Goal: Task Accomplishment & Management: Complete application form

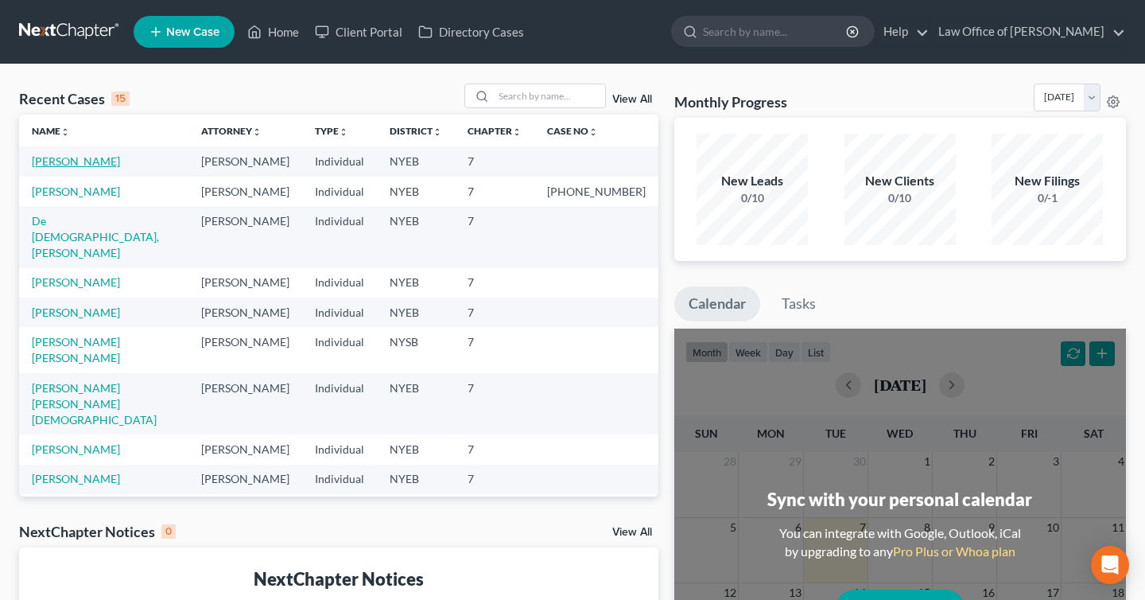
click at [57, 165] on link "[PERSON_NAME]" at bounding box center [76, 161] width 88 height 14
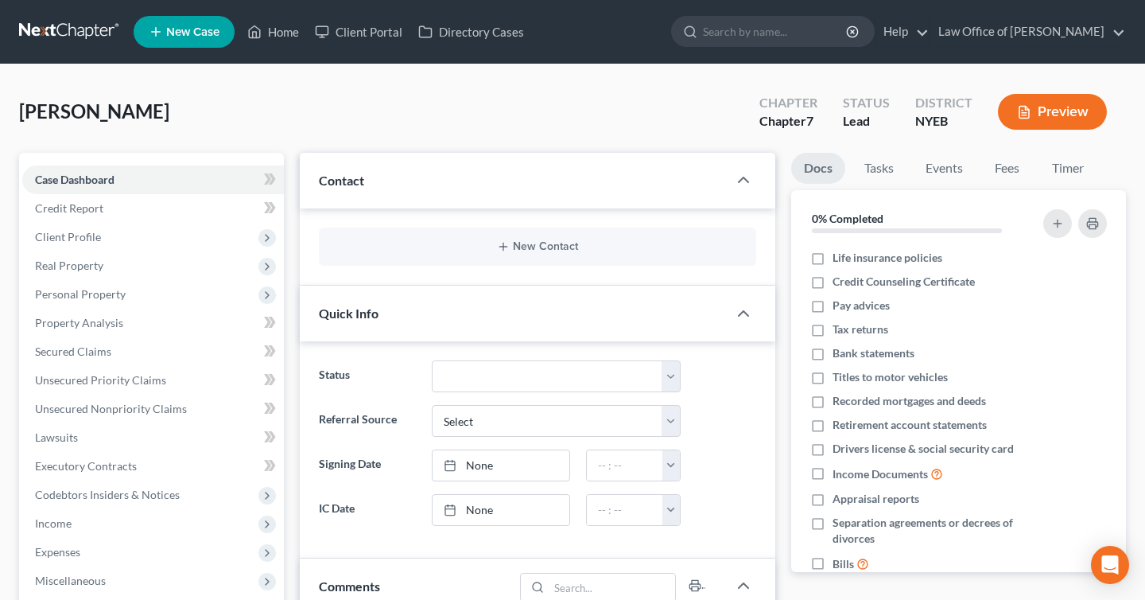
click at [68, 29] on link at bounding box center [70, 31] width 102 height 29
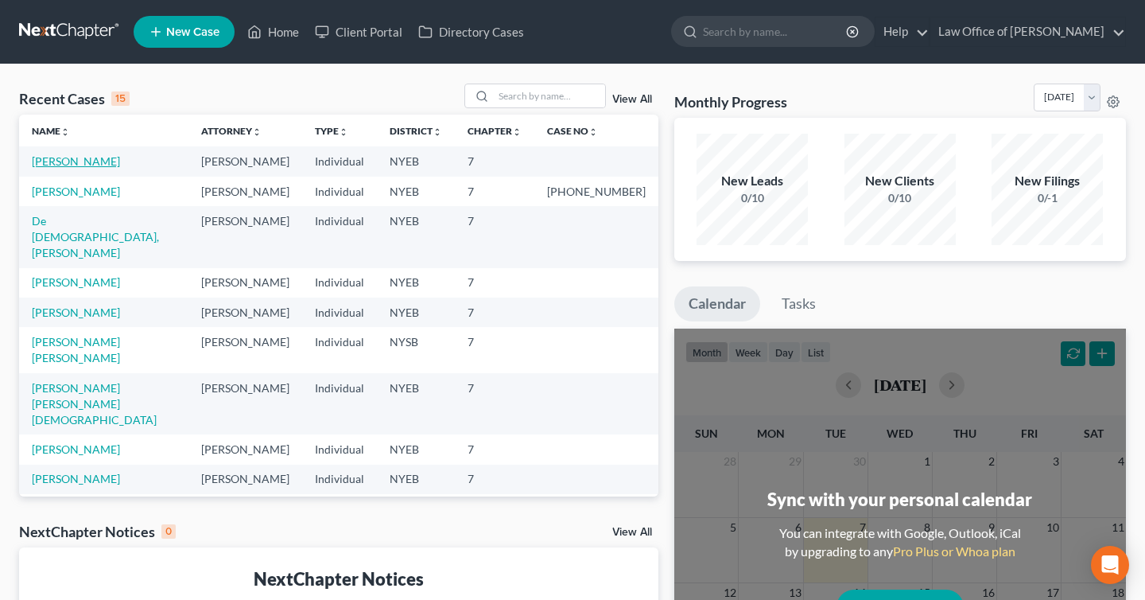
click at [71, 160] on link "[PERSON_NAME]" at bounding box center [76, 161] width 88 height 14
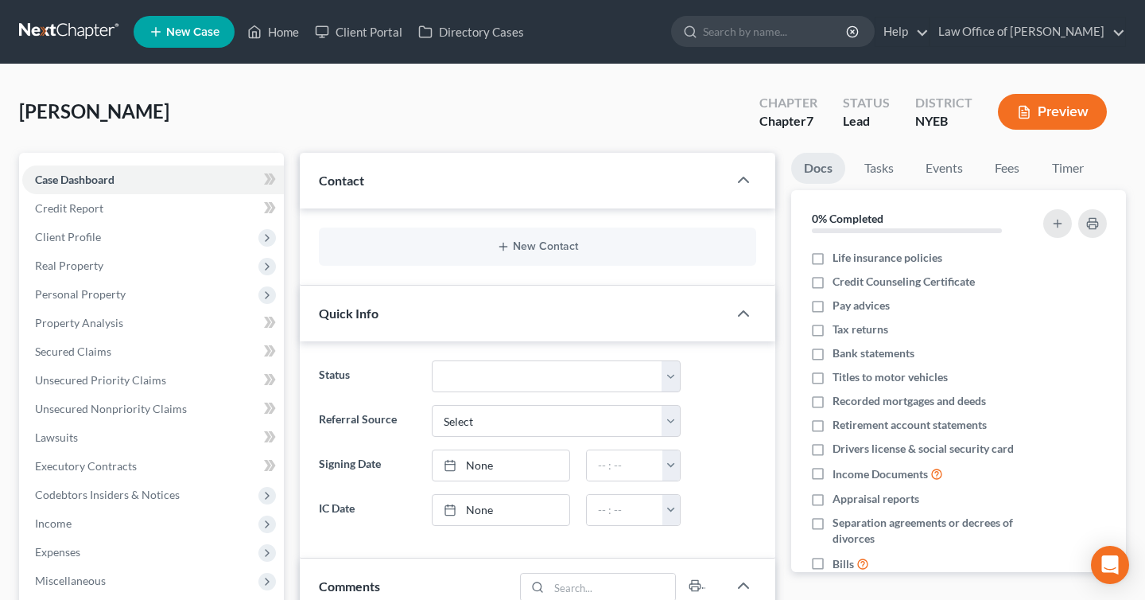
click at [1076, 116] on button "Preview" at bounding box center [1052, 112] width 109 height 36
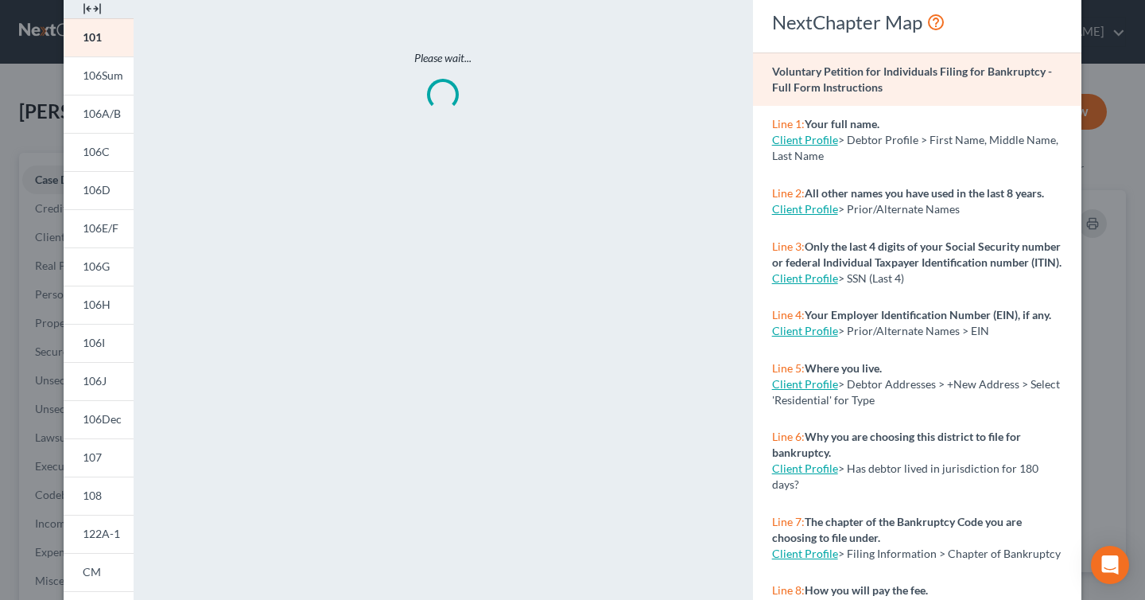
scroll to position [72, 0]
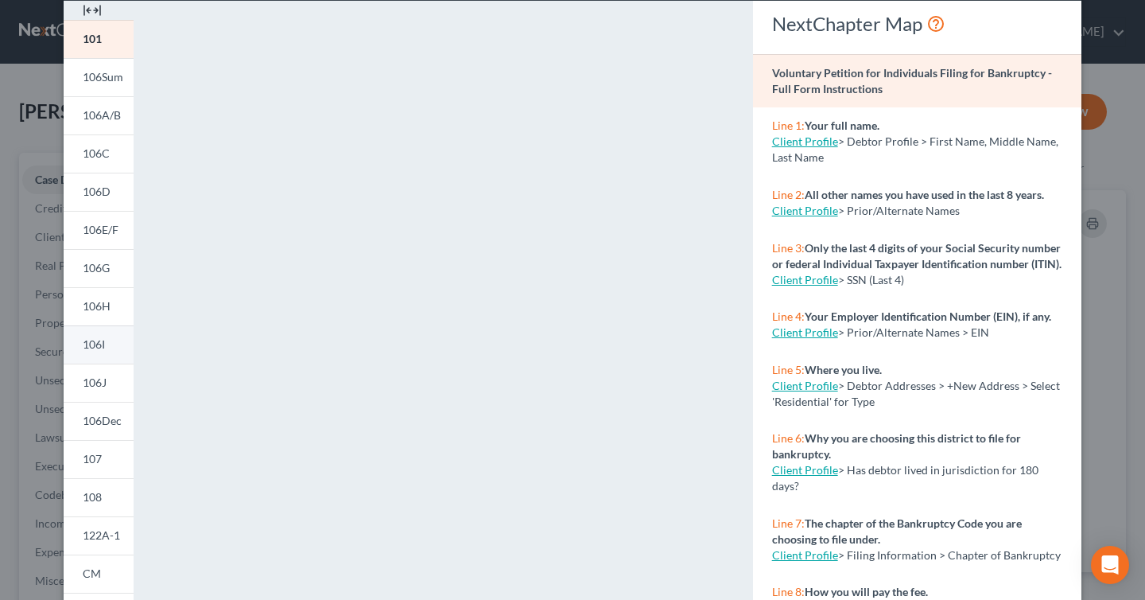
click at [96, 343] on span "106I" at bounding box center [94, 344] width 22 height 14
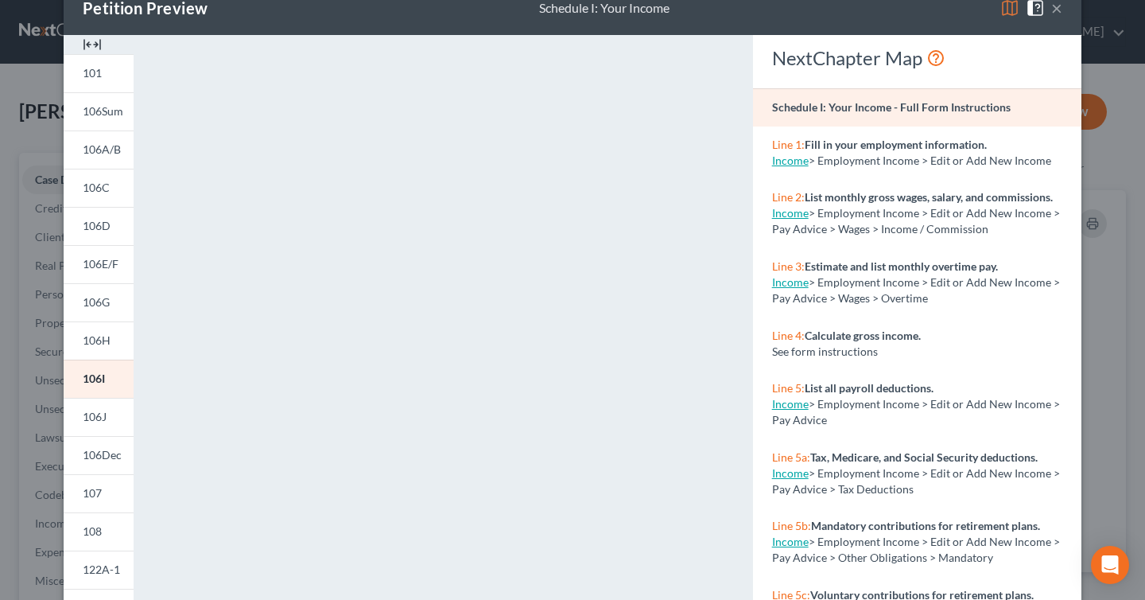
scroll to position [0, 0]
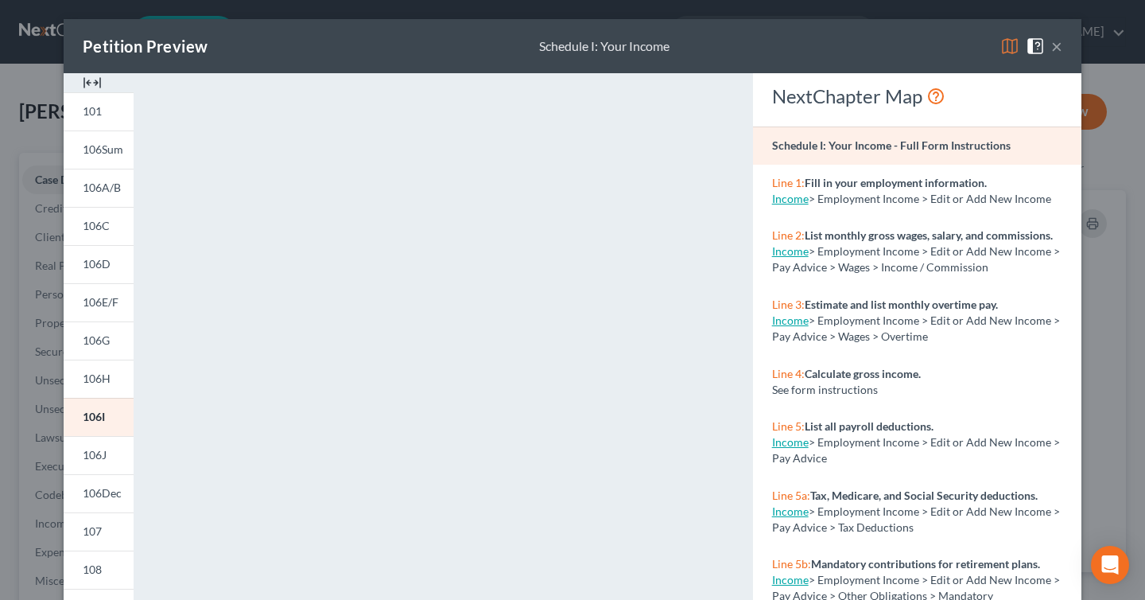
click at [791, 197] on link "Income" at bounding box center [790, 199] width 37 height 14
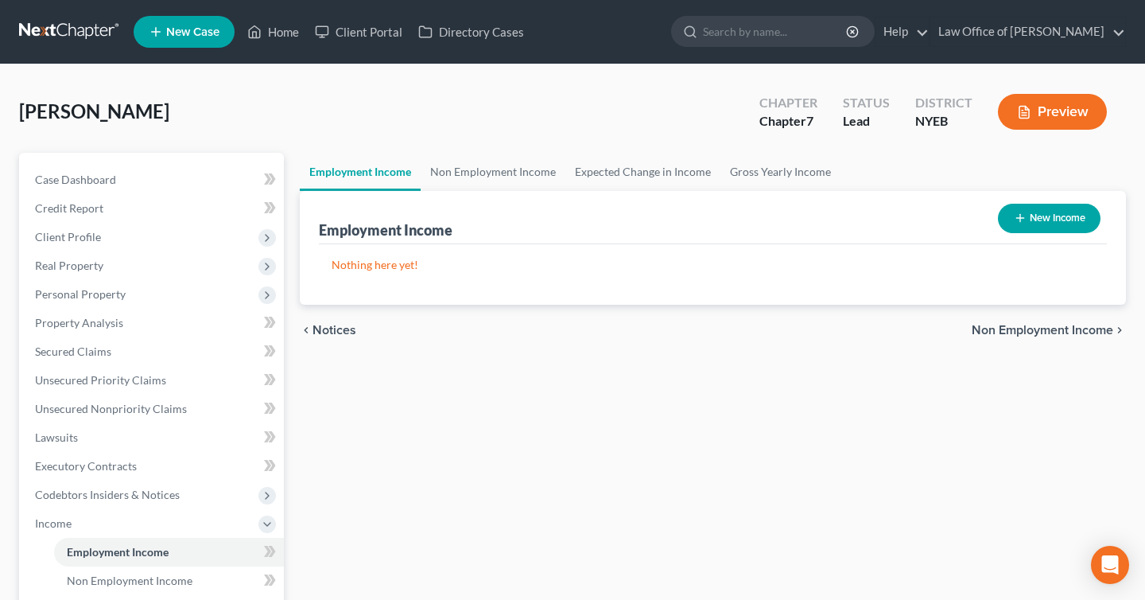
click at [1054, 212] on button "New Income" at bounding box center [1049, 218] width 103 height 29
select select "0"
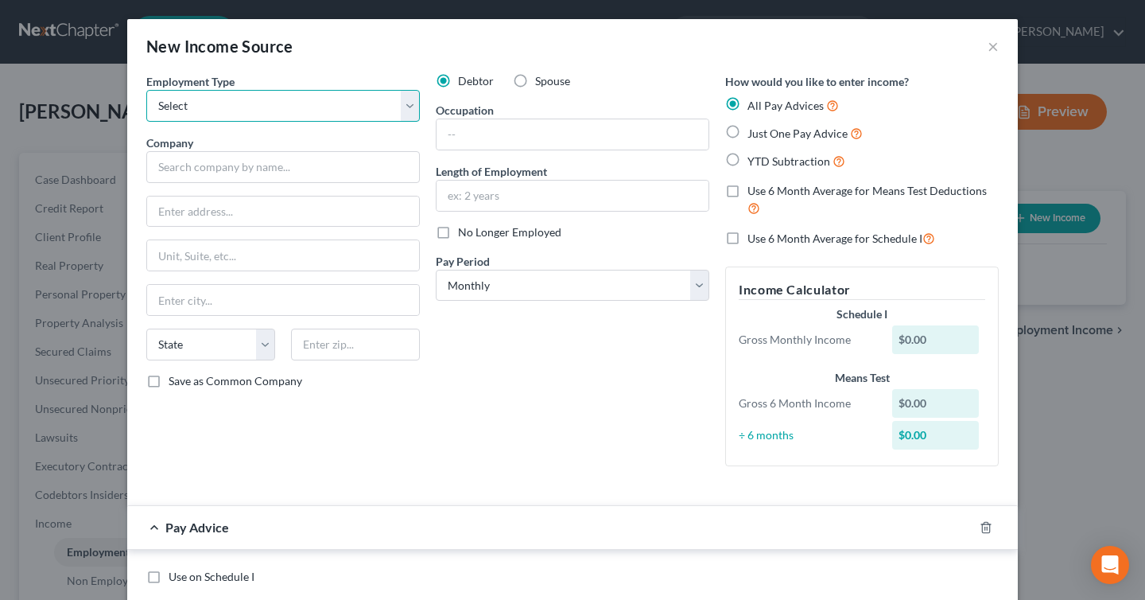
click at [370, 111] on select "Select Full or [DEMOGRAPHIC_DATA] Employment Self Employment" at bounding box center [283, 106] width 274 height 32
select select "0"
click at [146, 90] on select "Select Full or [DEMOGRAPHIC_DATA] Employment Self Employment" at bounding box center [283, 106] width 274 height 32
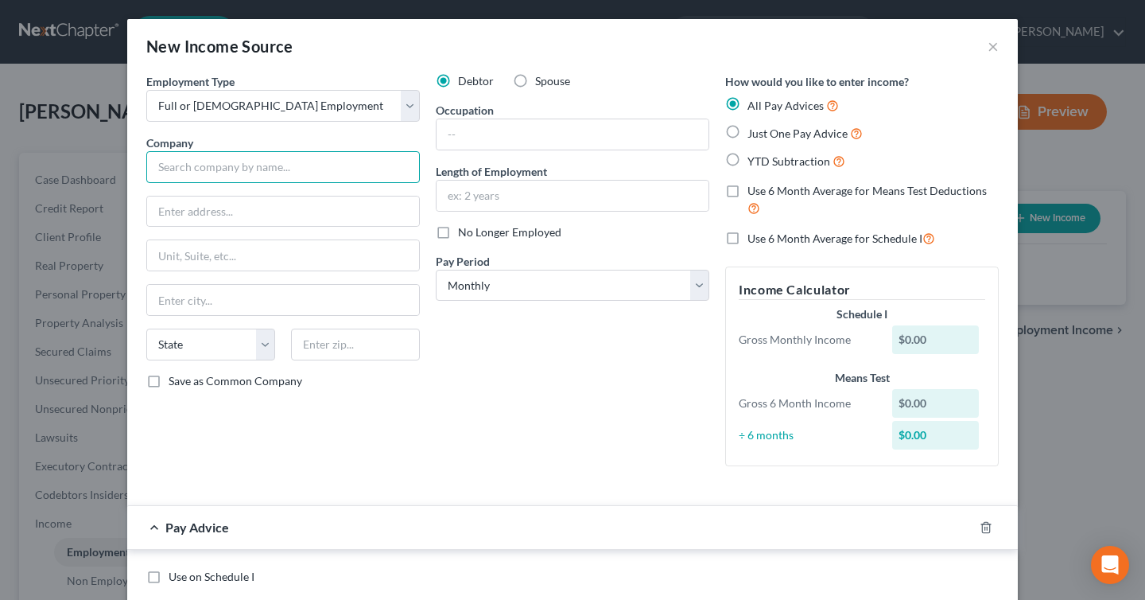
click at [350, 167] on input "text" at bounding box center [283, 167] width 274 height 32
click at [216, 163] on input "[GEOGRAPHIC_DATA]-[GEOGRAPHIC_DATA]" at bounding box center [283, 167] width 274 height 32
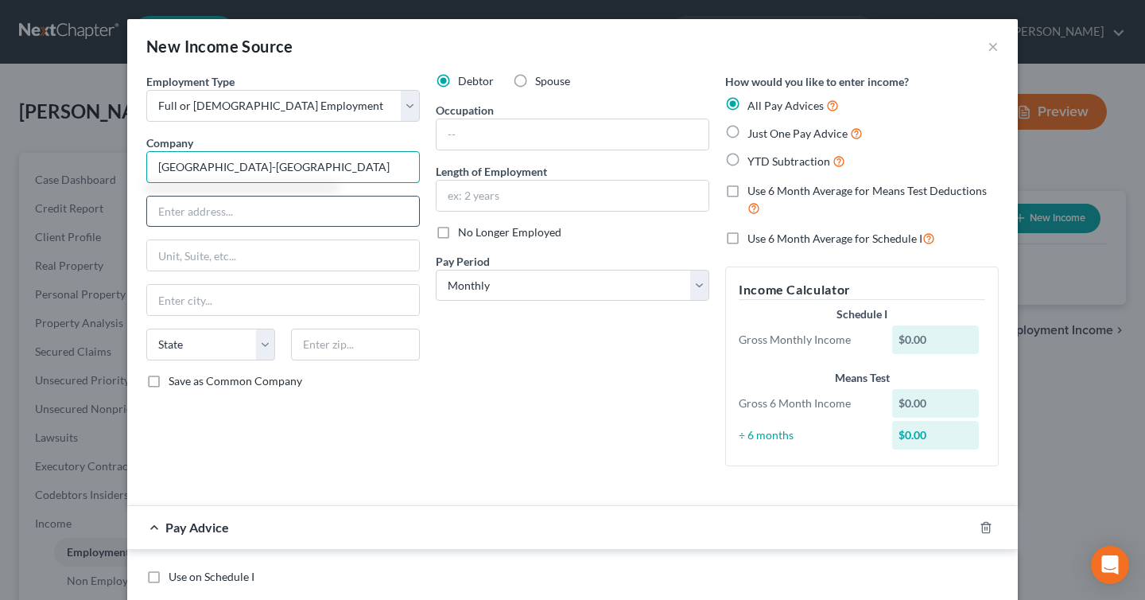
type input "[GEOGRAPHIC_DATA]-[GEOGRAPHIC_DATA]"
click at [183, 207] on input "text" at bounding box center [283, 211] width 272 height 30
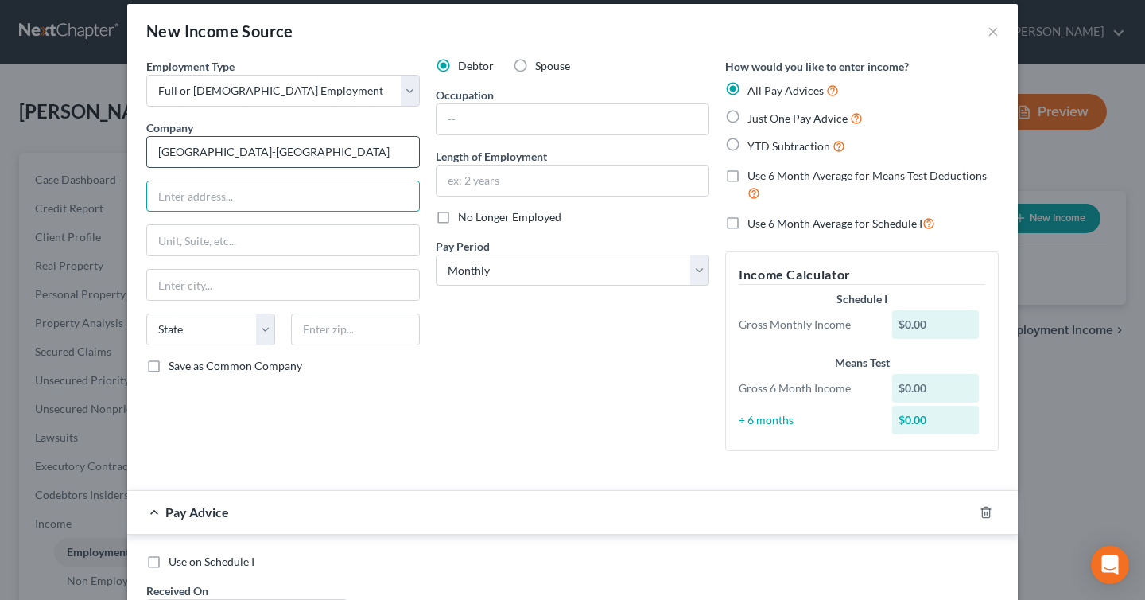
scroll to position [16, 0]
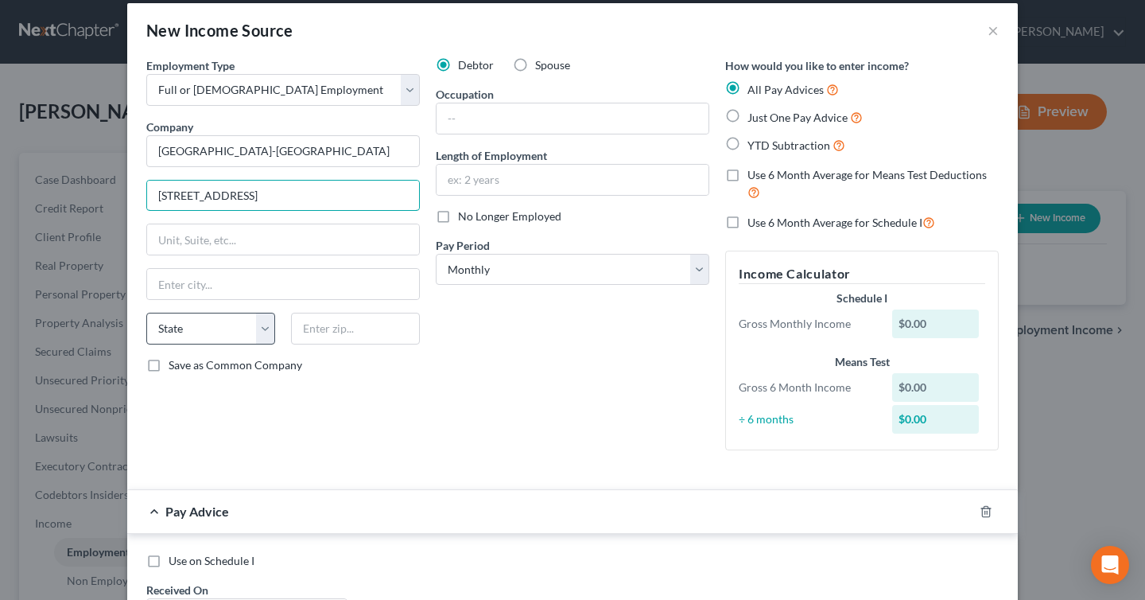
type input "[STREET_ADDRESS]"
click at [213, 321] on select "State [US_STATE] AK AR AZ CA CO CT DE DC [GEOGRAPHIC_DATA] [GEOGRAPHIC_DATA] GU…" at bounding box center [210, 329] width 129 height 32
click at [146, 313] on select "State [US_STATE] AK AR AZ CA CO CT DE DC [GEOGRAPHIC_DATA] [GEOGRAPHIC_DATA] GU…" at bounding box center [210, 329] width 129 height 32
click at [253, 335] on select "State [US_STATE] AK AR AZ CA CO CT DE DC [GEOGRAPHIC_DATA] [GEOGRAPHIC_DATA] GU…" at bounding box center [210, 329] width 129 height 32
select select "35"
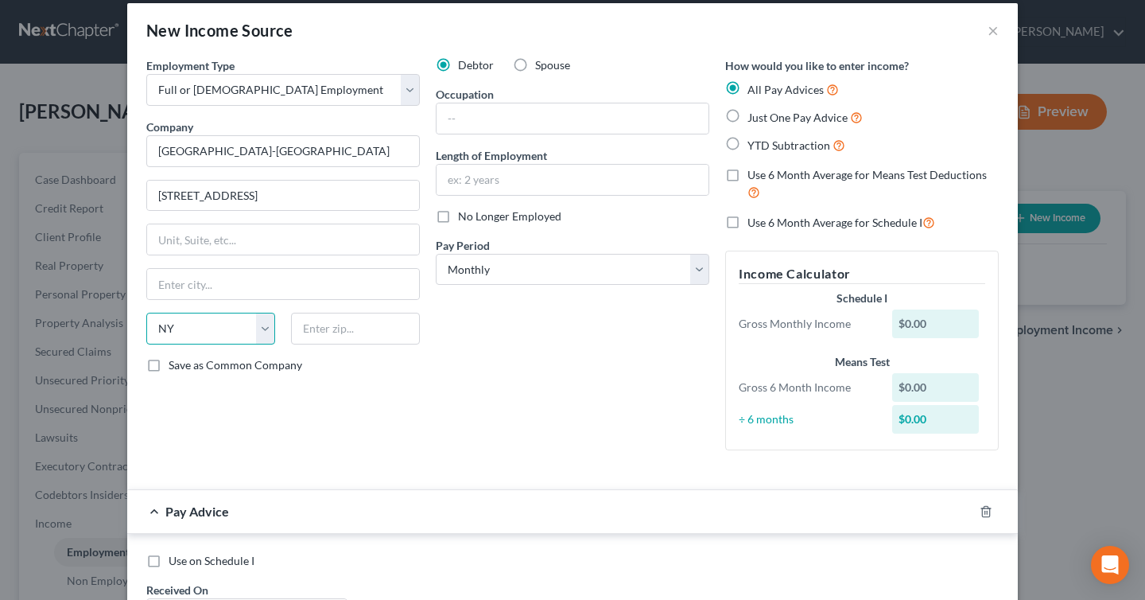
click at [146, 313] on select "State [US_STATE] AK AR AZ CA CO CT DE DC [GEOGRAPHIC_DATA] [GEOGRAPHIC_DATA] GU…" at bounding box center [210, 329] width 129 height 32
click at [309, 336] on input "text" at bounding box center [355, 329] width 129 height 32
type input "100156"
click at [254, 184] on input "[STREET_ADDRESS]" at bounding box center [283, 196] width 272 height 30
drag, startPoint x: 271, startPoint y: 200, endPoint x: 79, endPoint y: 193, distance: 192.6
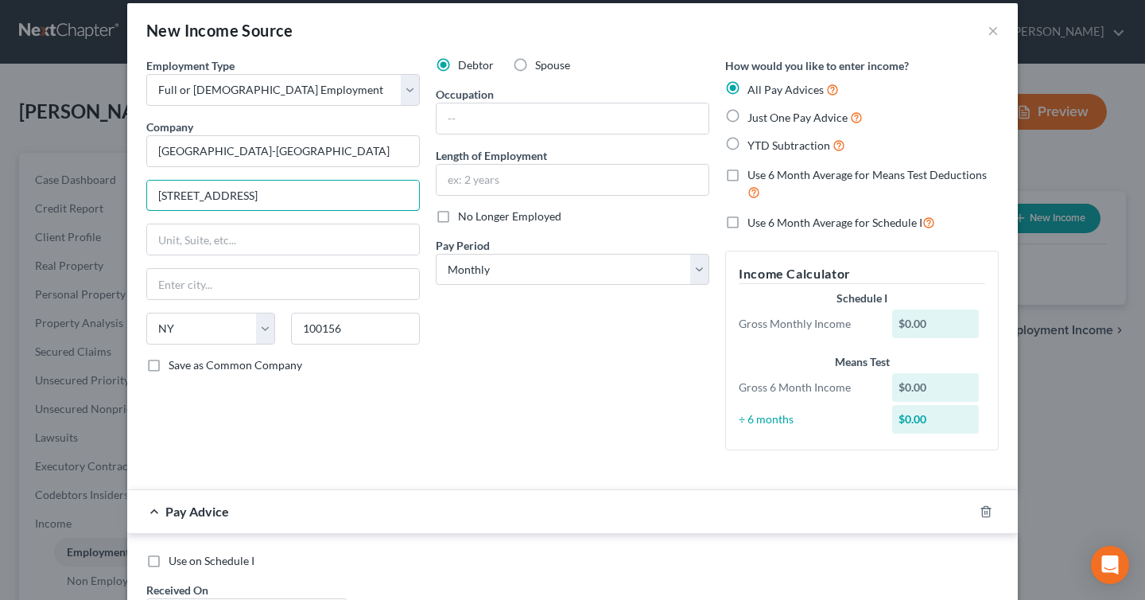
click at [79, 193] on div "New Income Source × Employment Type * Select Full or [DEMOGRAPHIC_DATA] Employm…" at bounding box center [572, 300] width 1145 height 600
type input "="
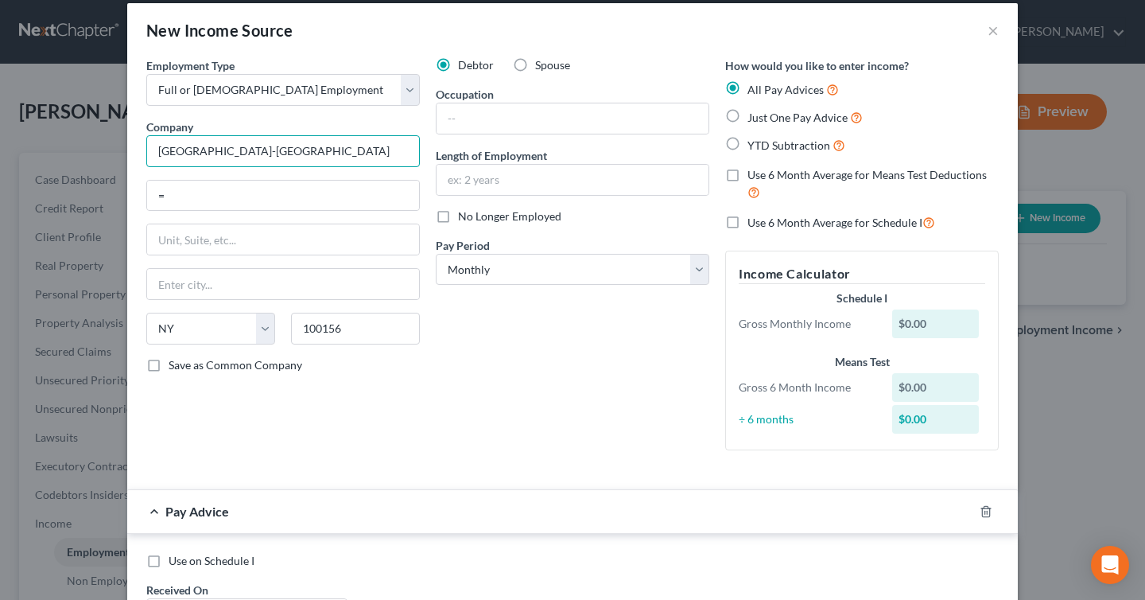
click at [329, 154] on input "[GEOGRAPHIC_DATA]-[GEOGRAPHIC_DATA]" at bounding box center [283, 151] width 274 height 32
type input "[GEOGRAPHIC_DATA]"
click at [195, 204] on input "=" at bounding box center [283, 196] width 272 height 30
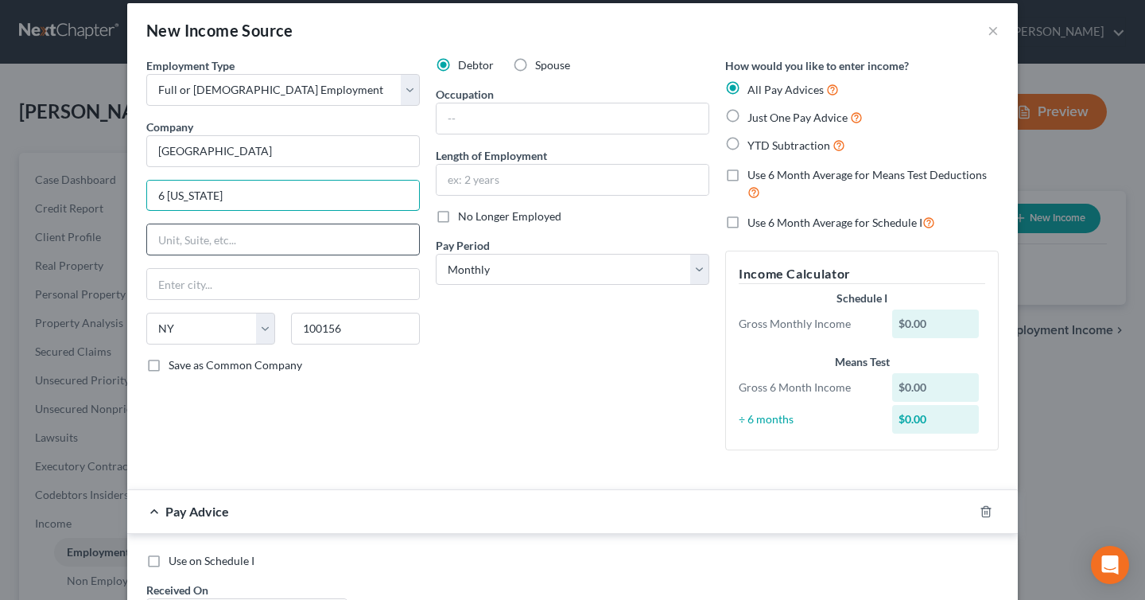
type input "6 [US_STATE] DR"
click at [200, 282] on input "text" at bounding box center [283, 284] width 272 height 30
type input "l"
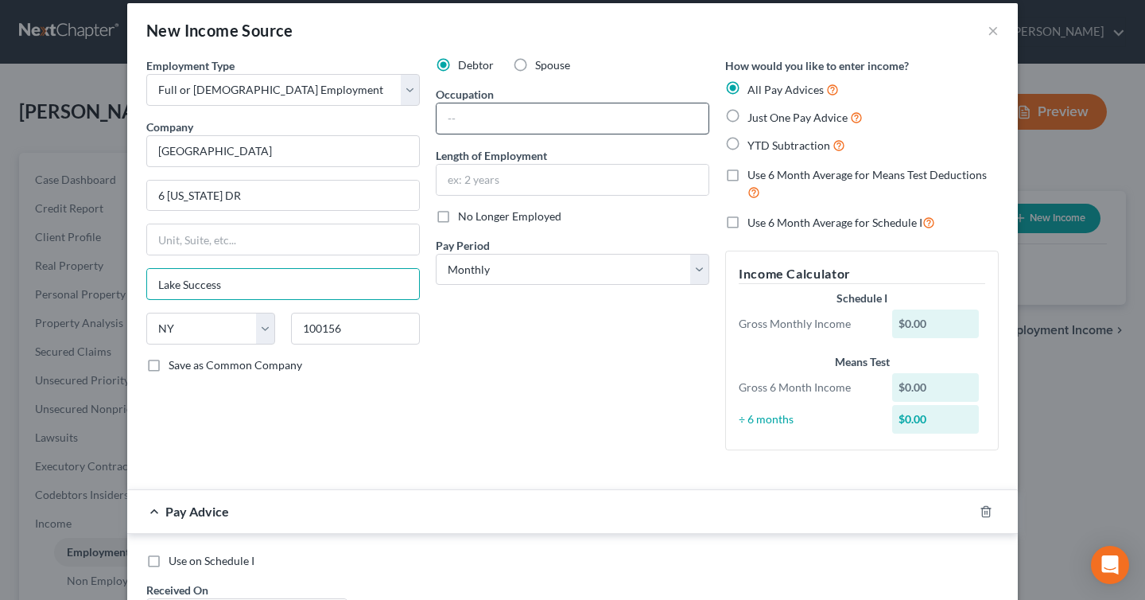
type input "Lake Success"
click at [520, 121] on input "text" at bounding box center [573, 118] width 272 height 30
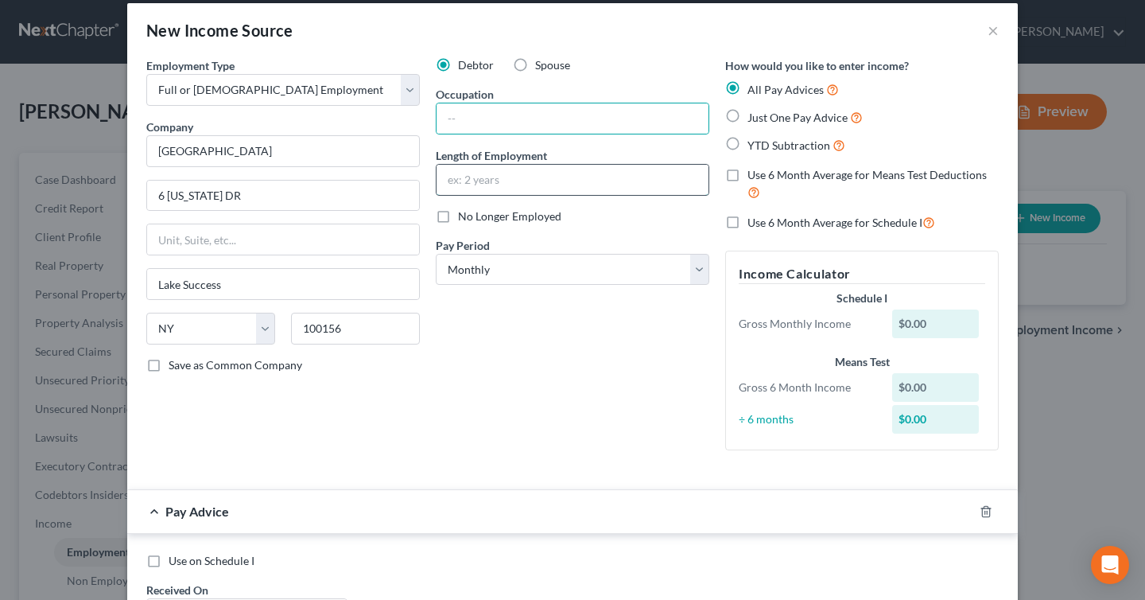
click at [503, 179] on input "text" at bounding box center [573, 180] width 272 height 30
click at [593, 276] on select "Select Monthly Twice Monthly Every Other Week Weekly" at bounding box center [573, 270] width 274 height 32
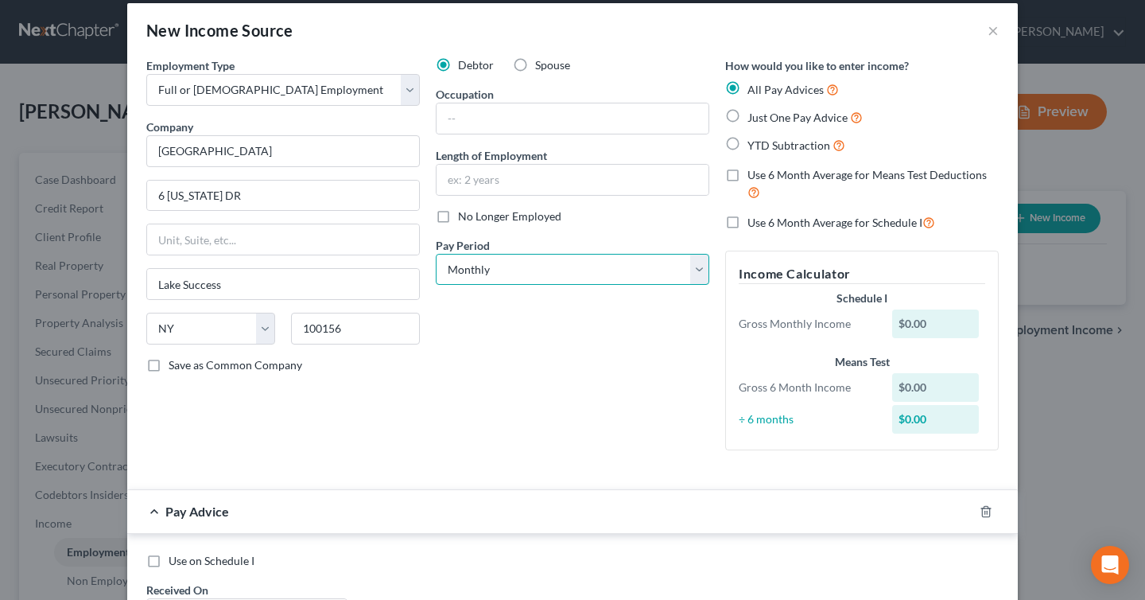
select select "1"
click at [436, 254] on select "Select Monthly Twice Monthly Every Other Week Weekly" at bounding box center [573, 270] width 274 height 32
click at [493, 181] on input "text" at bounding box center [573, 180] width 272 height 30
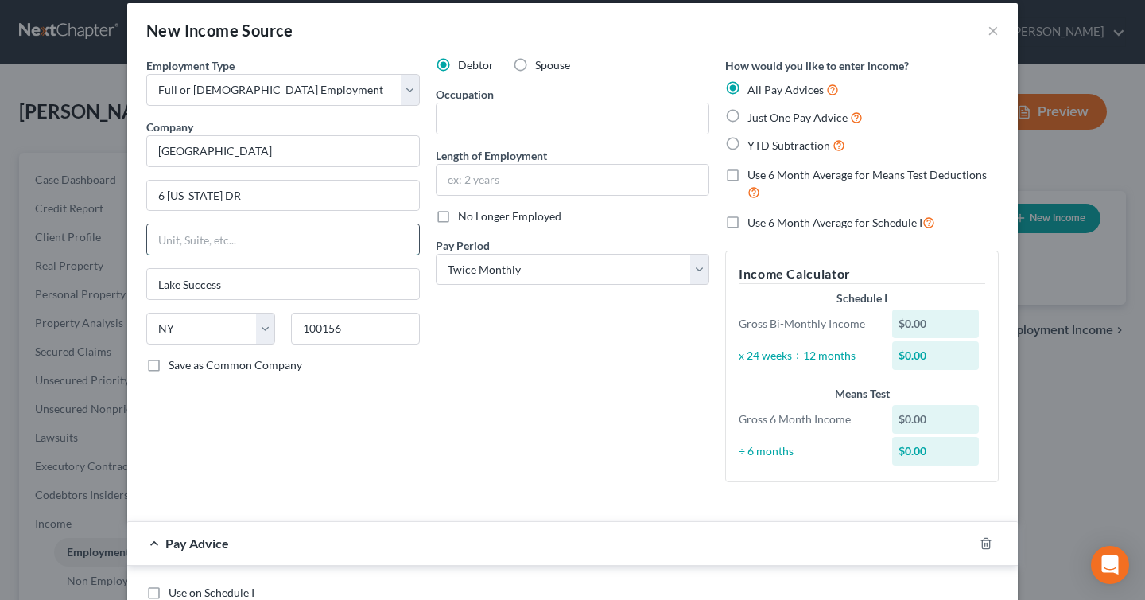
click at [265, 231] on input "text" at bounding box center [283, 239] width 272 height 30
click at [265, 232] on input "text" at bounding box center [283, 239] width 272 height 30
click at [519, 129] on input "text" at bounding box center [573, 118] width 272 height 30
type input "Supervisor"
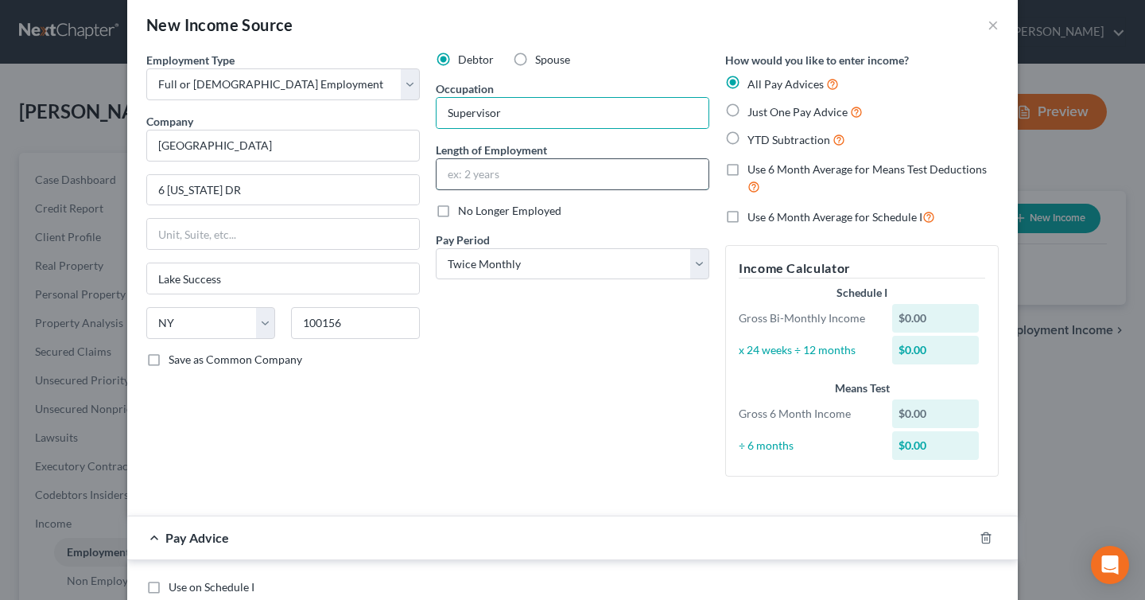
click at [547, 166] on input "text" at bounding box center [573, 174] width 272 height 30
click at [748, 81] on label "All Pay Advices" at bounding box center [793, 84] width 91 height 18
click at [754, 81] on input "All Pay Advices" at bounding box center [759, 80] width 10 height 10
click at [748, 84] on label "All Pay Advices" at bounding box center [793, 84] width 91 height 18
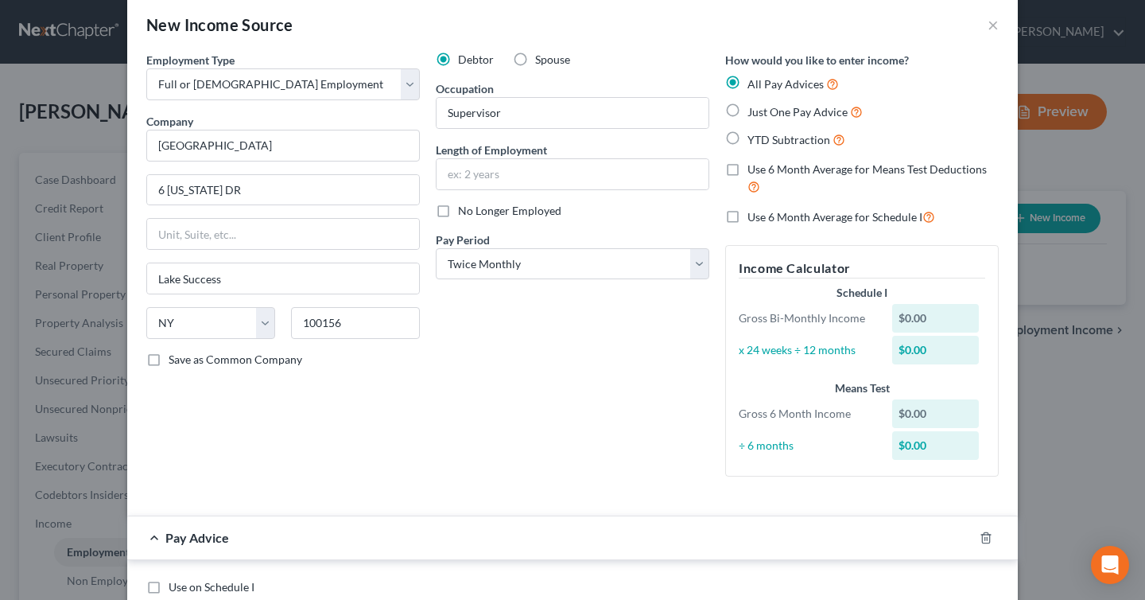
click at [754, 84] on input "All Pay Advices" at bounding box center [759, 80] width 10 height 10
click at [748, 111] on label "Just One Pay Advice" at bounding box center [805, 112] width 115 height 18
click at [754, 111] on input "Just One Pay Advice" at bounding box center [759, 108] width 10 height 10
radio input "true"
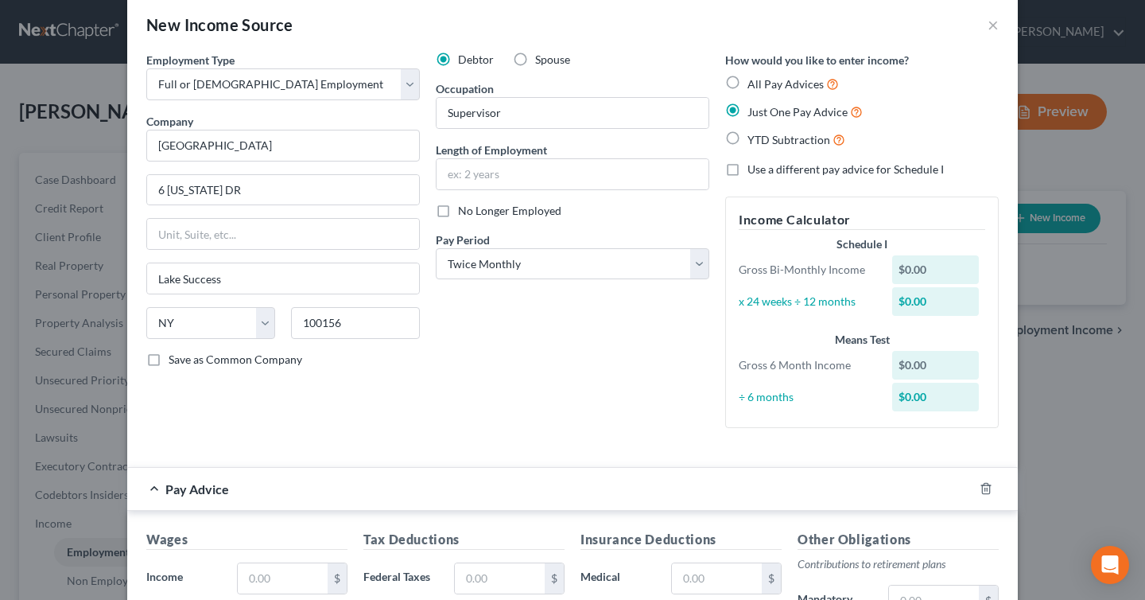
click at [748, 89] on label "All Pay Advices" at bounding box center [793, 84] width 91 height 18
click at [754, 85] on input "All Pay Advices" at bounding box center [759, 80] width 10 height 10
radio input "true"
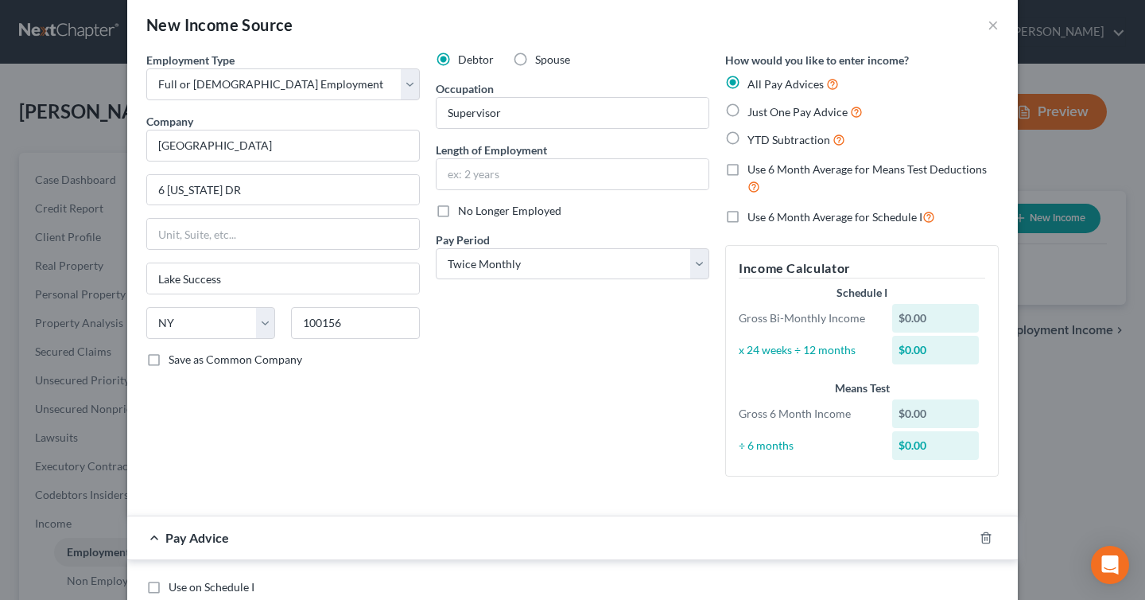
click at [748, 114] on label "Just One Pay Advice" at bounding box center [805, 112] width 115 height 18
click at [754, 113] on input "Just One Pay Advice" at bounding box center [759, 108] width 10 height 10
radio input "true"
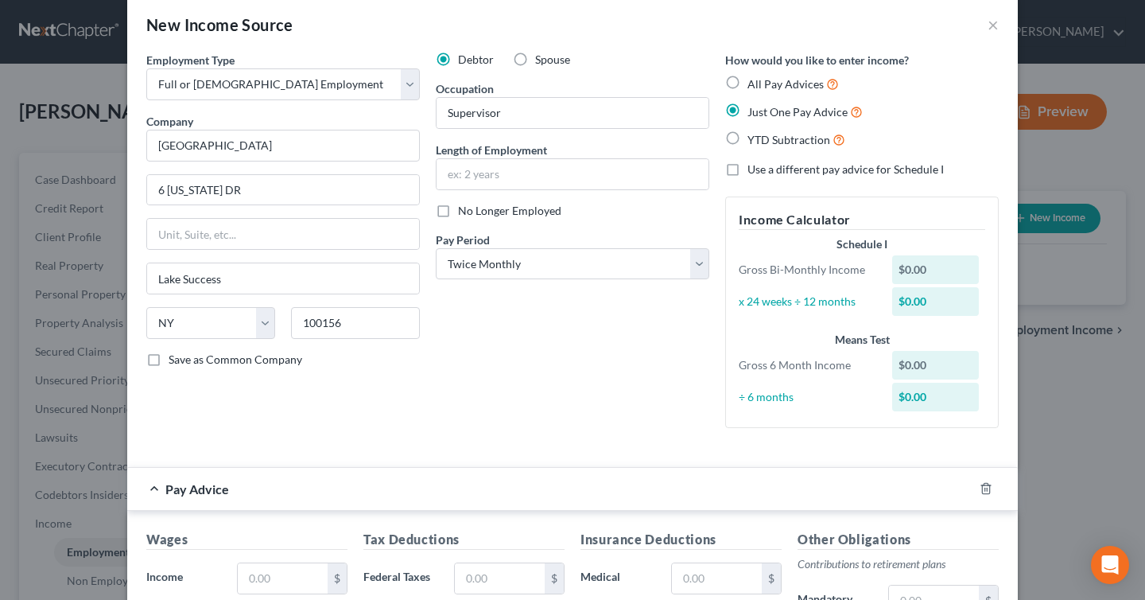
click at [943, 274] on div "$0.00" at bounding box center [935, 269] width 87 height 29
click at [924, 272] on div "$0.00" at bounding box center [935, 269] width 87 height 29
click at [923, 268] on div "$0.00" at bounding box center [935, 269] width 87 height 29
click at [903, 270] on div "$0.00" at bounding box center [935, 269] width 87 height 29
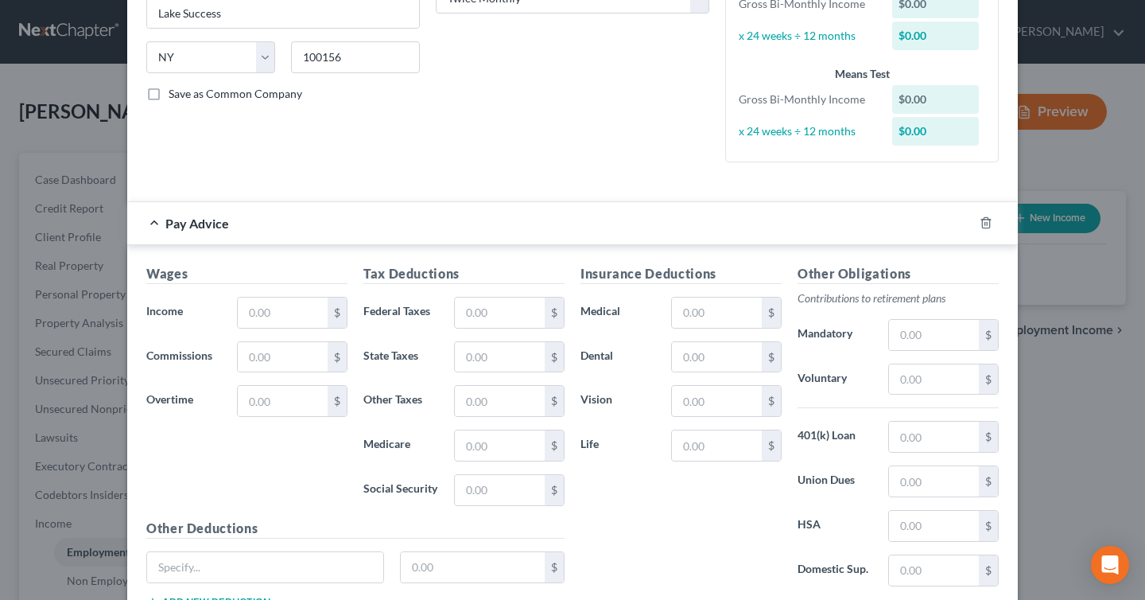
scroll to position [288, 0]
click at [294, 313] on input "text" at bounding box center [283, 312] width 90 height 30
type input "1,880"
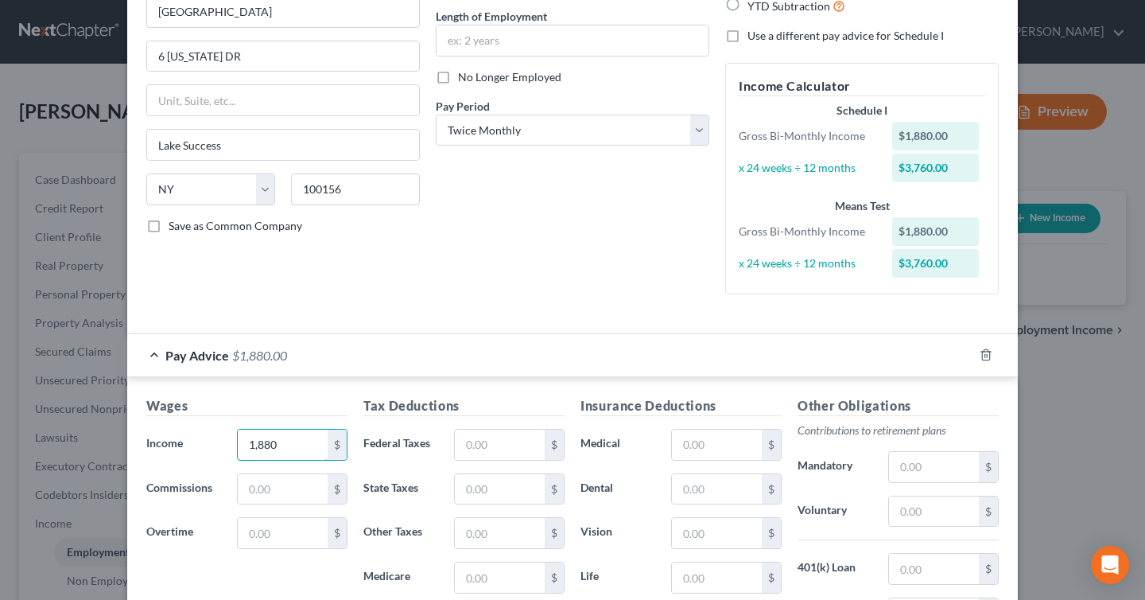
scroll to position [170, 0]
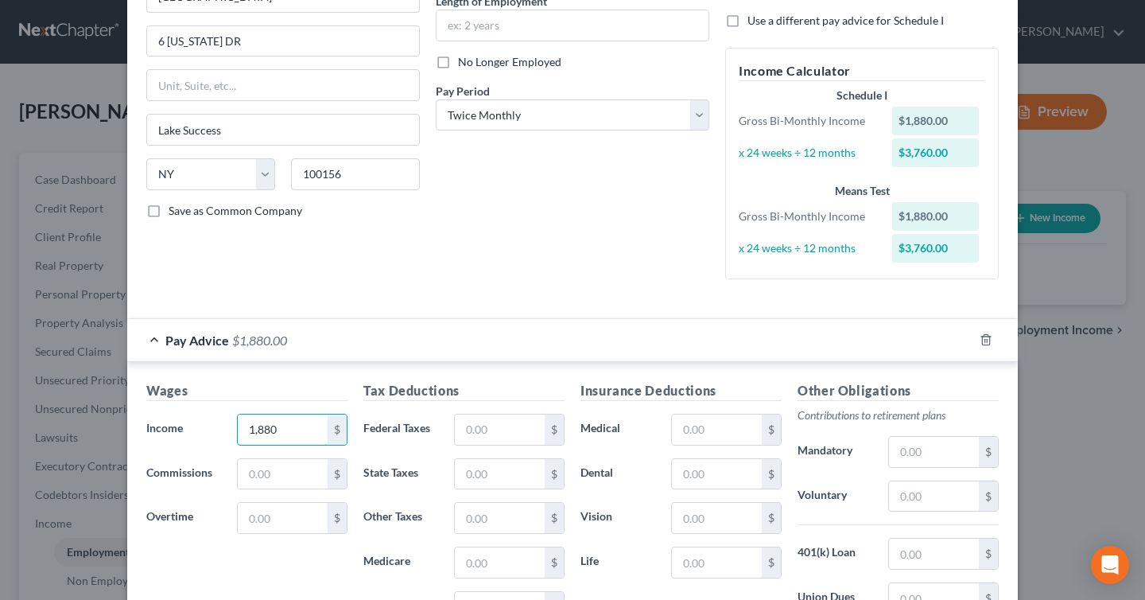
drag, startPoint x: 295, startPoint y: 433, endPoint x: 230, endPoint y: 431, distance: 65.2
click at [230, 431] on div "1,880 $" at bounding box center [292, 430] width 126 height 32
type input "2,448.28"
click at [456, 355] on div "Pay Advice $2,448.28" at bounding box center [550, 340] width 846 height 42
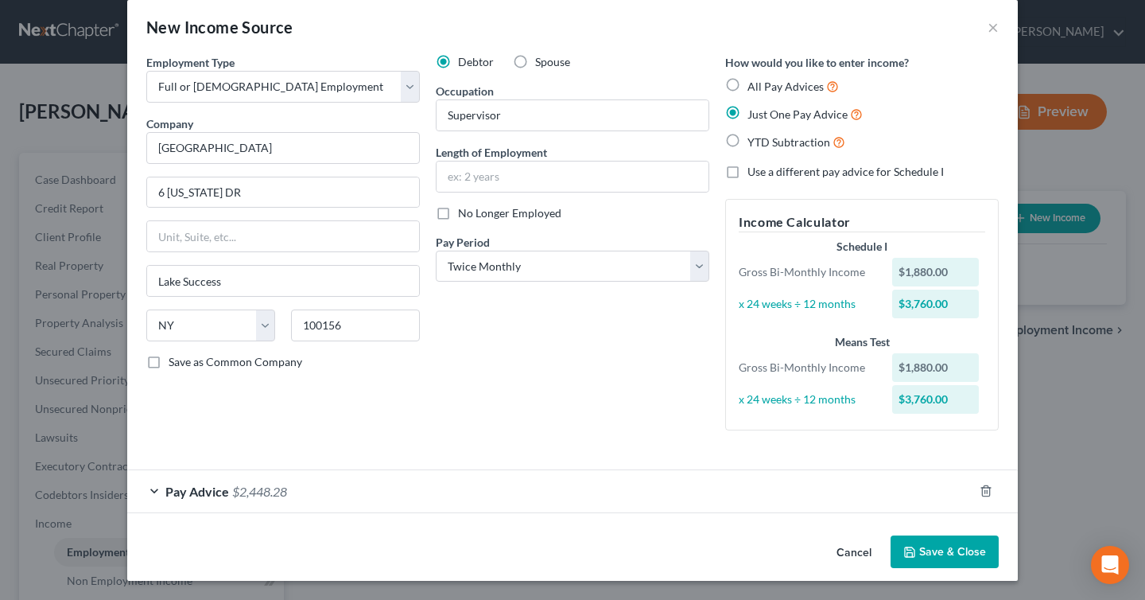
scroll to position [19, 0]
click at [173, 494] on span "Pay Advice" at bounding box center [197, 491] width 64 height 15
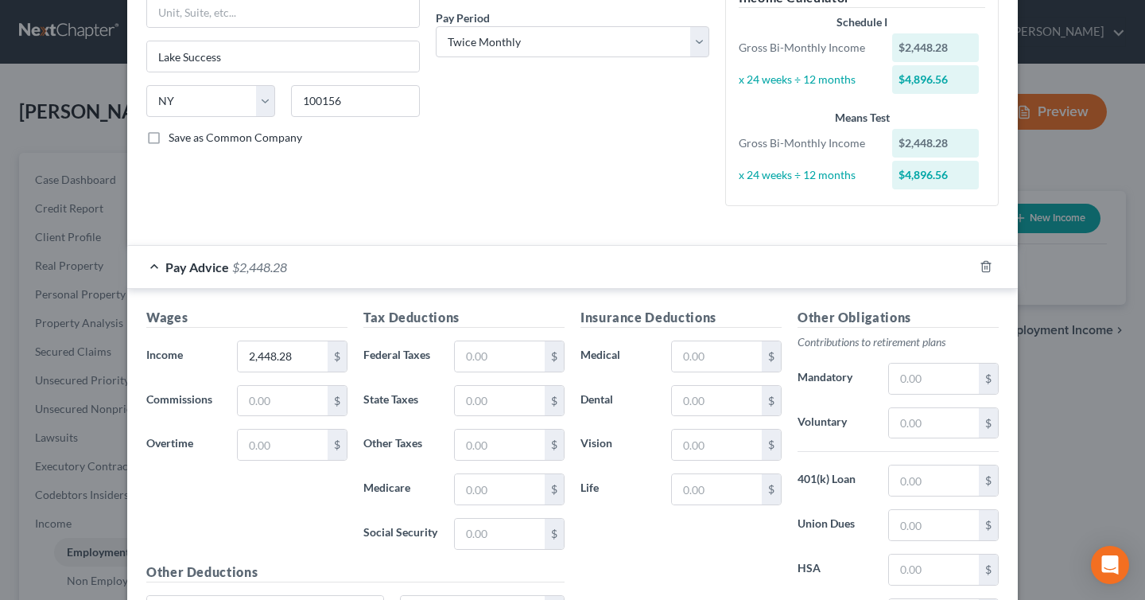
scroll to position [304, 0]
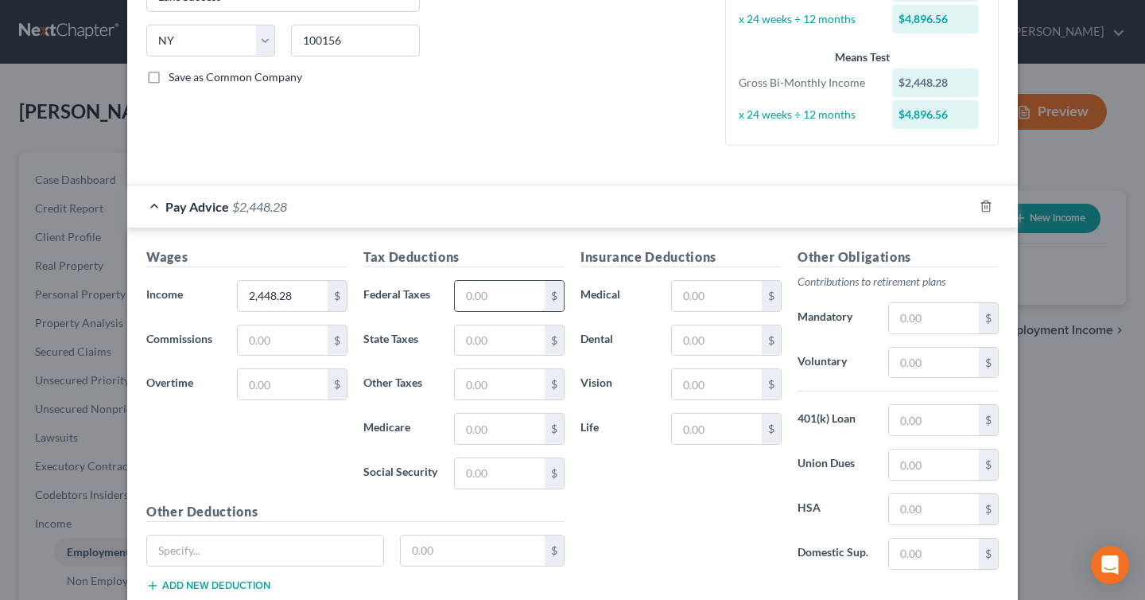
click at [472, 304] on input "text" at bounding box center [500, 296] width 90 height 30
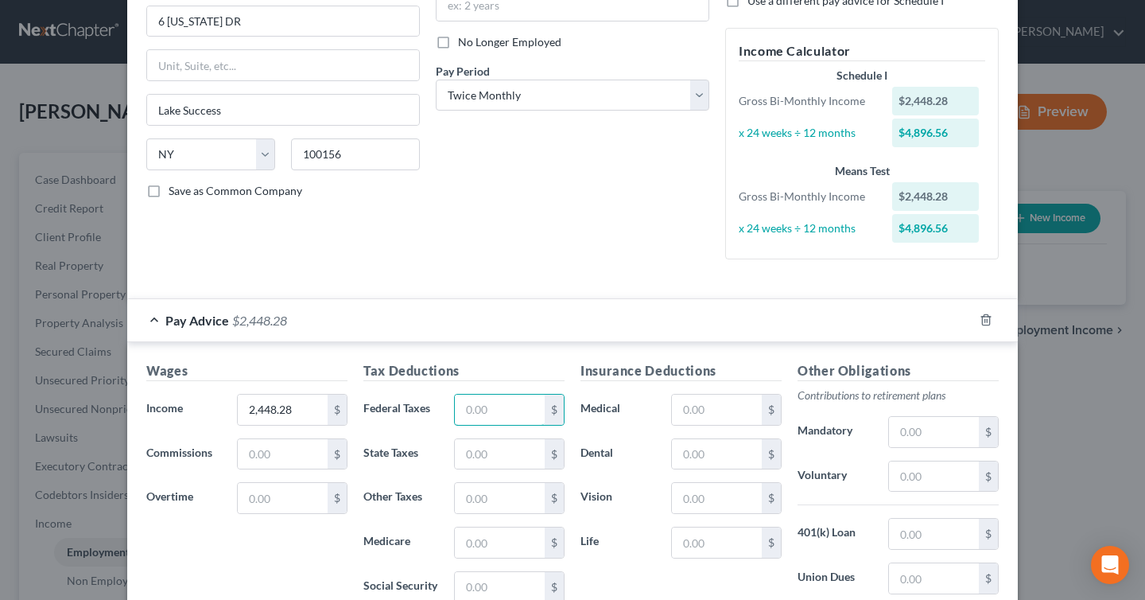
scroll to position [144, 0]
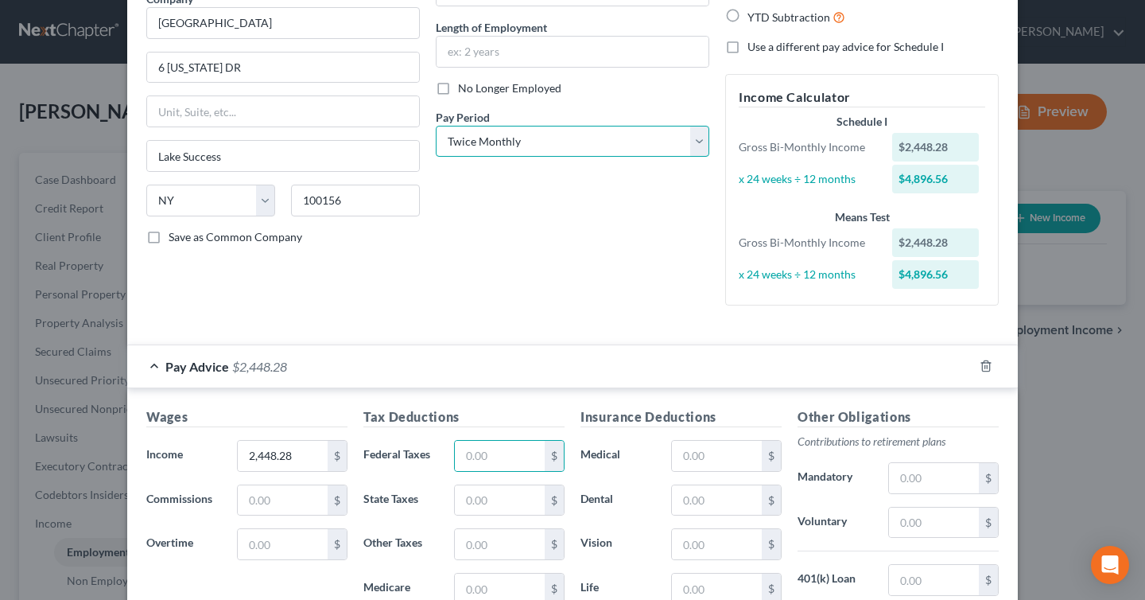
click at [629, 134] on select "Select Monthly Twice Monthly Every Other Week Weekly" at bounding box center [573, 142] width 274 height 32
click at [436, 126] on select "Select Monthly Twice Monthly Every Other Week Weekly" at bounding box center [573, 142] width 274 height 32
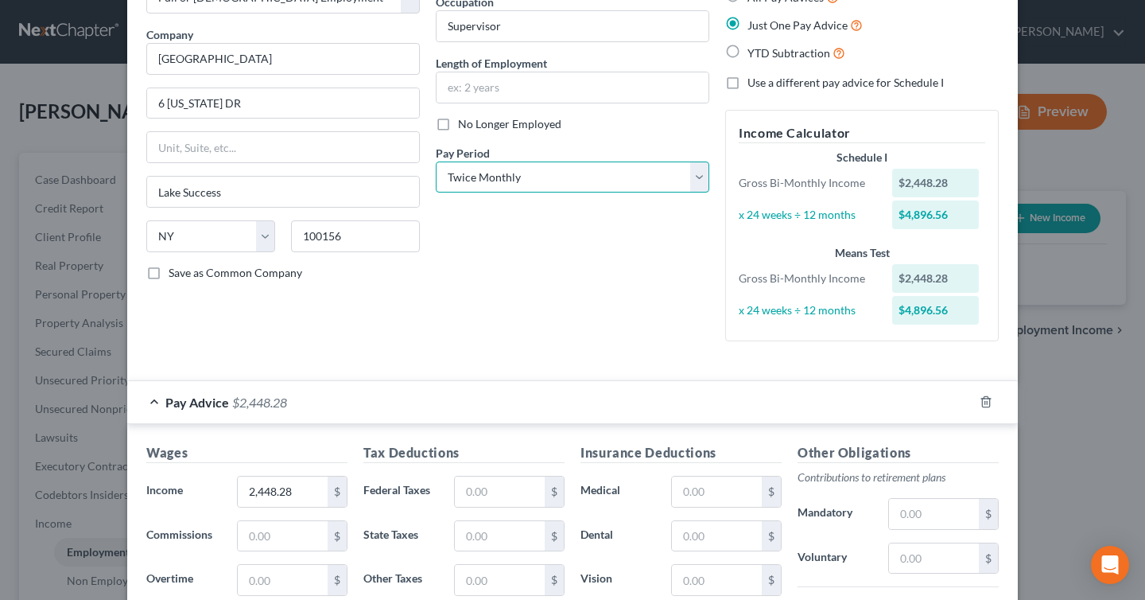
scroll to position [107, 0]
click at [665, 176] on select "Select Monthly Twice Monthly Every Other Week Weekly" at bounding box center [573, 179] width 274 height 32
click at [436, 163] on select "Select Monthly Twice Monthly Every Other Week Weekly" at bounding box center [573, 179] width 274 height 32
click at [630, 177] on select "Select Monthly Twice Monthly Every Other Week Weekly" at bounding box center [573, 179] width 274 height 32
select select "2"
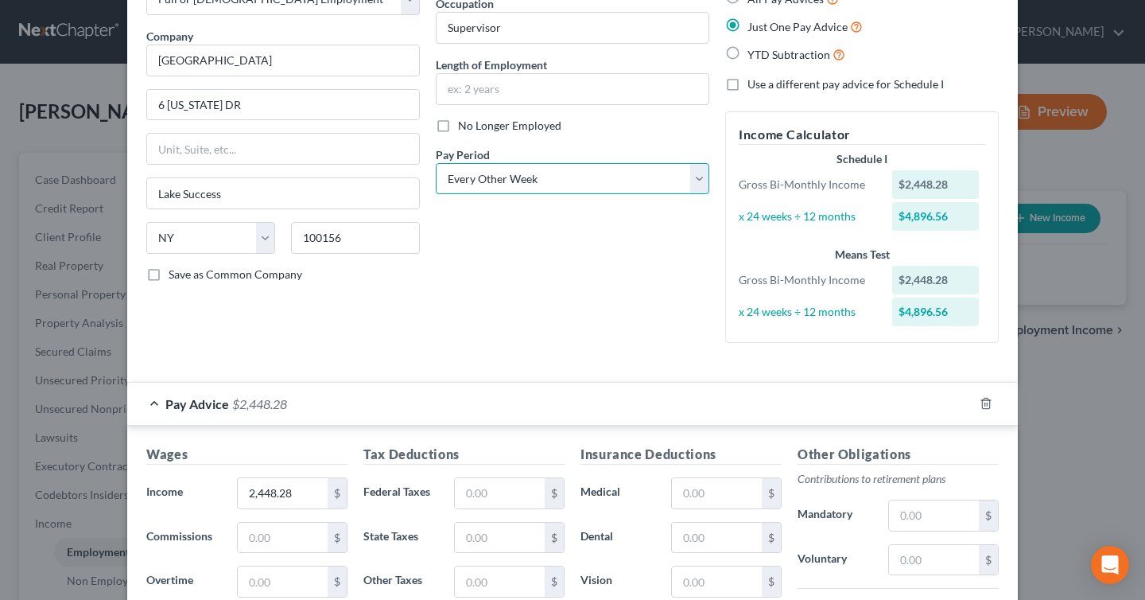
click at [436, 163] on select "Select Monthly Twice Monthly Every Other Week Weekly" at bounding box center [573, 179] width 274 height 32
click at [668, 261] on div "Debtor Spouse Occupation Supervisor Length of Employment No Longer Employed Pay…" at bounding box center [573, 161] width 290 height 389
click at [688, 192] on select "Select Monthly Twice Monthly Every Other Week Weekly" at bounding box center [573, 179] width 274 height 32
click at [436, 163] on select "Select Monthly Twice Monthly Every Other Week Weekly" at bounding box center [573, 179] width 274 height 32
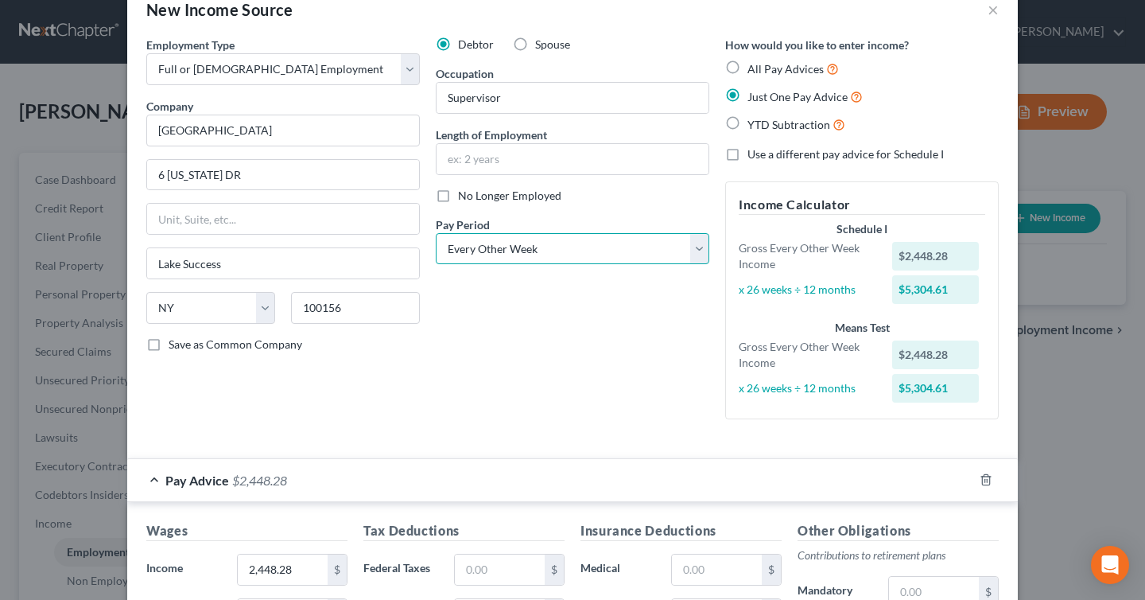
scroll to position [24, 0]
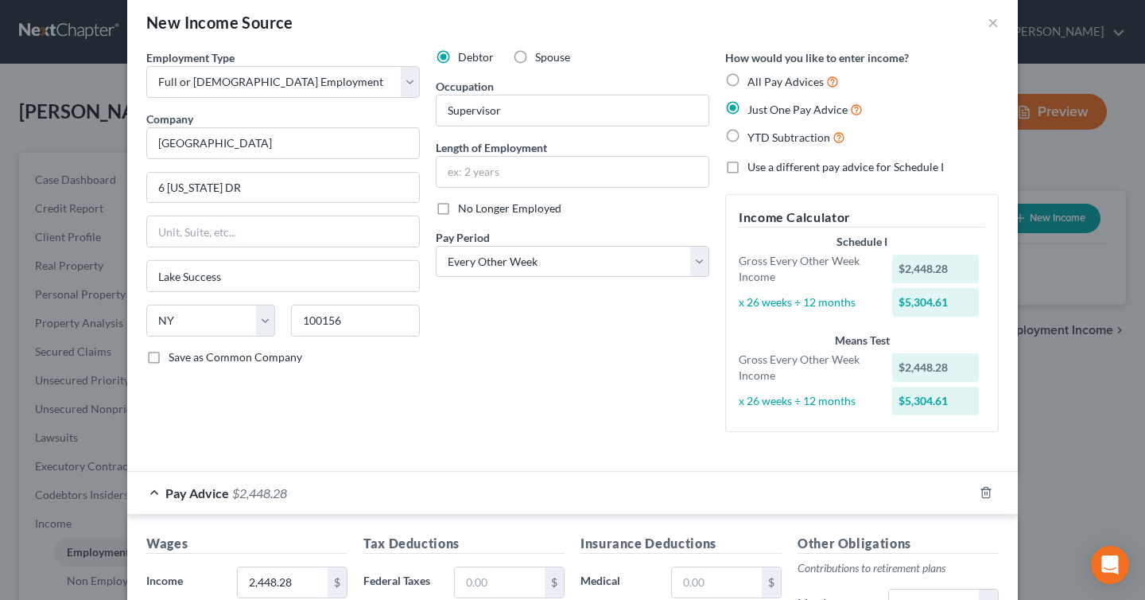
click at [748, 76] on label "All Pay Advices" at bounding box center [793, 81] width 91 height 18
click at [754, 76] on input "All Pay Advices" at bounding box center [759, 77] width 10 height 10
radio input "true"
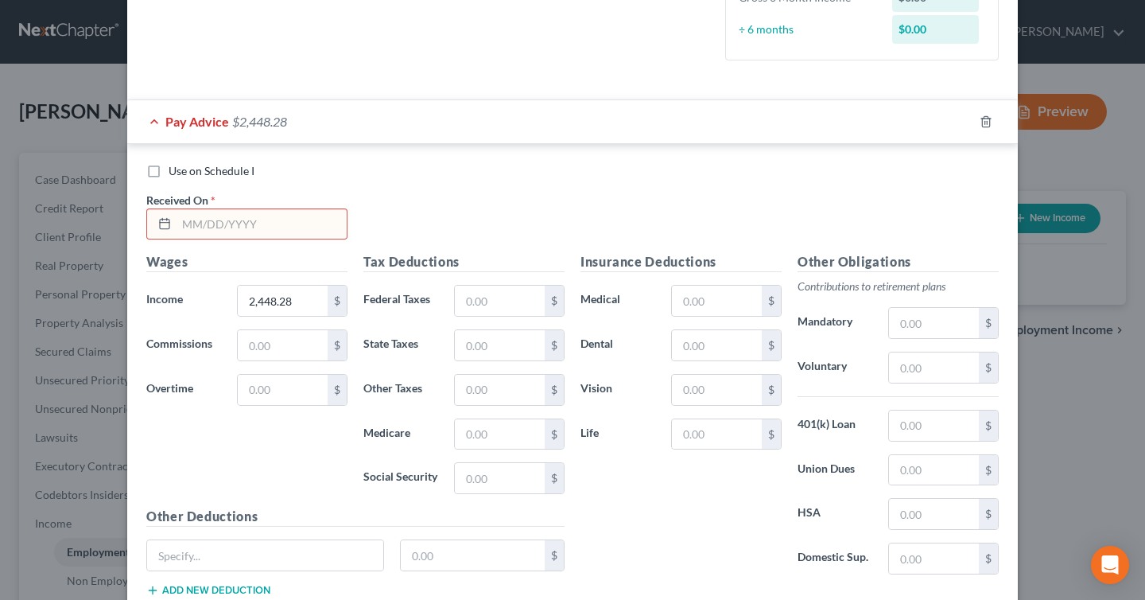
scroll to position [440, 0]
click at [206, 223] on input "text" at bounding box center [262, 225] width 170 height 30
click at [300, 307] on input "2,448.28" at bounding box center [283, 301] width 90 height 30
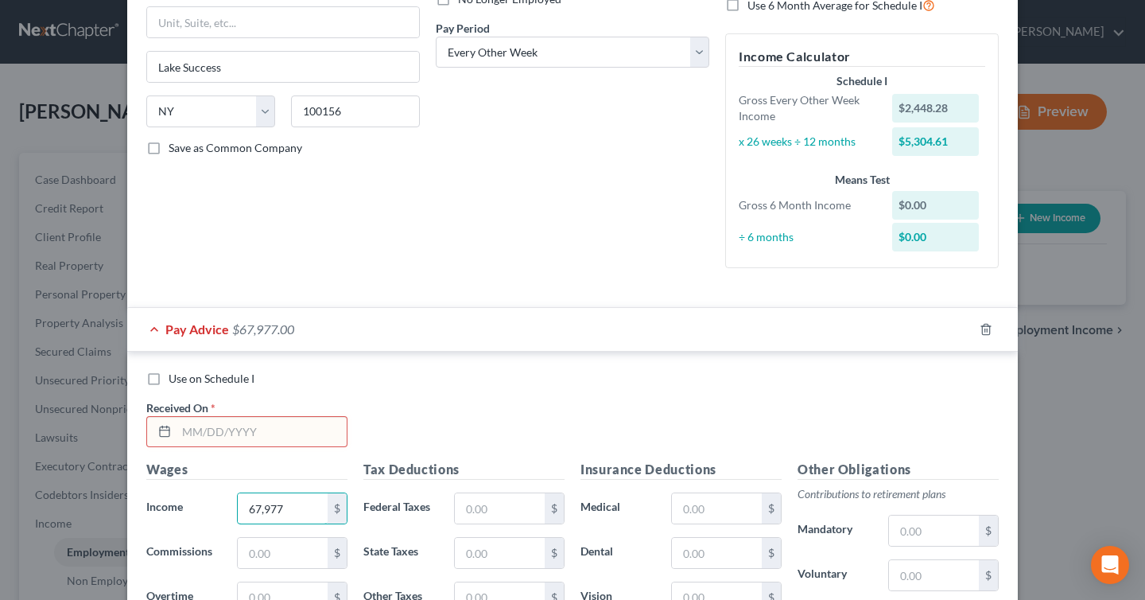
scroll to position [184, 0]
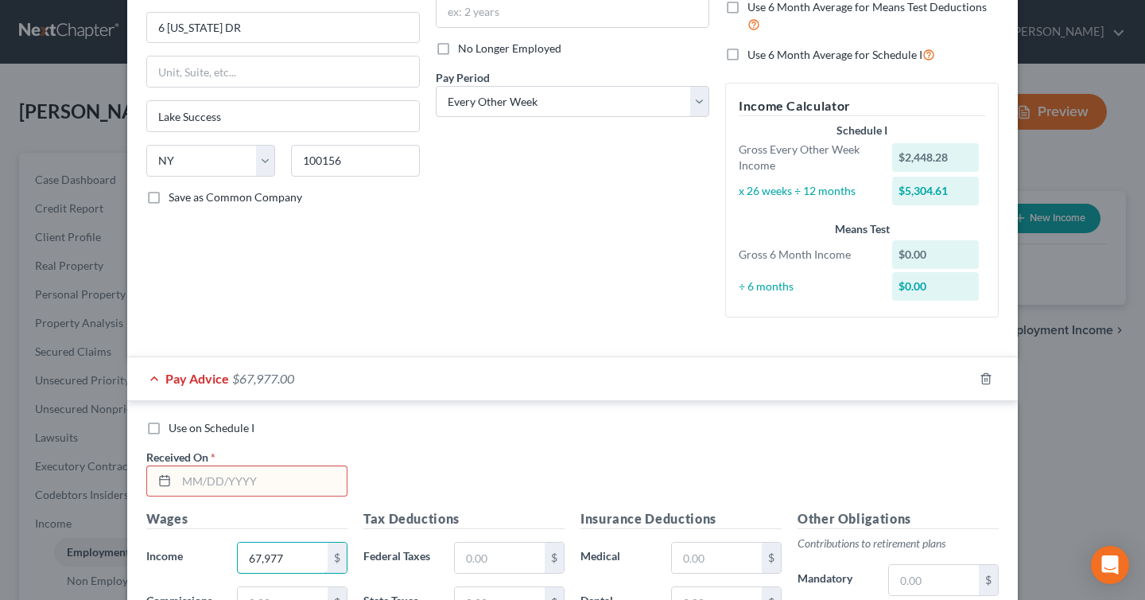
type input "67,977"
click at [471, 303] on div "Debtor Spouse Occupation Supervisor Length of Employment No Longer Employed Pay…" at bounding box center [573, 109] width 290 height 441
click at [537, 480] on div "Use on Schedule I Received On *" at bounding box center [572, 465] width 869 height 90
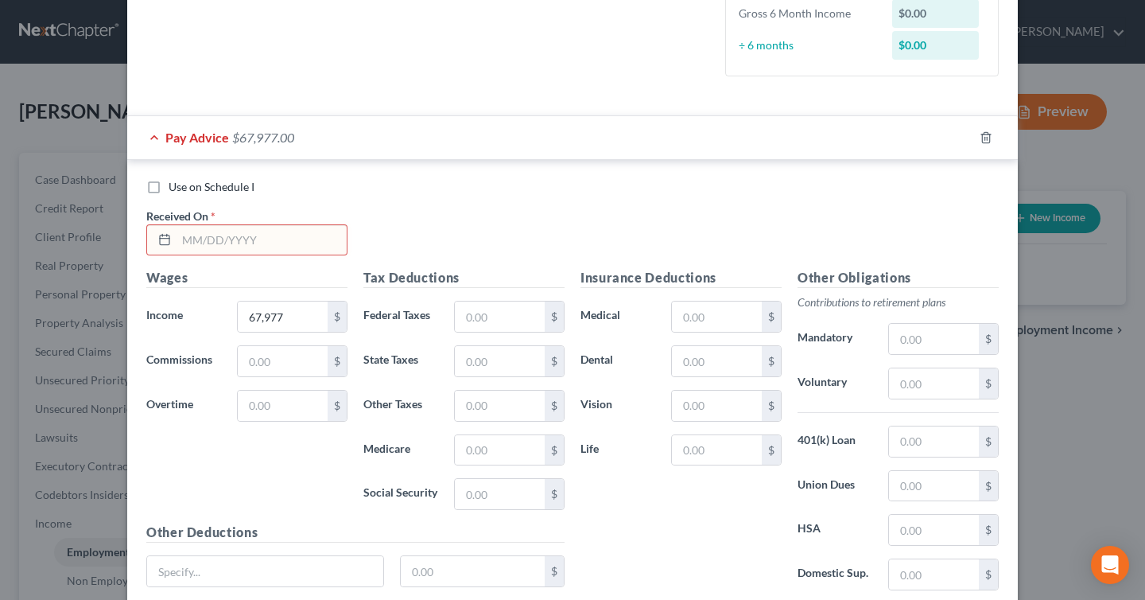
scroll to position [432, 0]
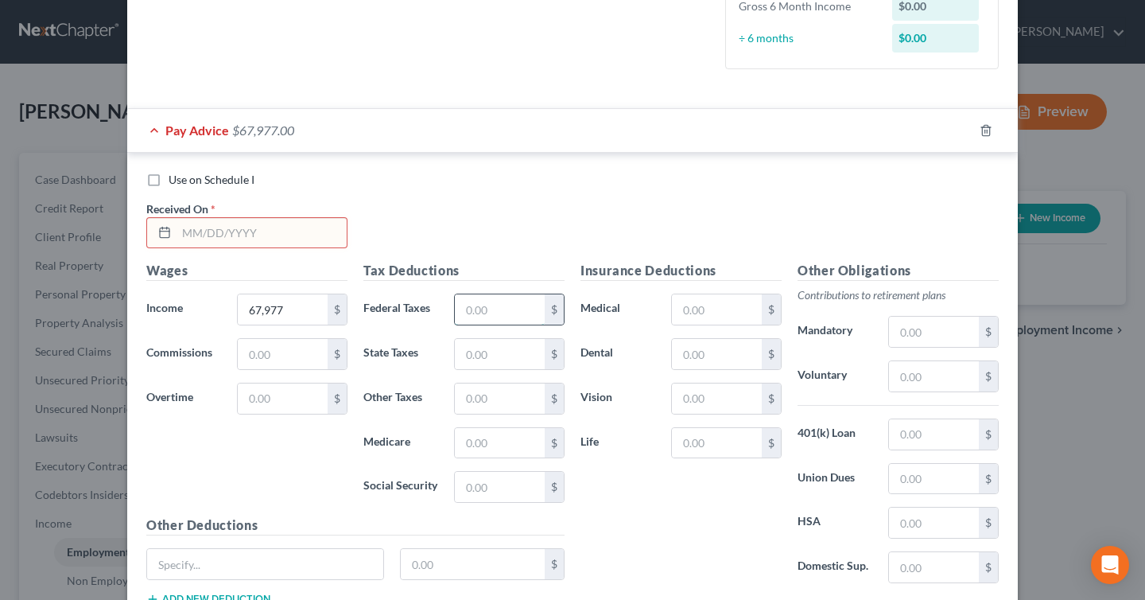
click at [504, 324] on input "text" at bounding box center [500, 309] width 90 height 30
type input "5,198"
click at [554, 262] on h5 "Tax Deductions" at bounding box center [464, 271] width 201 height 20
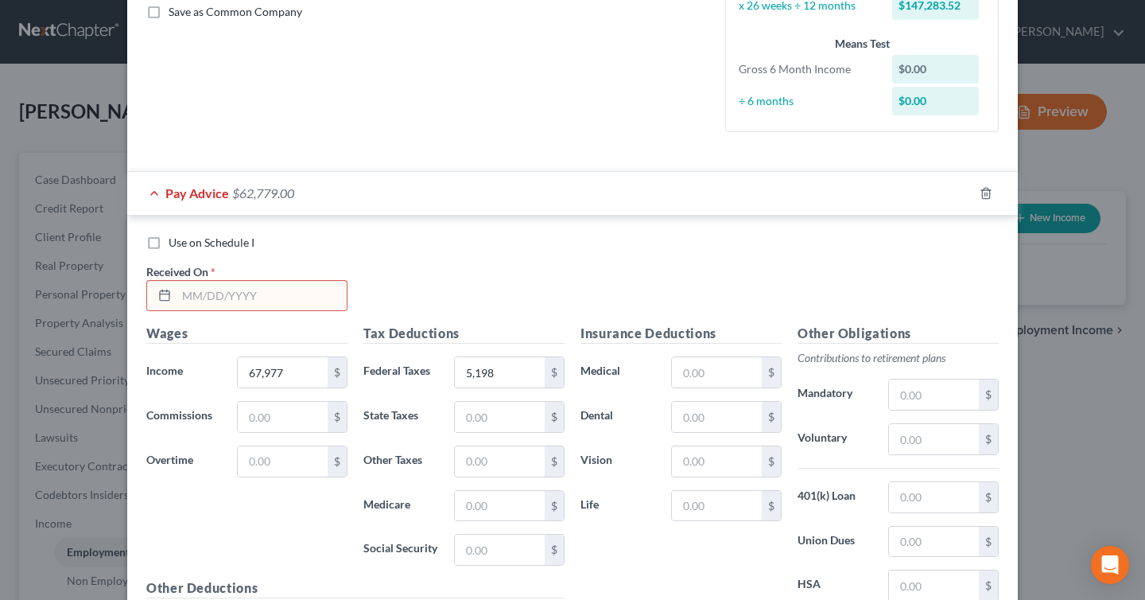
scroll to position [372, 0]
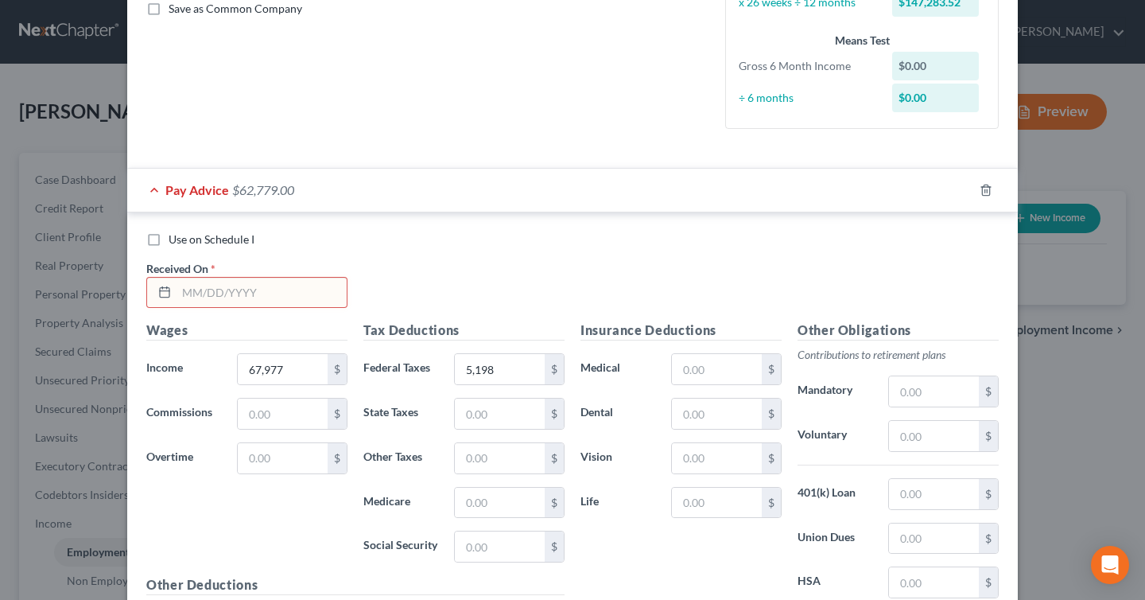
click at [169, 236] on label "Use on Schedule I" at bounding box center [212, 239] width 86 height 16
click at [175, 236] on input "Use on Schedule I" at bounding box center [180, 236] width 10 height 10
click at [169, 236] on label "Use on Schedule I" at bounding box center [212, 239] width 86 height 16
click at [175, 236] on input "Use on Schedule I" at bounding box center [180, 236] width 10 height 10
checkbox input "false"
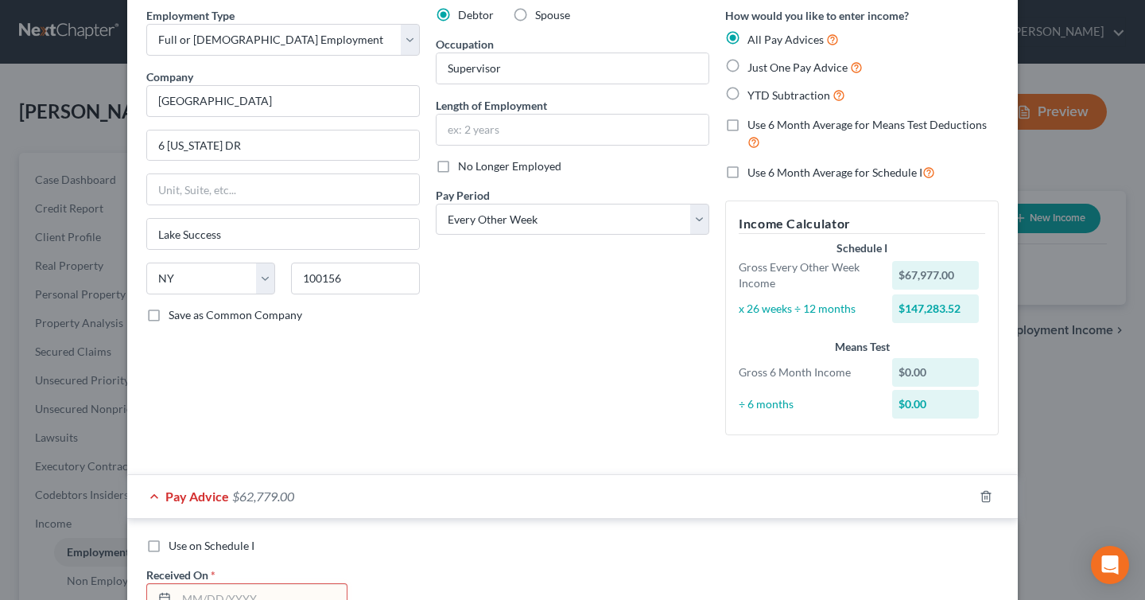
scroll to position [67, 0]
click at [748, 94] on label "YTD Subtraction" at bounding box center [797, 94] width 98 height 18
click at [754, 94] on input "YTD Subtraction" at bounding box center [759, 90] width 10 height 10
radio input "true"
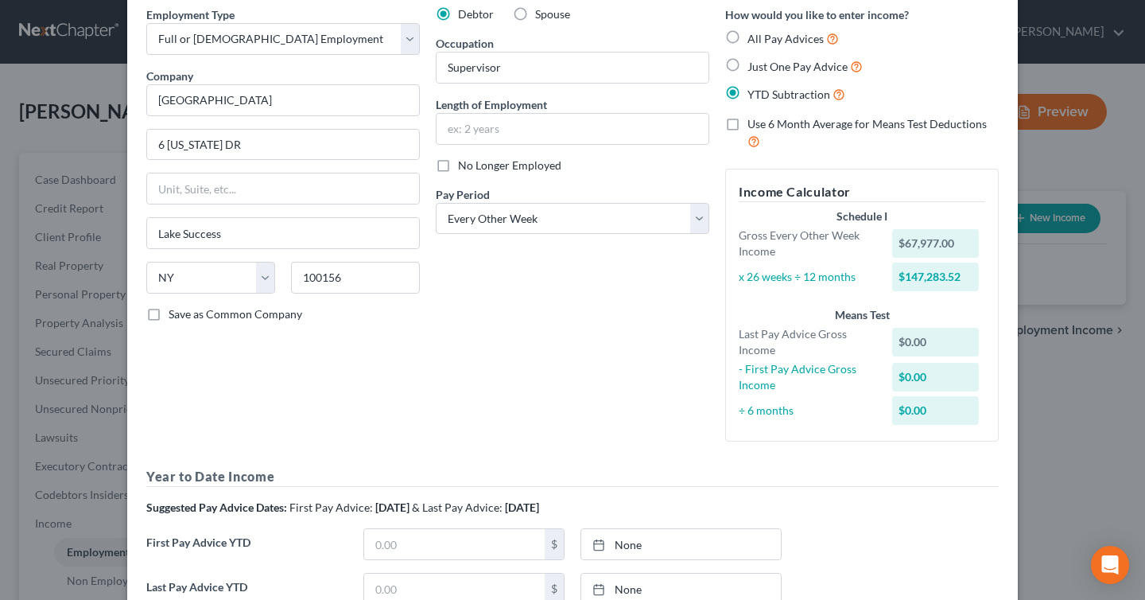
click at [1019, 350] on div "New Income Source × Employment Type * Select Full or [DEMOGRAPHIC_DATA] Employm…" at bounding box center [572, 300] width 1145 height 600
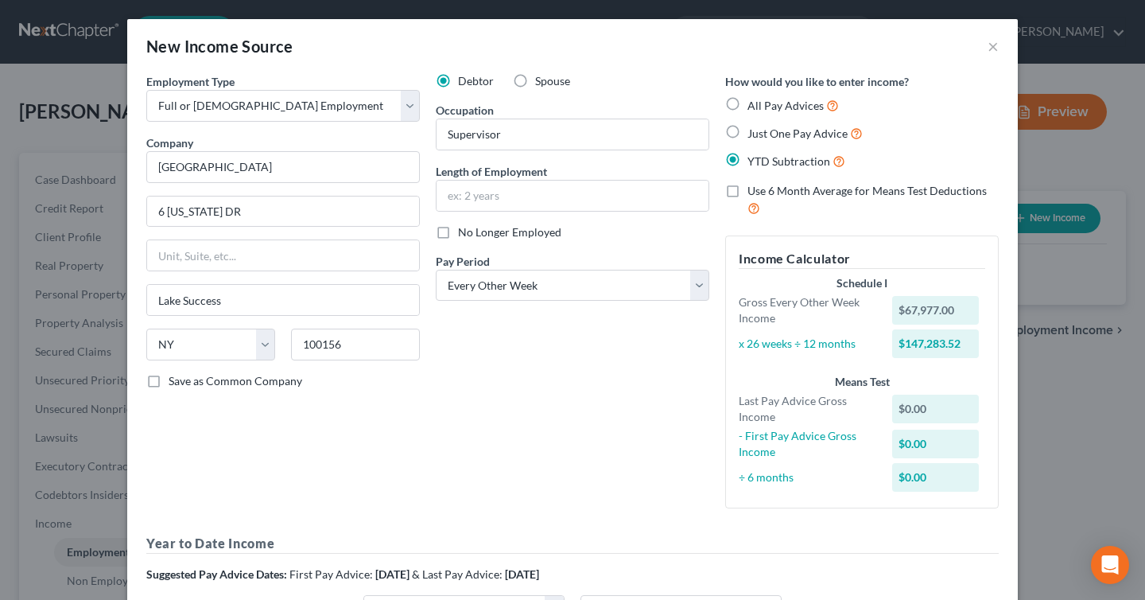
scroll to position [1, 0]
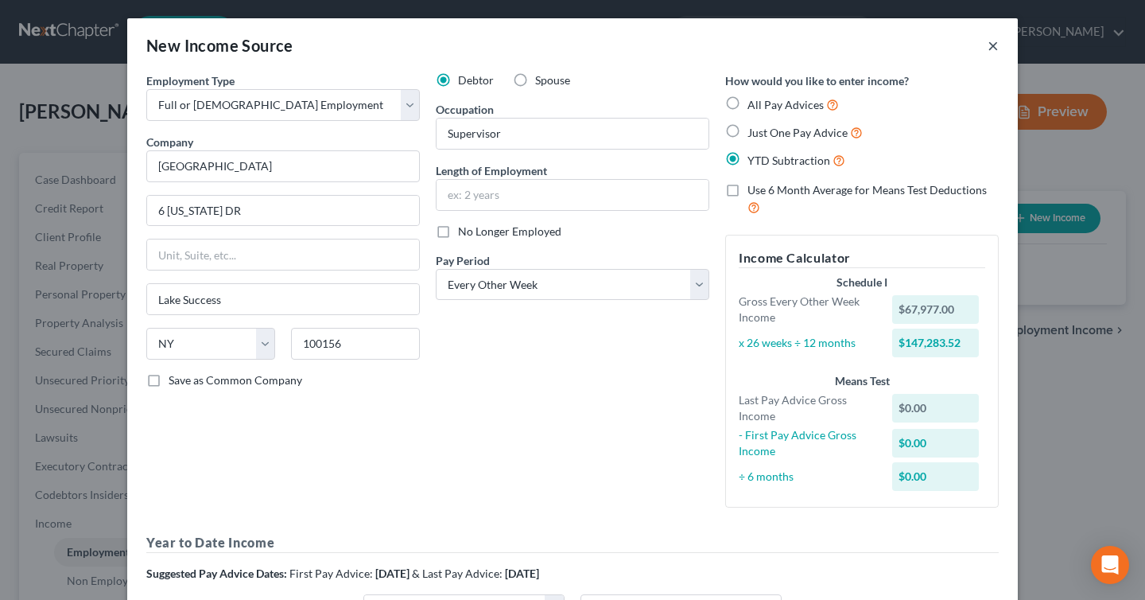
click at [993, 53] on button "×" at bounding box center [993, 45] width 11 height 19
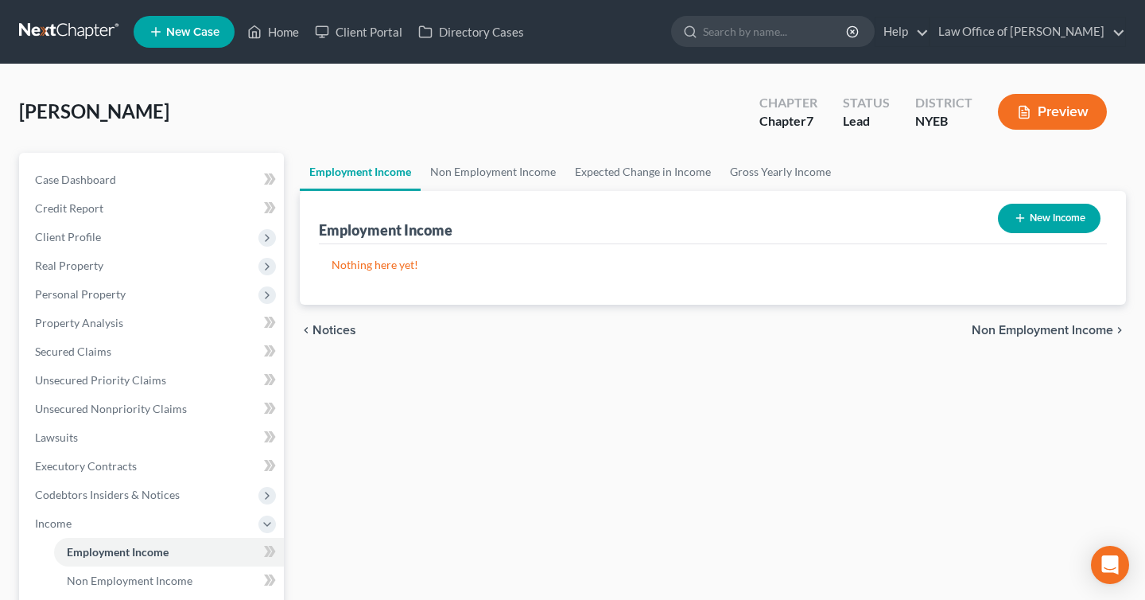
click at [1032, 118] on button "Preview" at bounding box center [1052, 112] width 109 height 36
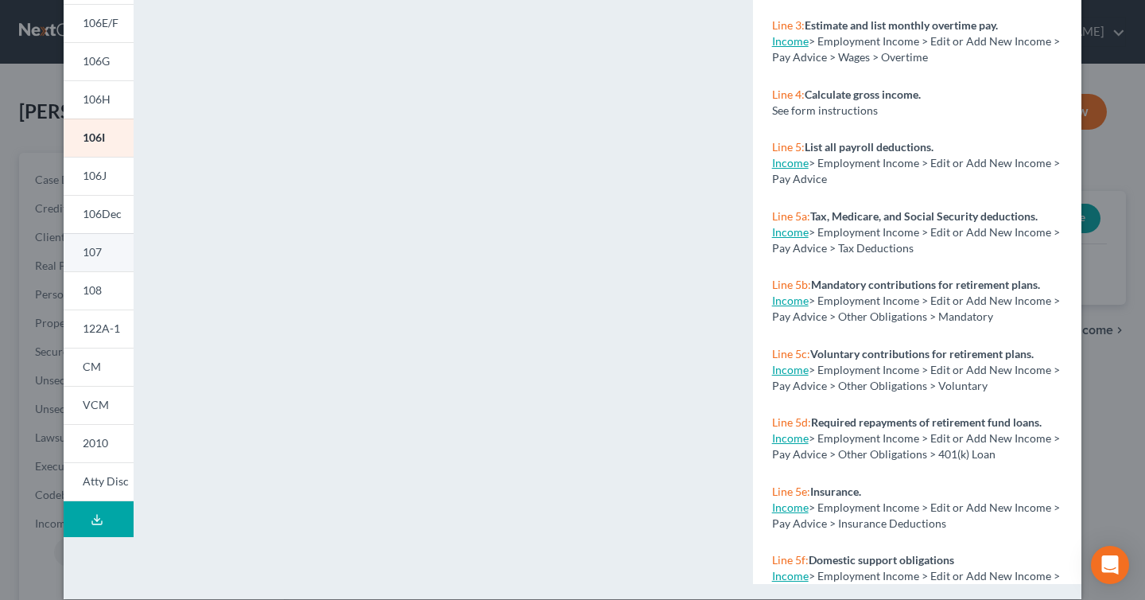
scroll to position [297, 0]
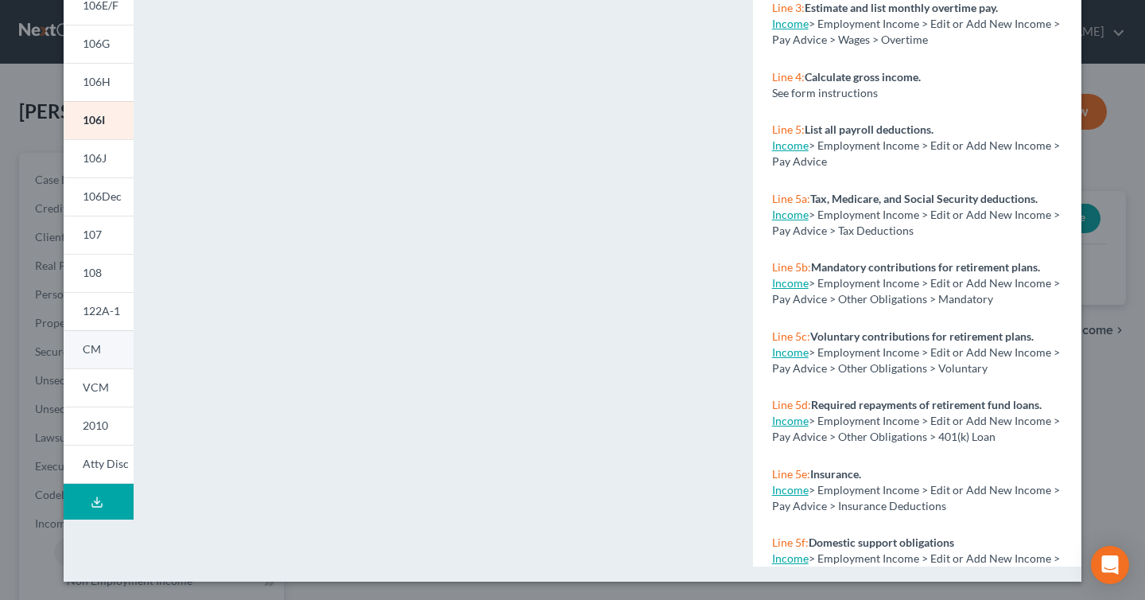
click at [99, 359] on link "CM" at bounding box center [99, 349] width 70 height 38
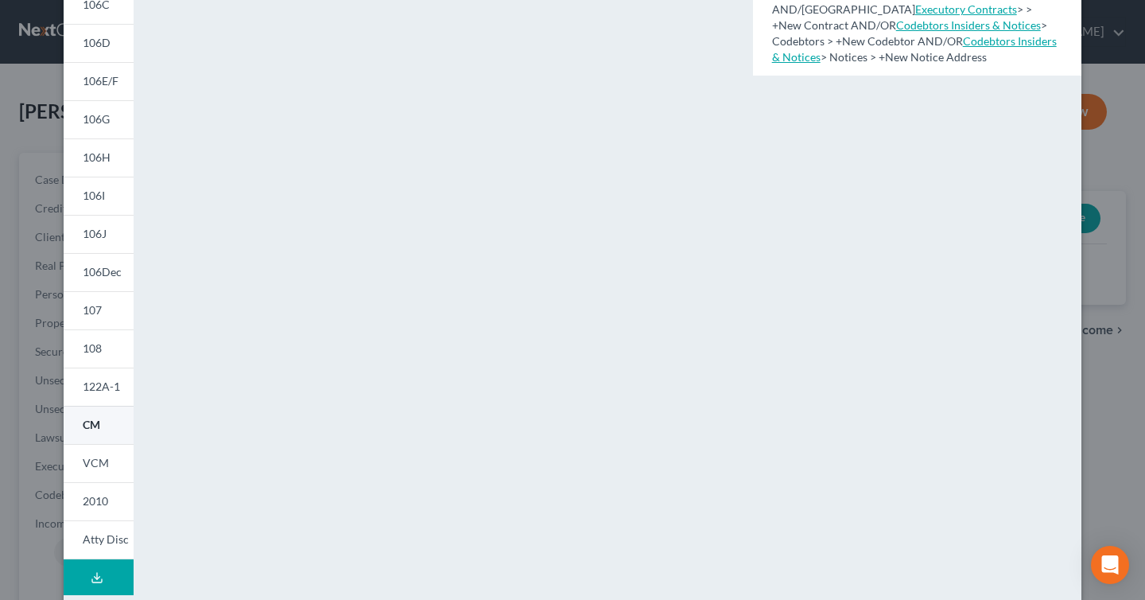
scroll to position [208, 0]
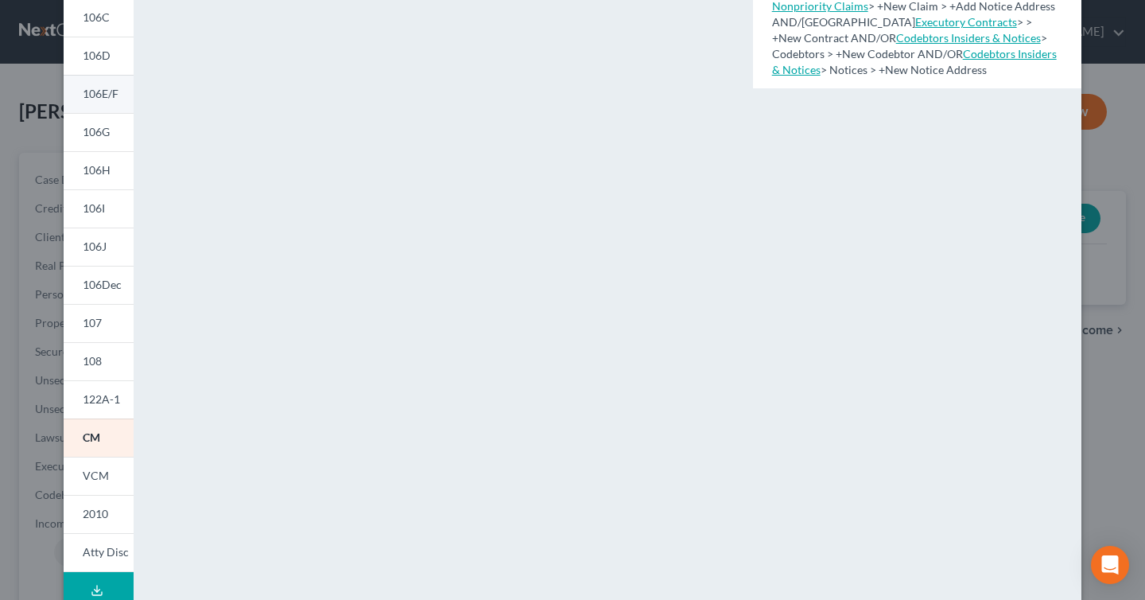
click at [94, 103] on link "106E/F" at bounding box center [99, 94] width 70 height 38
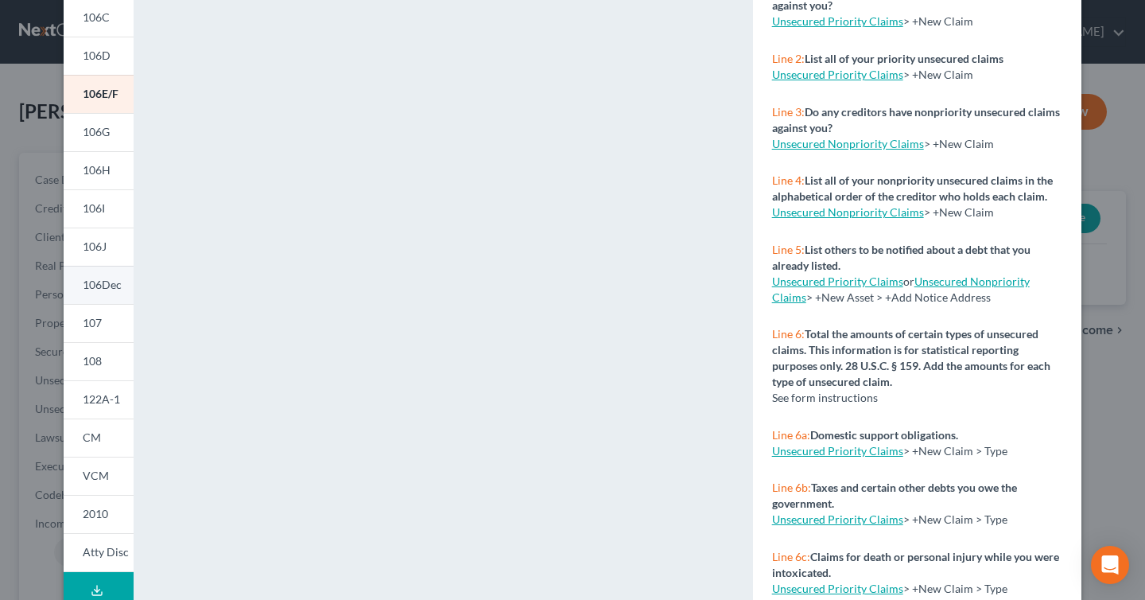
click at [105, 292] on link "106Dec" at bounding box center [99, 285] width 70 height 38
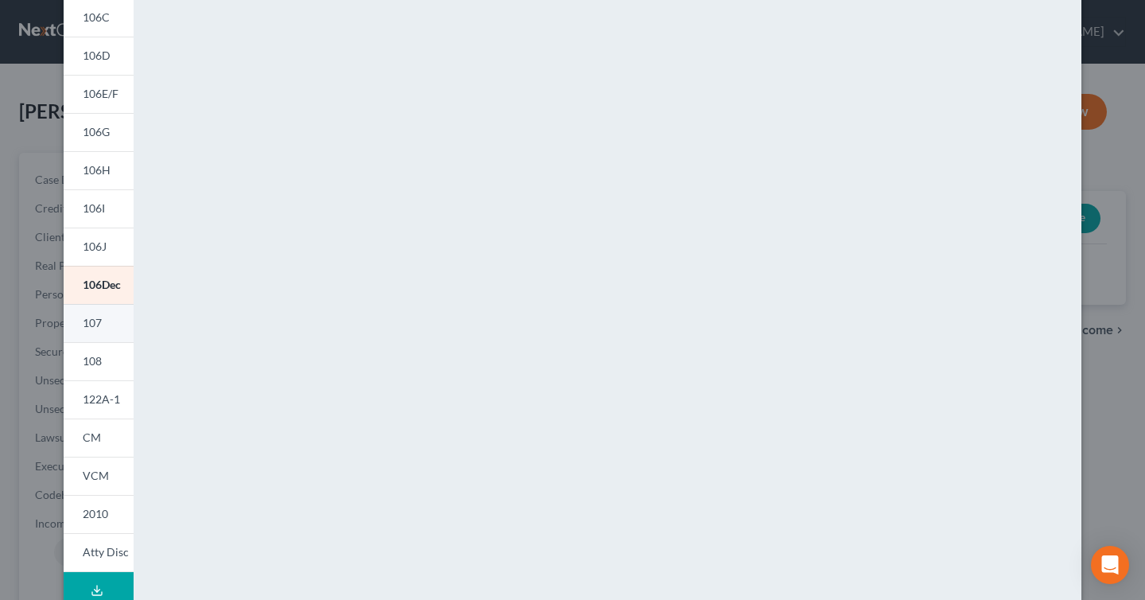
click at [96, 327] on span "107" at bounding box center [92, 323] width 19 height 14
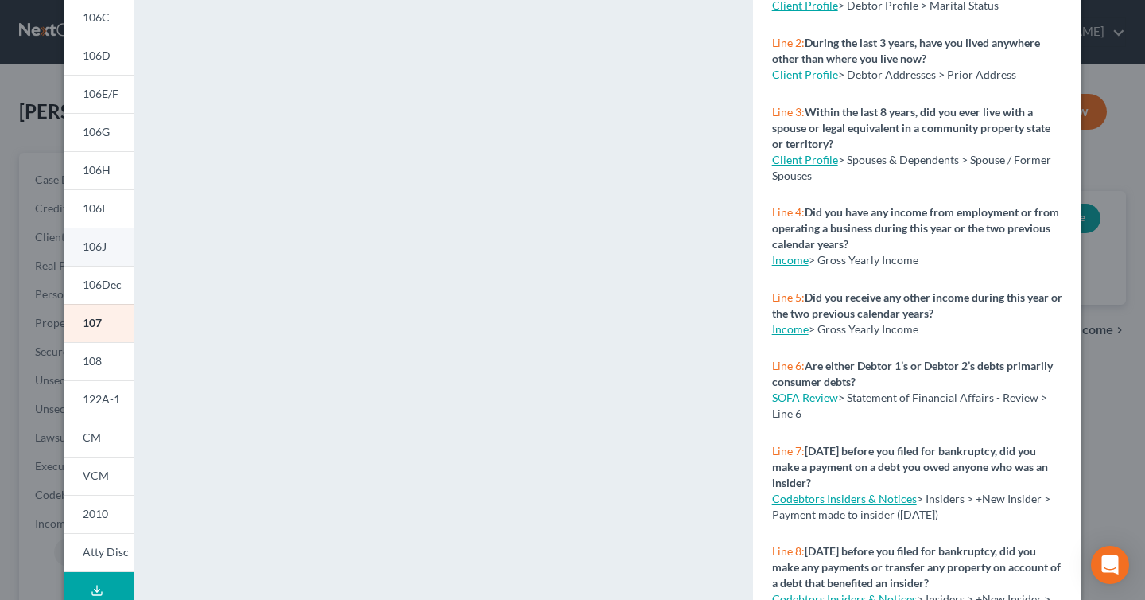
click at [103, 252] on span "106J" at bounding box center [95, 246] width 24 height 14
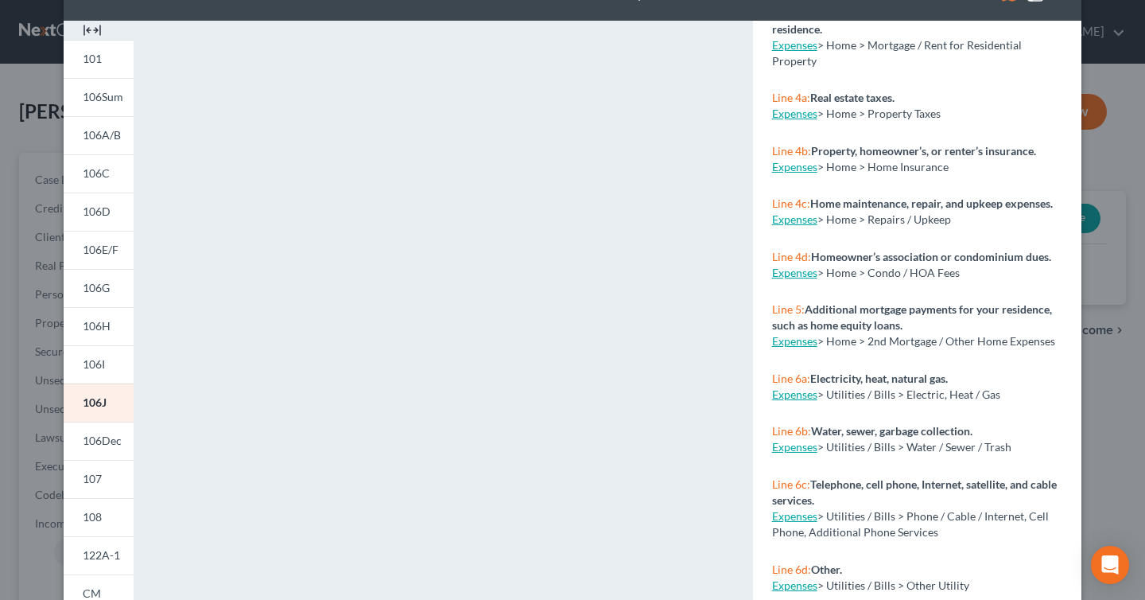
scroll to position [386, 0]
click at [111, 352] on link "106I" at bounding box center [99, 364] width 70 height 38
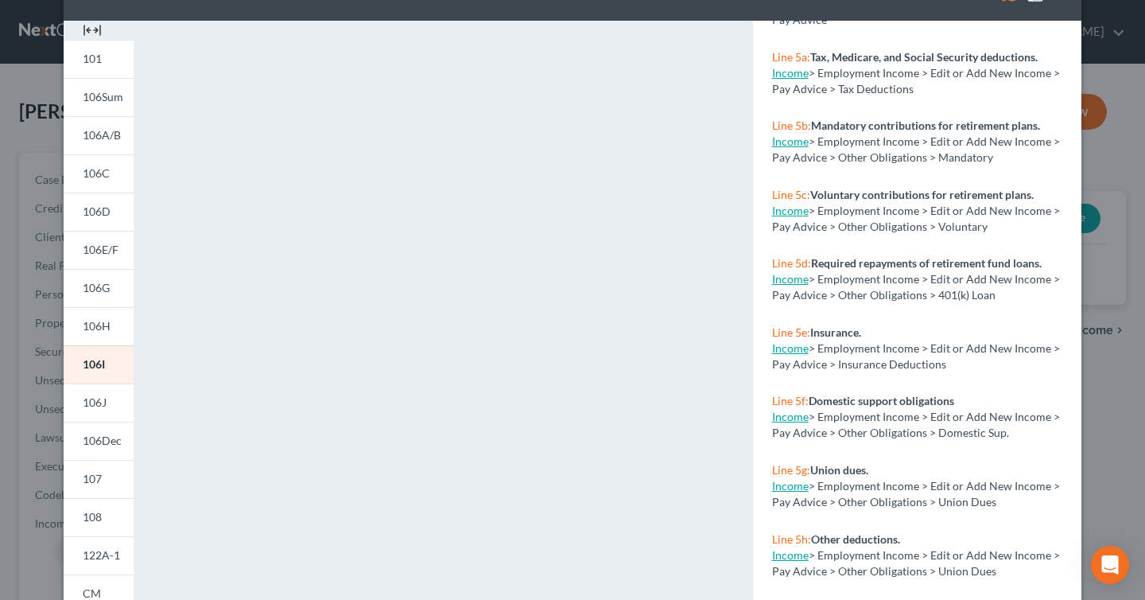
click at [1127, 211] on div "Petition Preview Schedule I: Your Income × 101 106Sum 106A/B 106C 106D 106E/F 1…" at bounding box center [572, 300] width 1145 height 600
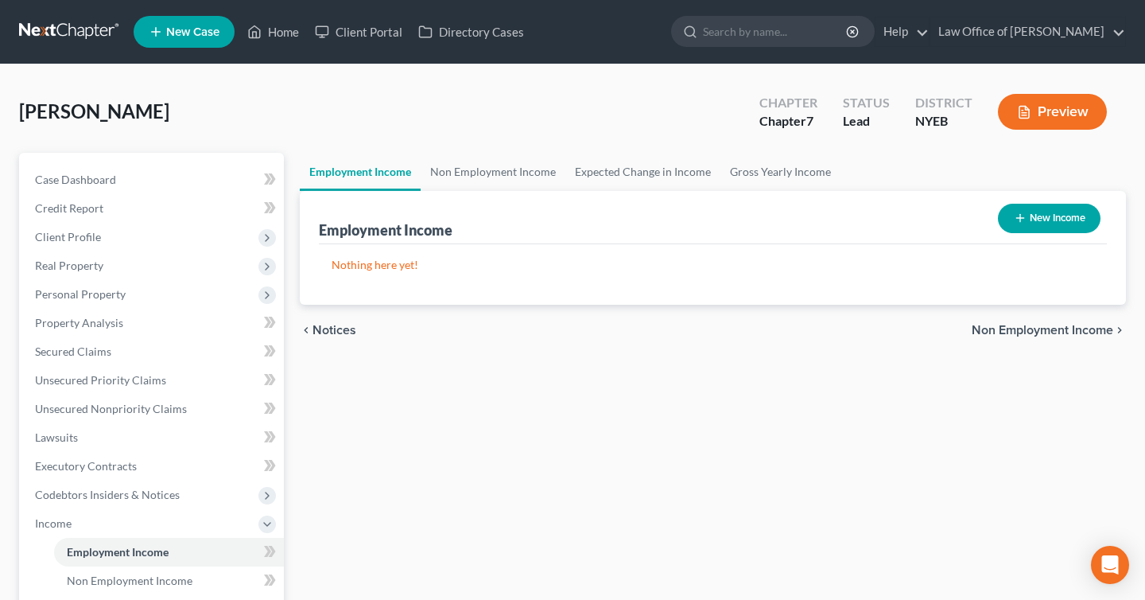
click at [1088, 215] on button "New Income" at bounding box center [1049, 218] width 103 height 29
select select "0"
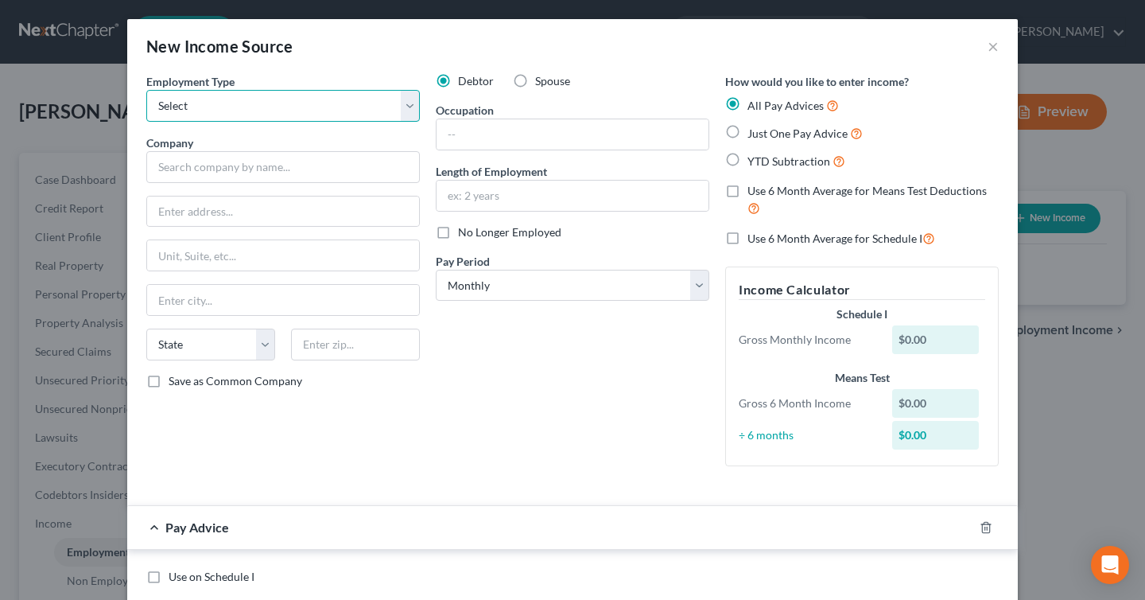
click at [379, 119] on select "Select Full or [DEMOGRAPHIC_DATA] Employment Self Employment" at bounding box center [283, 106] width 274 height 32
select select "0"
click at [146, 90] on select "Select Full or [DEMOGRAPHIC_DATA] Employment Self Employment" at bounding box center [283, 106] width 274 height 32
click at [357, 190] on div "Employment Type * Select Full or [DEMOGRAPHIC_DATA] Employment Self Employment …" at bounding box center [283, 276] width 290 height 406
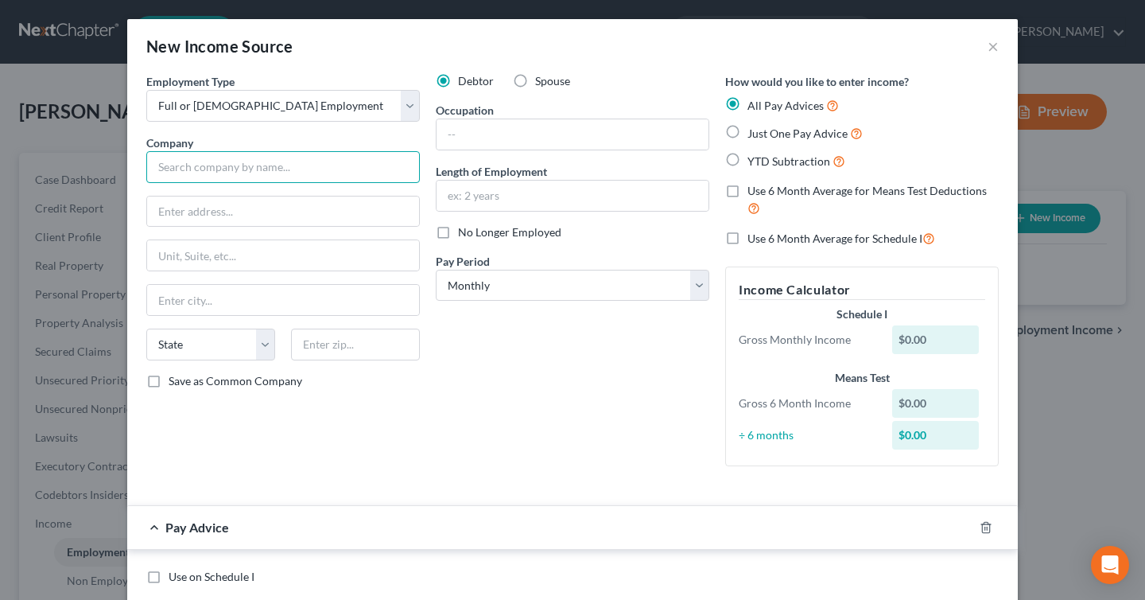
click at [352, 170] on input "text" at bounding box center [283, 167] width 274 height 32
type input "[GEOGRAPHIC_DATA]"
click at [515, 142] on input "text" at bounding box center [573, 134] width 272 height 30
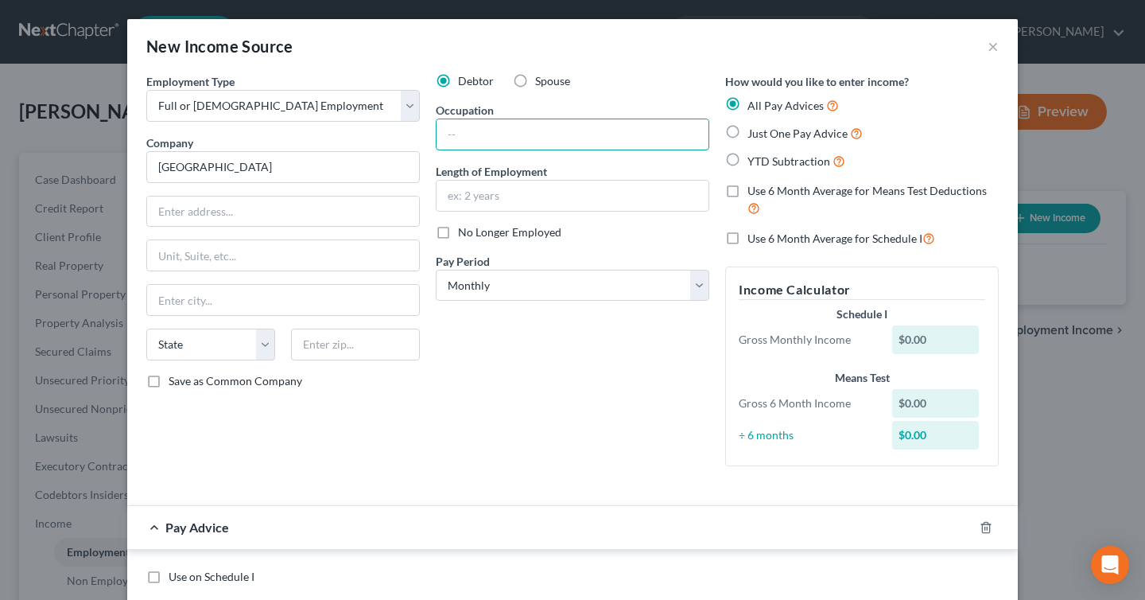
type input "Supervisor"
click at [317, 195] on div "Employment Type * Select Full or [DEMOGRAPHIC_DATA] Employment Self Employment …" at bounding box center [283, 276] width 290 height 406
click at [315, 209] on input "text" at bounding box center [283, 211] width 272 height 30
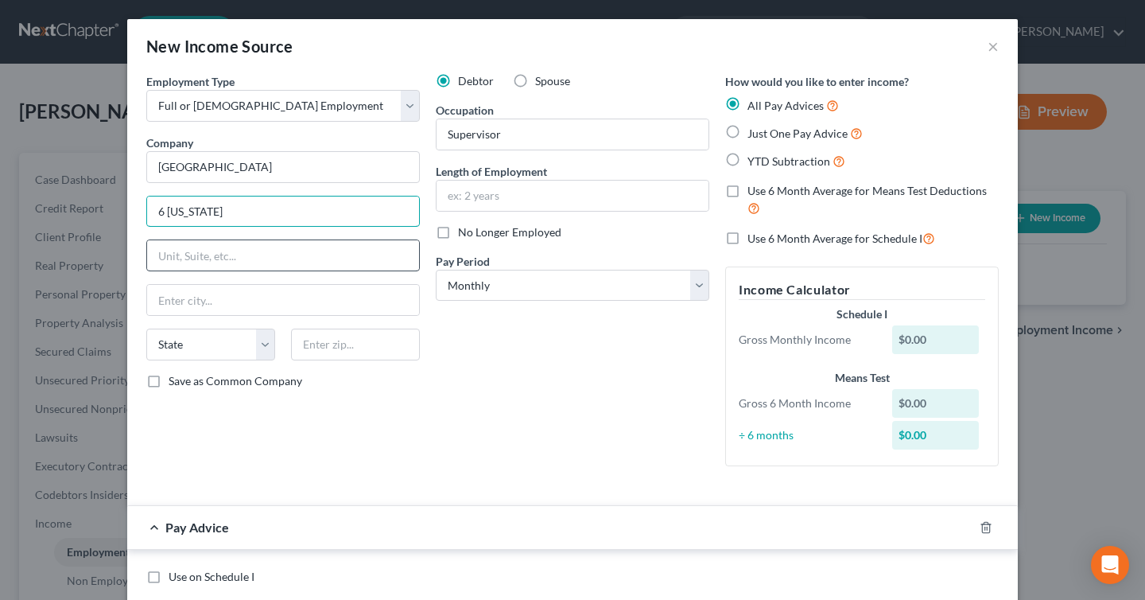
type input "6 [US_STATE] DR"
click at [208, 270] on input "text" at bounding box center [283, 255] width 272 height 30
click at [180, 300] on input "text" at bounding box center [283, 300] width 272 height 30
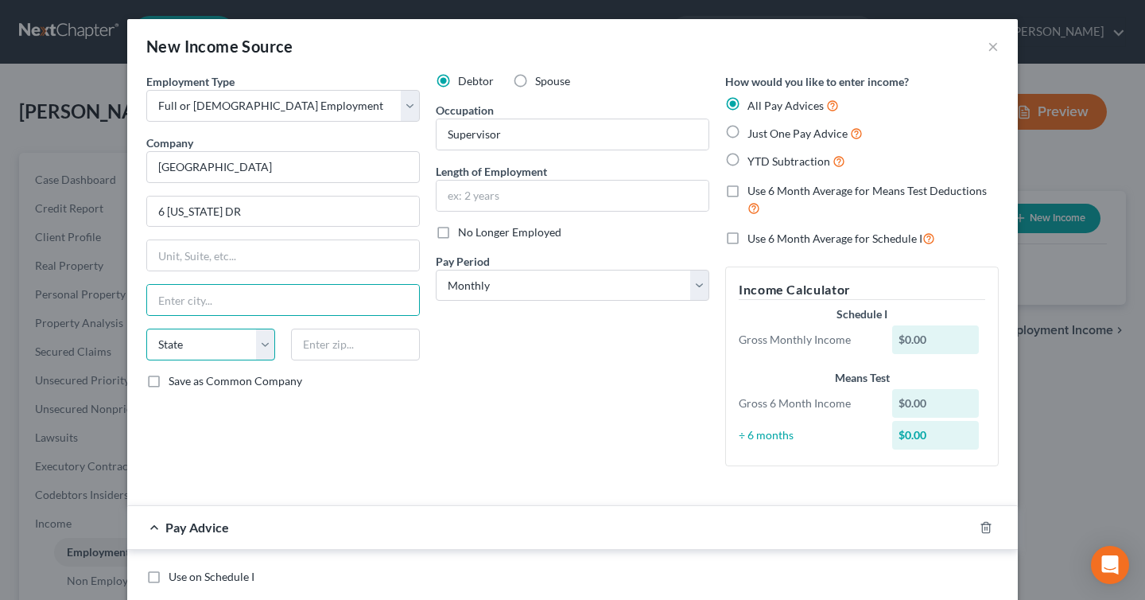
click at [193, 341] on select "State [US_STATE] AK AR AZ CA CO CT DE DC [GEOGRAPHIC_DATA] [GEOGRAPHIC_DATA] GU…" at bounding box center [210, 345] width 129 height 32
click at [146, 329] on select "State [US_STATE] AK AR AZ CA CO CT DE DC [GEOGRAPHIC_DATA] [GEOGRAPHIC_DATA] GU…" at bounding box center [210, 345] width 129 height 32
click at [239, 340] on select "State [US_STATE] AK AR AZ CA CO CT DE DC [GEOGRAPHIC_DATA] [GEOGRAPHIC_DATA] GU…" at bounding box center [210, 345] width 129 height 32
select select "35"
click at [146, 329] on select "State [US_STATE] AK AR AZ CA CO CT DE DC [GEOGRAPHIC_DATA] [GEOGRAPHIC_DATA] GU…" at bounding box center [210, 345] width 129 height 32
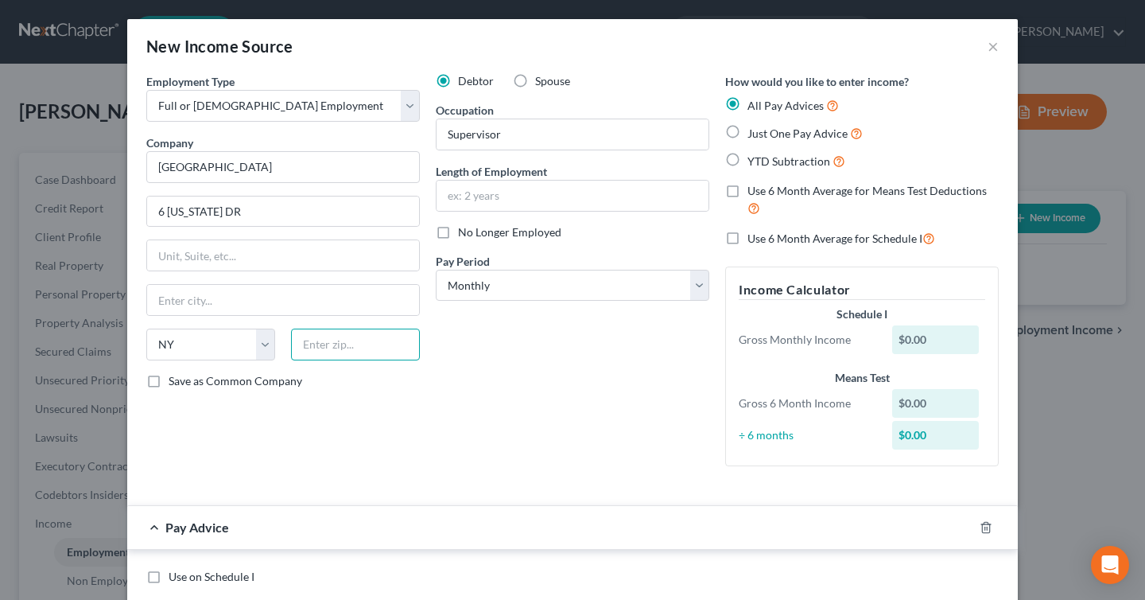
click at [341, 348] on input "text" at bounding box center [355, 345] width 129 height 32
click at [299, 264] on input "text" at bounding box center [283, 255] width 272 height 30
click at [196, 305] on input "text" at bounding box center [283, 300] width 272 height 30
type input "[GEOGRAPHIC_DATA]"
click at [338, 351] on input "text" at bounding box center [355, 345] width 129 height 32
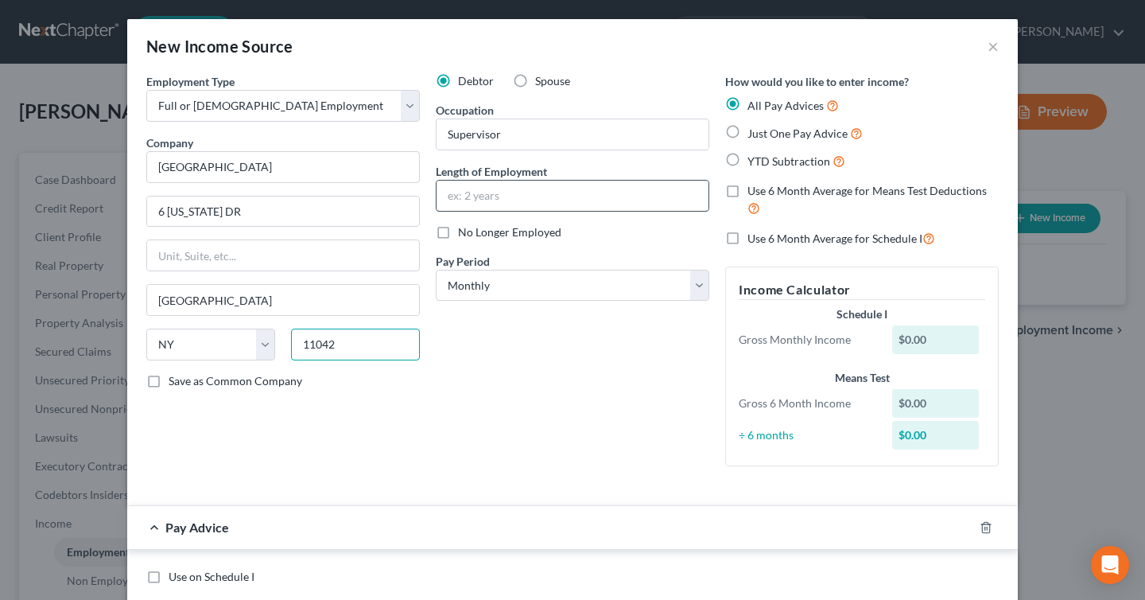
type input "11042"
click at [562, 198] on input "text" at bounding box center [573, 196] width 272 height 30
type input "9 Years"
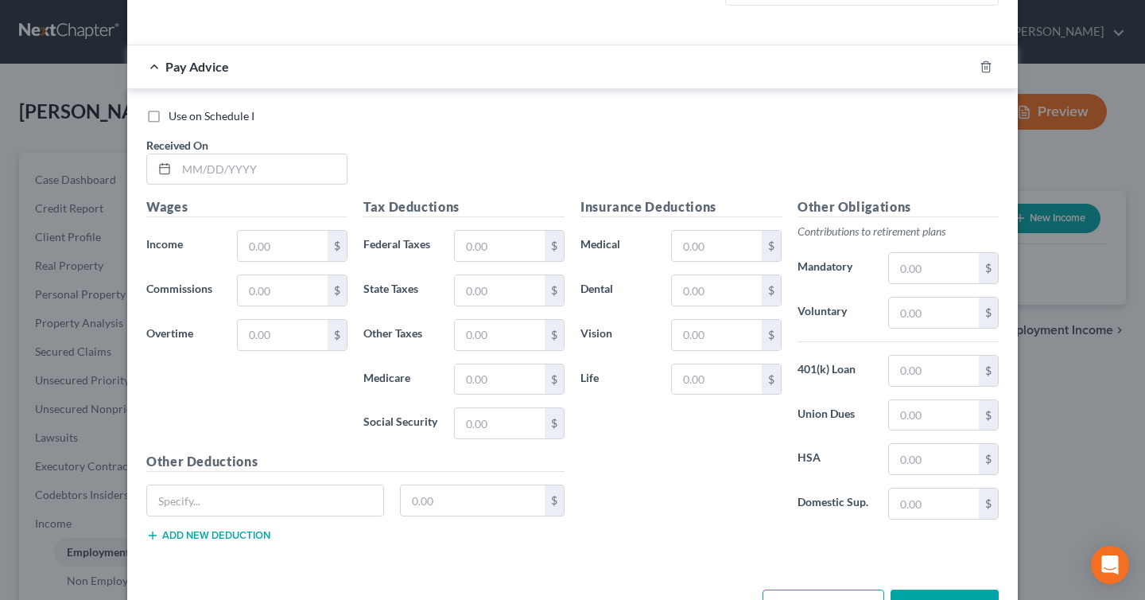
scroll to position [515, 0]
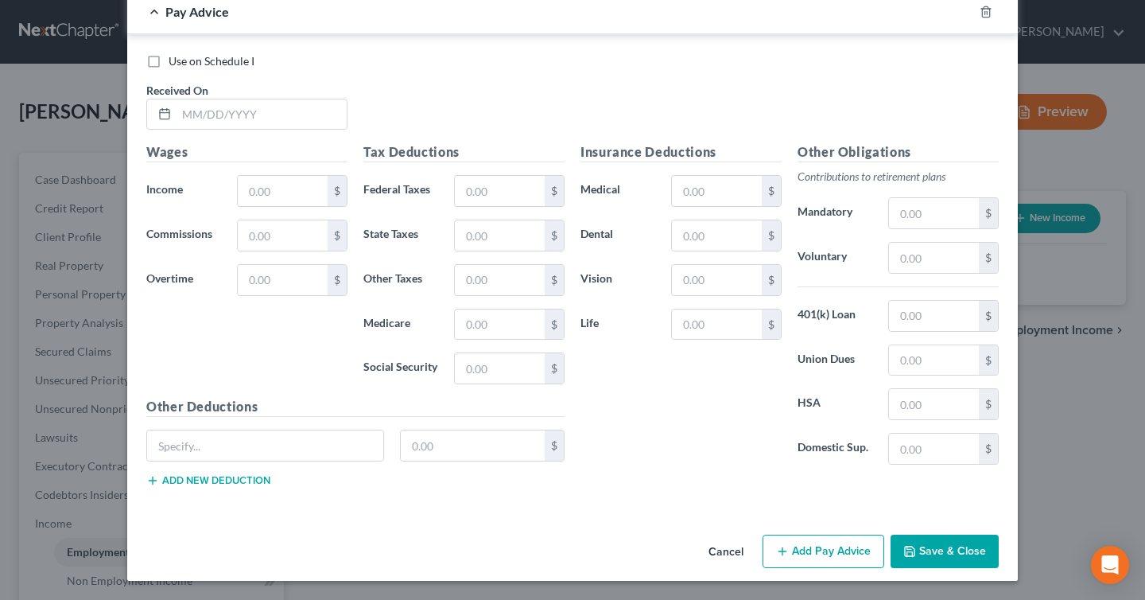
click at [927, 556] on button "Save & Close" at bounding box center [945, 551] width 108 height 33
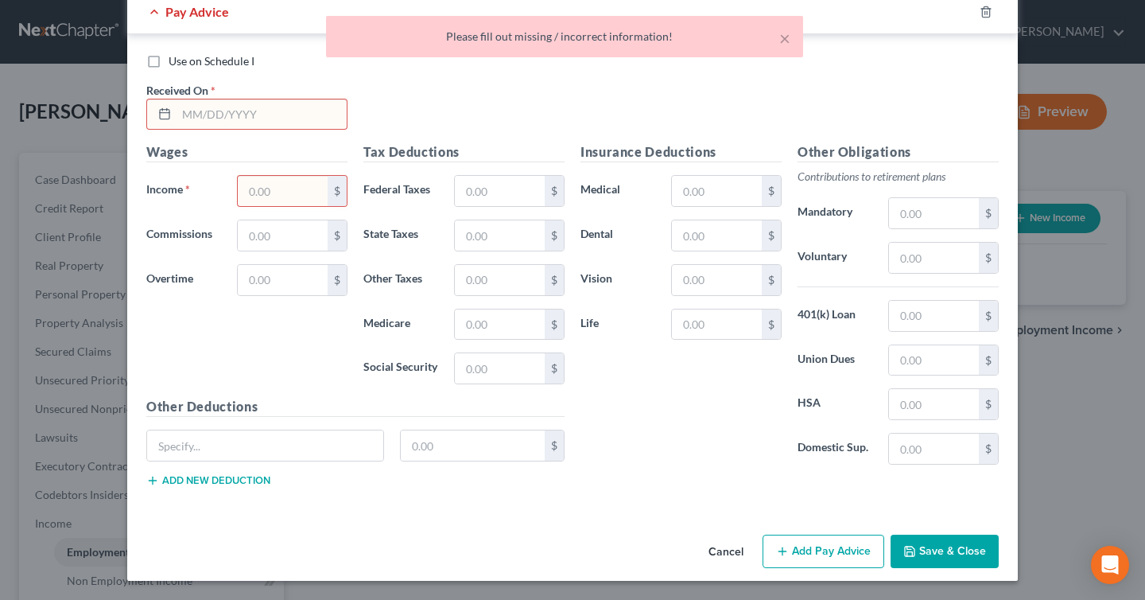
click at [247, 103] on input "text" at bounding box center [262, 114] width 170 height 30
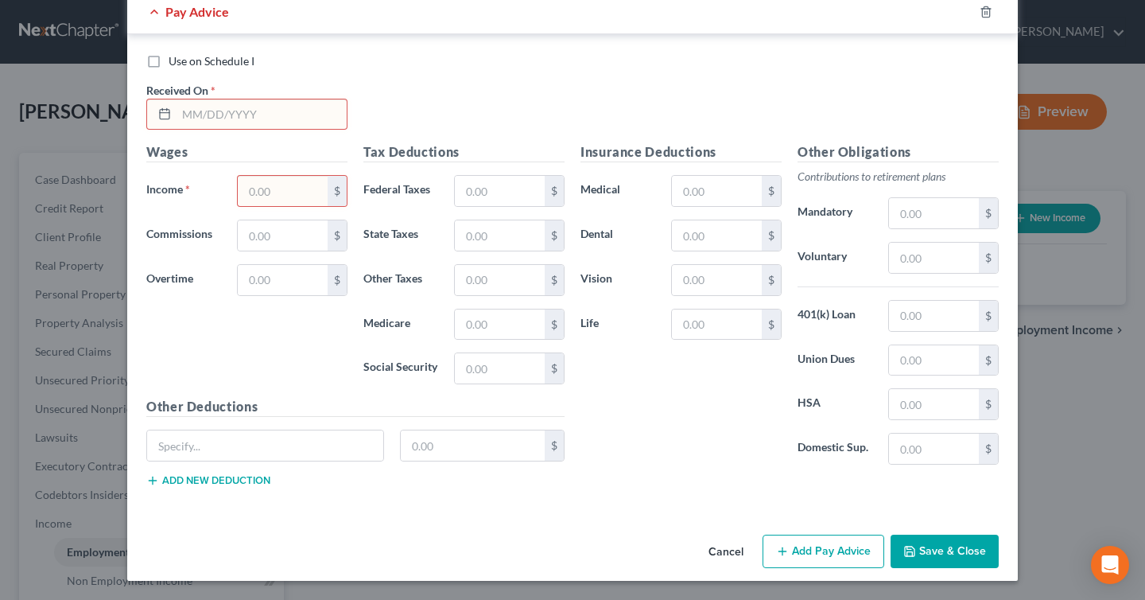
type input "[DATE]"
click at [957, 549] on button "Save & Close" at bounding box center [945, 551] width 108 height 33
click at [275, 203] on input "text" at bounding box center [283, 191] width 90 height 30
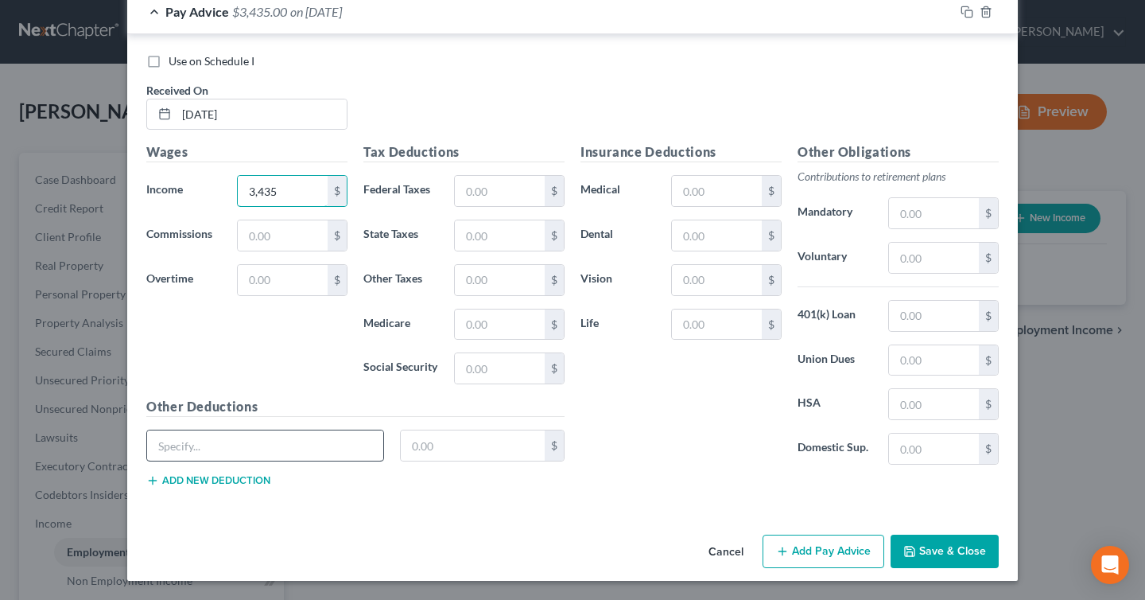
type input "3,435"
click at [332, 436] on input "text" at bounding box center [265, 445] width 236 height 30
click at [315, 326] on div "Wages Income * 3,435 $ Commissions $ Overtime $" at bounding box center [246, 269] width 217 height 255
click at [946, 552] on button "Save & Close" at bounding box center [945, 551] width 108 height 33
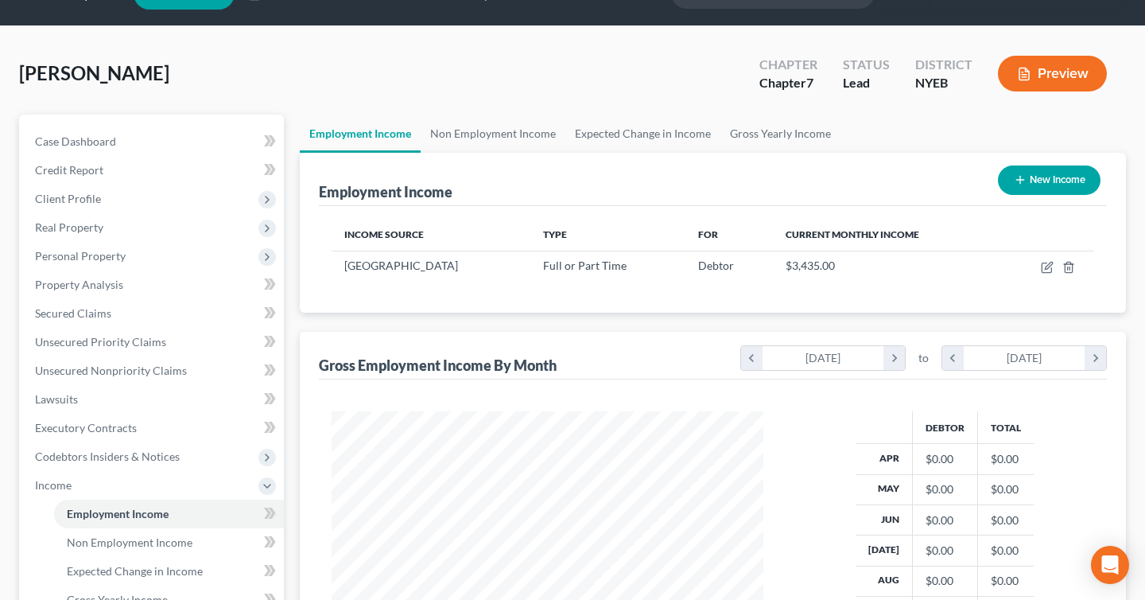
scroll to position [2, 0]
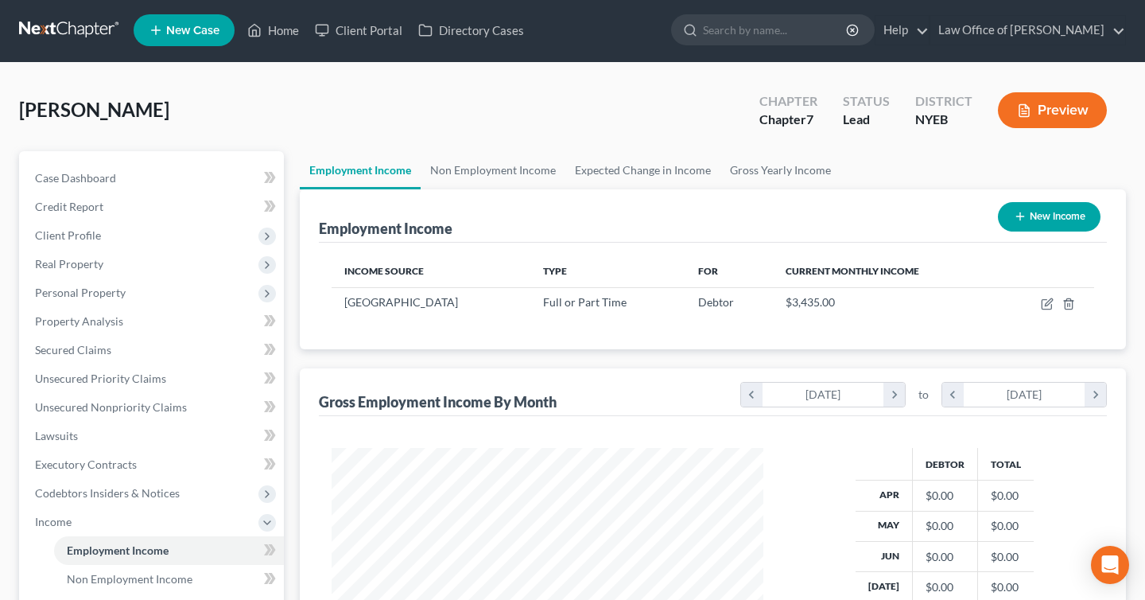
click at [1048, 122] on button "Preview" at bounding box center [1052, 110] width 109 height 36
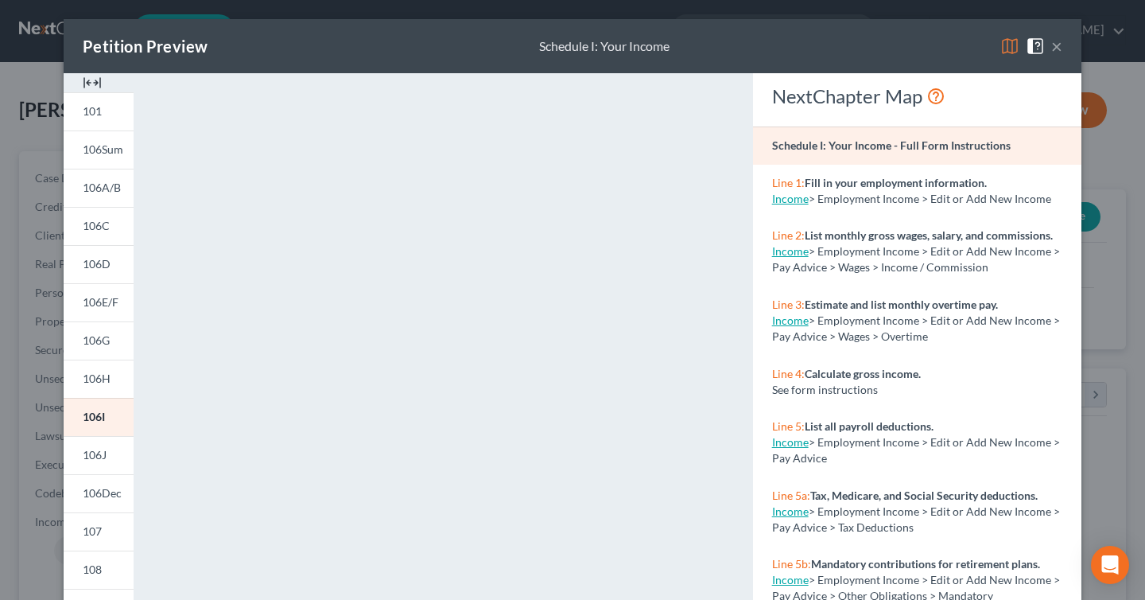
click at [1059, 54] on button "×" at bounding box center [1057, 46] width 11 height 19
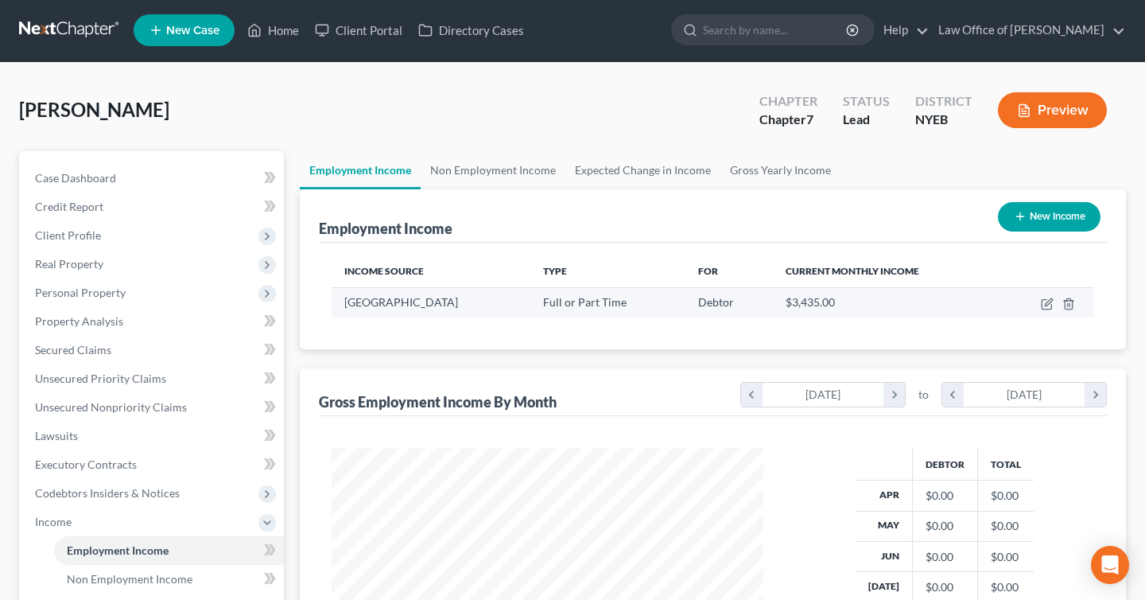
click at [531, 303] on td "Full or Part Time" at bounding box center [609, 302] width 156 height 30
click at [1041, 305] on icon "button" at bounding box center [1047, 303] width 13 height 13
select select "0"
select select "35"
select select "0"
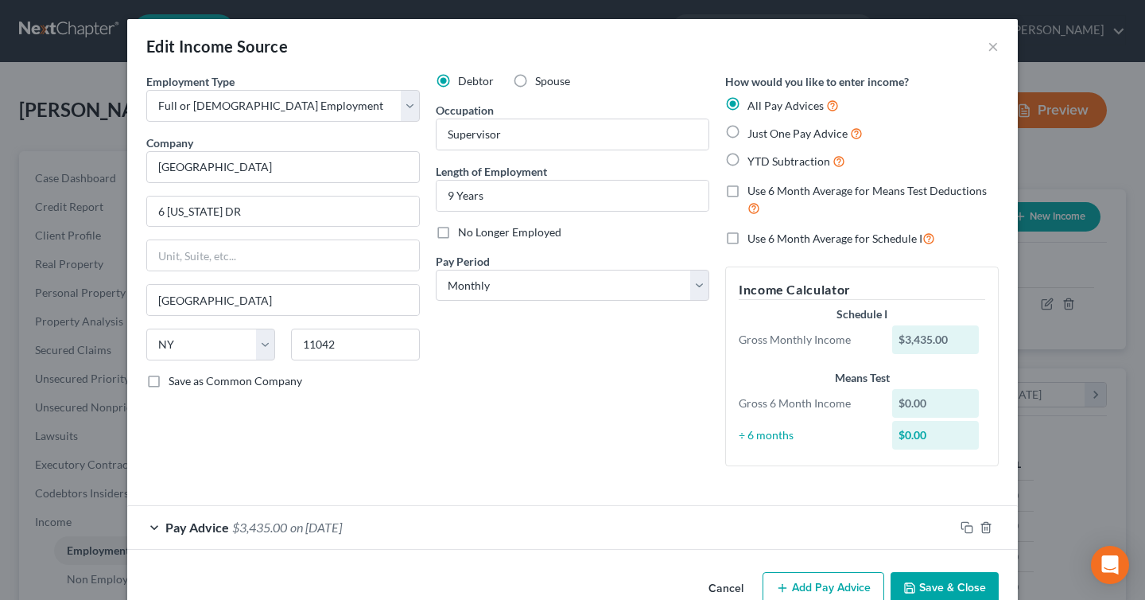
scroll to position [37, 0]
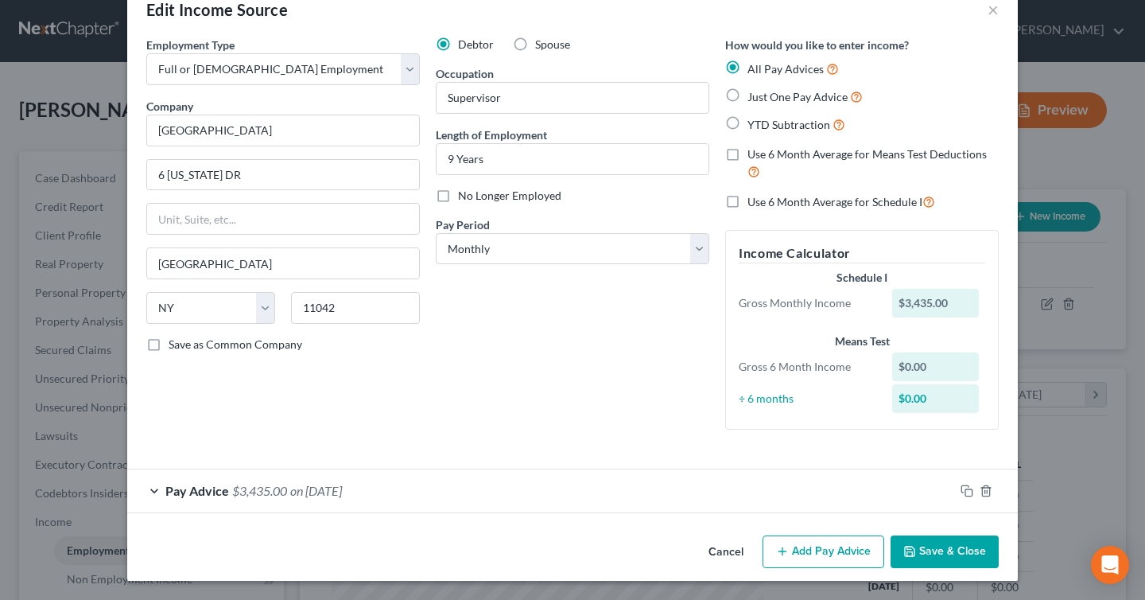
click at [161, 489] on div "Pay Advice $3,435.00 on [DATE]" at bounding box center [540, 490] width 827 height 42
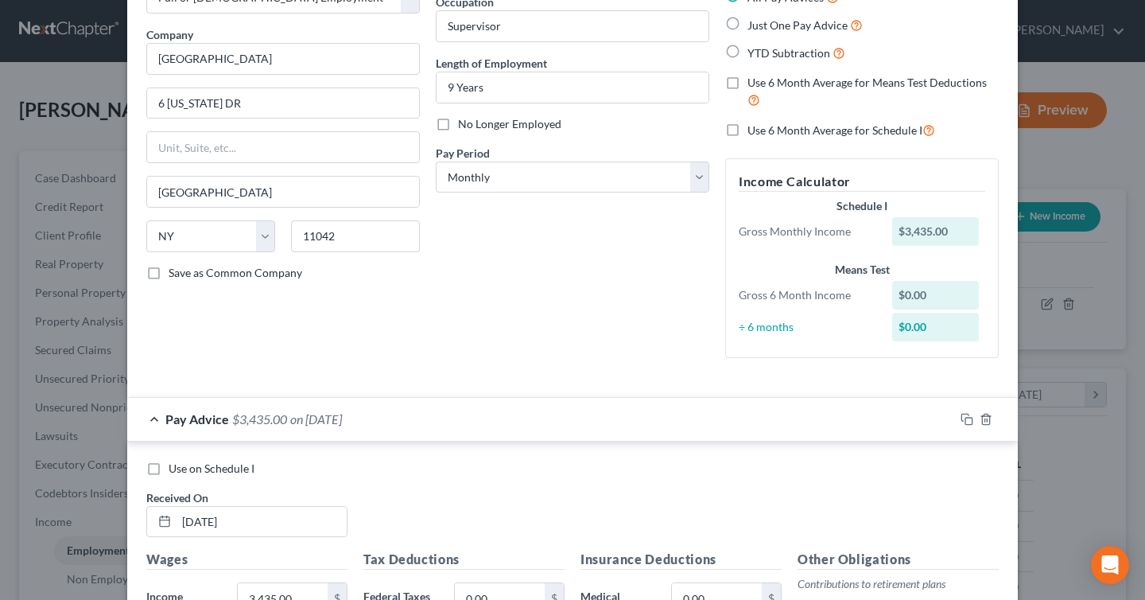
scroll to position [111, 0]
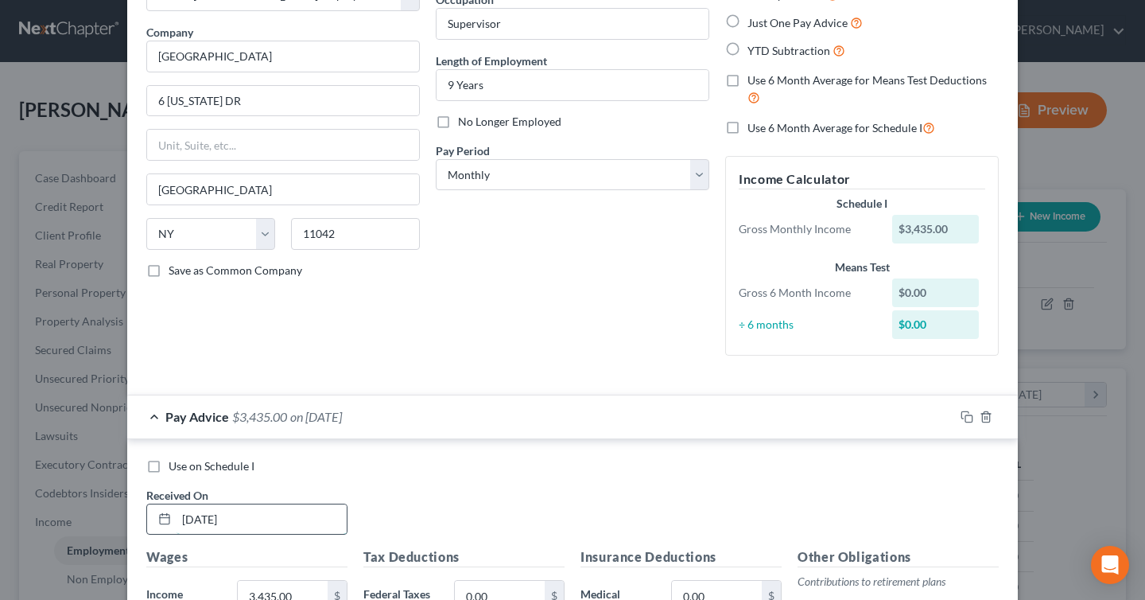
click at [211, 525] on input "[DATE]" at bounding box center [262, 519] width 170 height 30
click at [194, 524] on input "[DATE]" at bounding box center [262, 519] width 170 height 30
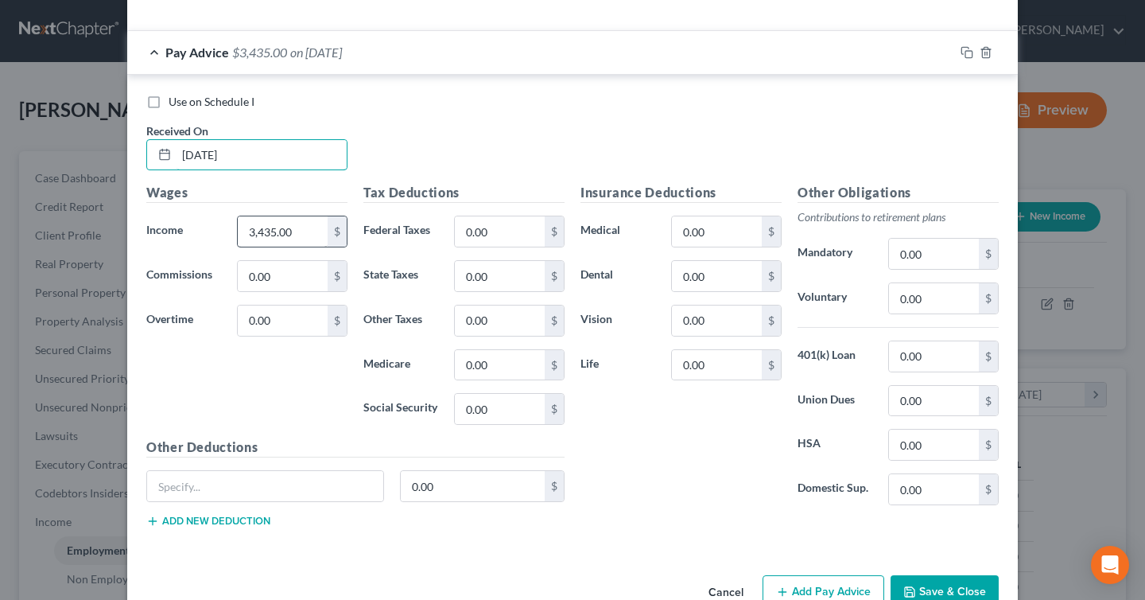
scroll to position [479, 0]
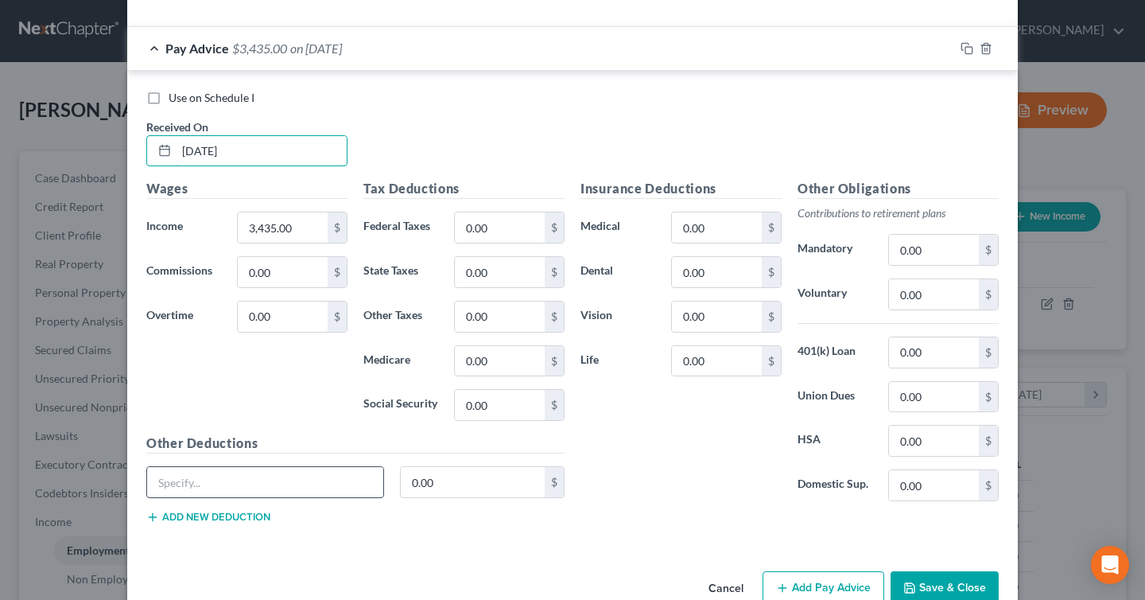
type input "[DATE]"
click at [277, 493] on input "text" at bounding box center [265, 482] width 236 height 30
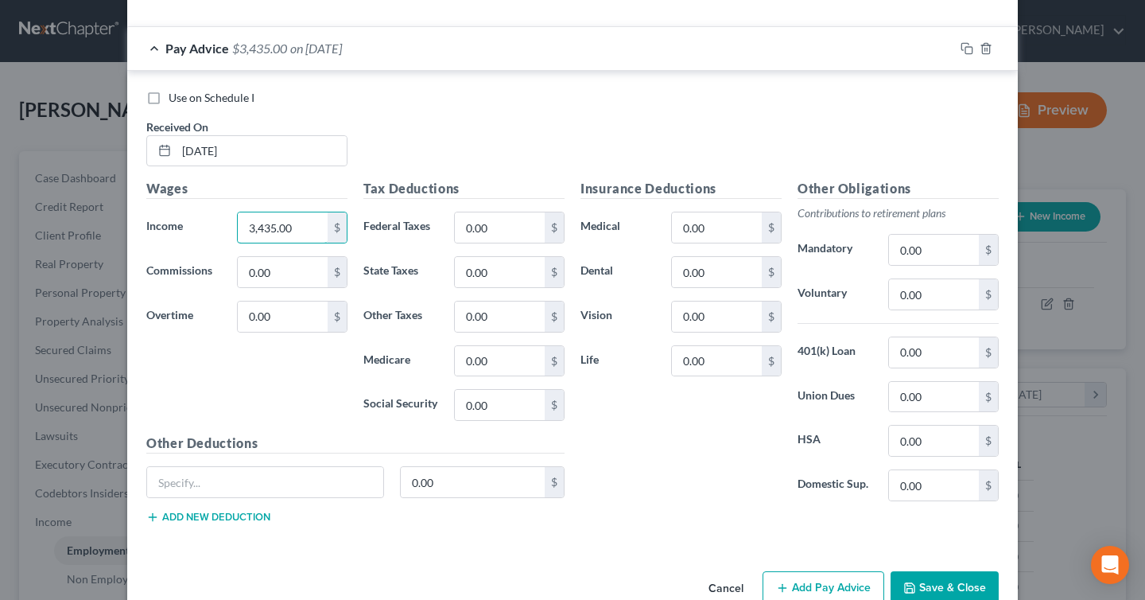
drag, startPoint x: 301, startPoint y: 234, endPoint x: 230, endPoint y: 229, distance: 71.0
click at [230, 229] on div "3,435.00 $" at bounding box center [292, 228] width 126 height 32
drag, startPoint x: 303, startPoint y: 227, endPoint x: 217, endPoint y: 220, distance: 86.1
click at [217, 220] on div "Income * 3,435.00 $" at bounding box center [246, 228] width 217 height 32
type input "2,429.26"
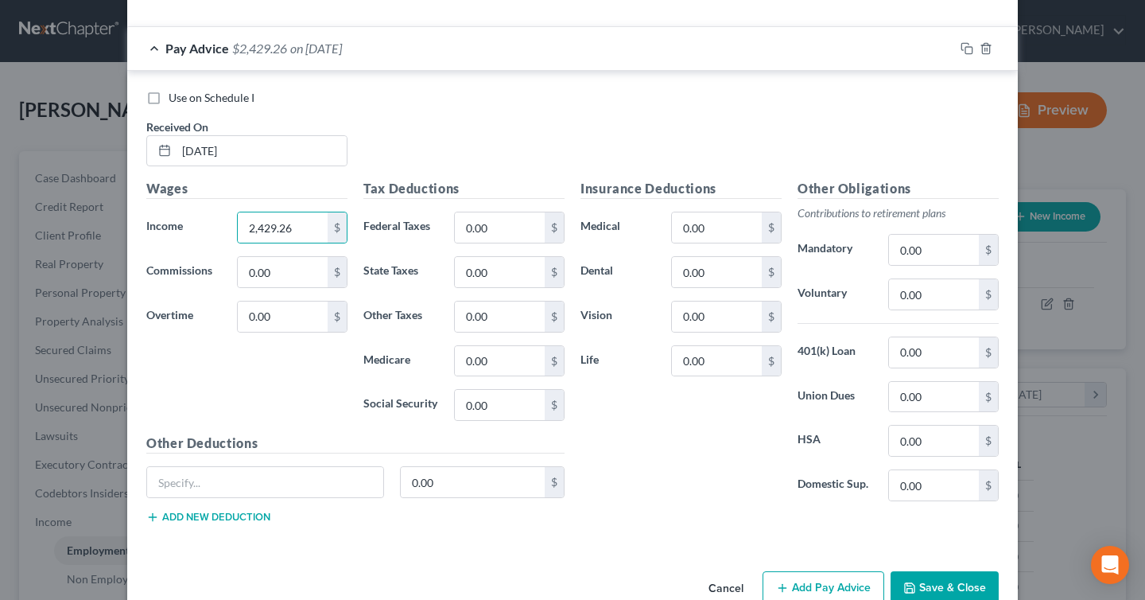
click at [402, 171] on div "Use on Schedule I Received On * [DATE]" at bounding box center [572, 135] width 869 height 90
click at [474, 227] on input "0.00" at bounding box center [500, 227] width 90 height 30
type input "48,001.78"
click at [683, 130] on div "Use on Schedule I Received On * [DATE]" at bounding box center [572, 135] width 869 height 90
click at [515, 224] on input "48,001.78" at bounding box center [500, 227] width 90 height 30
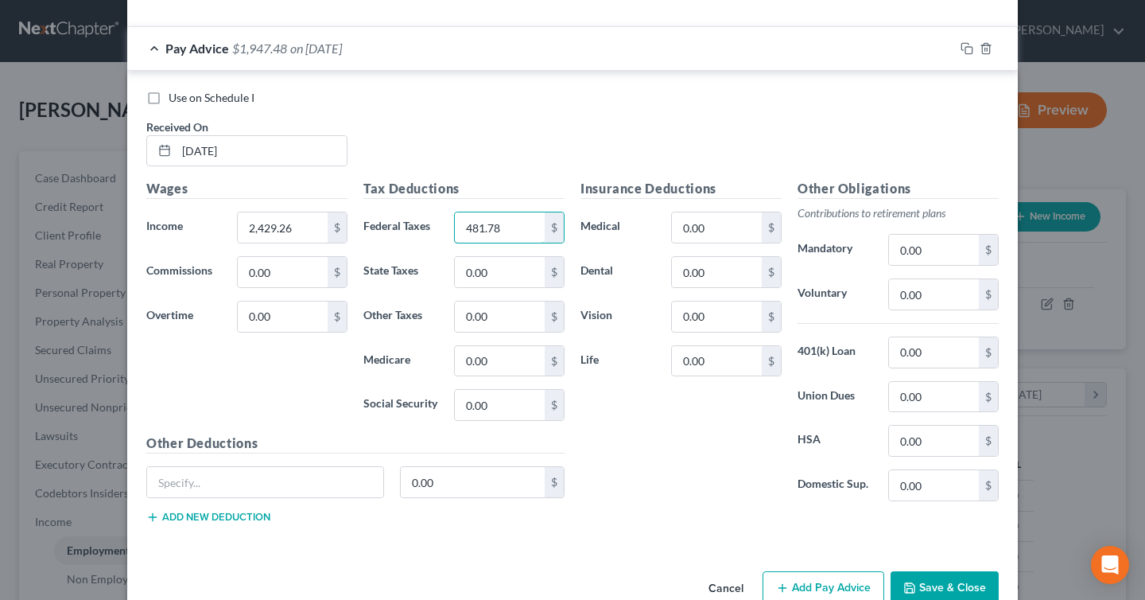
type input "481.78"
click at [719, 444] on div "Insurance Deductions Medical 0.00 $ Dental 0.00 $ Vision 0.00 $ Life 0.00 $" at bounding box center [681, 346] width 217 height 335
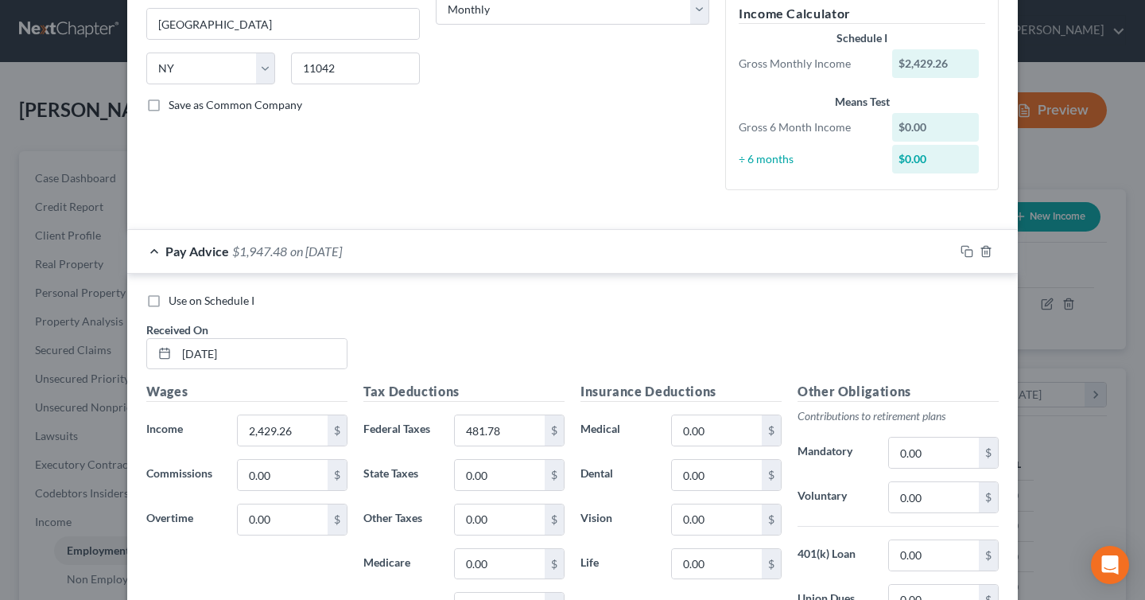
scroll to position [515, 0]
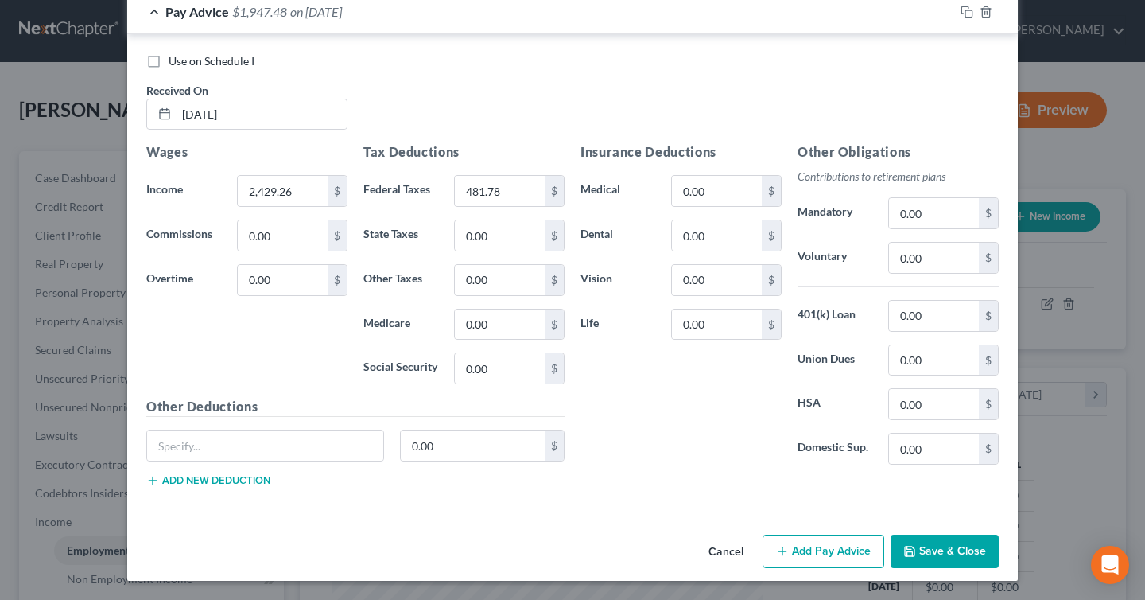
click at [943, 556] on button "Save & Close" at bounding box center [945, 551] width 108 height 33
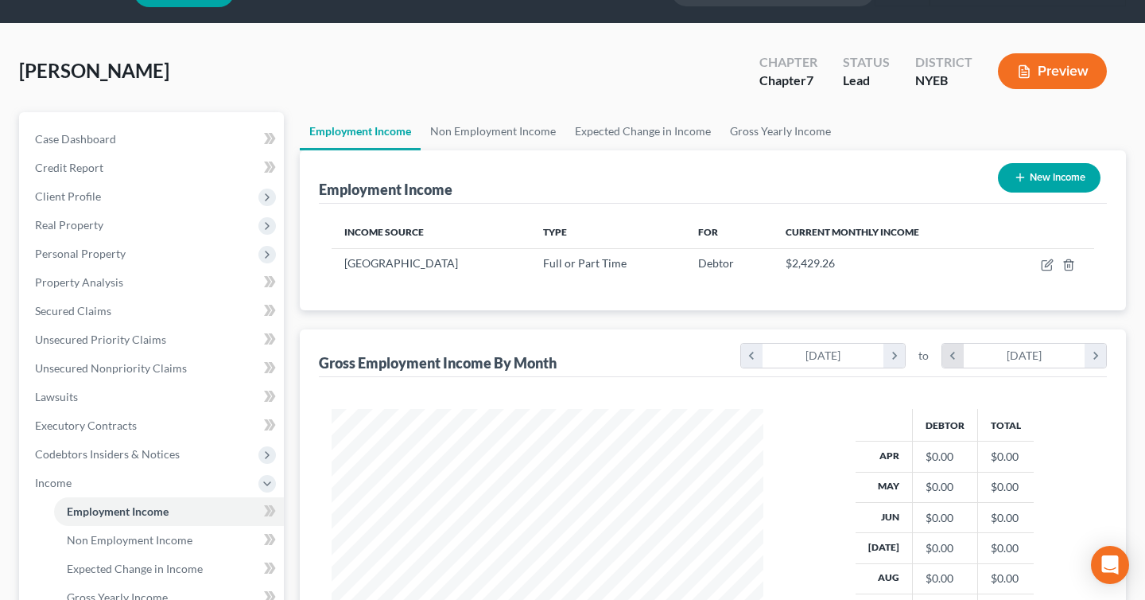
scroll to position [47, 0]
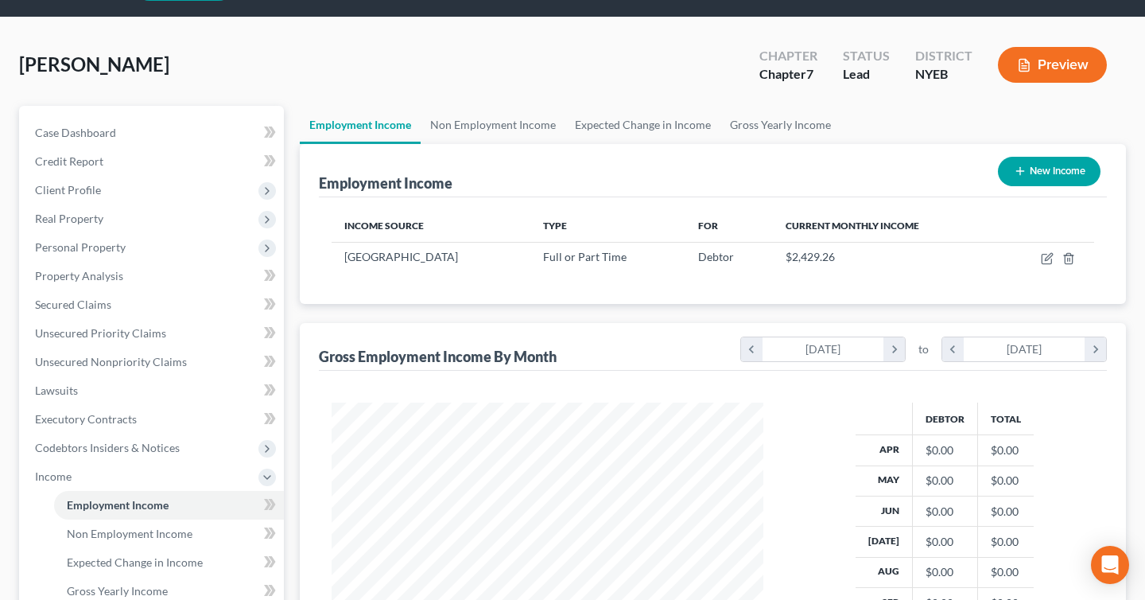
click at [1032, 176] on button "New Income" at bounding box center [1049, 171] width 103 height 29
select select "0"
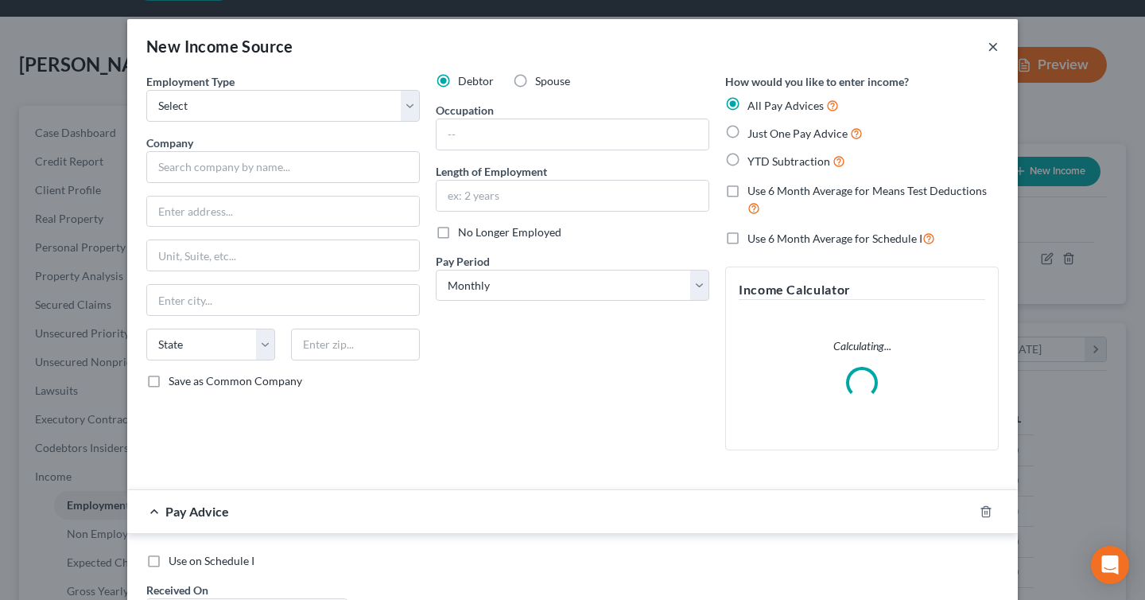
click at [988, 46] on button "×" at bounding box center [993, 46] width 11 height 19
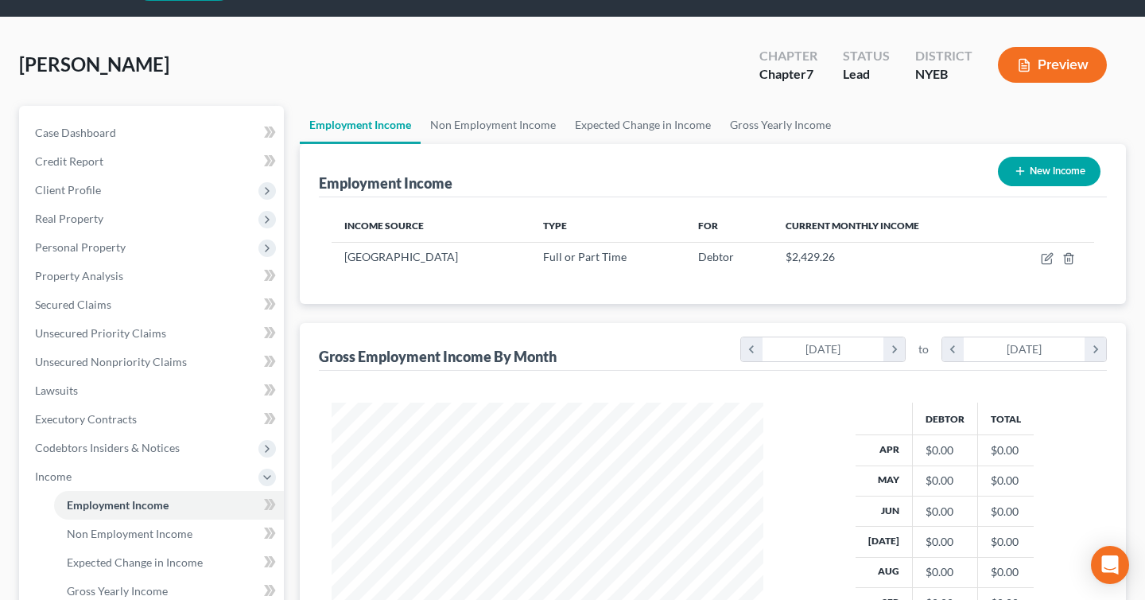
click at [1027, 64] on icon "button" at bounding box center [1024, 65] width 14 height 14
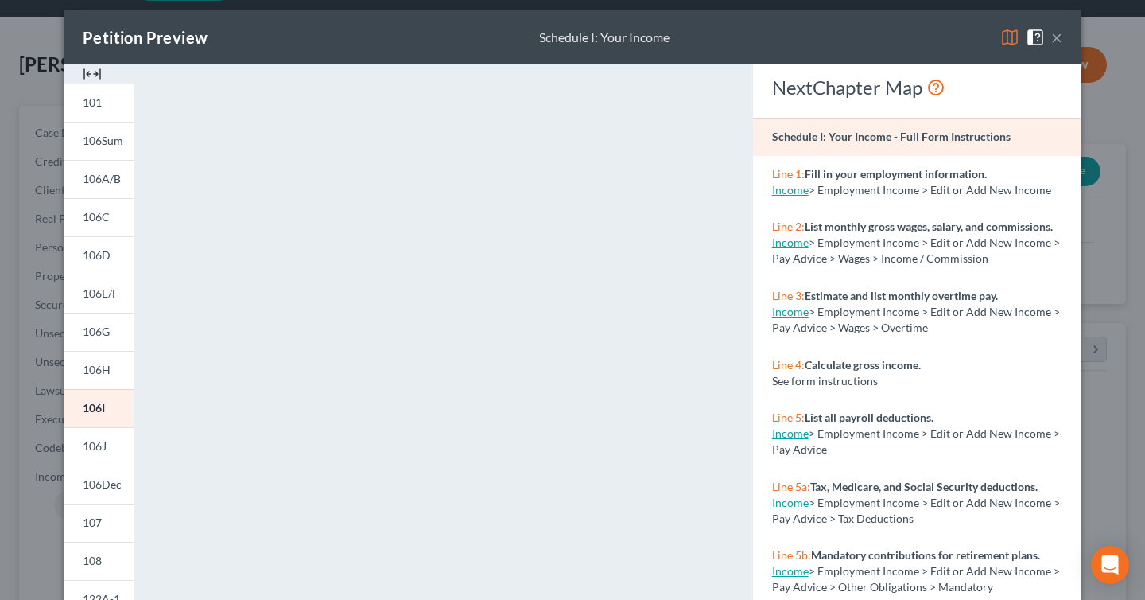
scroll to position [0, 0]
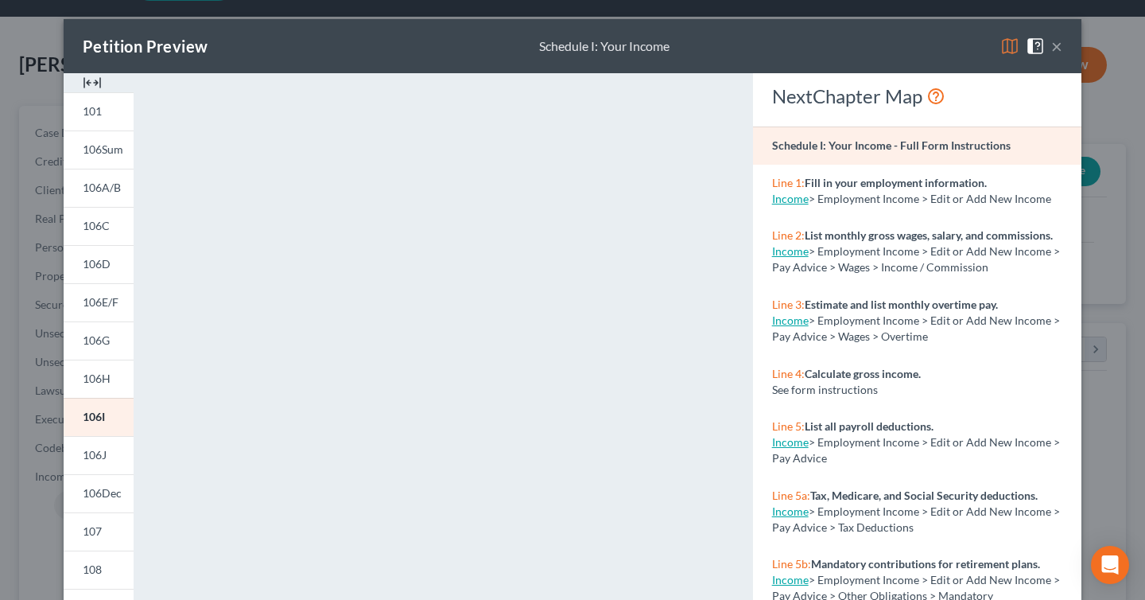
click at [790, 198] on link "Income" at bounding box center [790, 199] width 37 height 14
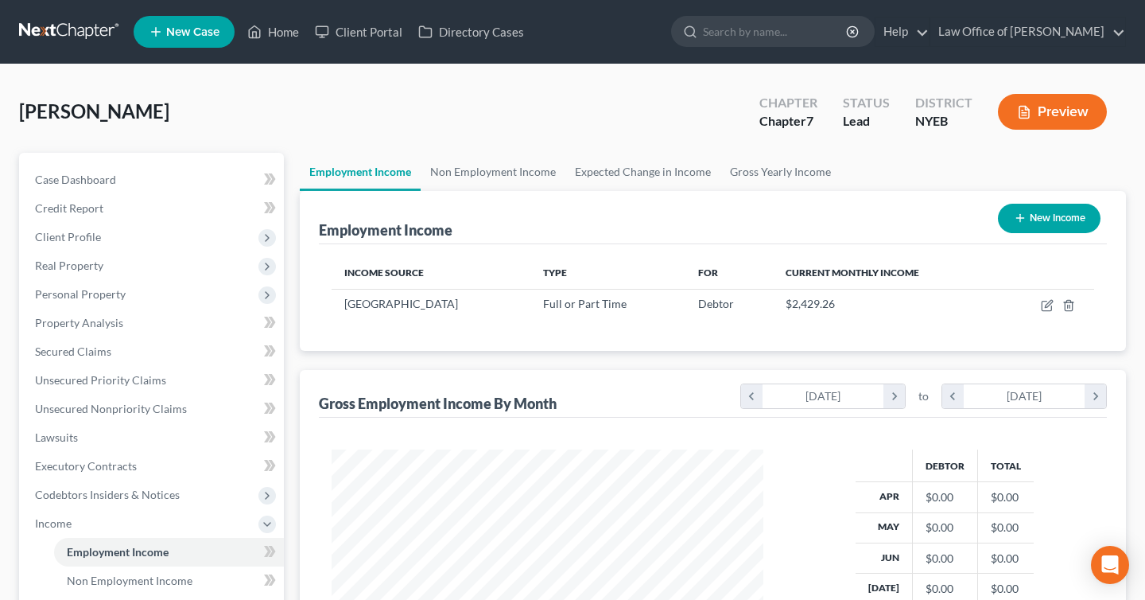
scroll to position [285, 463]
click at [1052, 220] on button "New Income" at bounding box center [1049, 218] width 103 height 29
select select "0"
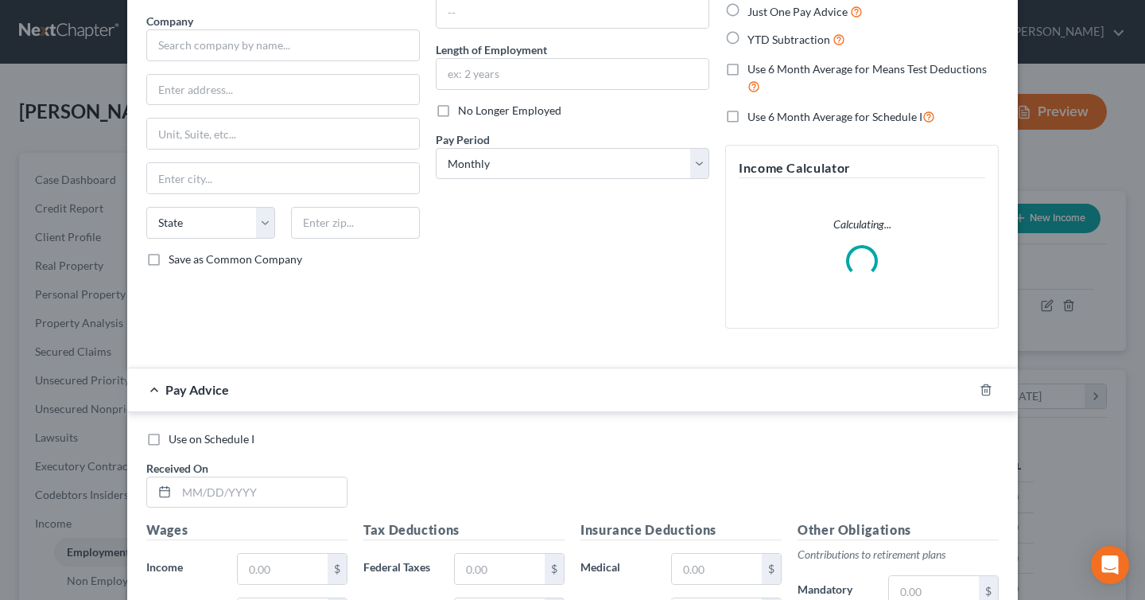
scroll to position [0, 0]
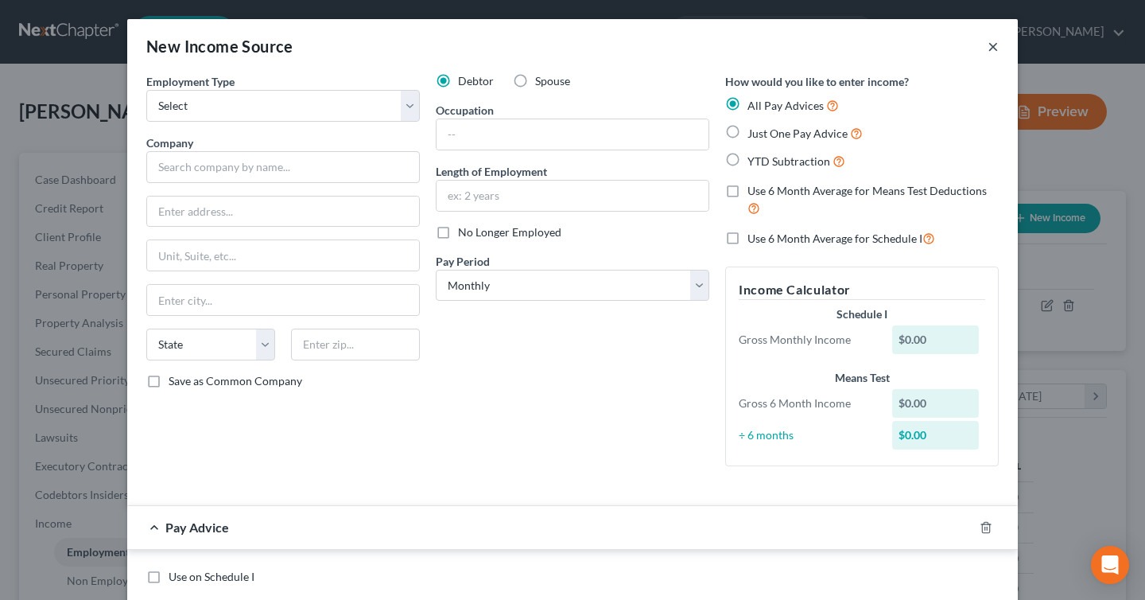
click at [995, 43] on button "×" at bounding box center [993, 46] width 11 height 19
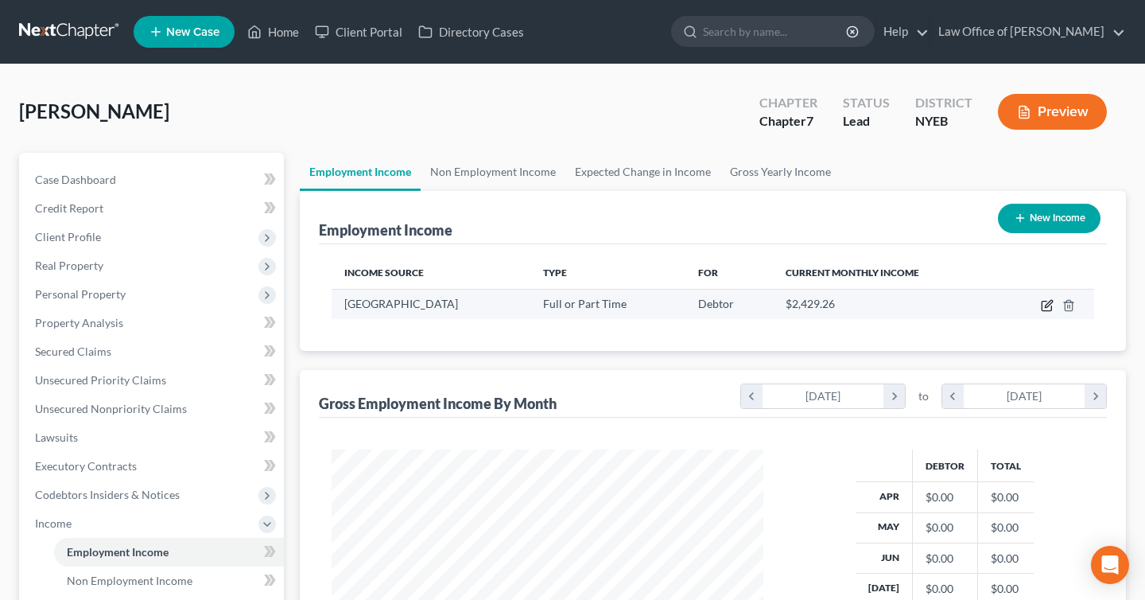
click at [1044, 310] on icon "button" at bounding box center [1047, 306] width 10 height 10
select select "0"
select select "35"
select select "0"
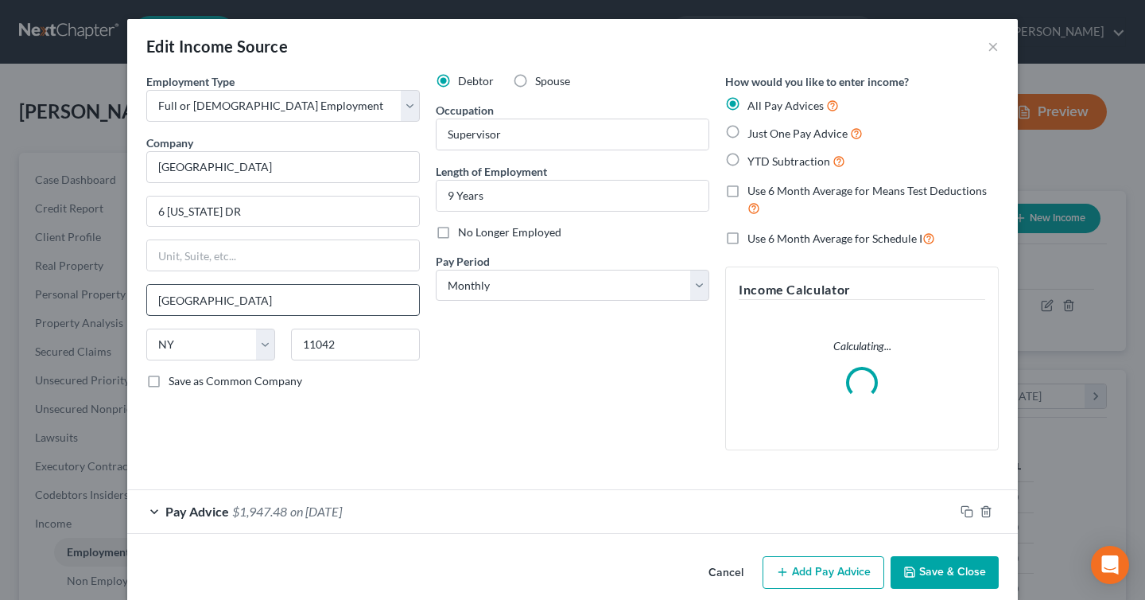
scroll to position [21, 0]
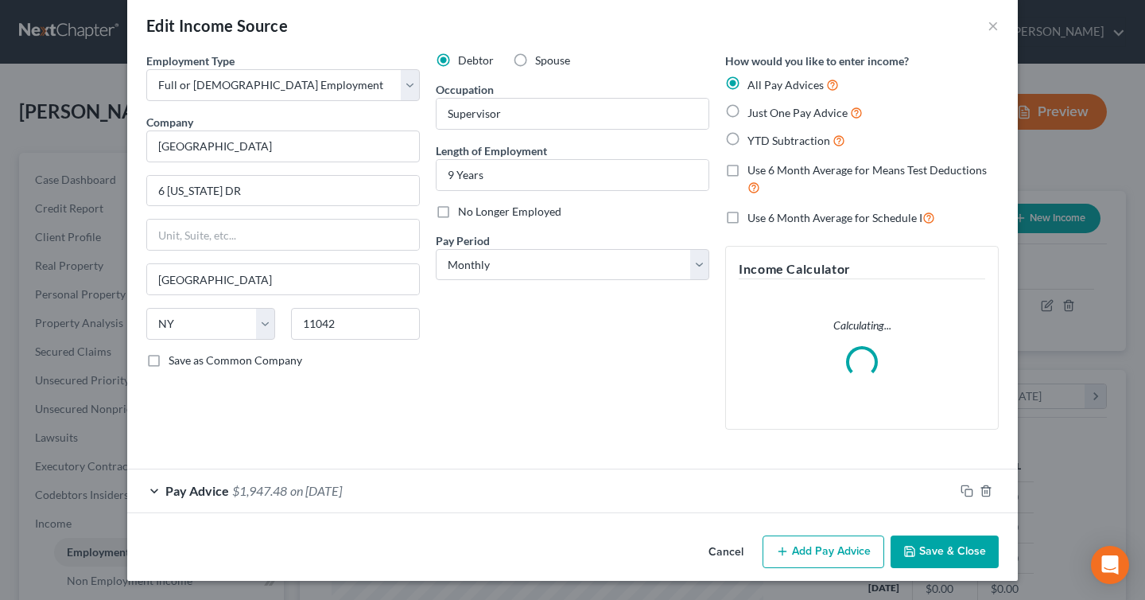
click at [155, 490] on div "Pay Advice $1,947.48 on [DATE]" at bounding box center [540, 490] width 827 height 42
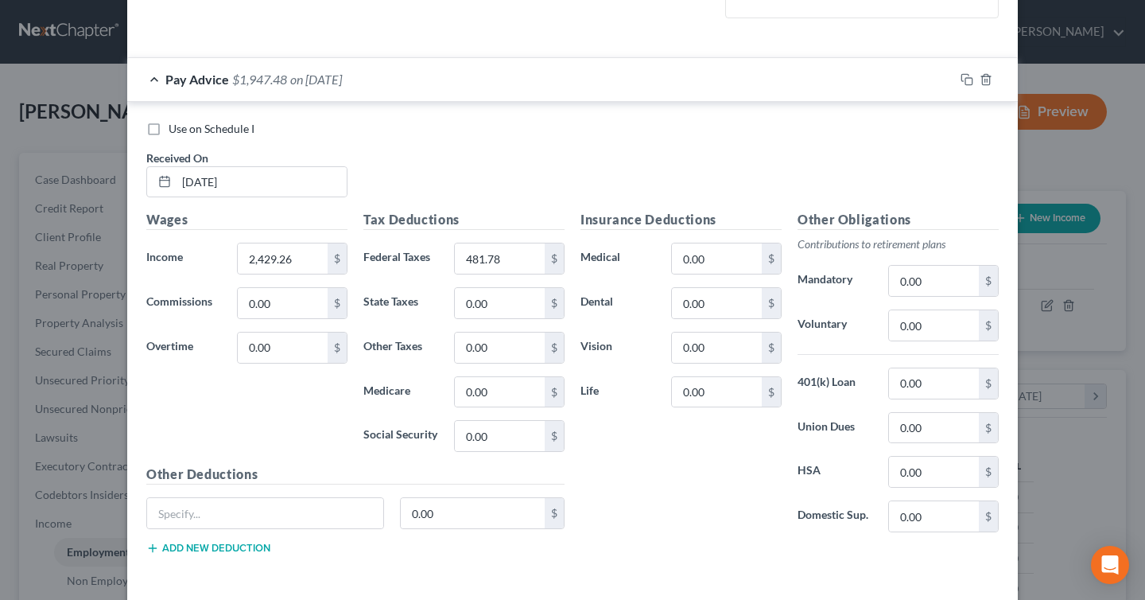
scroll to position [437, 0]
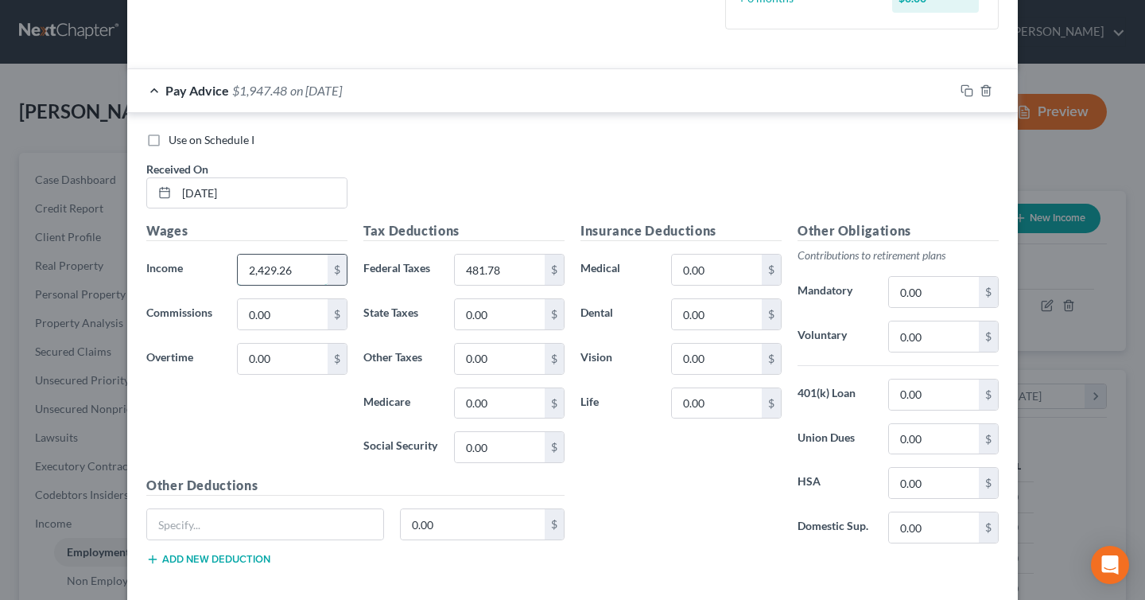
click at [302, 268] on input "2,429.26" at bounding box center [283, 270] width 90 height 30
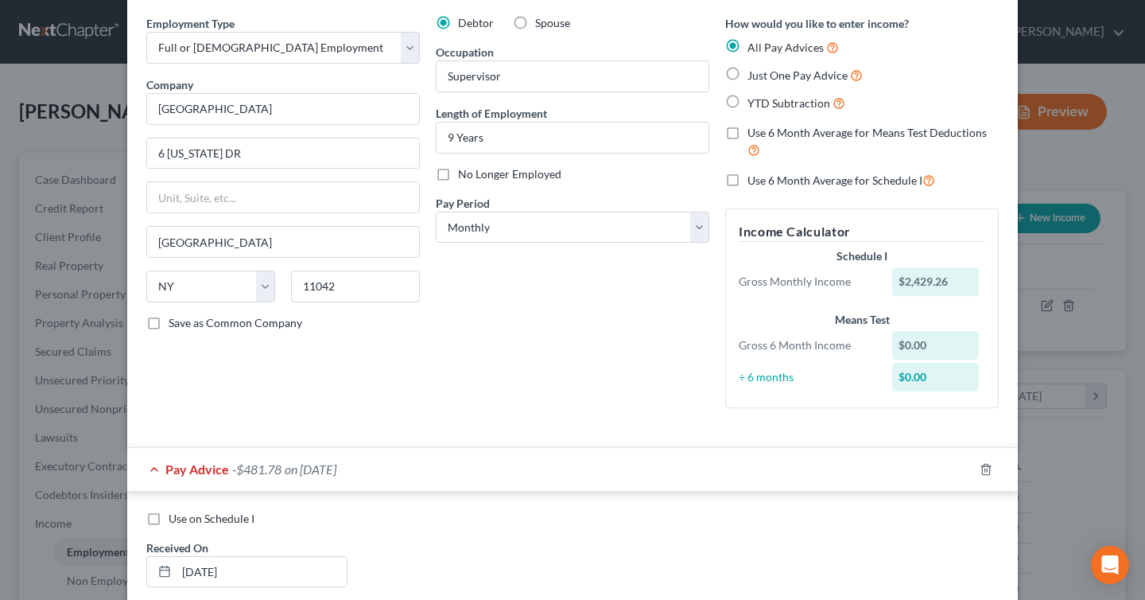
scroll to position [25, 0]
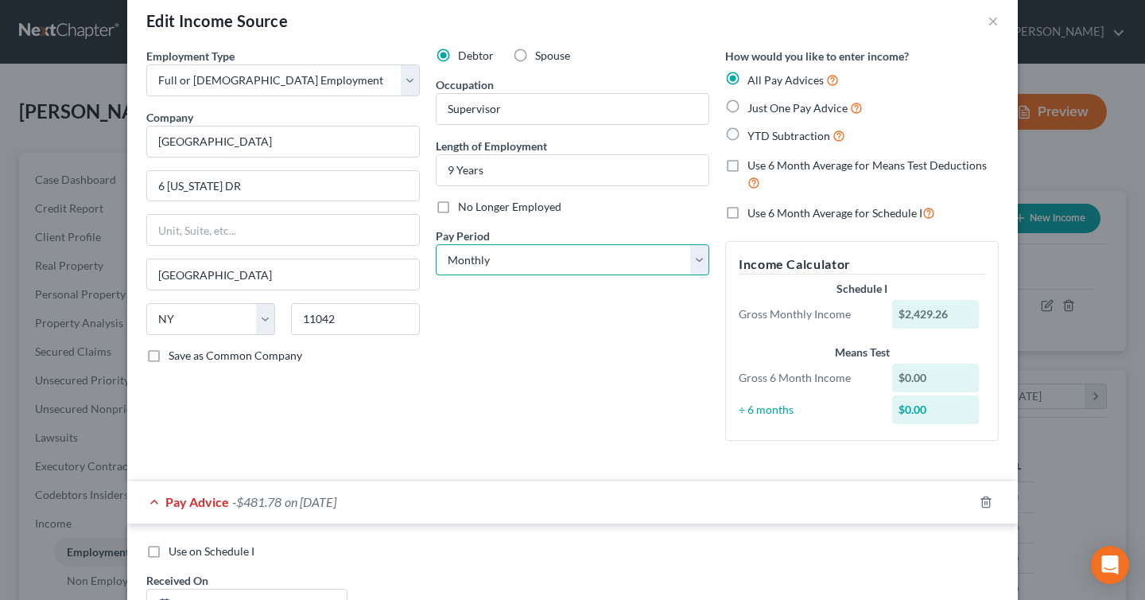
click at [643, 265] on select "Select Monthly Twice Monthly Every Other Week Weekly" at bounding box center [573, 260] width 274 height 32
click at [436, 244] on select "Select Monthly Twice Monthly Every Other Week Weekly" at bounding box center [573, 260] width 274 height 32
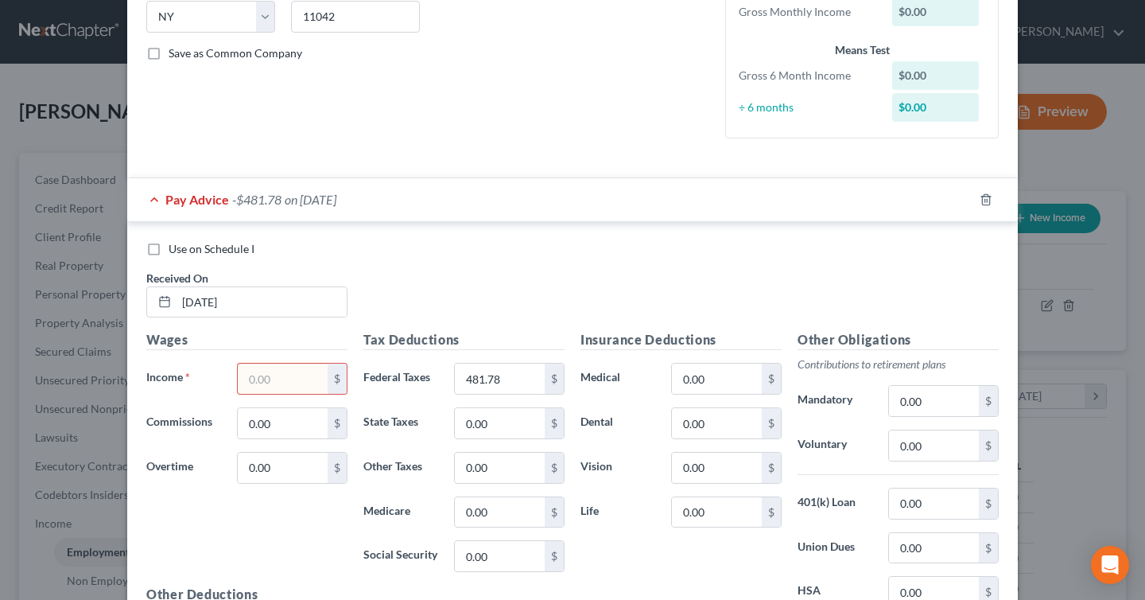
scroll to position [329, 0]
click at [275, 383] on input "text" at bounding box center [283, 378] width 90 height 30
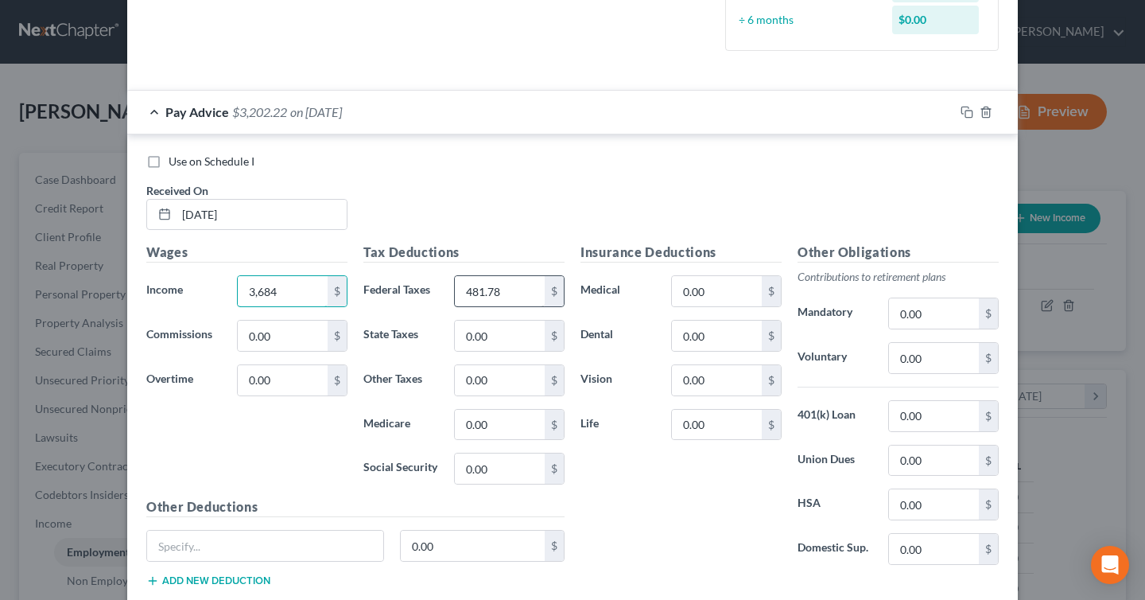
scroll to position [427, 0]
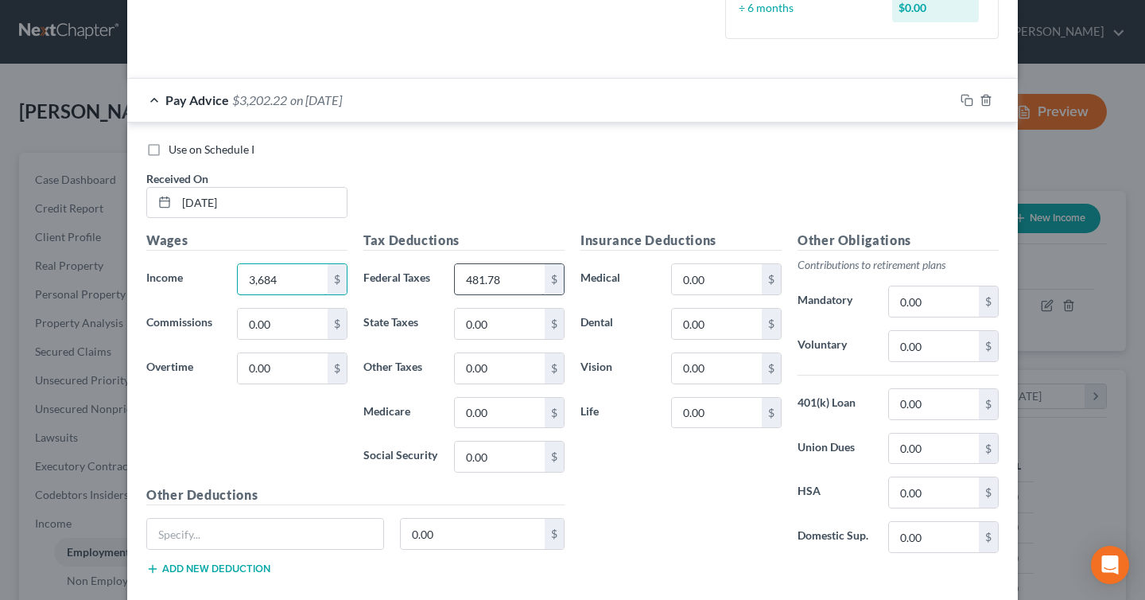
type input "3,684"
click at [510, 284] on input "481.78" at bounding box center [500, 279] width 90 height 30
type input "963.56"
click at [601, 208] on div "Use on Schedule I Received On * [DATE]" at bounding box center [572, 187] width 869 height 90
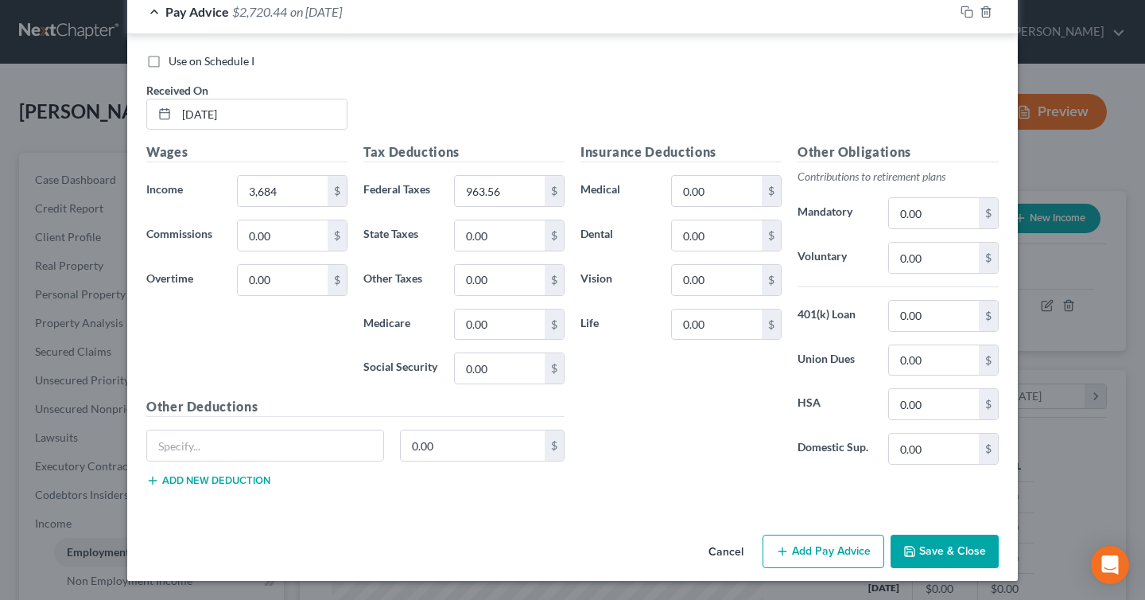
click at [957, 547] on button "Save & Close" at bounding box center [945, 551] width 108 height 33
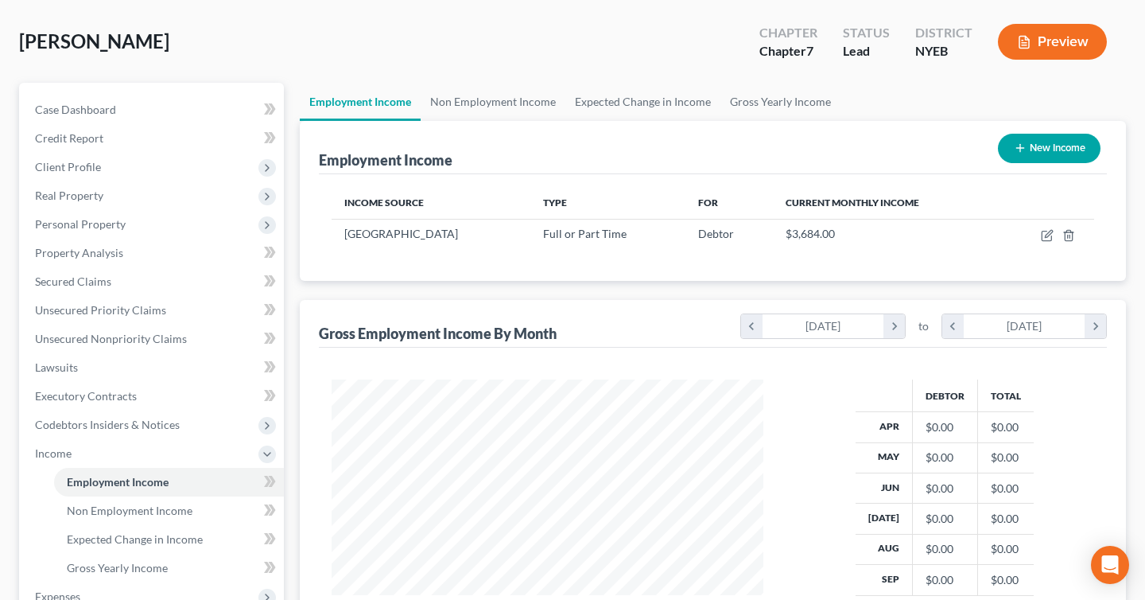
scroll to position [63, 0]
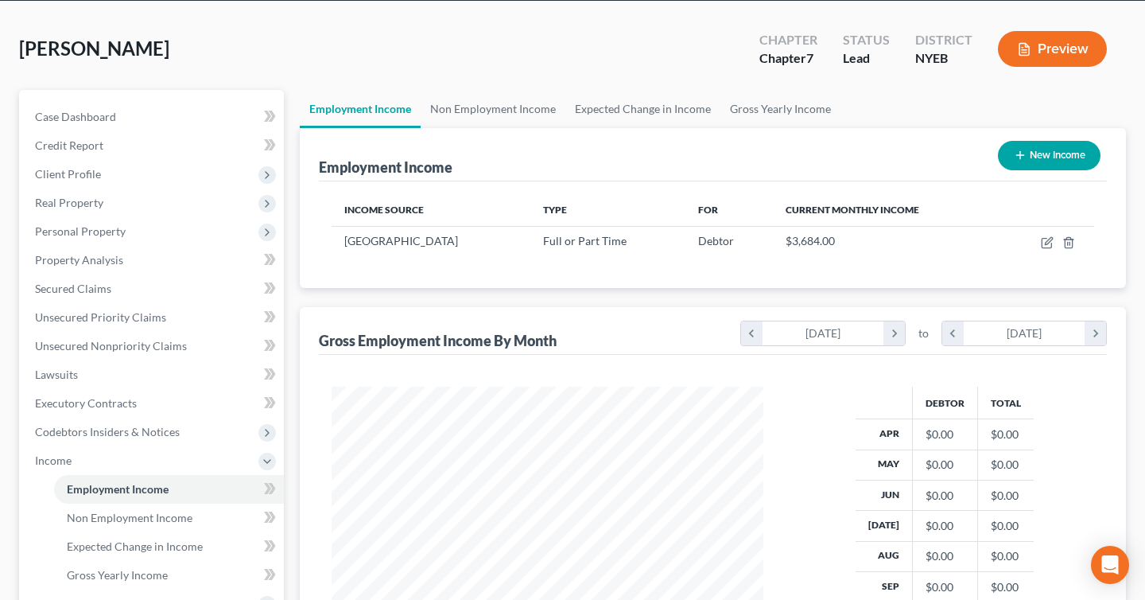
click at [1055, 56] on button "Preview" at bounding box center [1052, 49] width 109 height 36
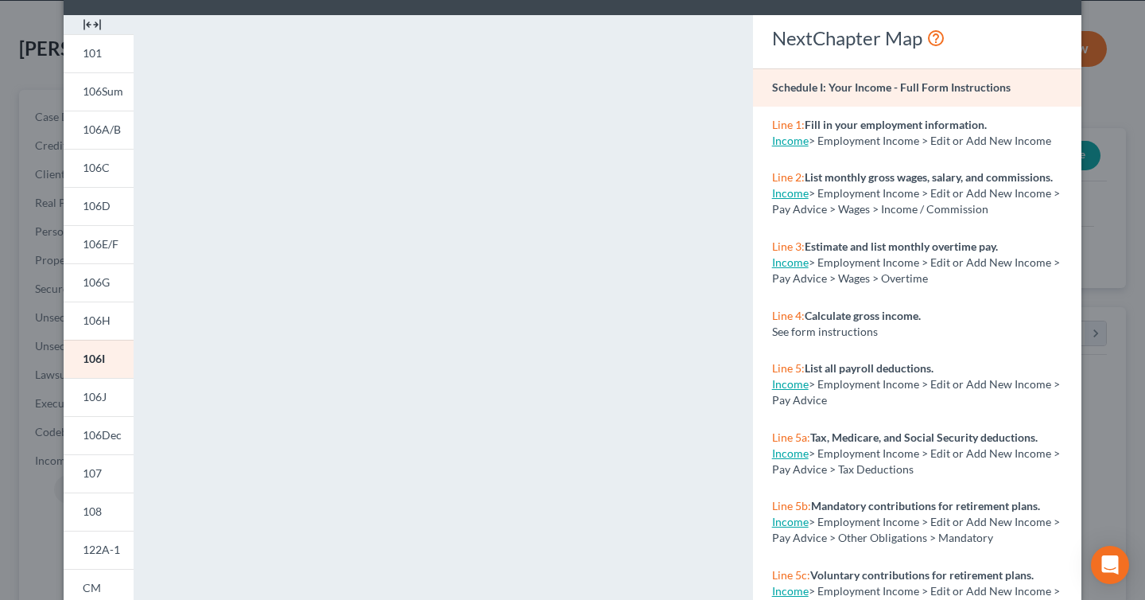
scroll to position [0, 0]
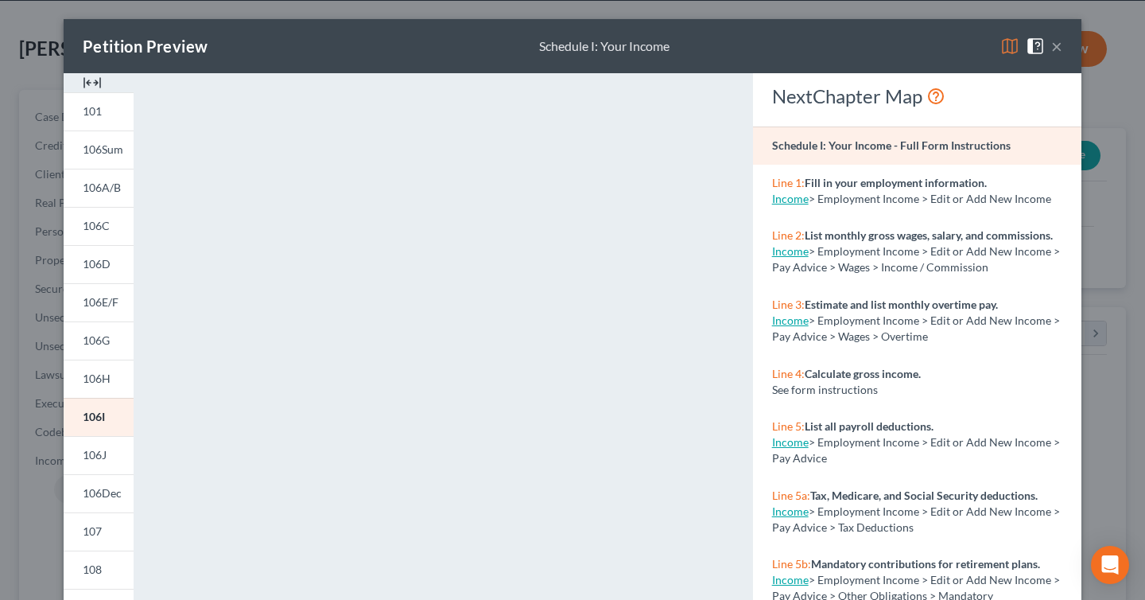
click at [1056, 44] on button "×" at bounding box center [1057, 46] width 11 height 19
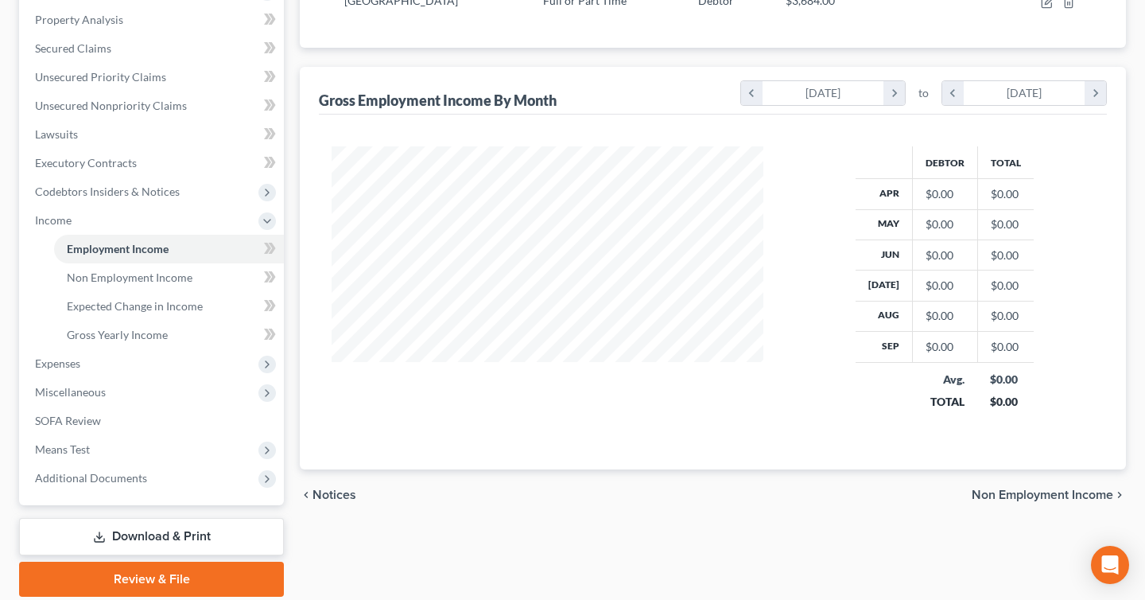
scroll to position [306, 0]
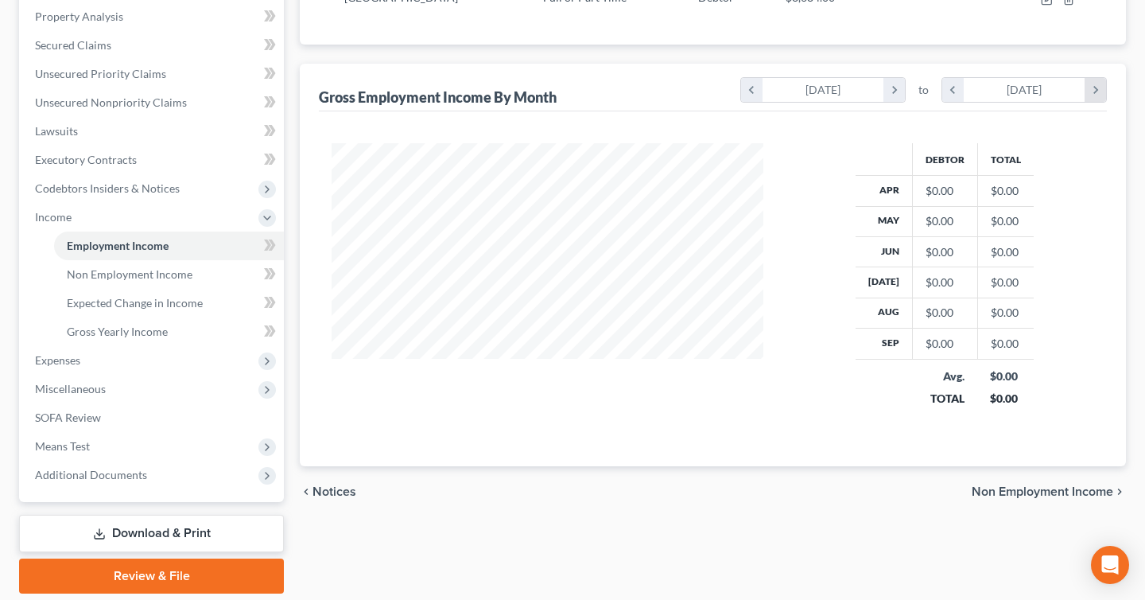
click at [1097, 92] on icon "chevron_right" at bounding box center [1095, 90] width 21 height 24
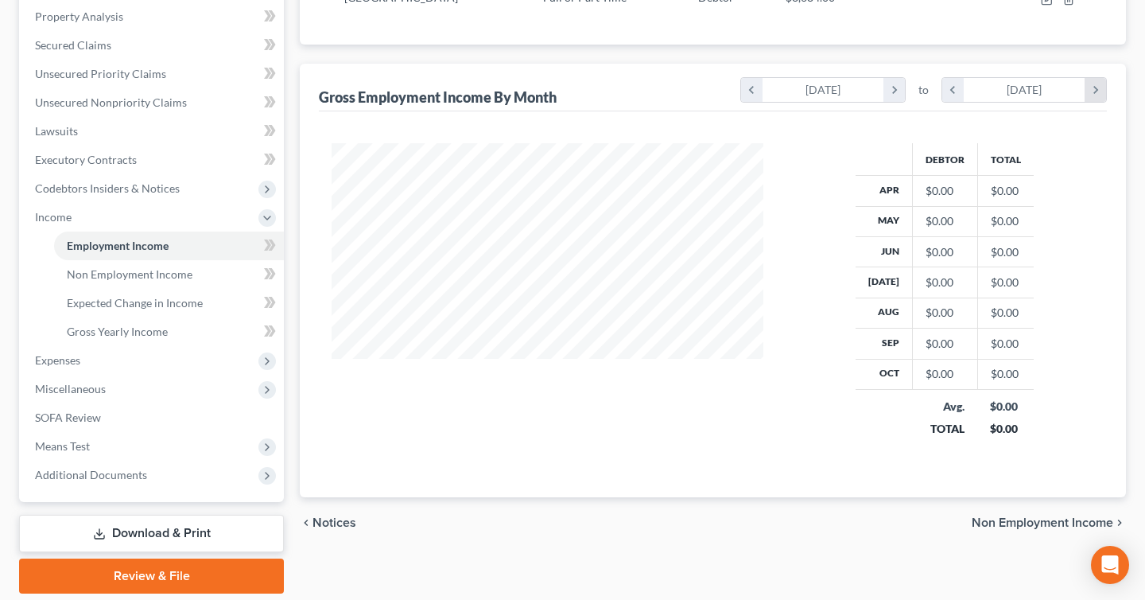
scroll to position [315, 463]
click at [1097, 93] on icon "chevron_right" at bounding box center [1095, 90] width 21 height 24
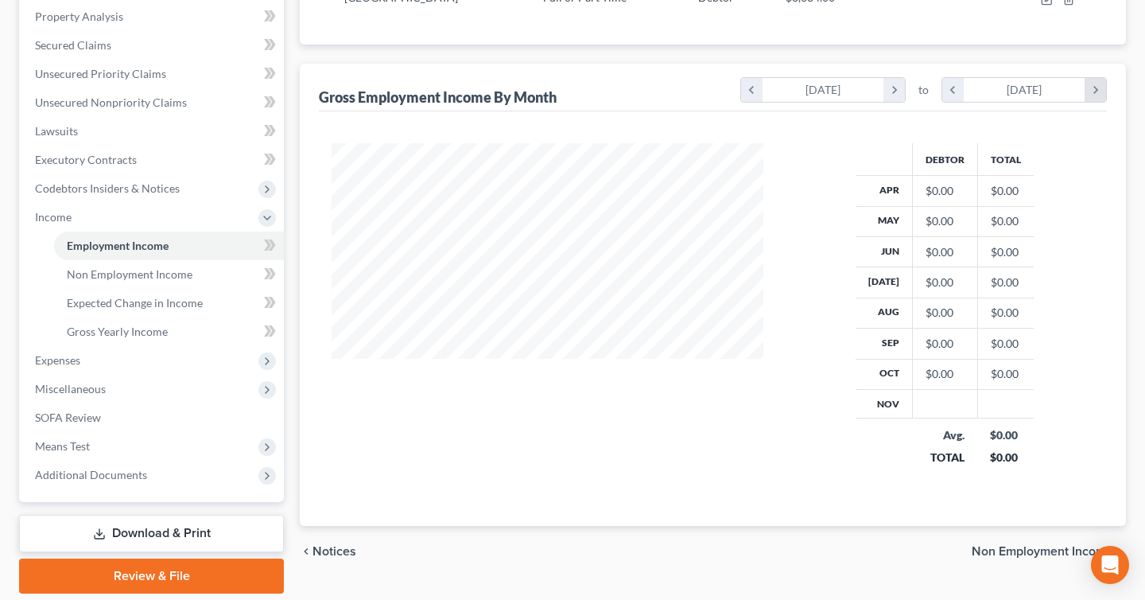
scroll to position [377, 463]
click at [1097, 93] on icon "chevron_right" at bounding box center [1095, 90] width 21 height 24
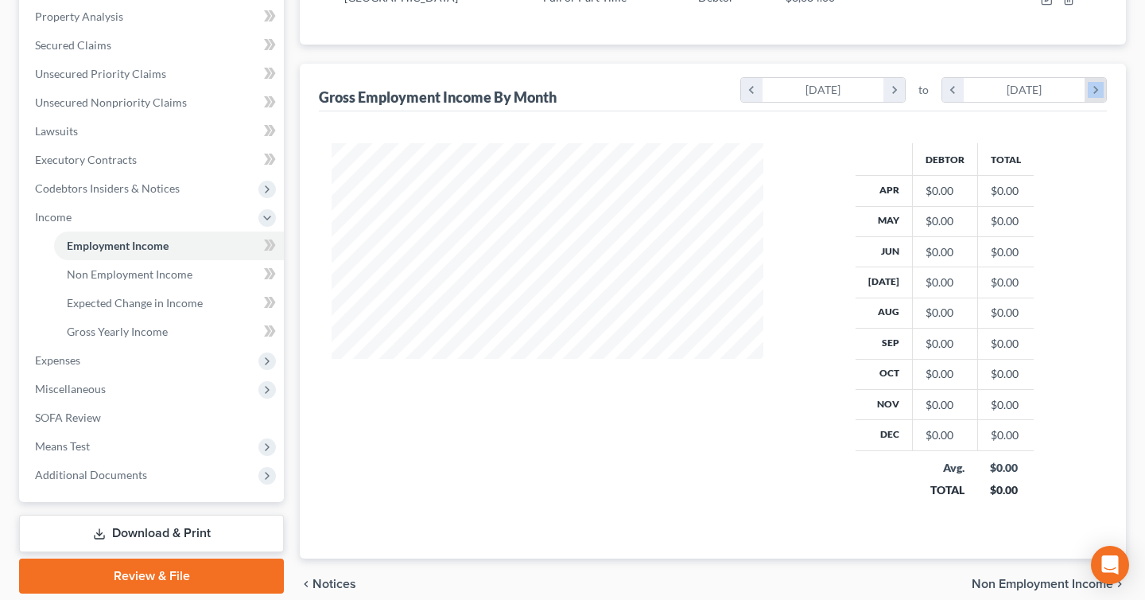
click at [1097, 93] on icon "chevron_right" at bounding box center [1095, 90] width 21 height 24
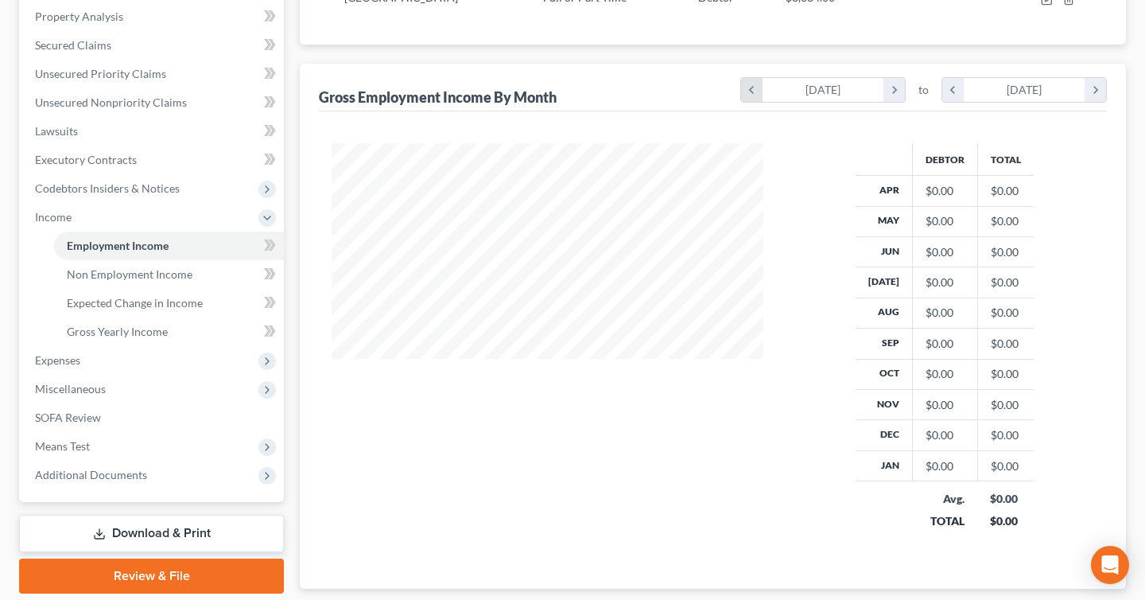
click at [752, 89] on icon "chevron_left" at bounding box center [751, 90] width 21 height 24
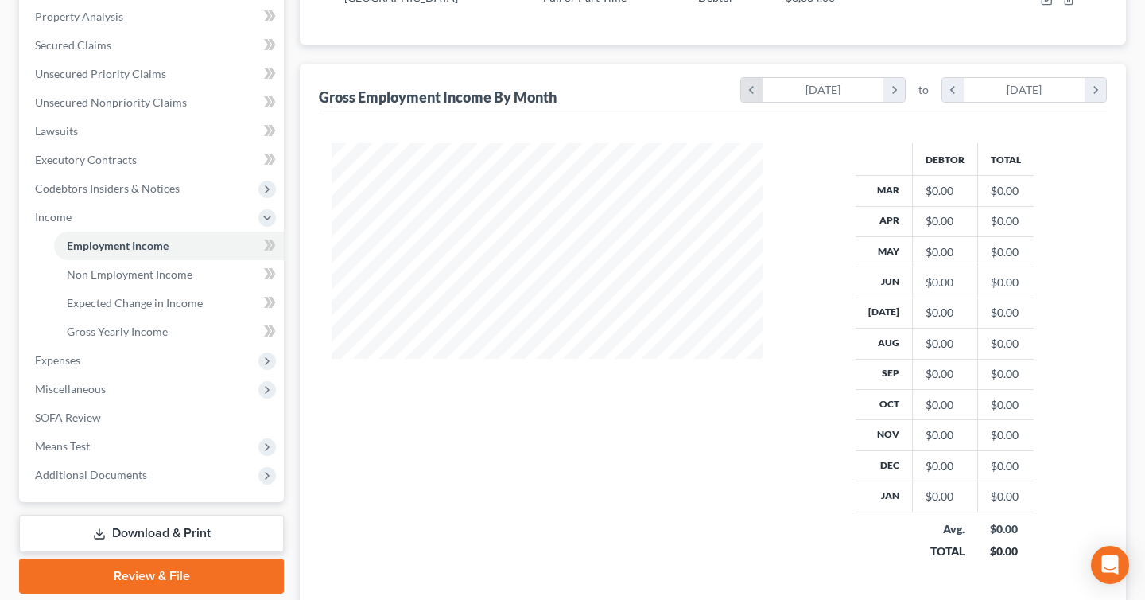
click at [755, 87] on icon "chevron_left" at bounding box center [751, 90] width 21 height 24
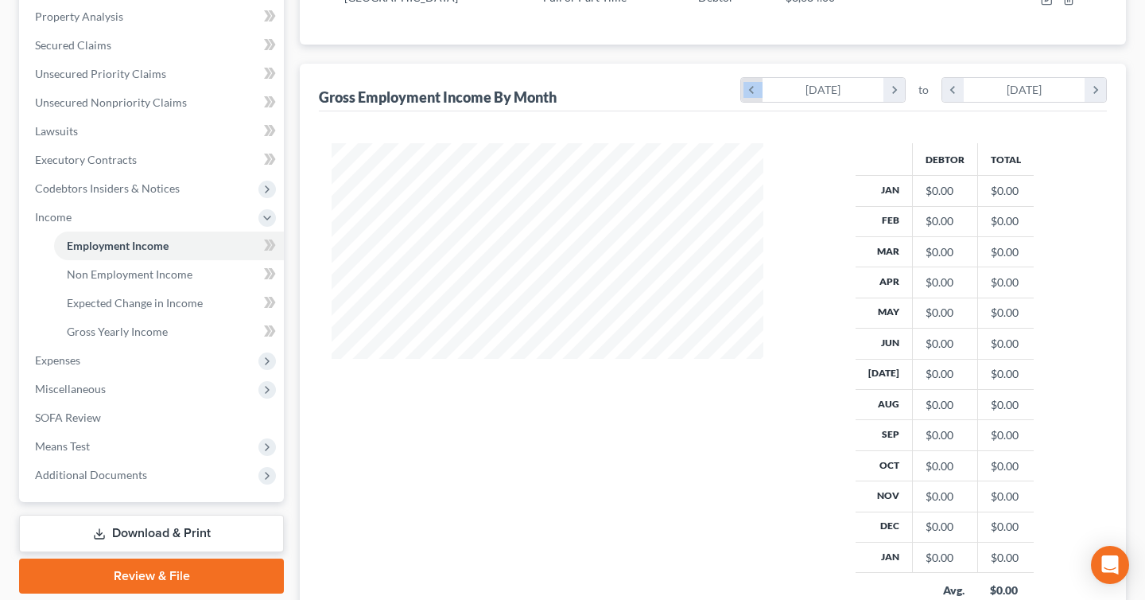
click at [755, 87] on icon "chevron_left" at bounding box center [751, 90] width 21 height 24
click at [752, 90] on icon "chevron_left" at bounding box center [751, 90] width 21 height 24
click at [747, 90] on icon "chevron_left" at bounding box center [751, 90] width 21 height 24
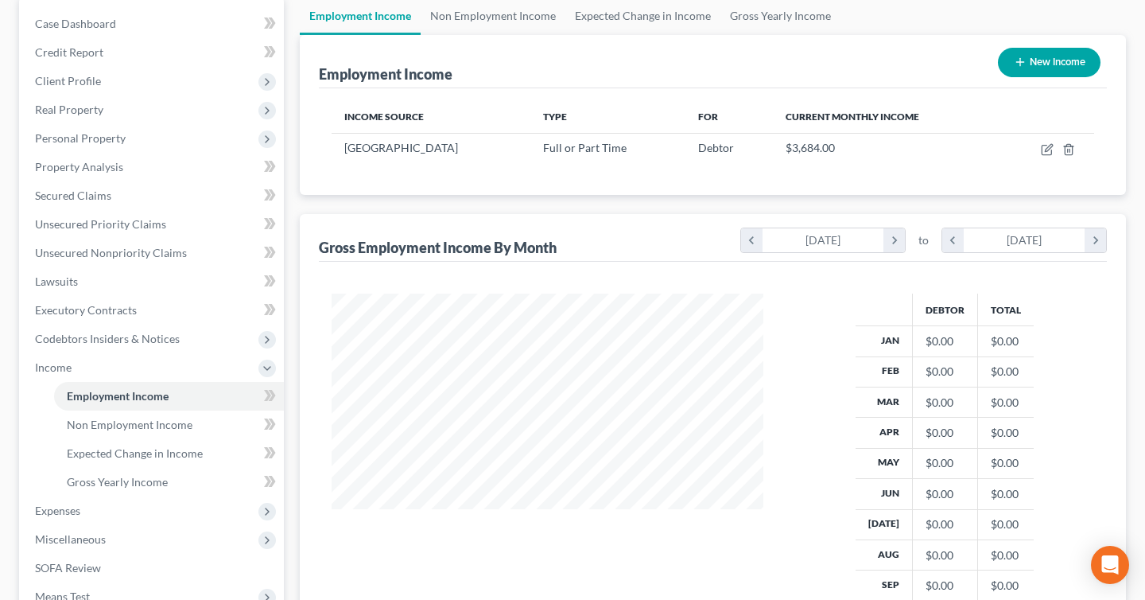
scroll to position [143, 0]
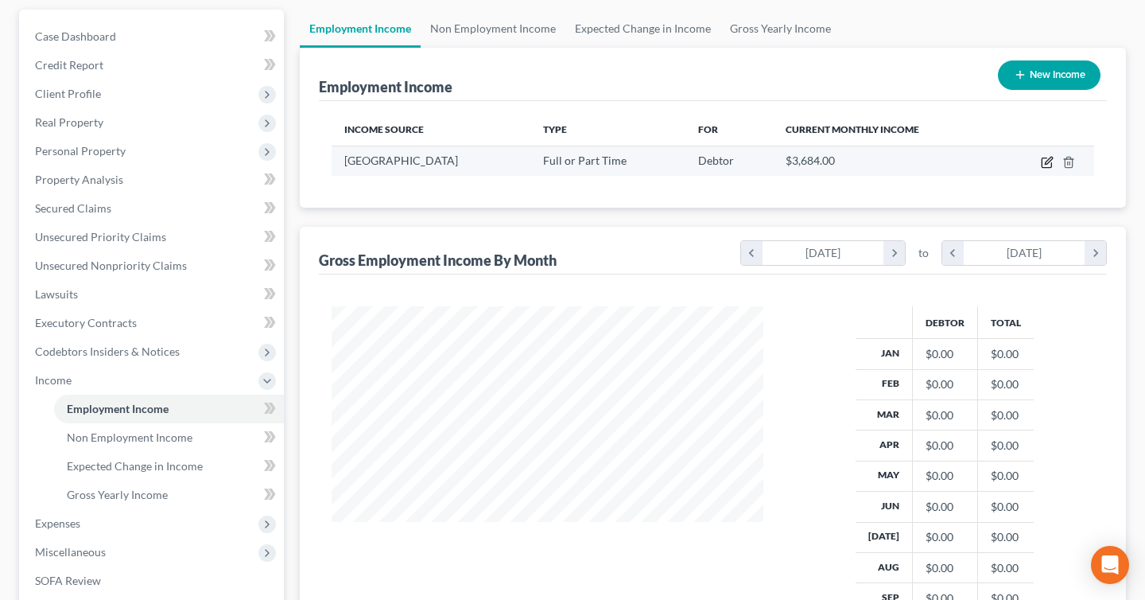
click at [1042, 158] on icon "button" at bounding box center [1047, 163] width 10 height 10
select select "0"
select select "35"
select select "0"
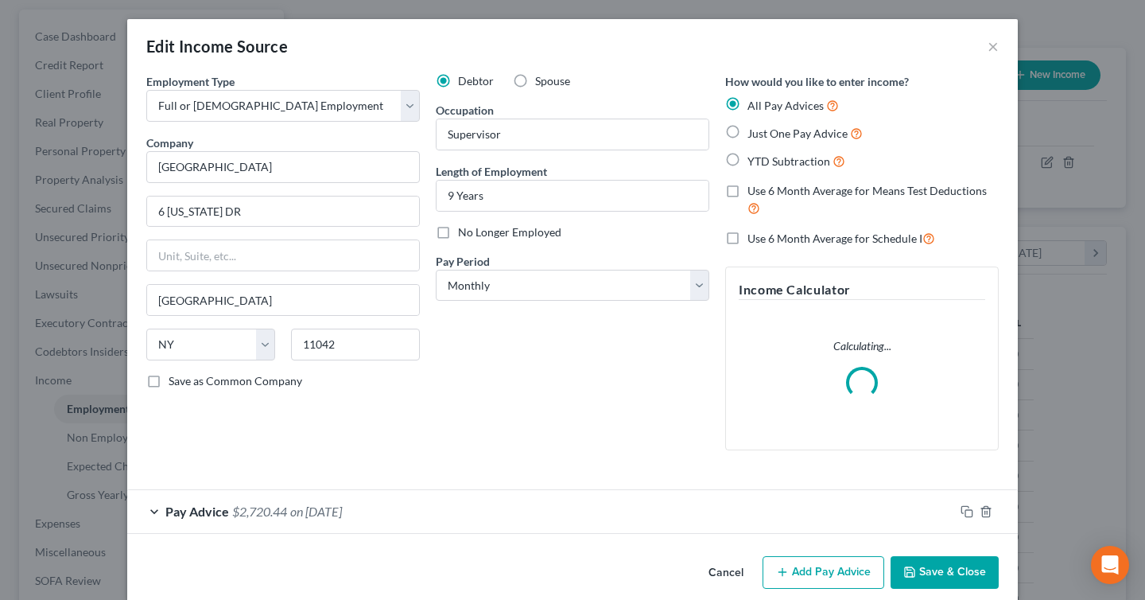
scroll to position [21, 0]
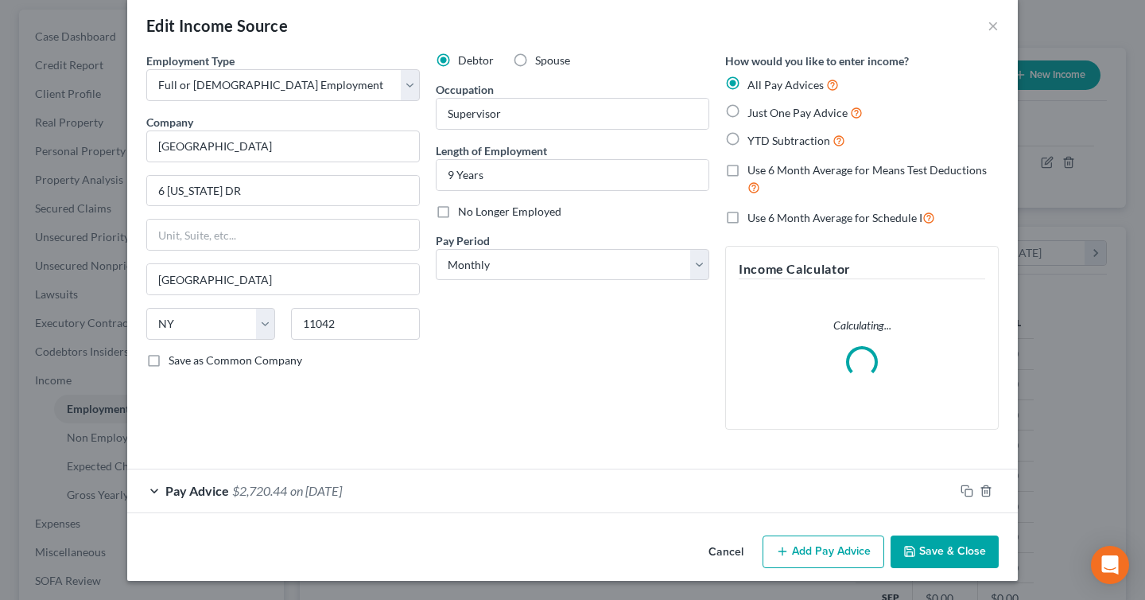
click at [151, 494] on div "Pay Advice $2,720.44 on [DATE]" at bounding box center [540, 490] width 827 height 42
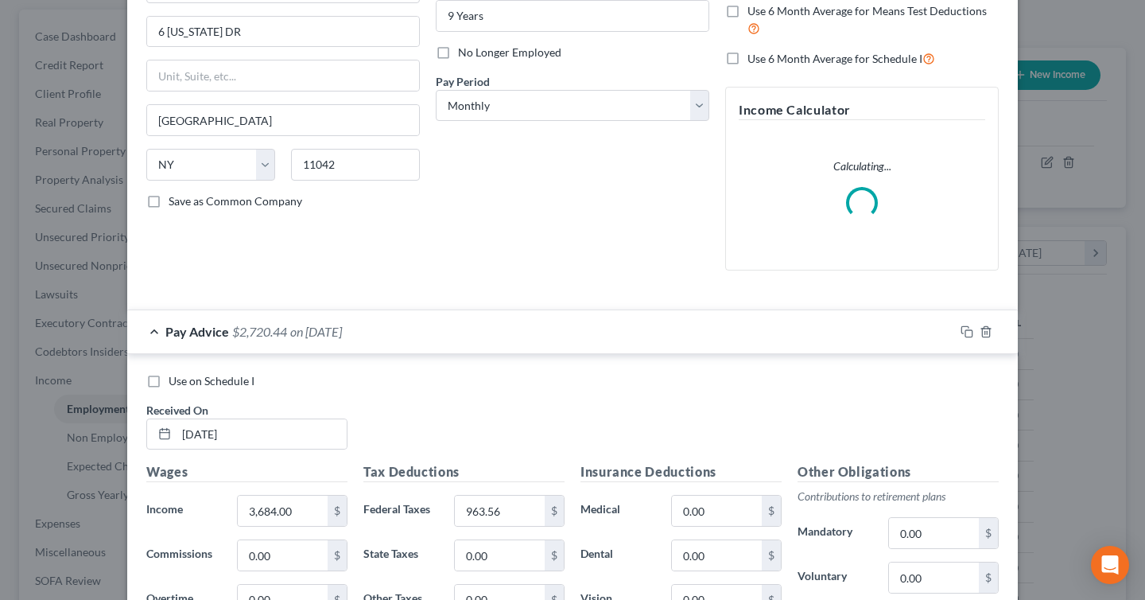
scroll to position [184, 0]
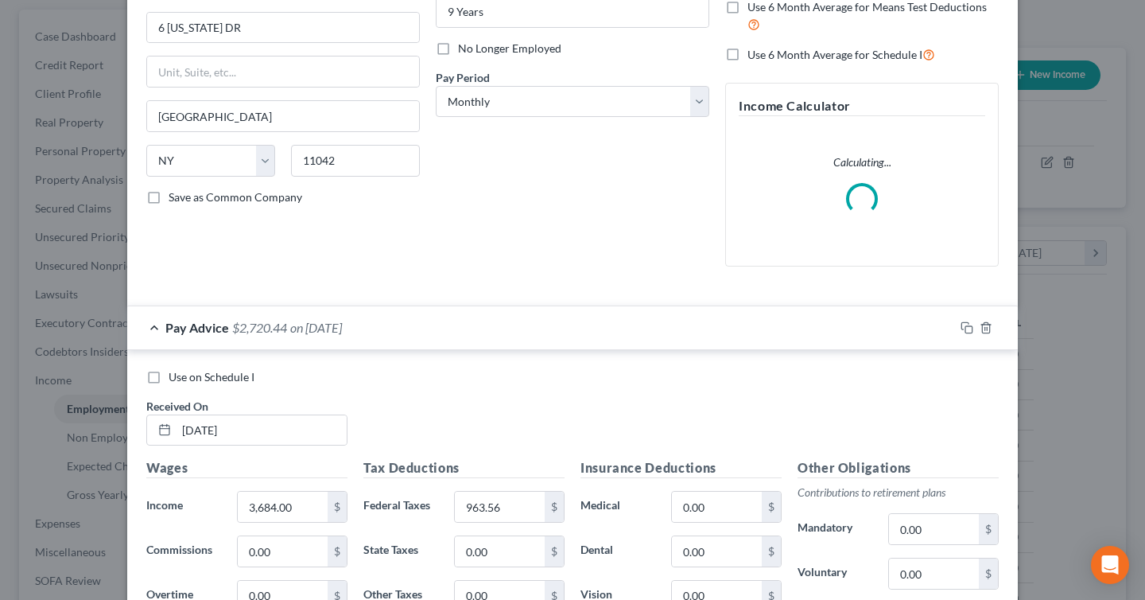
click at [169, 379] on label "Use on Schedule I" at bounding box center [212, 377] width 86 height 16
click at [175, 379] on input "Use on Schedule I" at bounding box center [180, 374] width 10 height 10
checkbox input "true"
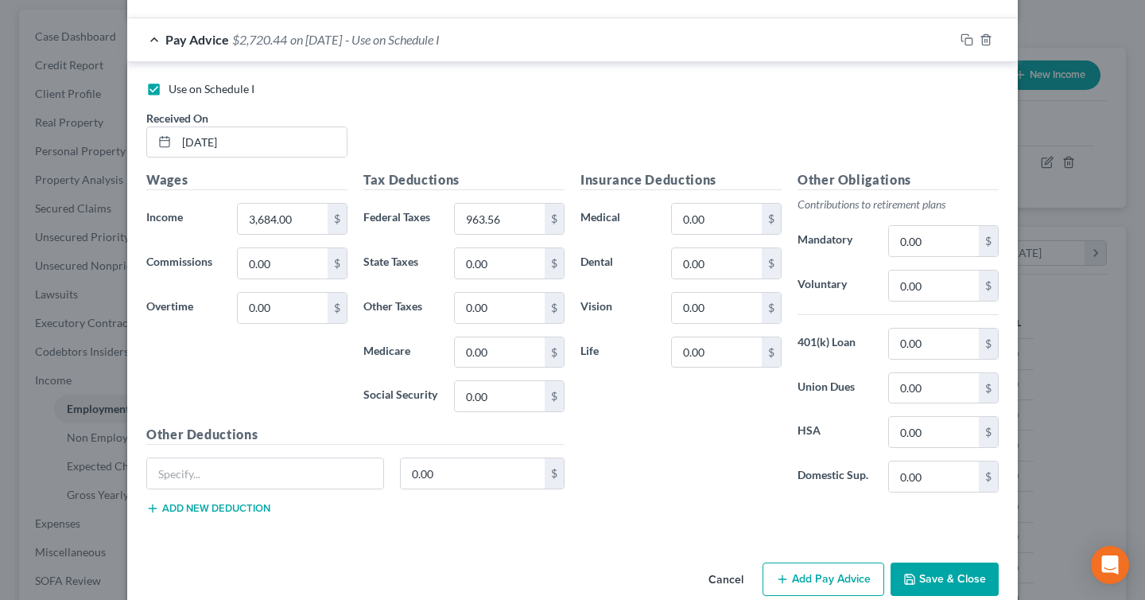
scroll to position [515, 0]
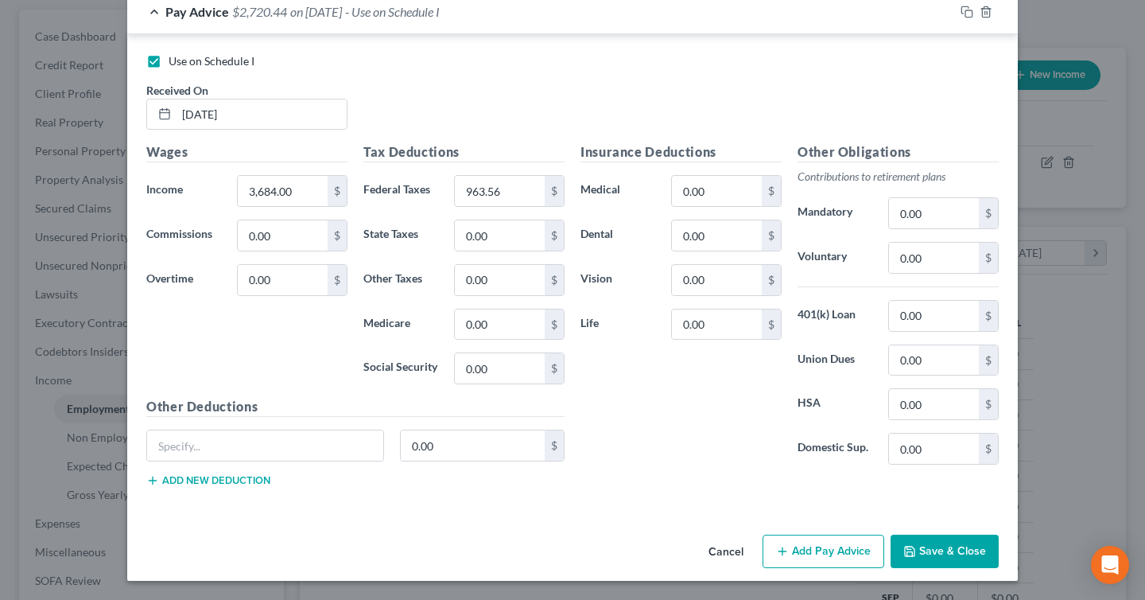
click at [952, 548] on button "Save & Close" at bounding box center [945, 551] width 108 height 33
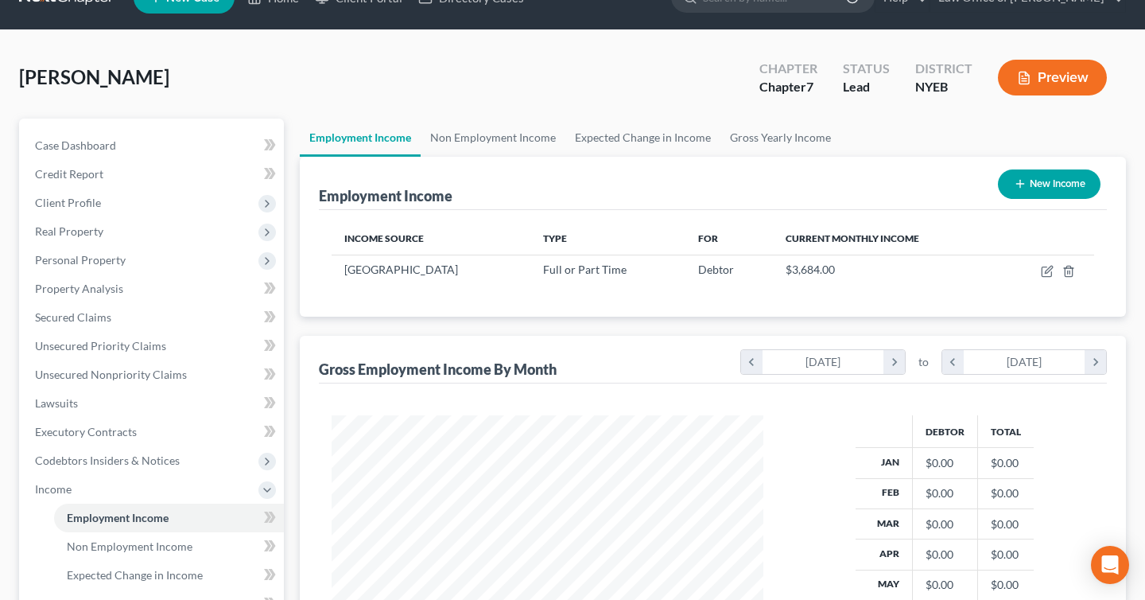
scroll to position [0, 0]
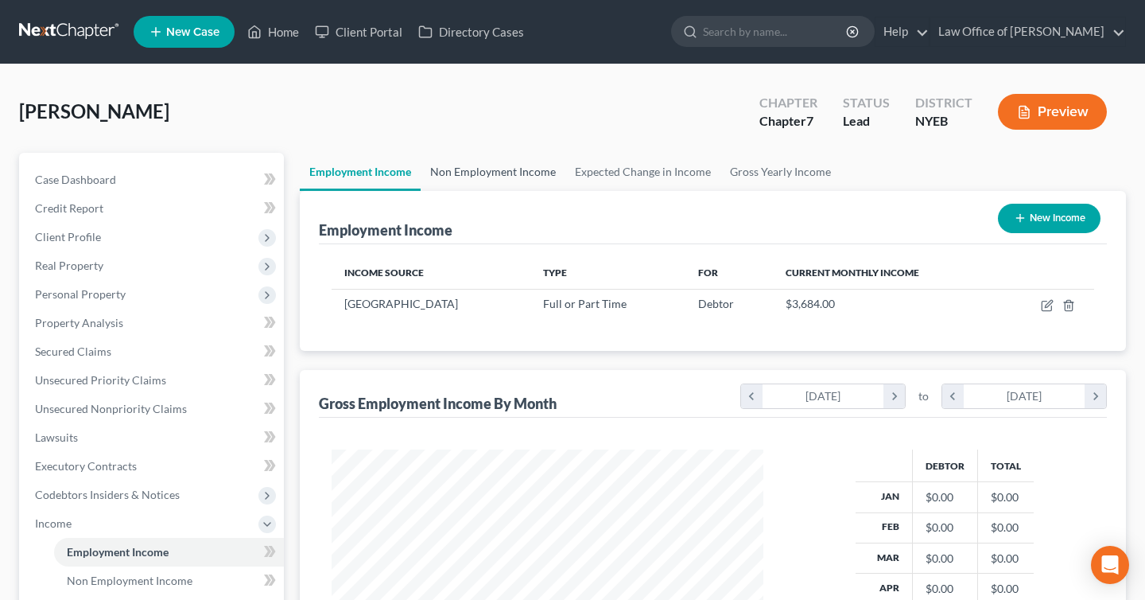
click at [522, 177] on link "Non Employment Income" at bounding box center [493, 172] width 145 height 38
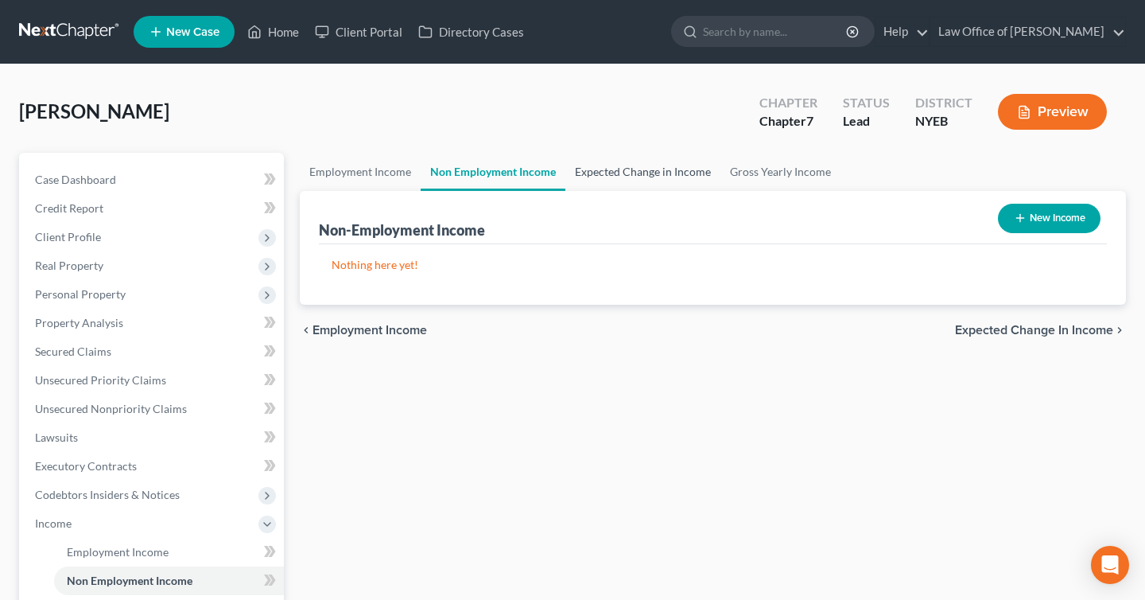
click at [640, 181] on link "Expected Change in Income" at bounding box center [643, 172] width 155 height 38
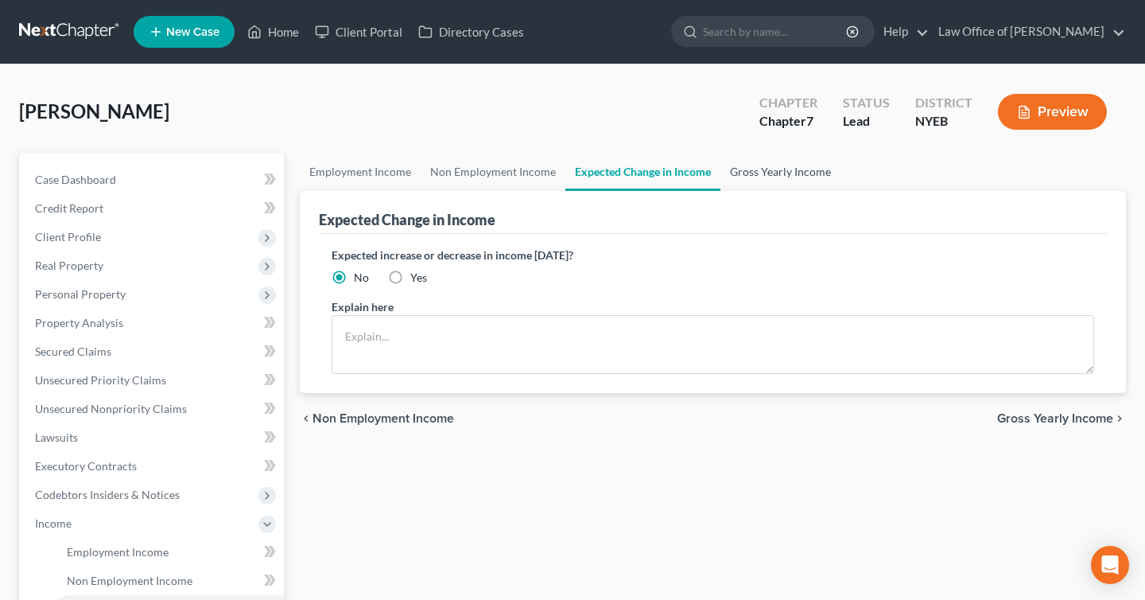
click at [787, 172] on link "Gross Yearly Income" at bounding box center [781, 172] width 120 height 38
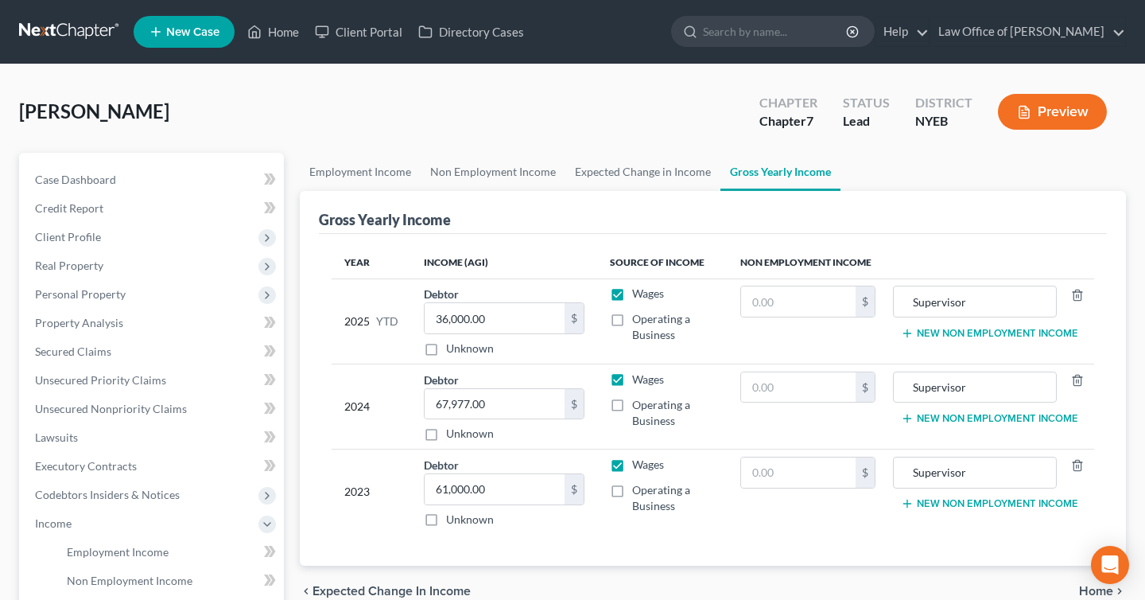
click at [1081, 107] on button "Preview" at bounding box center [1052, 112] width 109 height 36
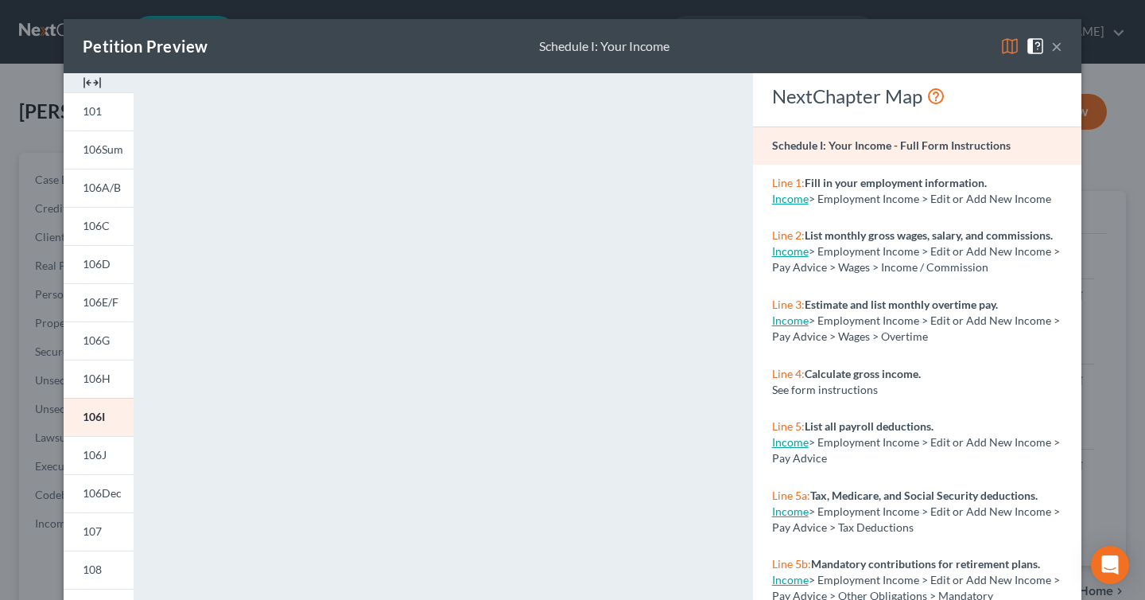
click at [1059, 39] on button "×" at bounding box center [1057, 46] width 11 height 19
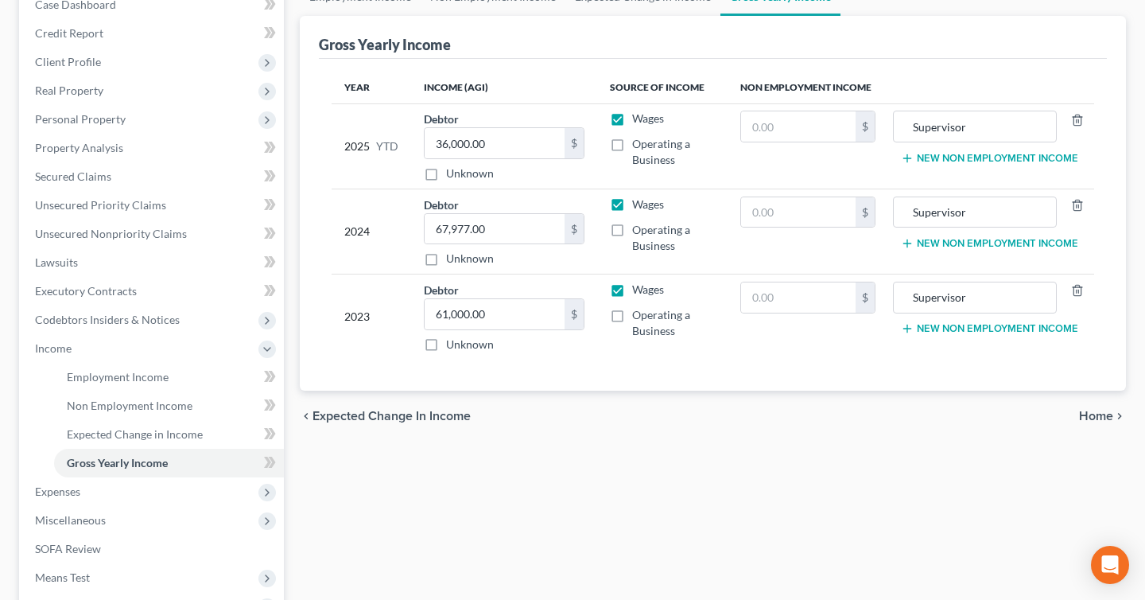
scroll to position [49, 0]
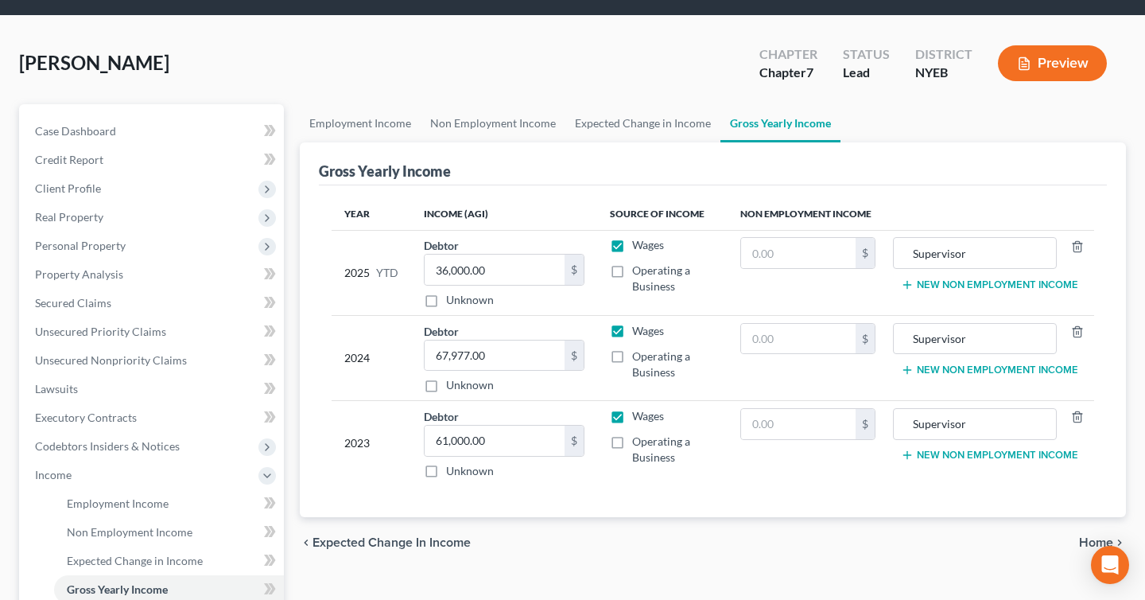
click at [1011, 71] on button "Preview" at bounding box center [1052, 63] width 109 height 36
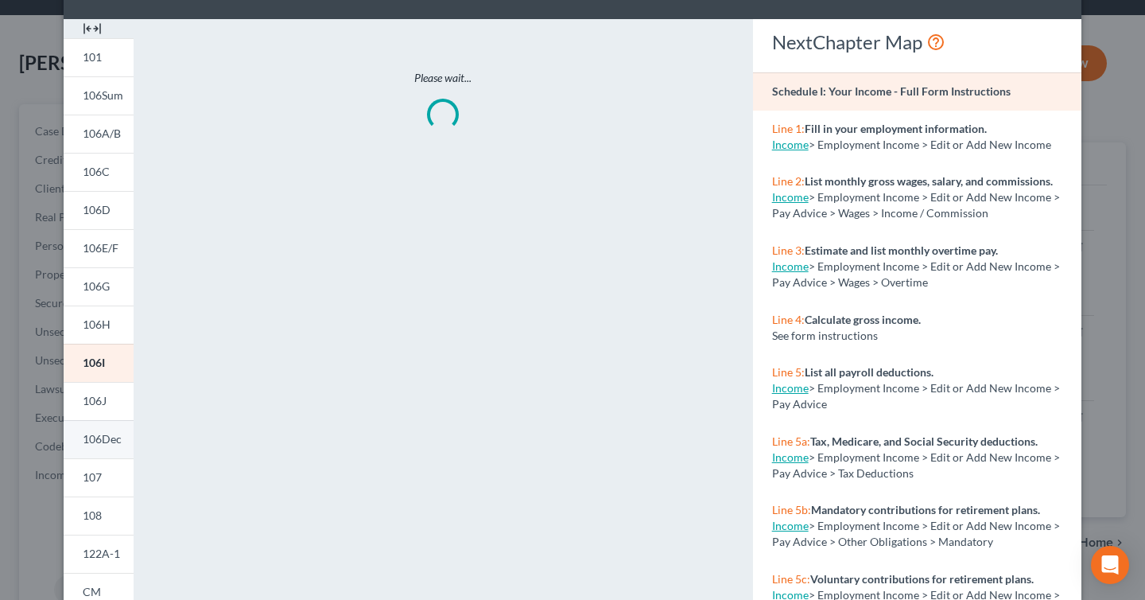
scroll to position [62, 0]
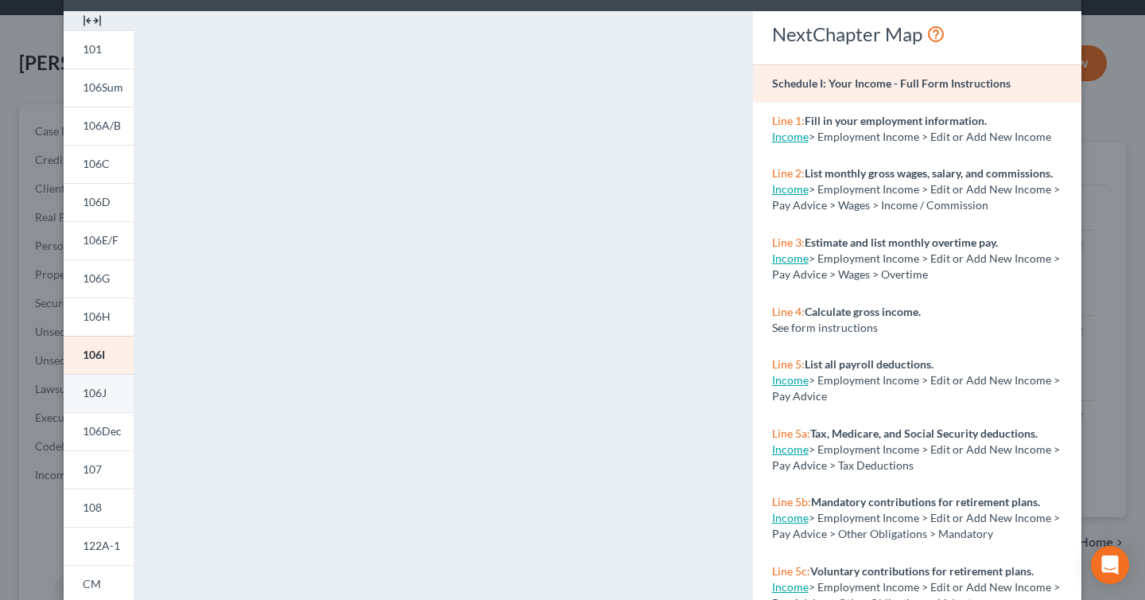
click at [102, 395] on span "106J" at bounding box center [95, 393] width 24 height 14
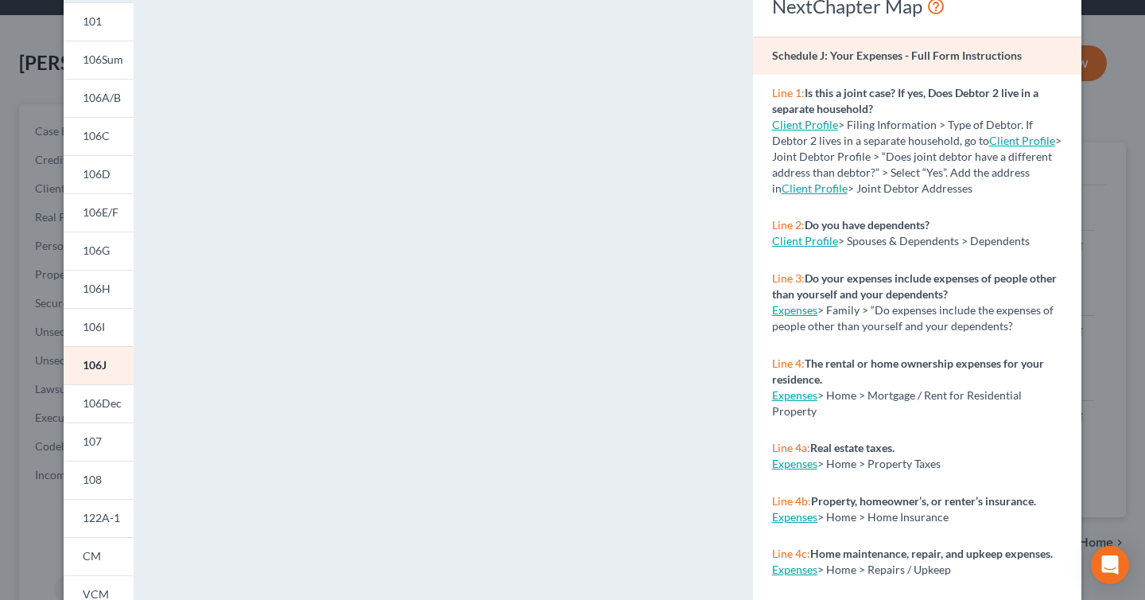
scroll to position [0, 0]
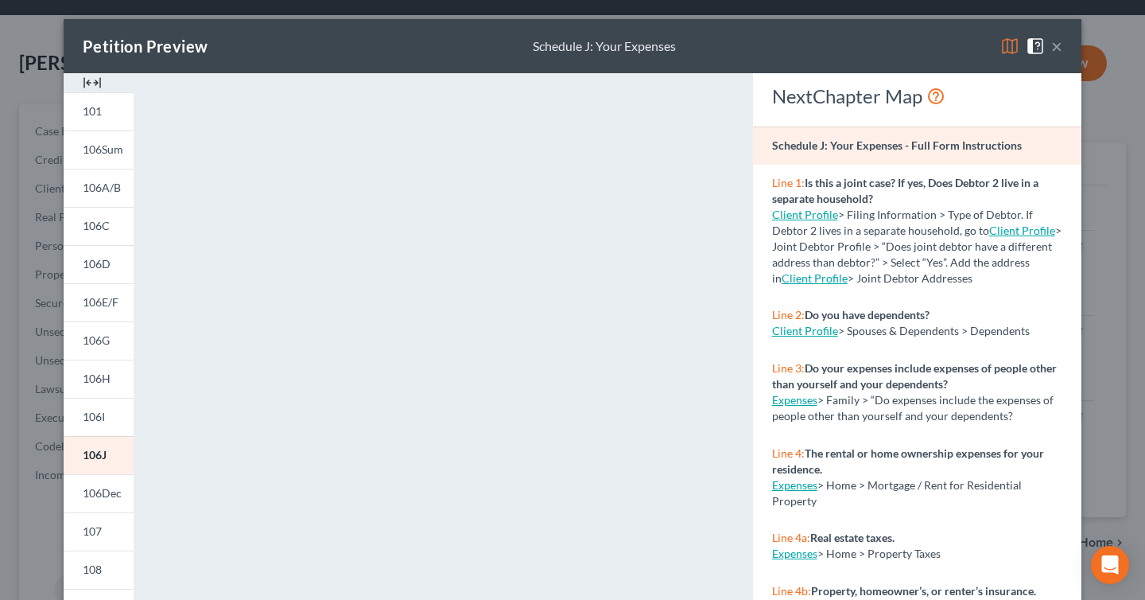
click at [1056, 49] on button "×" at bounding box center [1057, 46] width 11 height 19
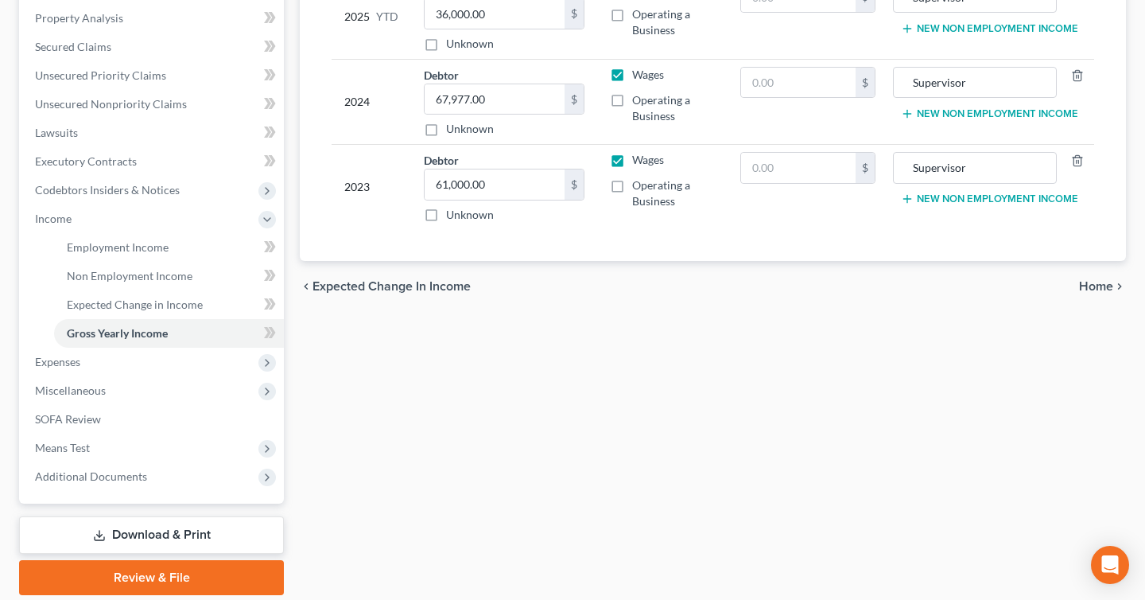
scroll to position [359, 0]
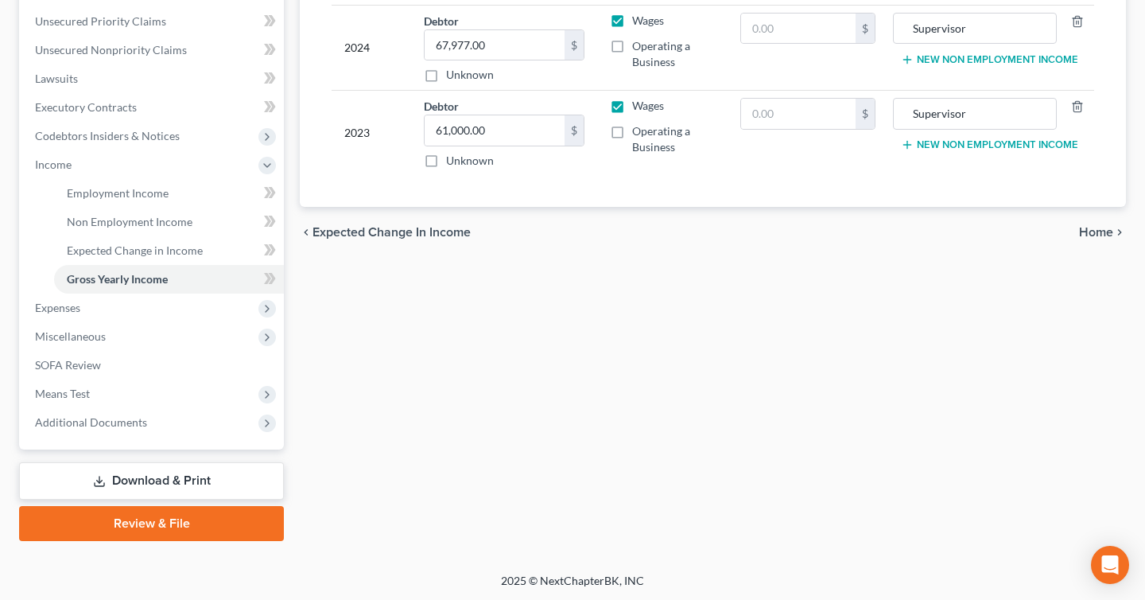
click at [212, 480] on link "Download & Print" at bounding box center [151, 480] width 265 height 37
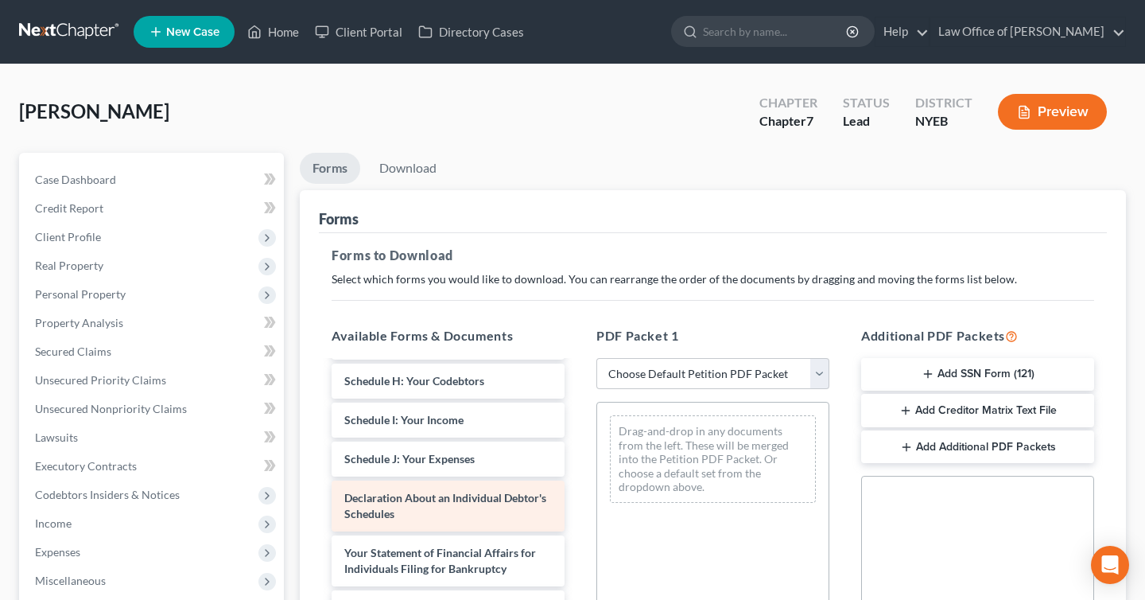
scroll to position [453, 0]
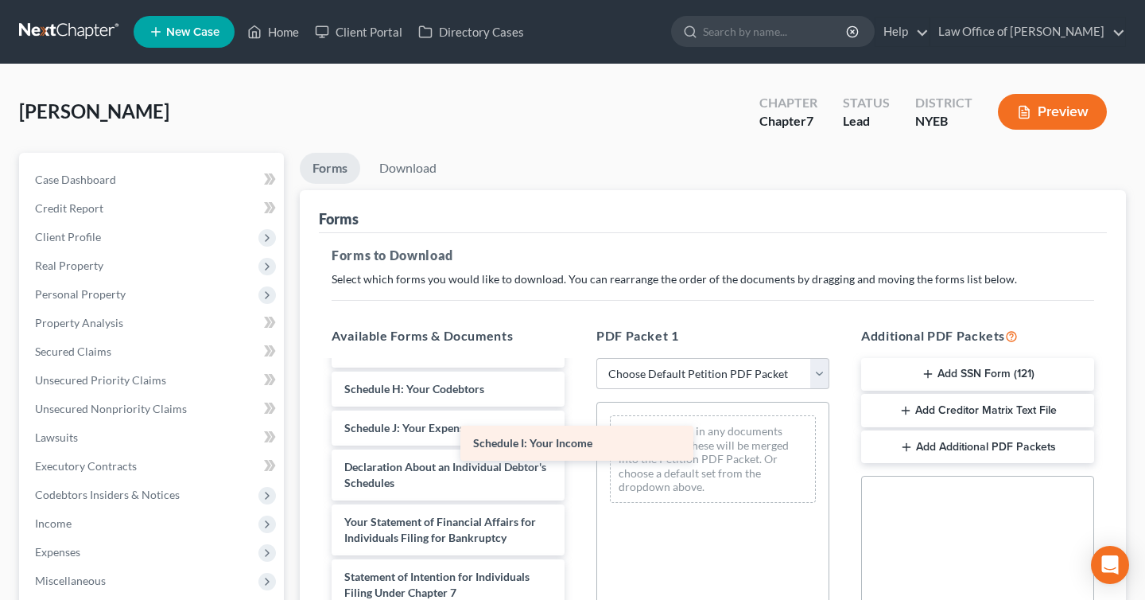
drag, startPoint x: 468, startPoint y: 430, endPoint x: 670, endPoint y: 472, distance: 206.4
click at [577, 472] on div "Schedule I: Your Income [PERSON_NAME] 1073-2(b) [PERSON_NAME]-pdf Certificate o…" at bounding box center [448, 380] width 259 height 943
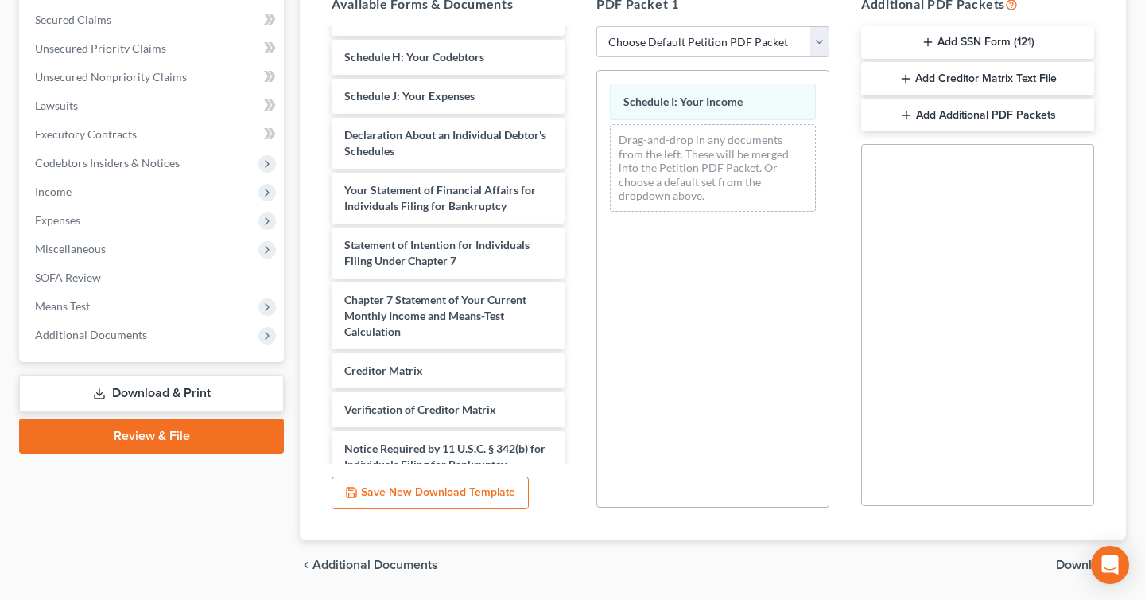
scroll to position [382, 0]
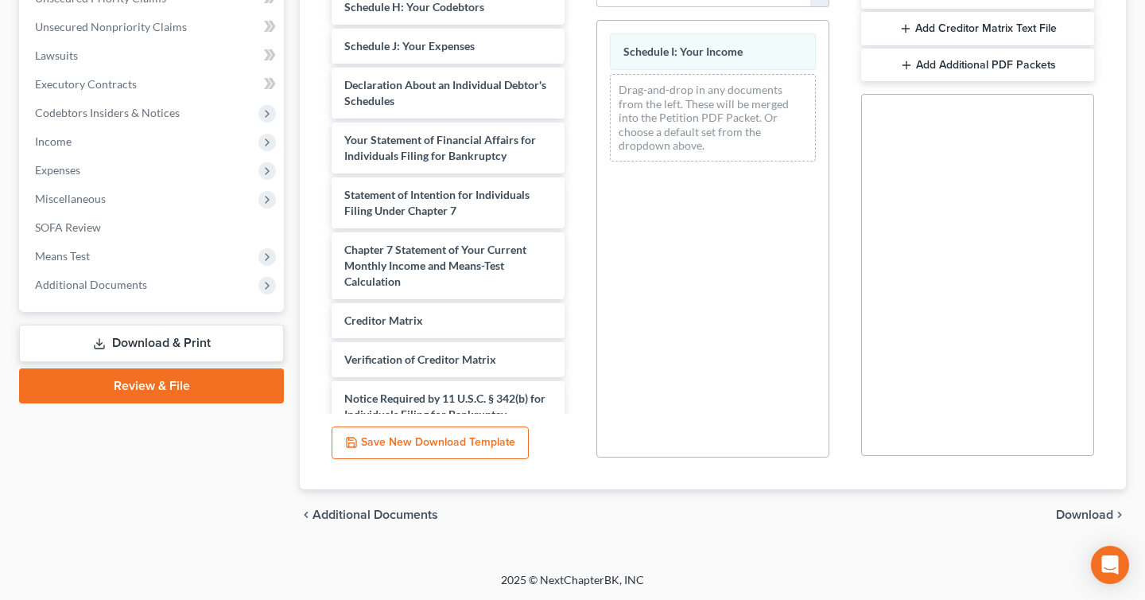
click at [1076, 519] on span "Download" at bounding box center [1084, 514] width 57 height 13
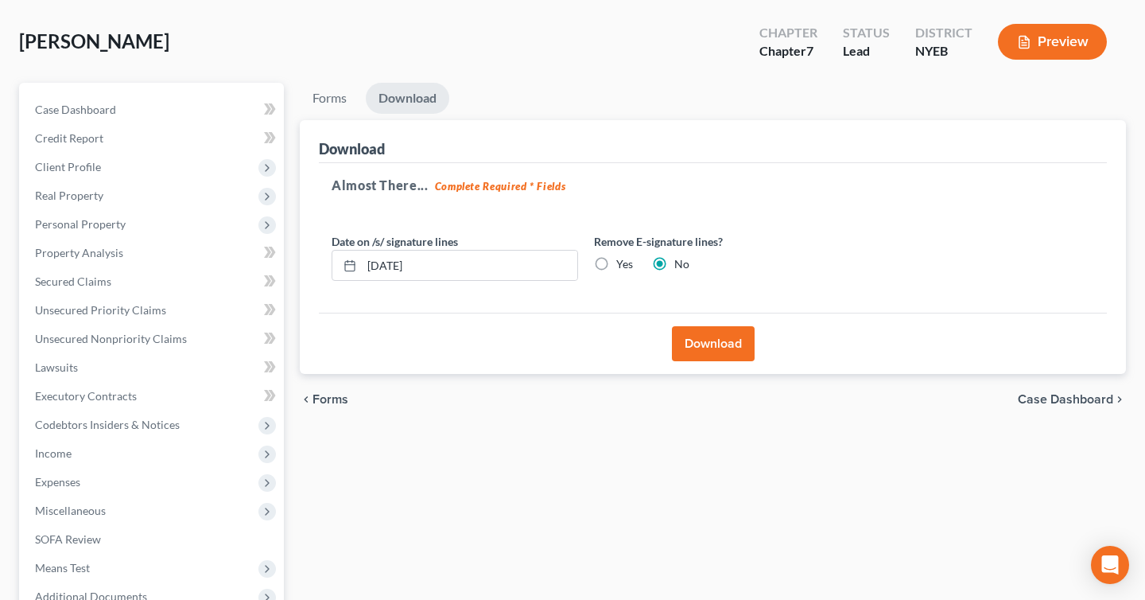
scroll to position [44, 0]
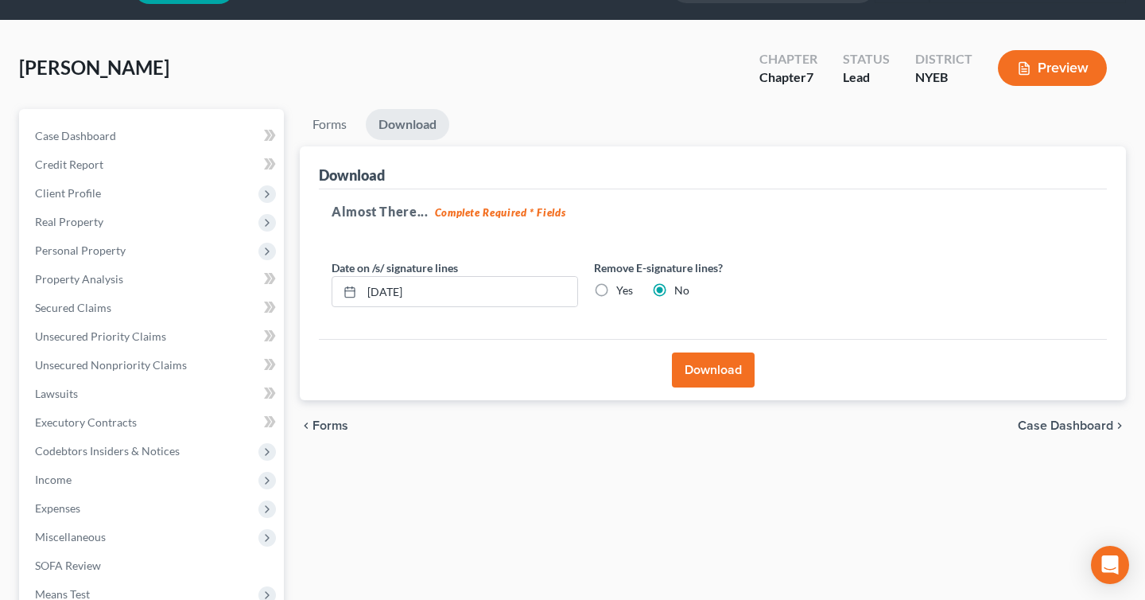
click at [741, 365] on button "Download" at bounding box center [713, 369] width 83 height 35
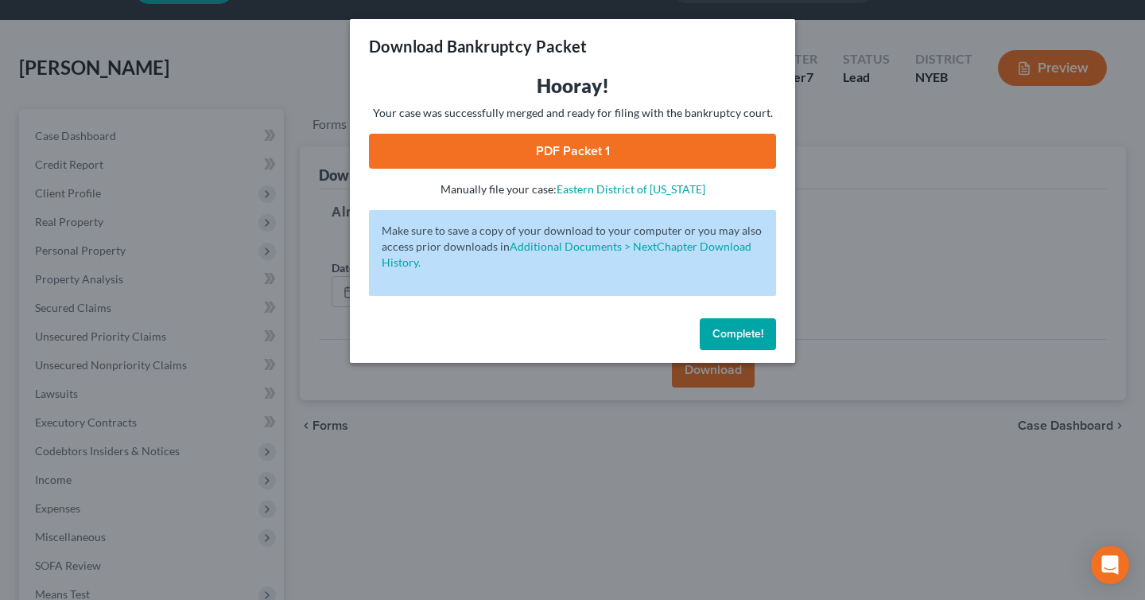
click at [659, 154] on link "PDF Packet 1" at bounding box center [572, 151] width 407 height 35
click at [748, 331] on span "Complete!" at bounding box center [738, 334] width 51 height 14
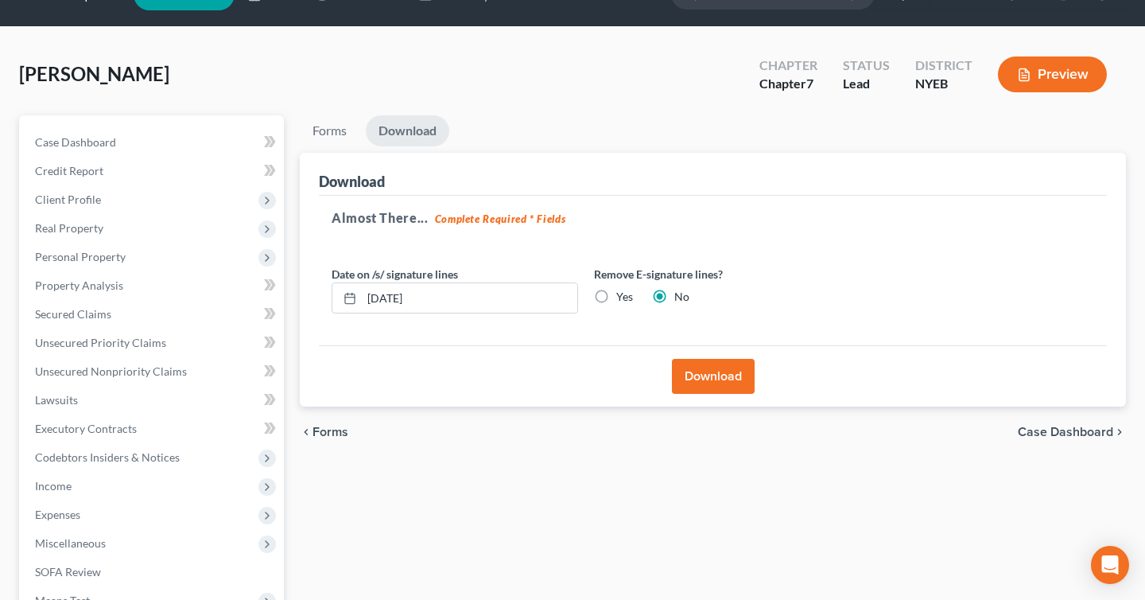
scroll to position [15, 0]
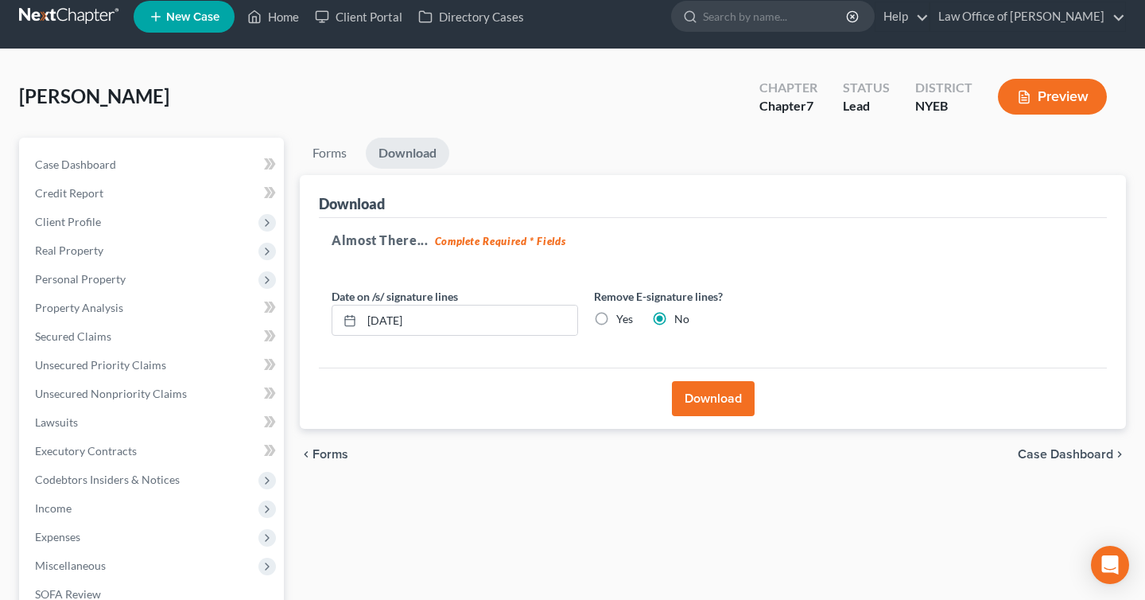
click at [1021, 85] on button "Preview" at bounding box center [1052, 97] width 109 height 36
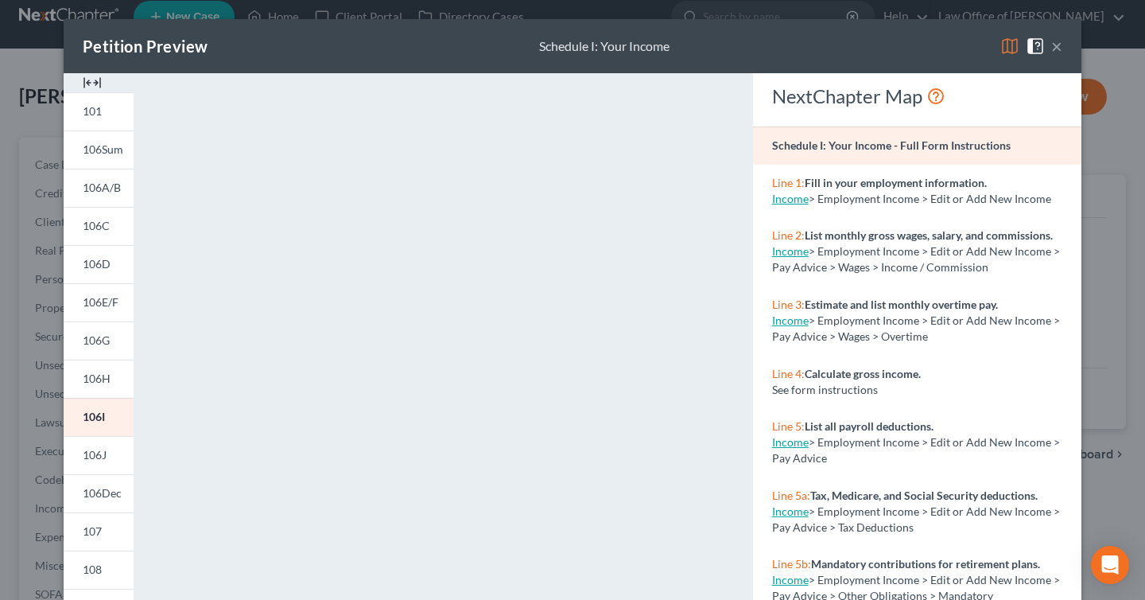
click at [799, 198] on link "Income" at bounding box center [790, 199] width 37 height 14
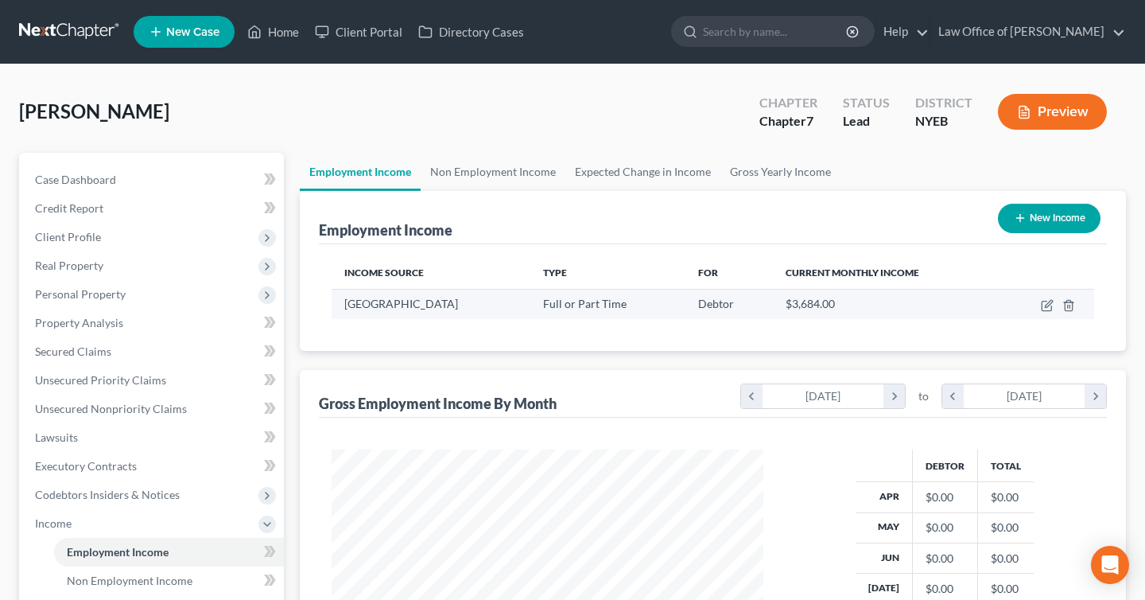
scroll to position [285, 463]
click at [1048, 308] on icon "button" at bounding box center [1047, 305] width 13 height 13
select select "0"
select select "35"
select select "0"
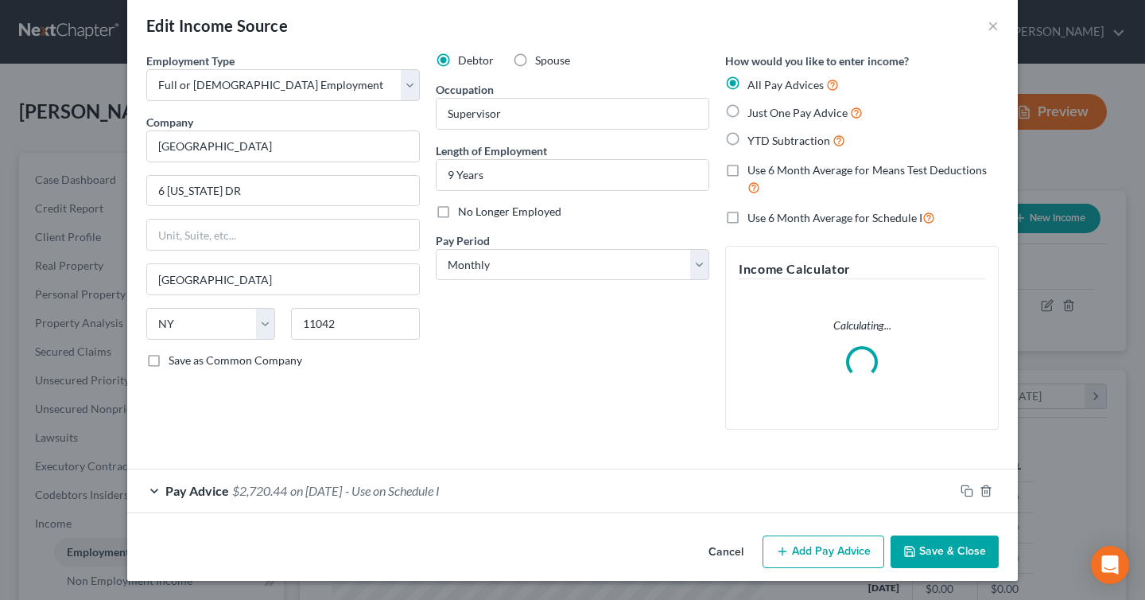
scroll to position [20, 0]
click at [132, 496] on div "Pay Advice $2,720.44 on [DATE] - Use on Schedule I" at bounding box center [540, 491] width 827 height 42
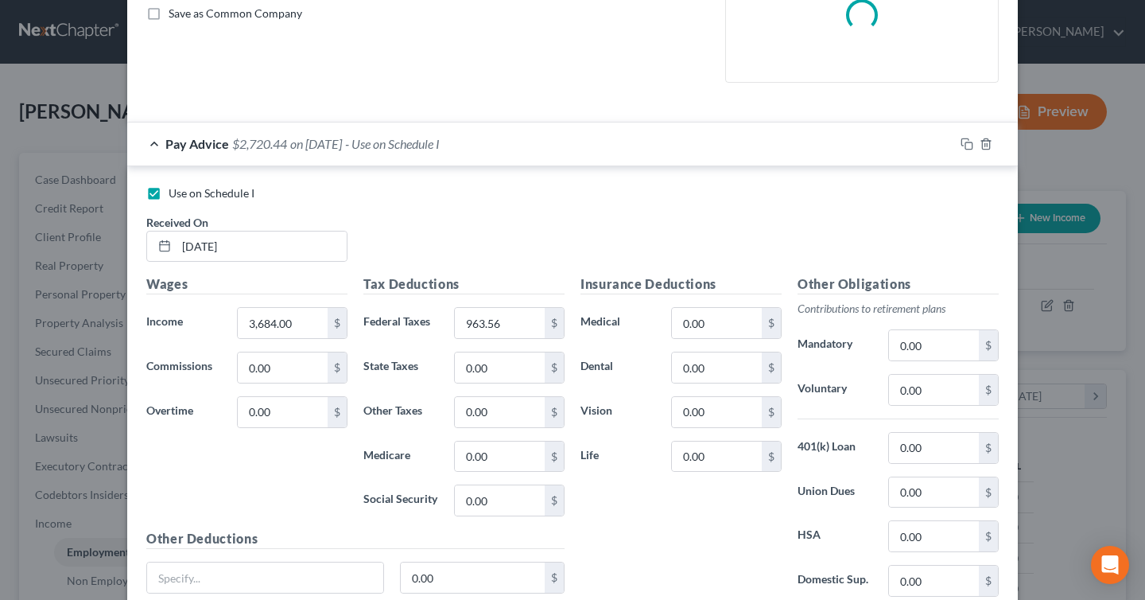
scroll to position [399, 0]
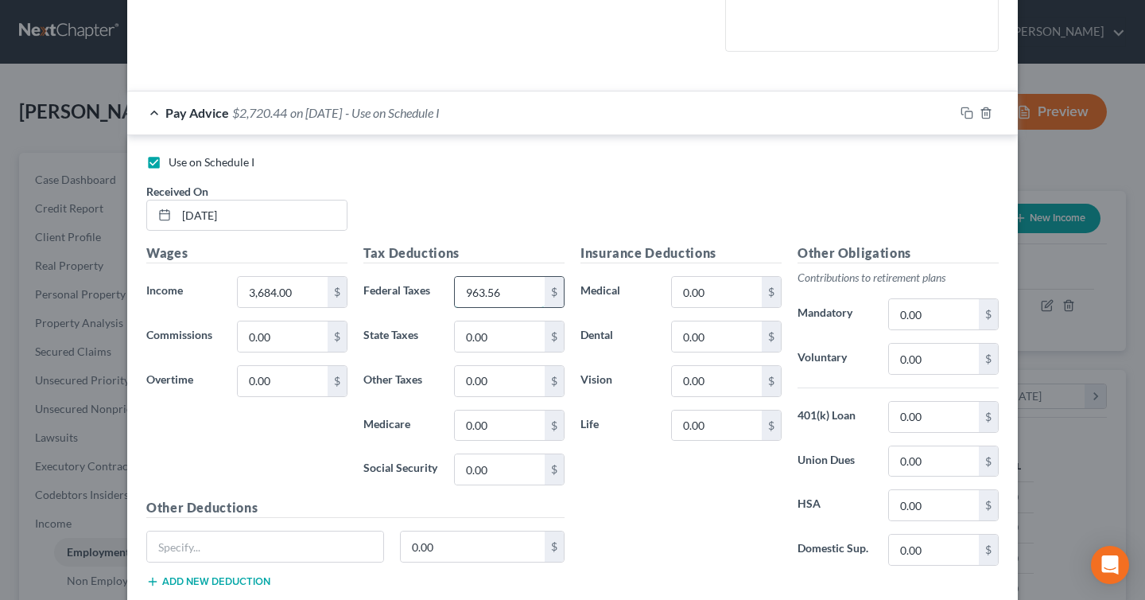
click at [509, 287] on input "963.56" at bounding box center [500, 292] width 90 height 30
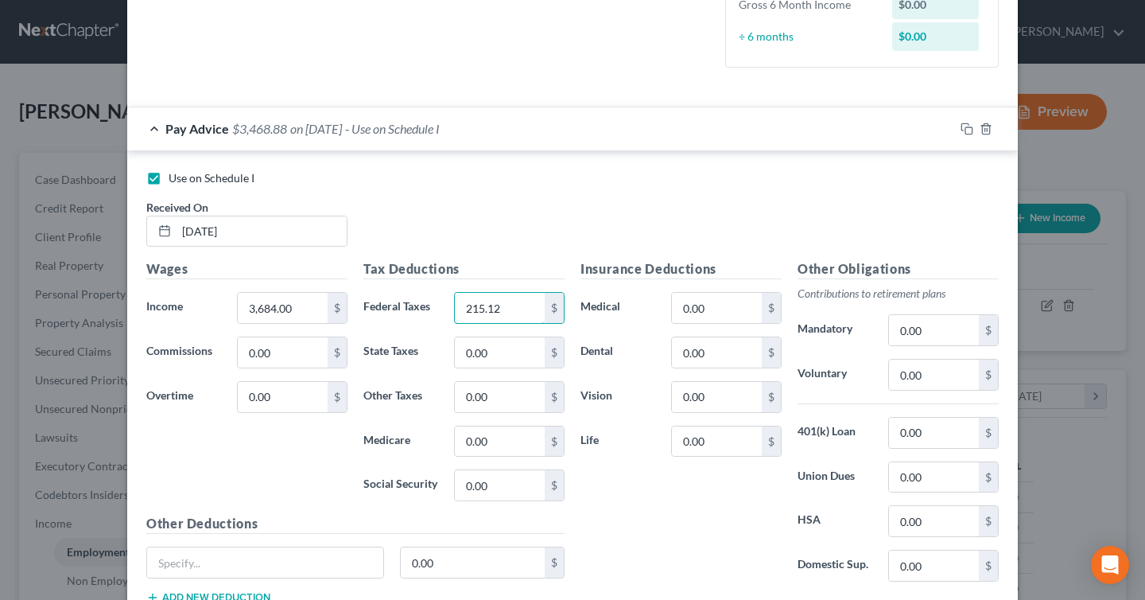
type input "215.12"
click at [706, 535] on div "Insurance Deductions Medical 0.00 $ Dental 0.00 $ Vision 0.00 $ Life 0.00 $" at bounding box center [681, 426] width 217 height 335
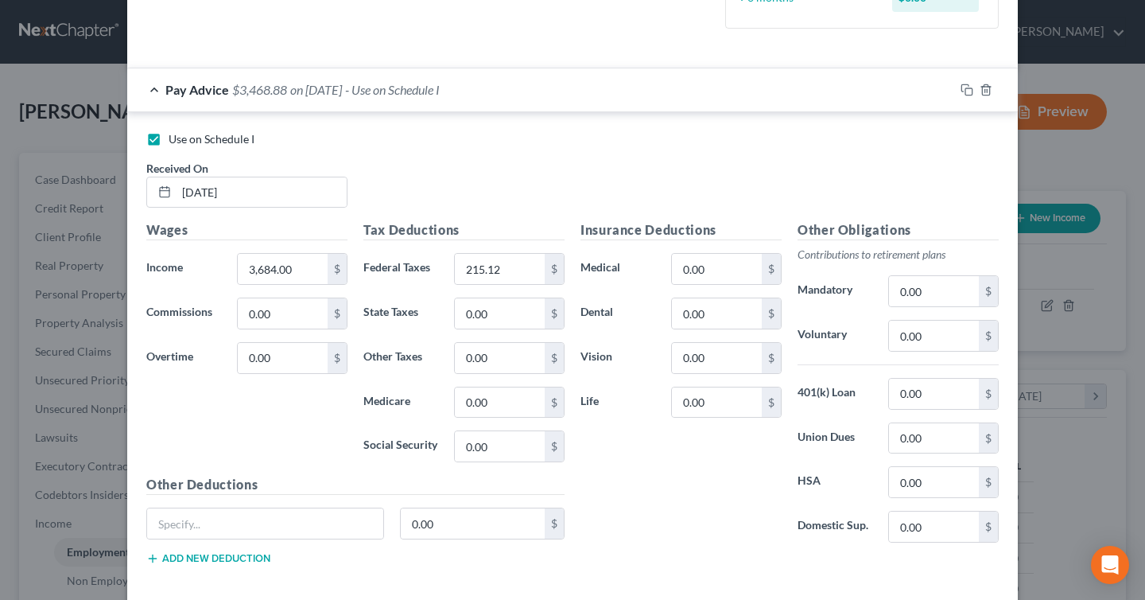
scroll to position [515, 0]
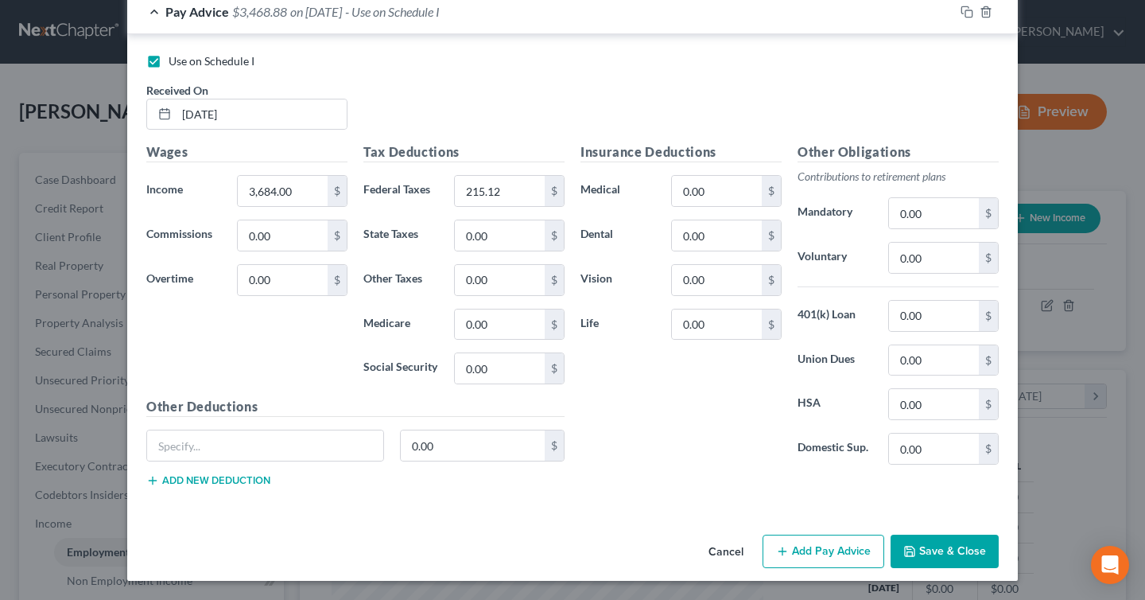
click at [922, 548] on button "Save & Close" at bounding box center [945, 551] width 108 height 33
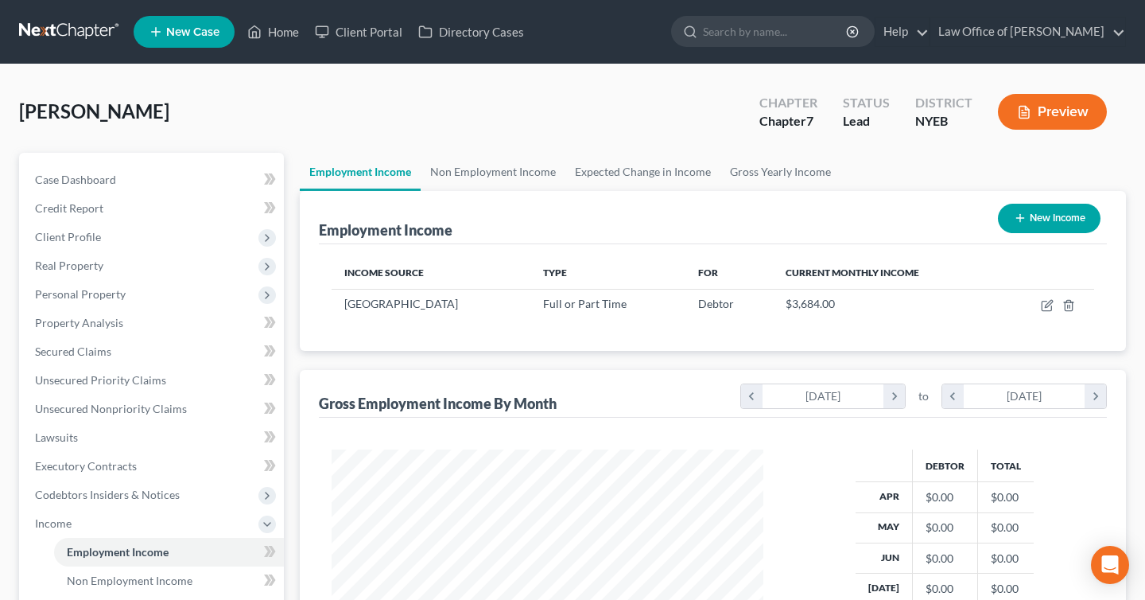
click at [1028, 121] on button "Preview" at bounding box center [1052, 112] width 109 height 36
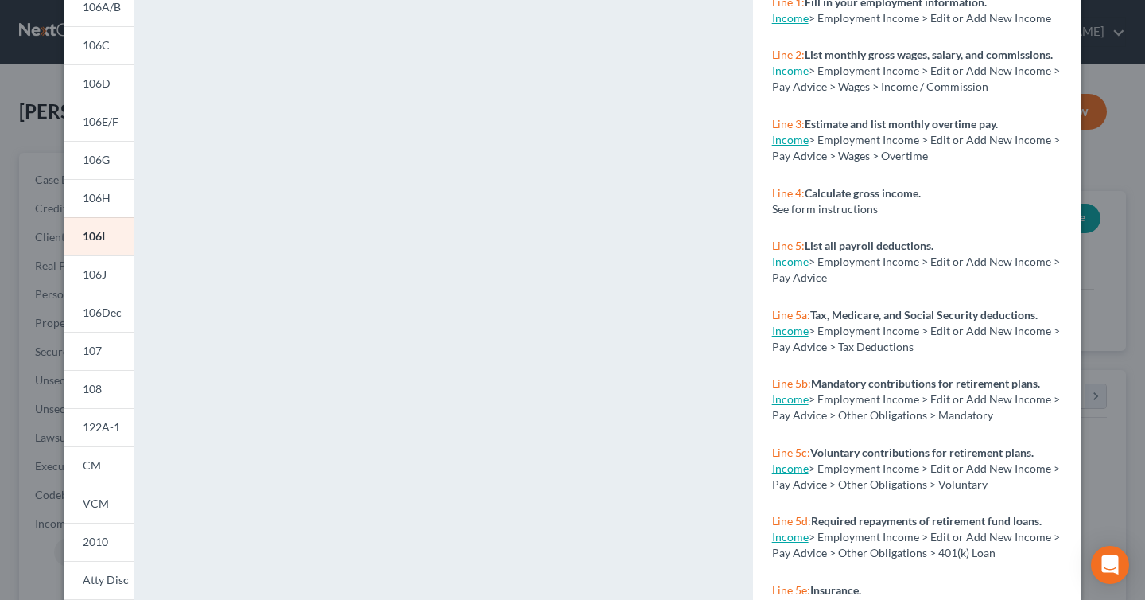
scroll to position [0, 0]
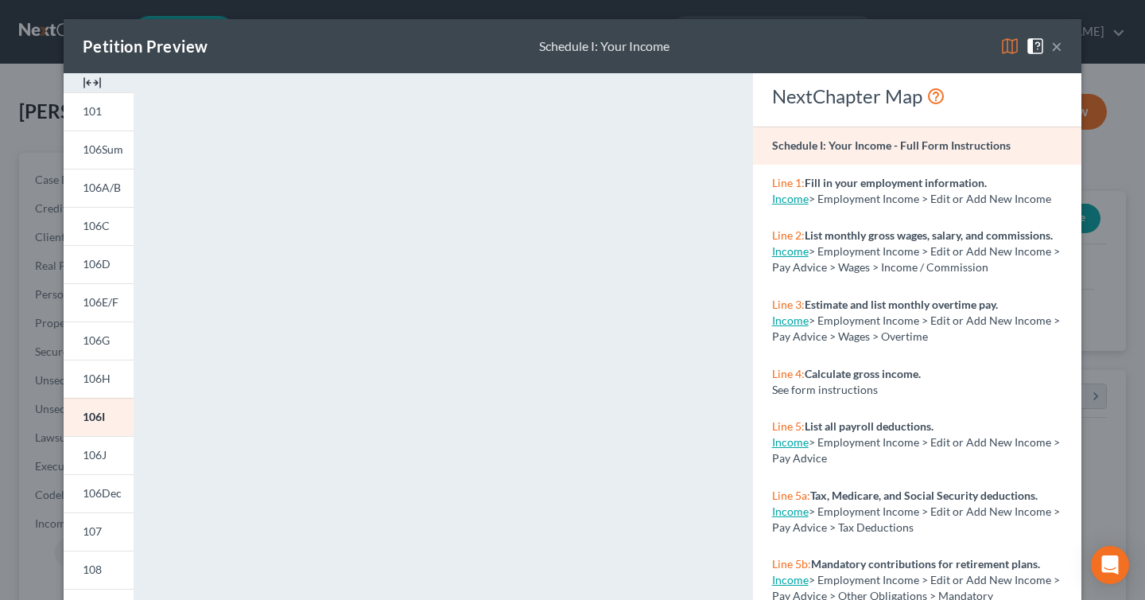
click at [1065, 46] on div "Petition Preview Schedule I: Your Income ×" at bounding box center [573, 46] width 1018 height 54
click at [1059, 48] on button "×" at bounding box center [1057, 46] width 11 height 19
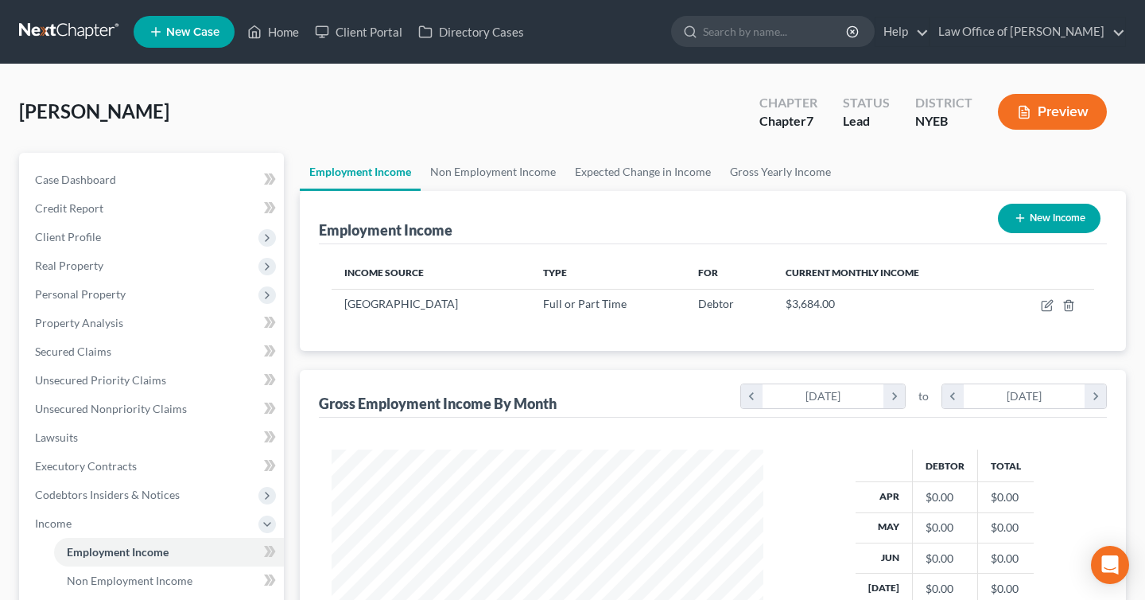
scroll to position [359, 0]
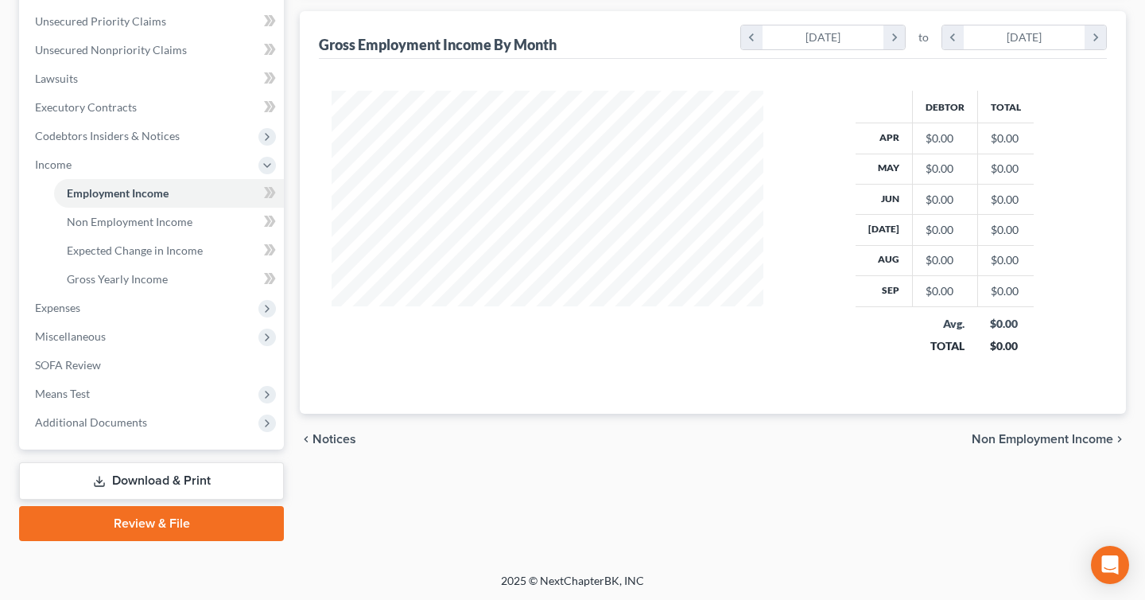
click at [196, 476] on link "Download & Print" at bounding box center [151, 480] width 265 height 37
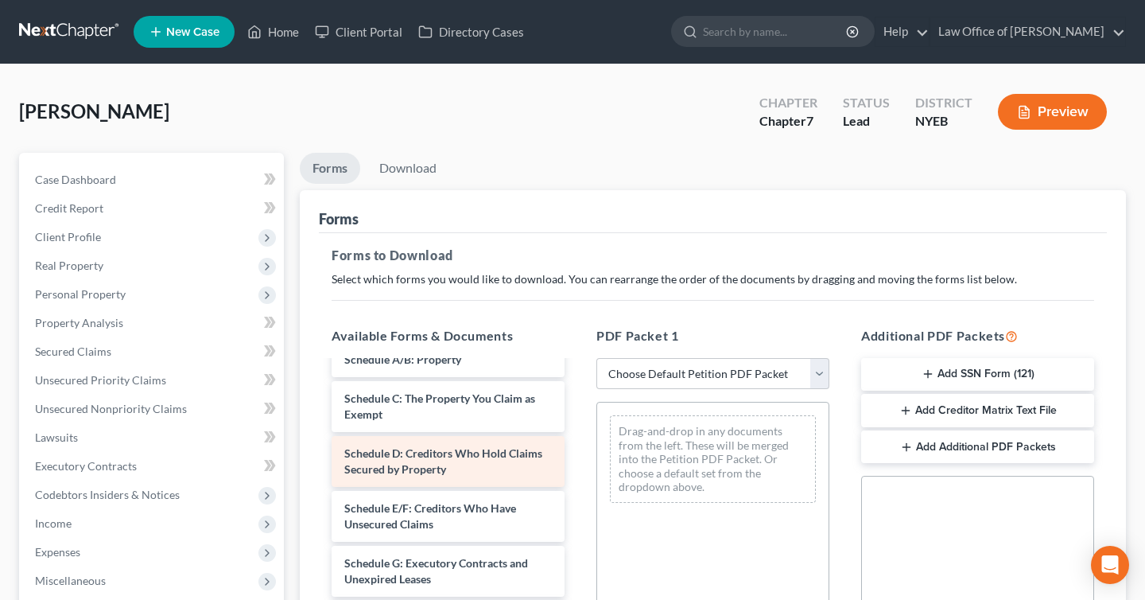
scroll to position [416, 0]
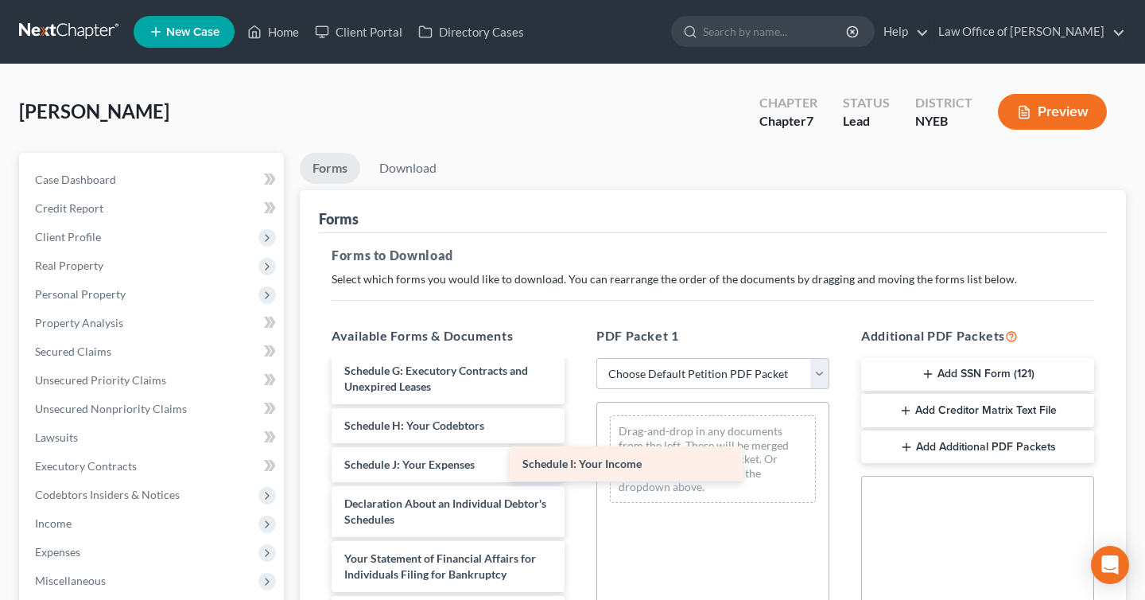
drag, startPoint x: 443, startPoint y: 465, endPoint x: 682, endPoint y: 477, distance: 239.8
click at [577, 477] on div "Schedule I: Your Income [PERSON_NAME] 1073-2(b) [PERSON_NAME]-pdf Certificate o…" at bounding box center [448, 417] width 259 height 943
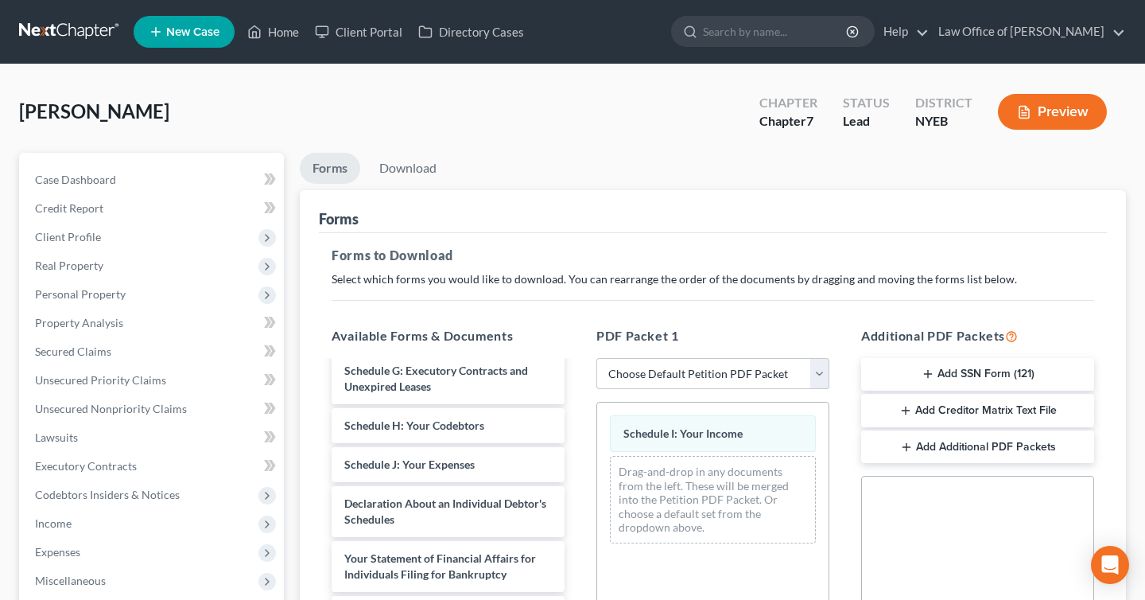
scroll to position [382, 0]
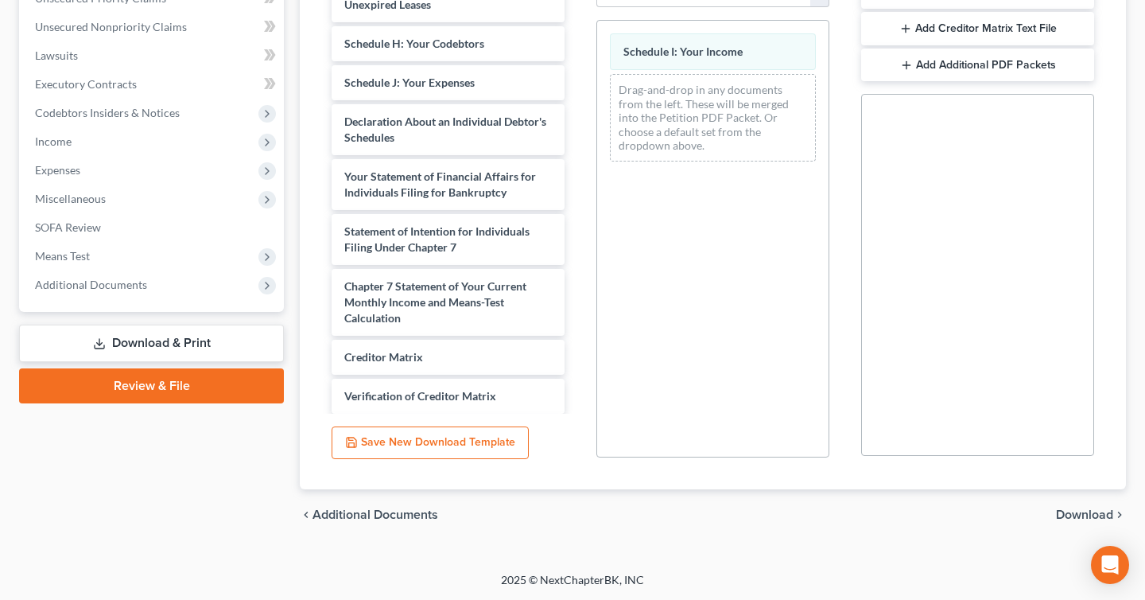
click at [1092, 503] on div "chevron_left Additional Documents Download chevron_right" at bounding box center [713, 514] width 826 height 51
click at [1092, 508] on span "Download" at bounding box center [1084, 514] width 57 height 13
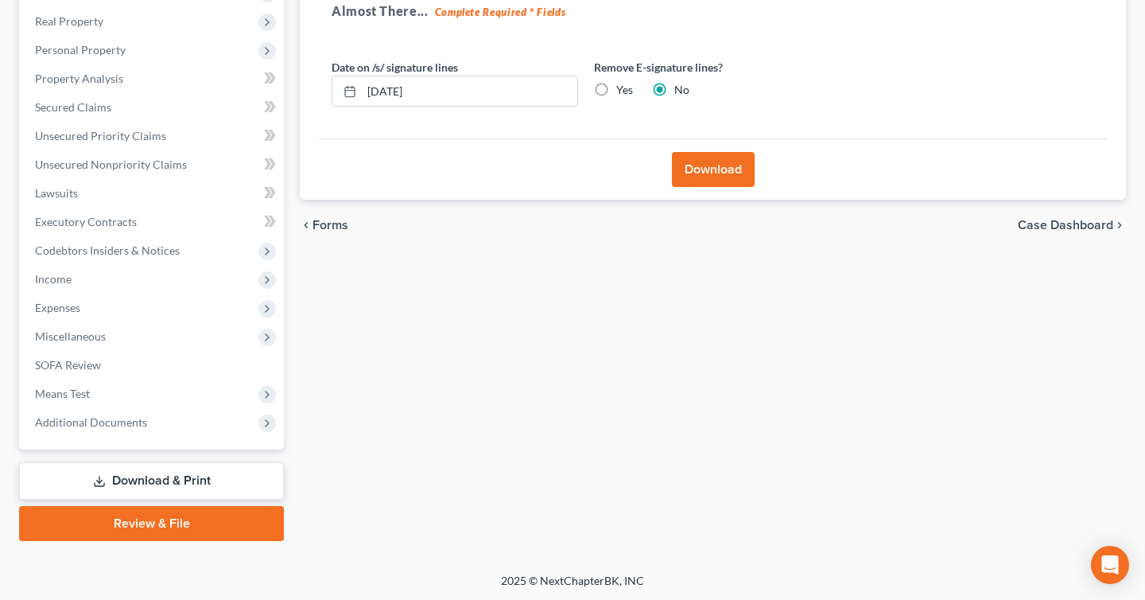
click at [702, 168] on button "Download" at bounding box center [713, 169] width 83 height 35
click at [709, 167] on button "Download" at bounding box center [713, 169] width 83 height 35
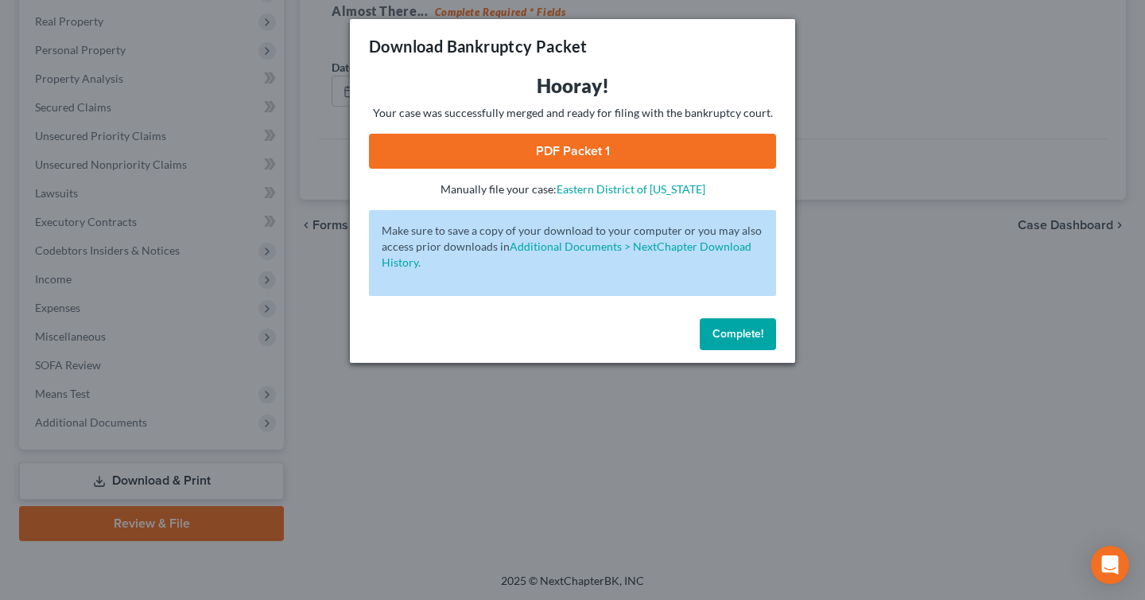
click at [702, 158] on link "PDF Packet 1" at bounding box center [572, 151] width 407 height 35
click at [729, 333] on span "Complete!" at bounding box center [738, 334] width 51 height 14
click at [627, 500] on div "Download Bankruptcy Packet Hooray! Your case was successfully merged and ready …" at bounding box center [572, 300] width 1145 height 600
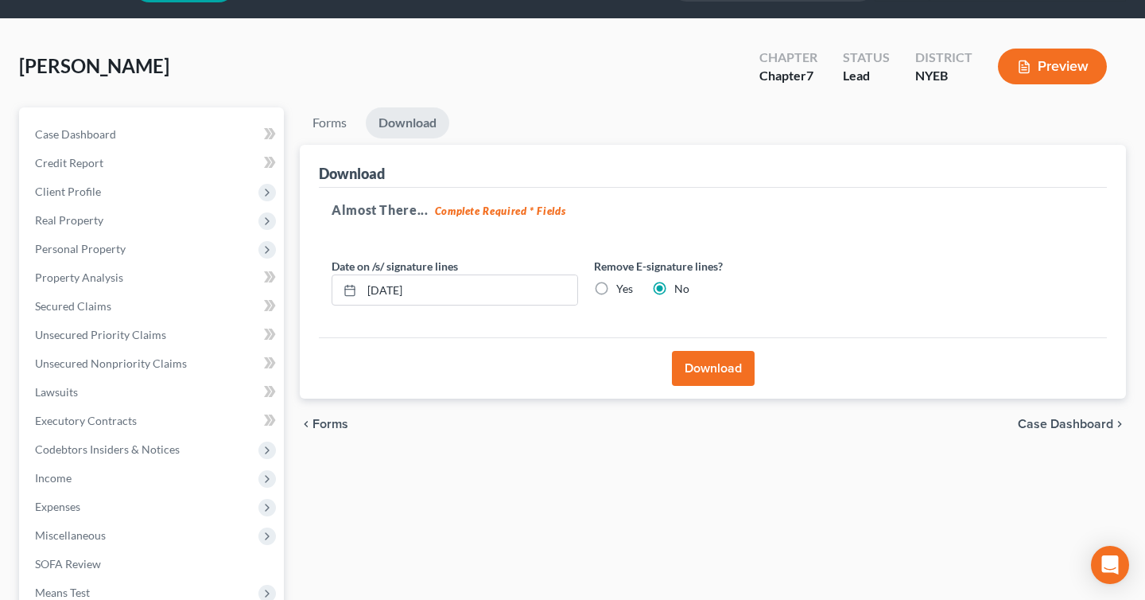
scroll to position [0, 0]
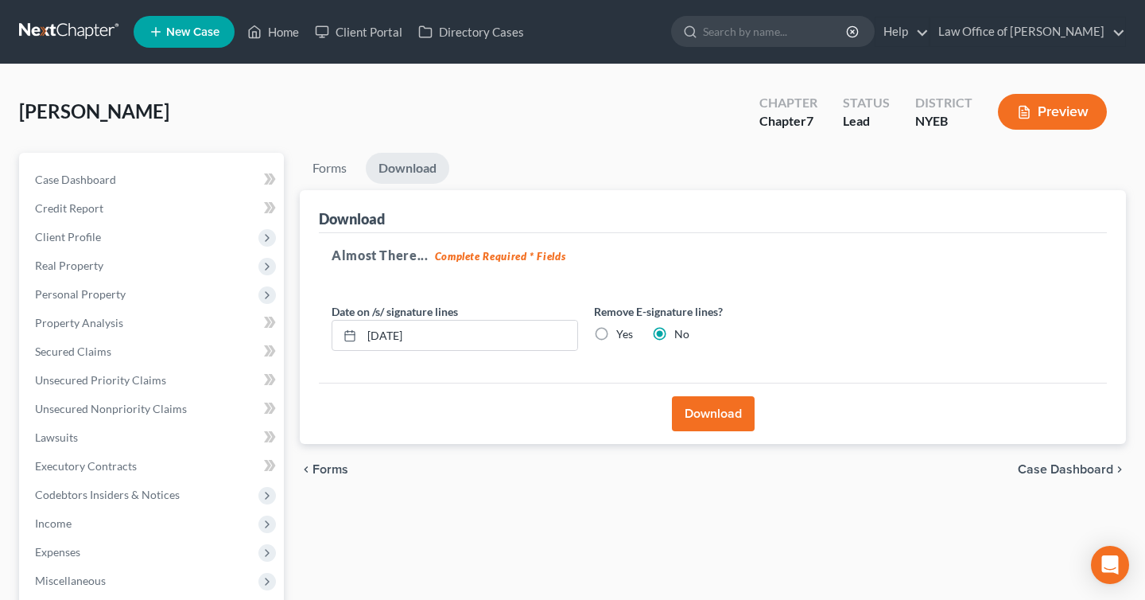
click at [1063, 96] on button "Preview" at bounding box center [1052, 112] width 109 height 36
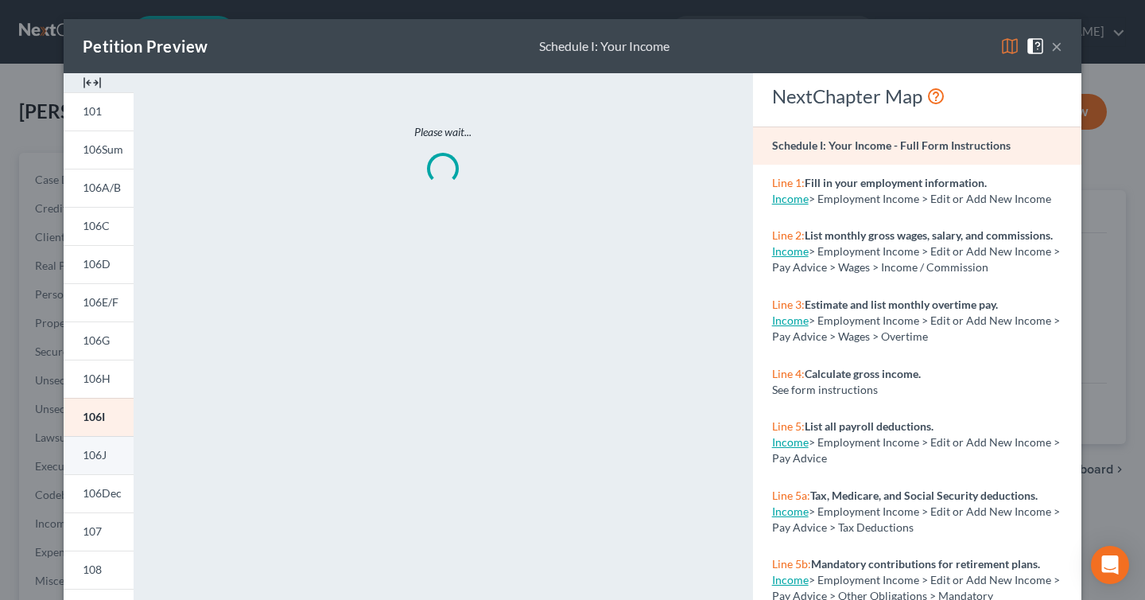
click at [87, 441] on link "106J" at bounding box center [99, 455] width 70 height 38
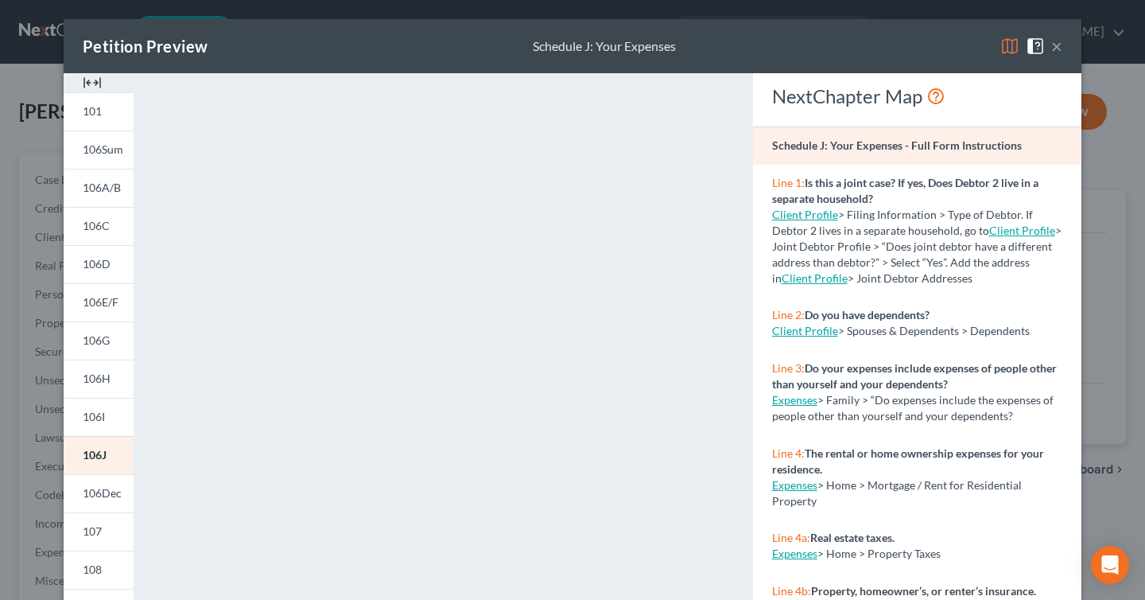
click at [799, 216] on link "Client Profile" at bounding box center [805, 215] width 66 height 14
select select "1"
select select "0"
select select "35"
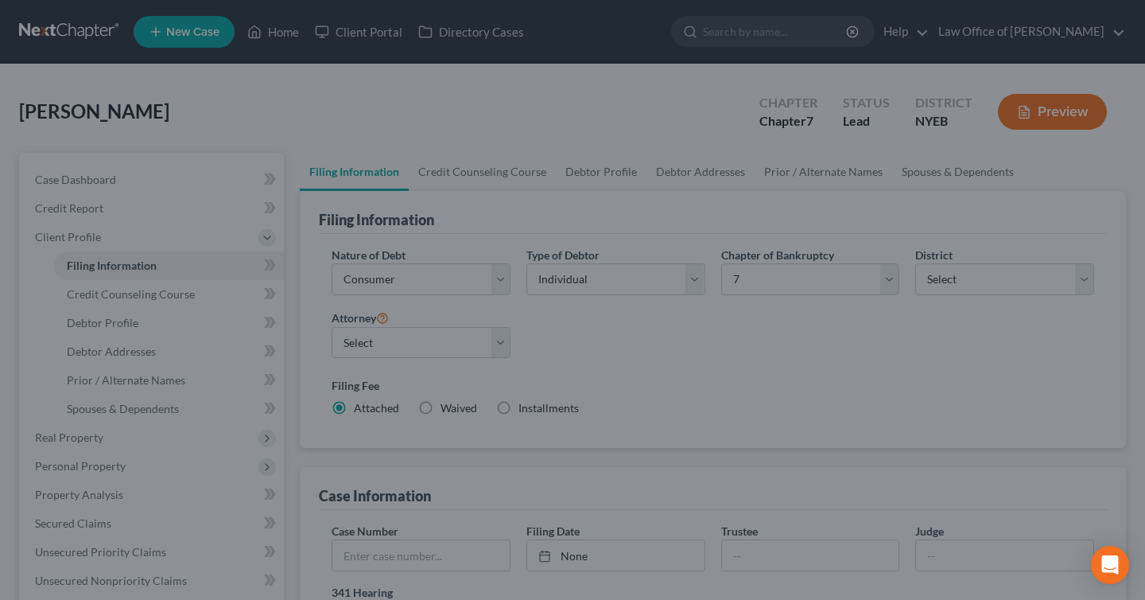
select select "1"
select select "0"
select select "53"
select select "0"
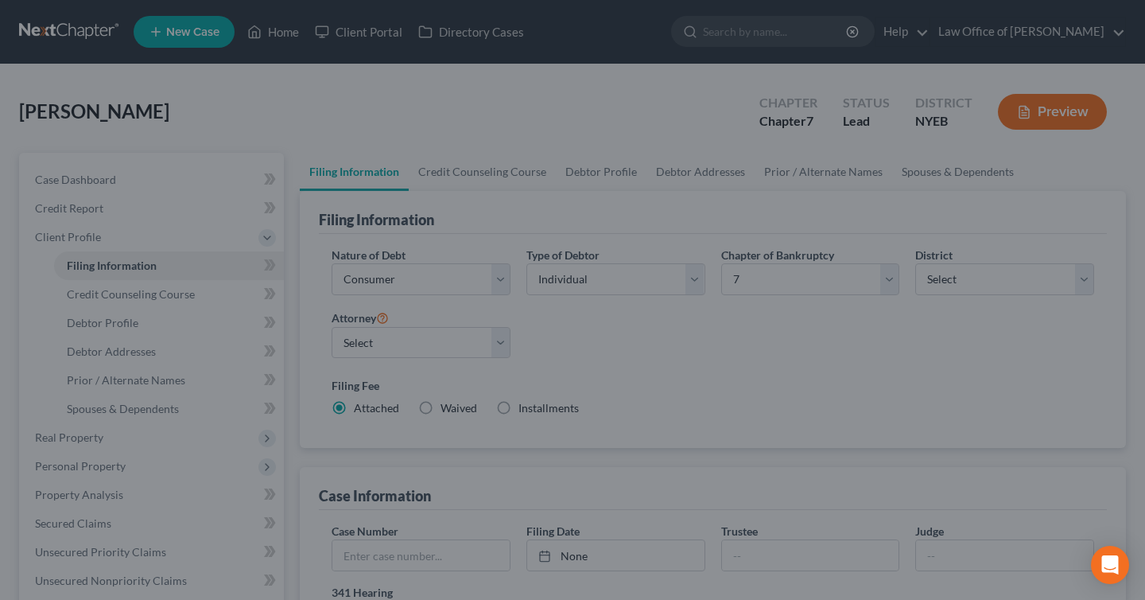
select select "35"
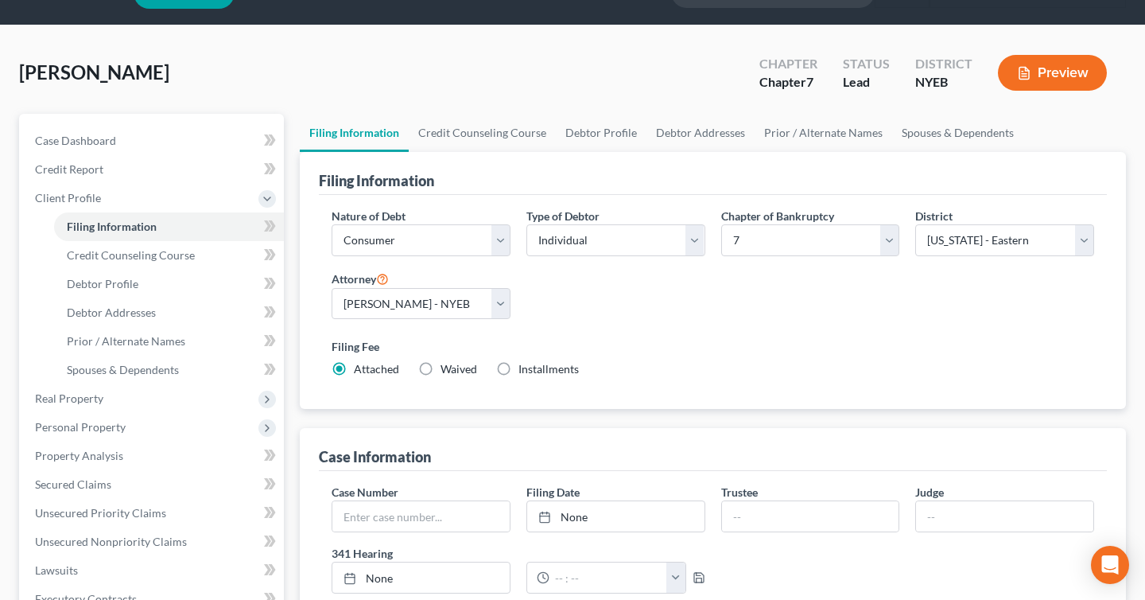
scroll to position [29, 0]
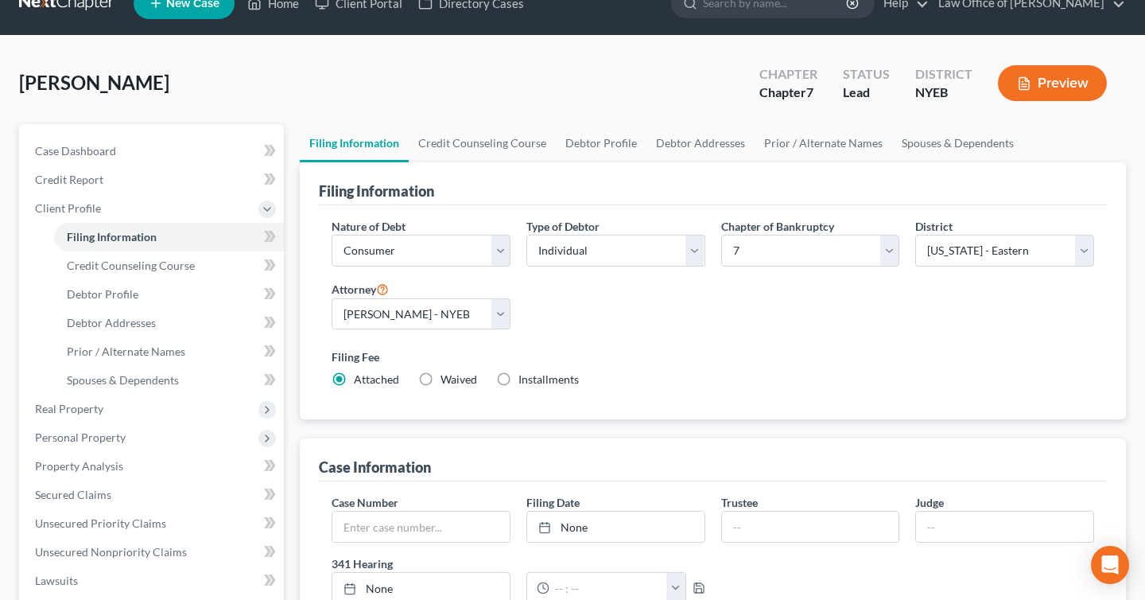
click at [1036, 89] on button "Preview" at bounding box center [1052, 83] width 109 height 36
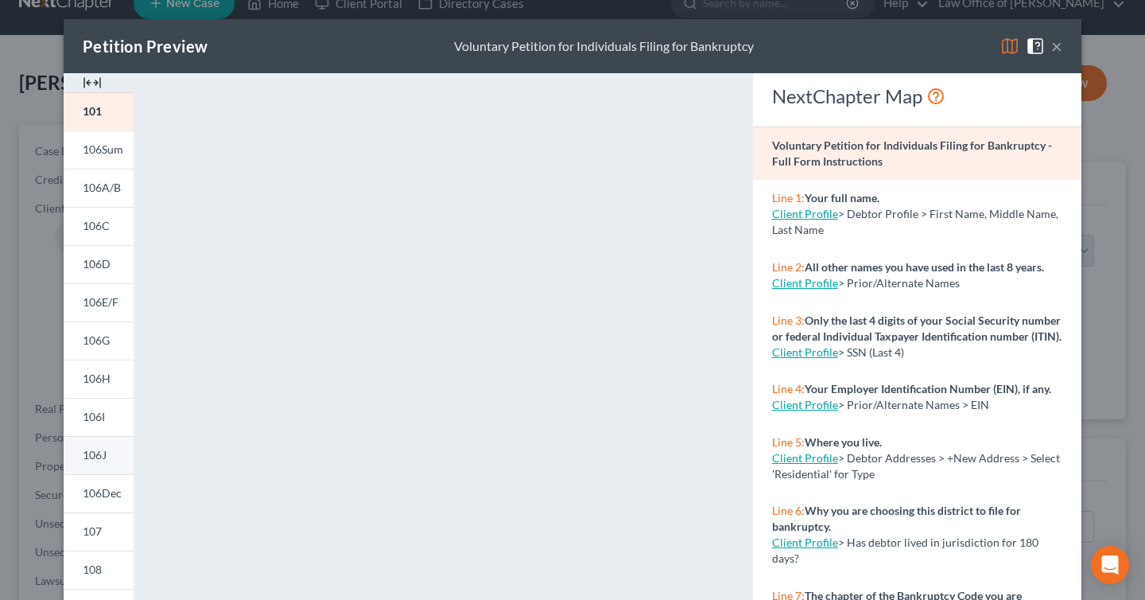
click at [103, 457] on span "106J" at bounding box center [95, 455] width 24 height 14
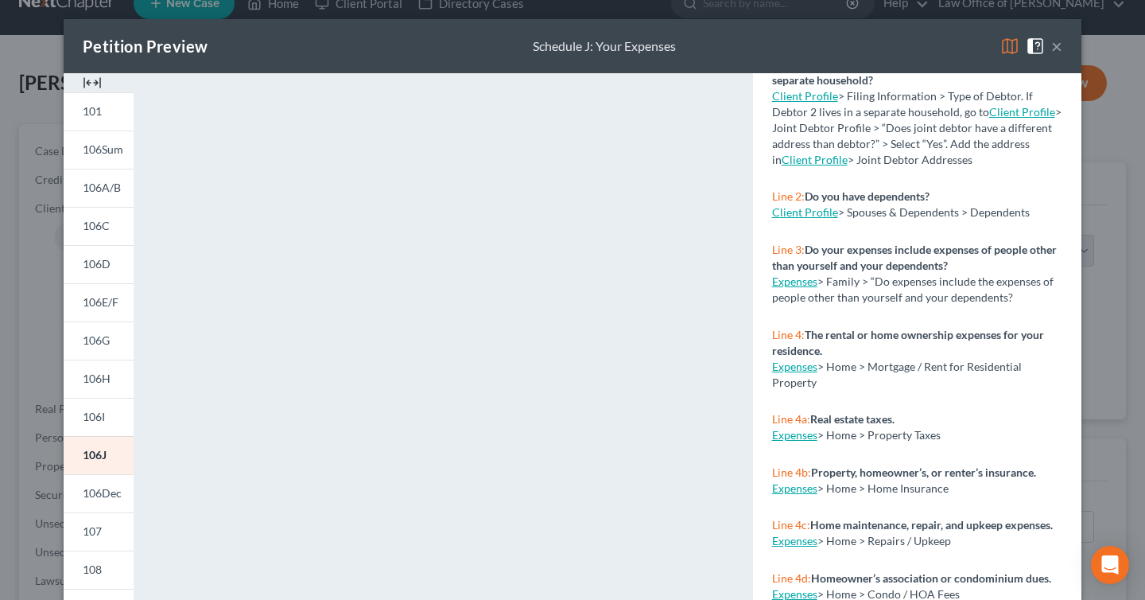
scroll to position [119, 0]
click at [809, 211] on link "Client Profile" at bounding box center [805, 211] width 66 height 14
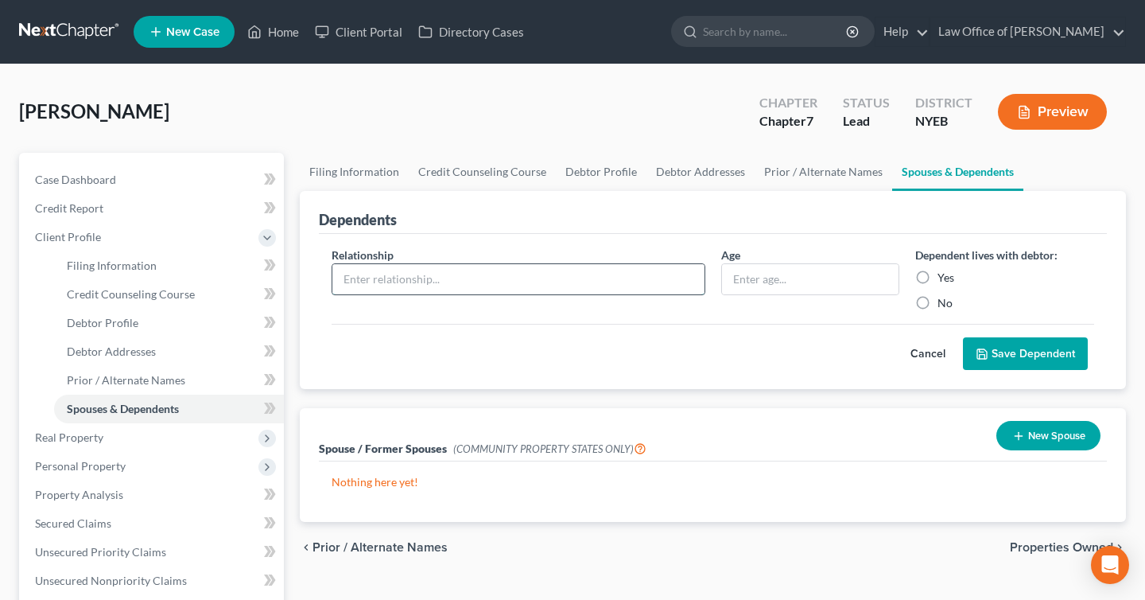
click at [546, 281] on input "text" at bounding box center [518, 279] width 372 height 30
click at [766, 284] on input "text" at bounding box center [810, 279] width 177 height 30
click at [504, 290] on input "text" at bounding box center [518, 279] width 372 height 30
click at [938, 277] on label "Yes" at bounding box center [946, 278] width 17 height 16
click at [944, 277] on input "Yes" at bounding box center [949, 275] width 10 height 10
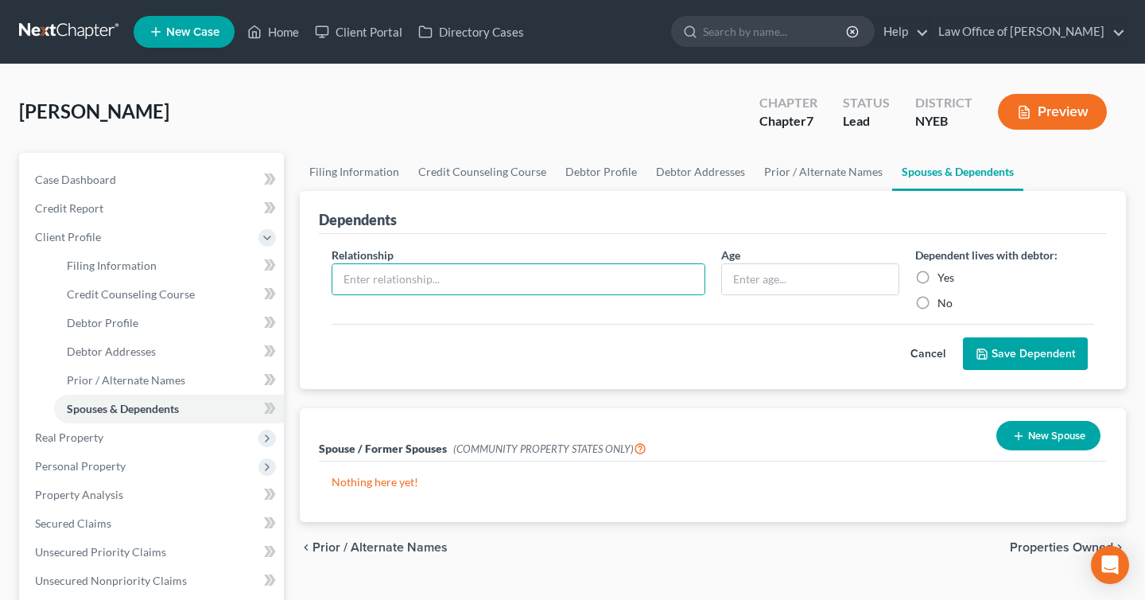
radio input "true"
click at [361, 278] on input "text" at bounding box center [518, 279] width 372 height 30
type input "Son"
click at [1052, 356] on button "Save Dependent" at bounding box center [1025, 353] width 125 height 33
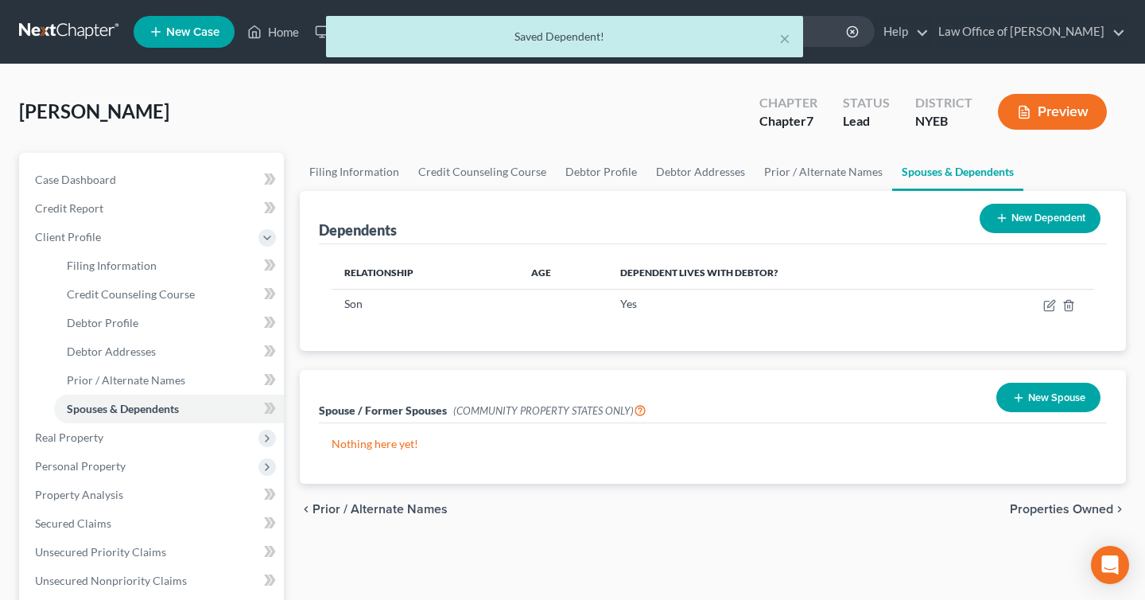
click at [1048, 217] on button "New Dependent" at bounding box center [1040, 218] width 121 height 29
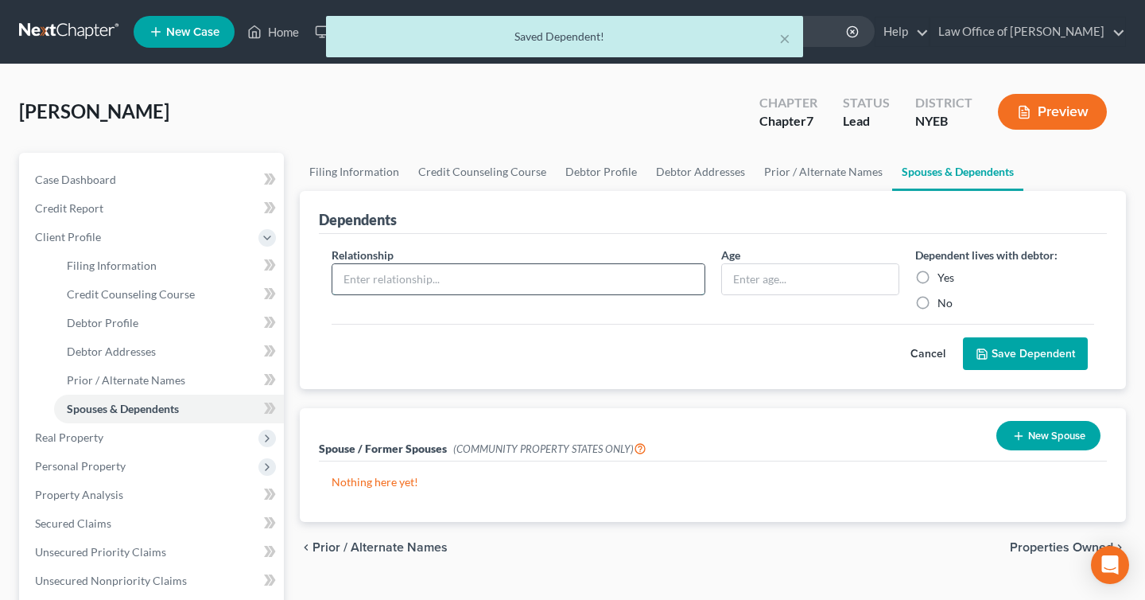
click at [565, 282] on input "text" at bounding box center [518, 279] width 372 height 30
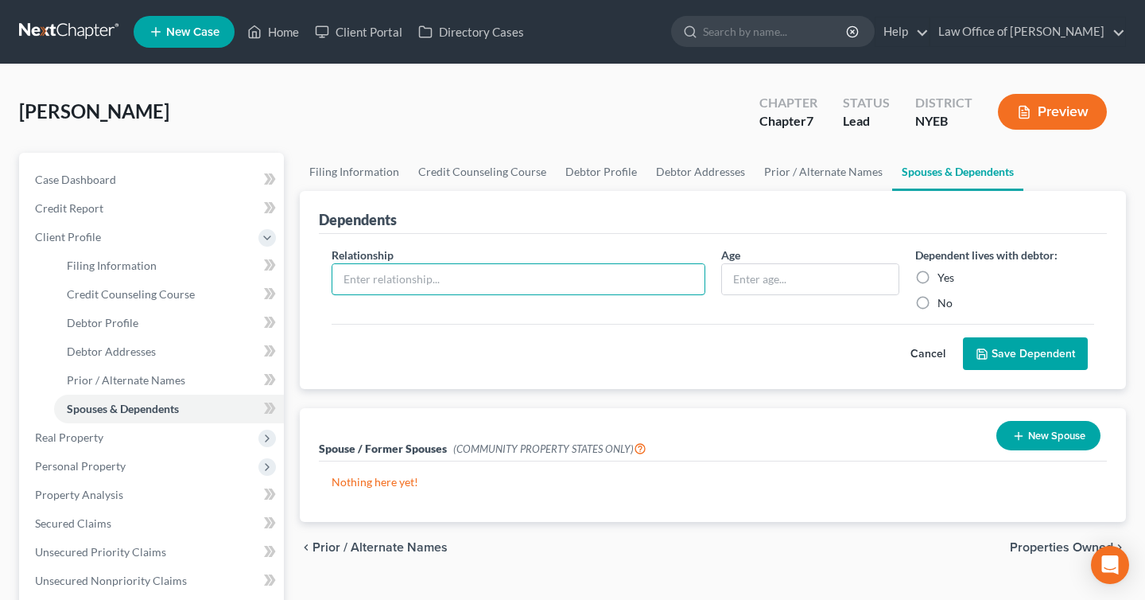
type input "Daughter"
click at [938, 276] on label "Yes" at bounding box center [946, 278] width 17 height 16
click at [944, 276] on input "Yes" at bounding box center [949, 275] width 10 height 10
radio input "true"
click at [1049, 347] on button "Save Dependent" at bounding box center [1025, 353] width 125 height 33
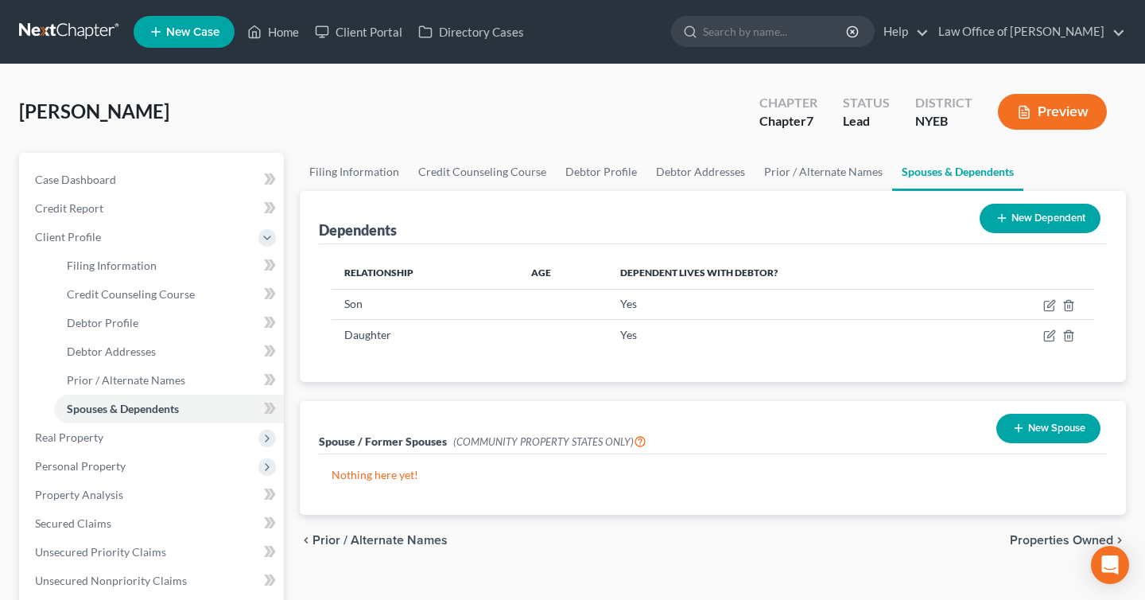
click at [1058, 81] on div "[PERSON_NAME] Upgraded Chapter Chapter 7 Status Lead District NYEB Preview Peti…" at bounding box center [572, 526] width 1145 height 924
click at [1066, 112] on button "Preview" at bounding box center [1052, 112] width 109 height 36
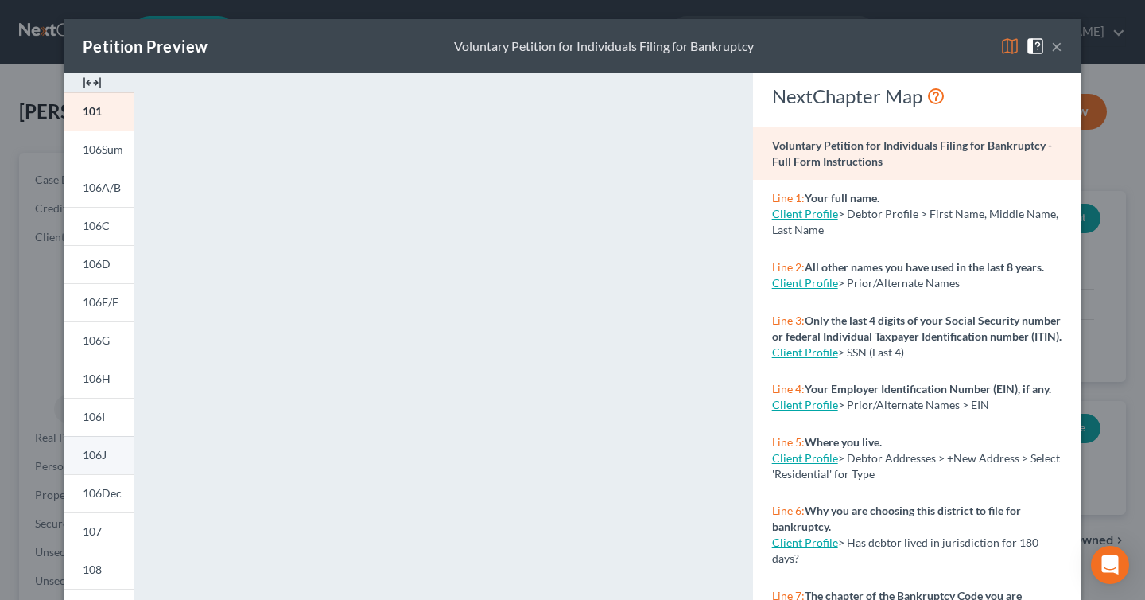
click at [97, 453] on span "106J" at bounding box center [95, 455] width 24 height 14
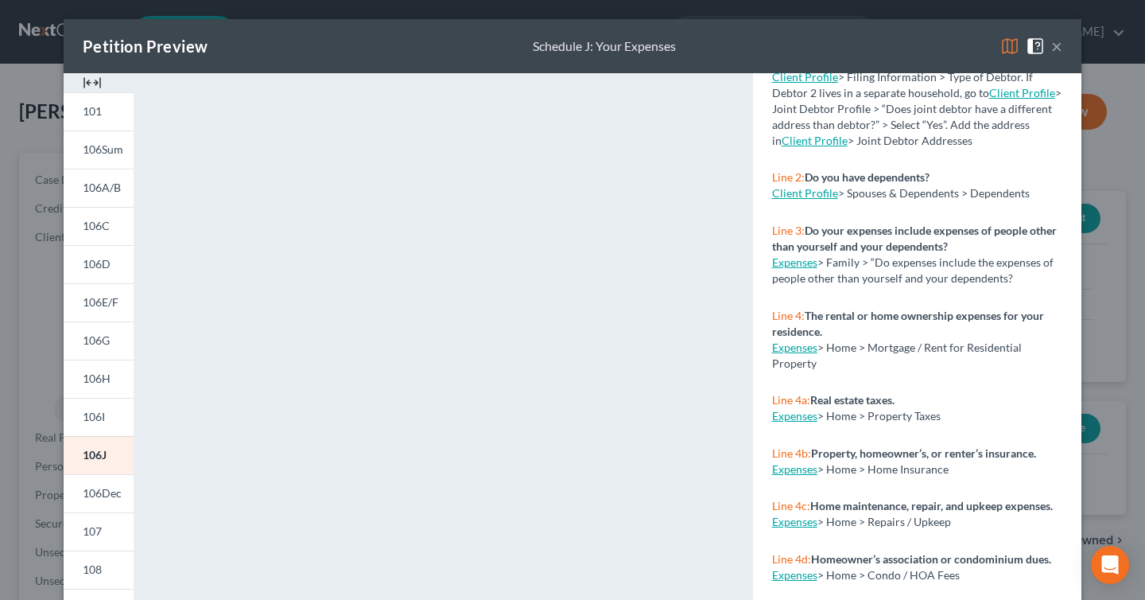
scroll to position [139, 0]
click at [806, 342] on link "Expenses" at bounding box center [794, 346] width 45 height 14
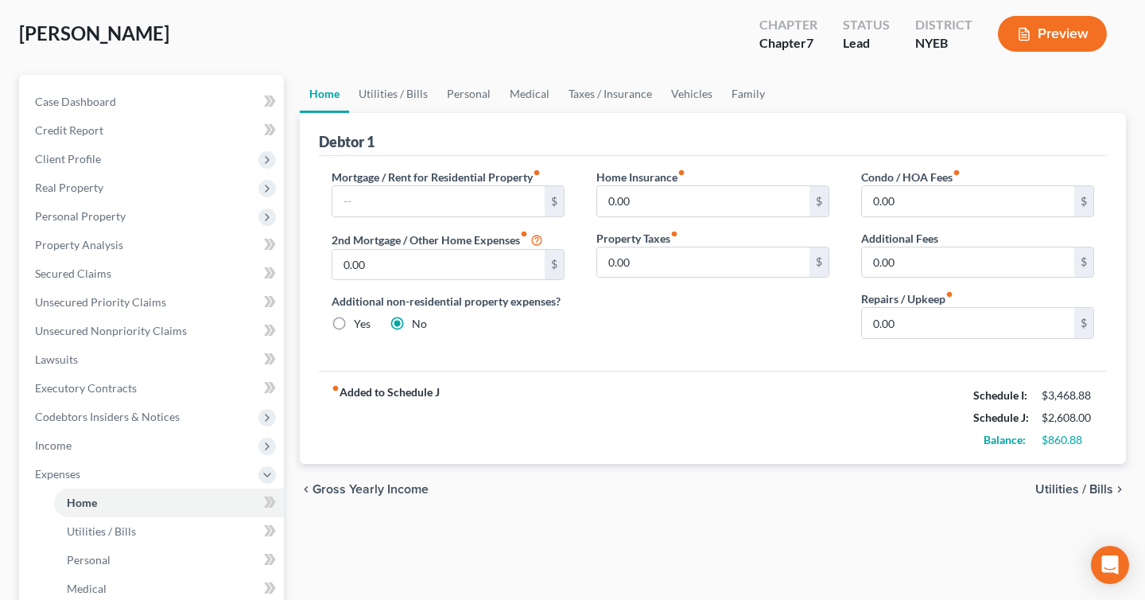
scroll to position [63, 0]
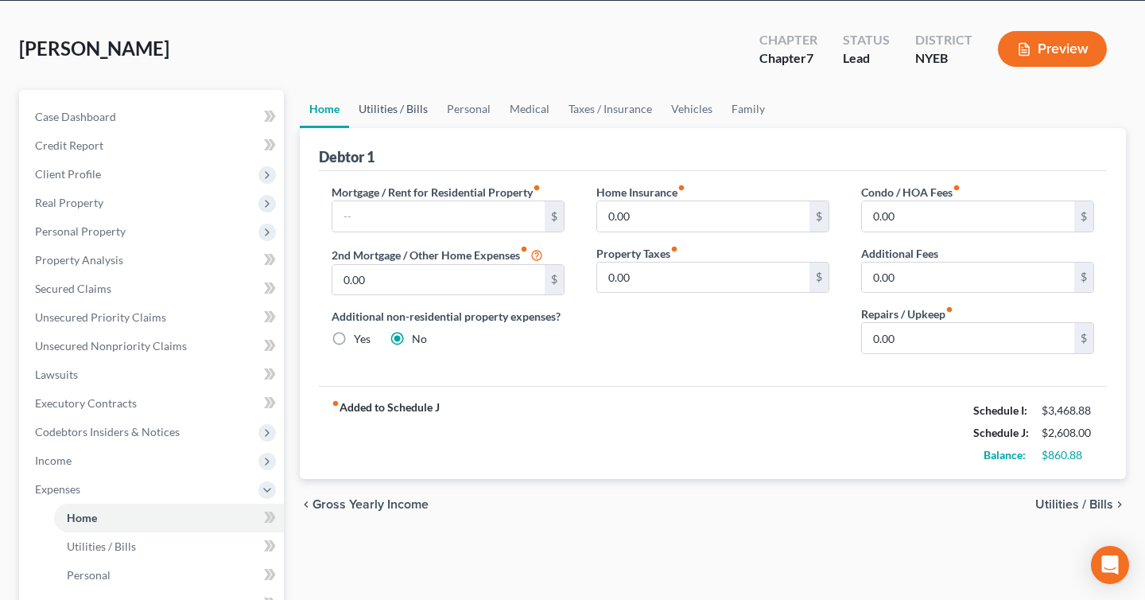
click at [394, 115] on link "Utilities / Bills" at bounding box center [393, 109] width 88 height 38
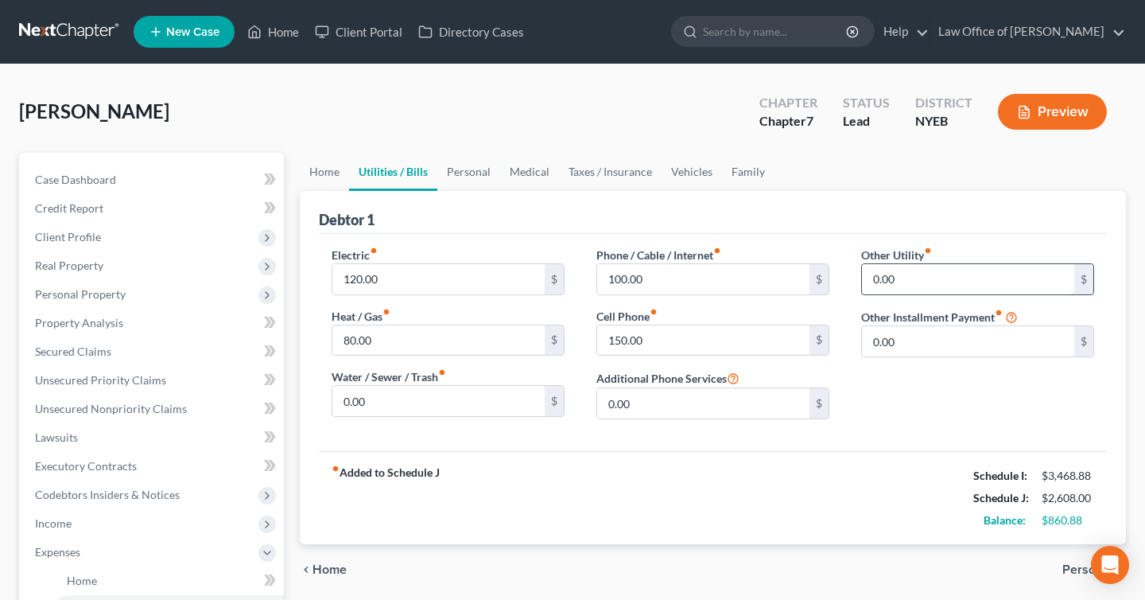
click at [920, 285] on input "0.00" at bounding box center [968, 279] width 212 height 30
click at [916, 280] on input "0.00" at bounding box center [968, 279] width 212 height 30
click at [1035, 272] on input "0.00" at bounding box center [968, 279] width 212 height 30
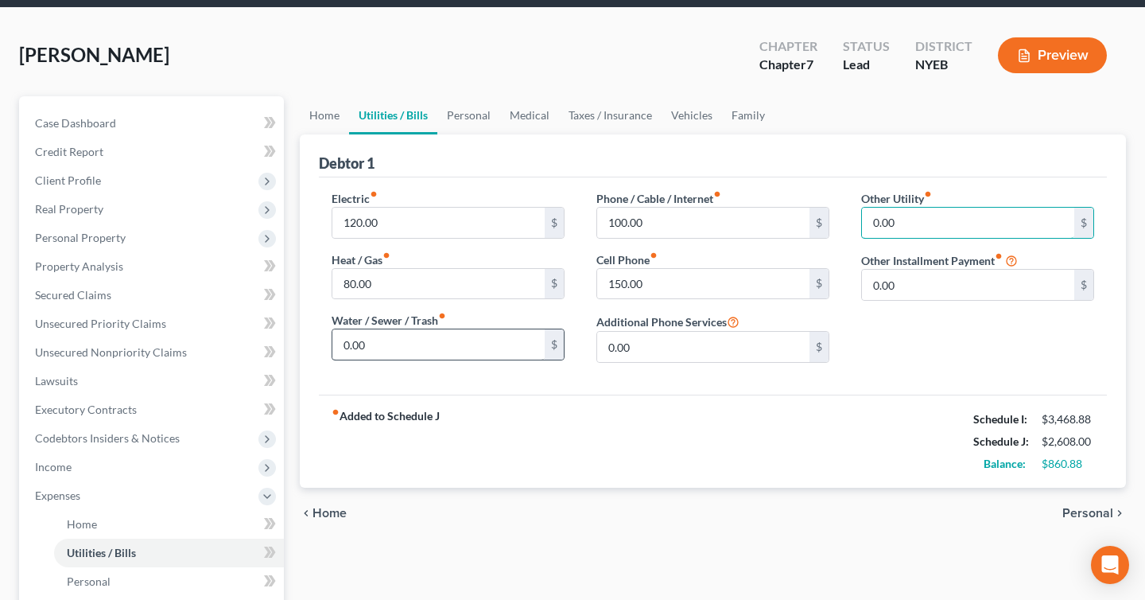
scroll to position [57, 0]
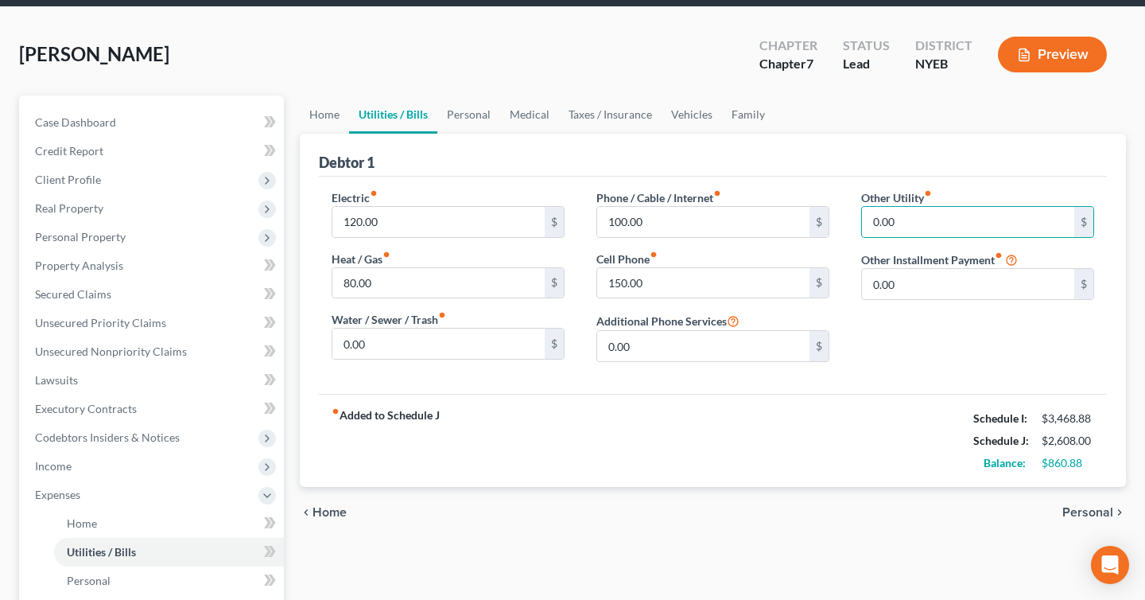
click at [1036, 66] on button "Preview" at bounding box center [1052, 55] width 109 height 36
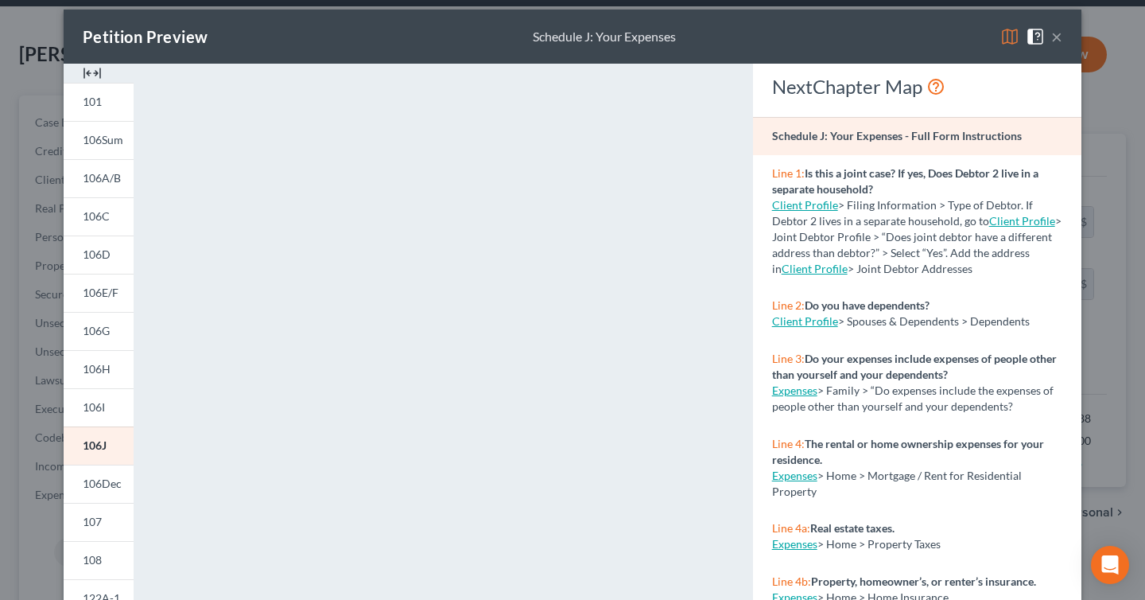
scroll to position [0, 0]
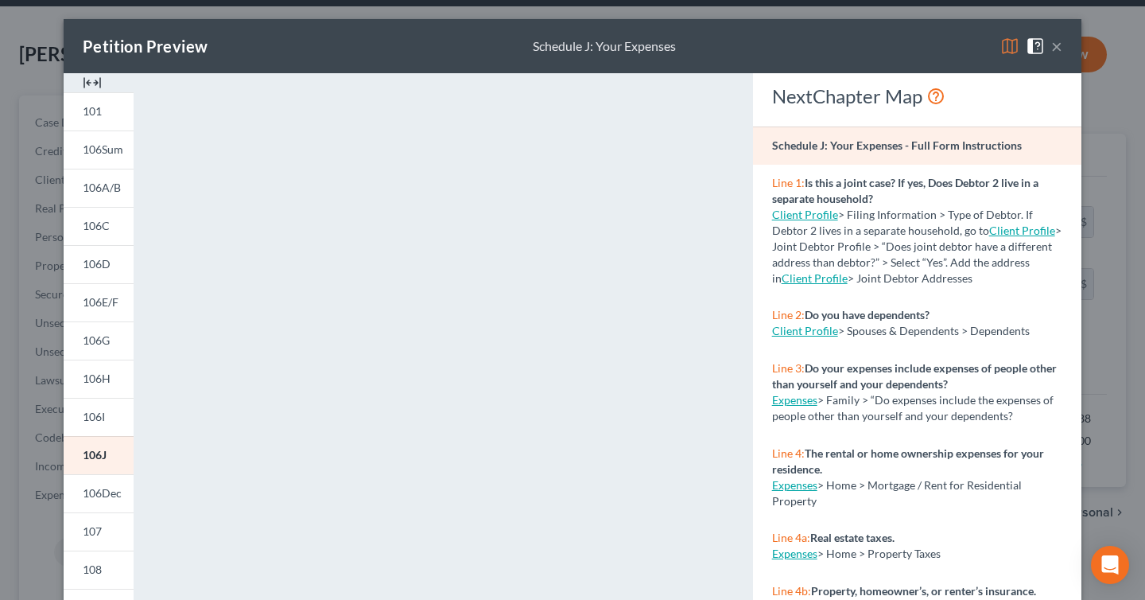
click at [1056, 49] on button "×" at bounding box center [1057, 46] width 11 height 19
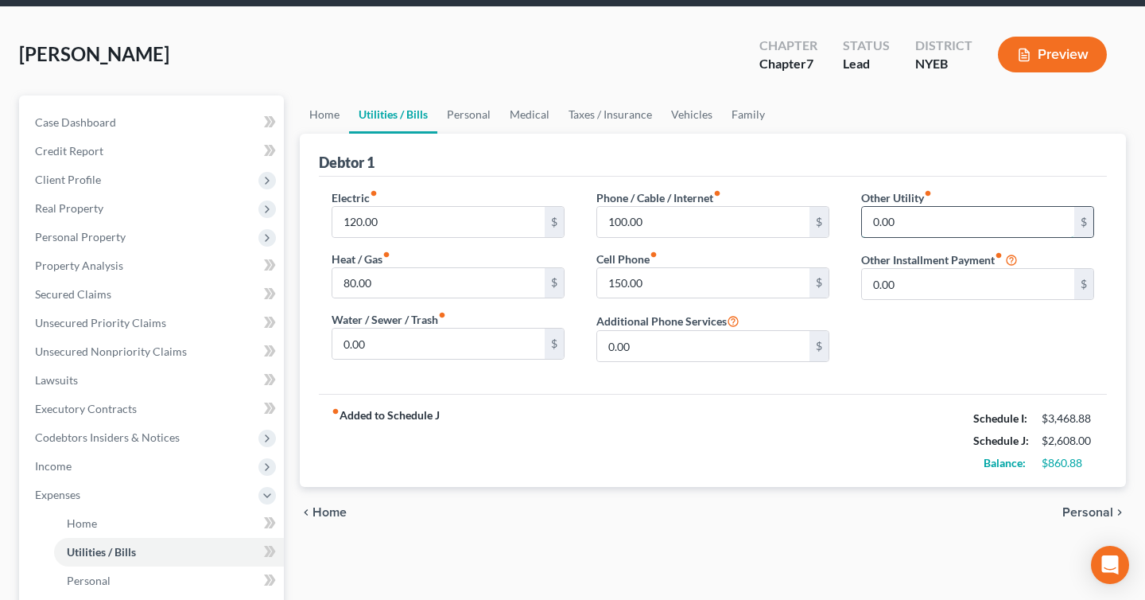
click at [952, 221] on input "0.00" at bounding box center [968, 222] width 212 height 30
click at [877, 221] on input "0.00" at bounding box center [968, 222] width 212 height 30
type input "0"
type input "1"
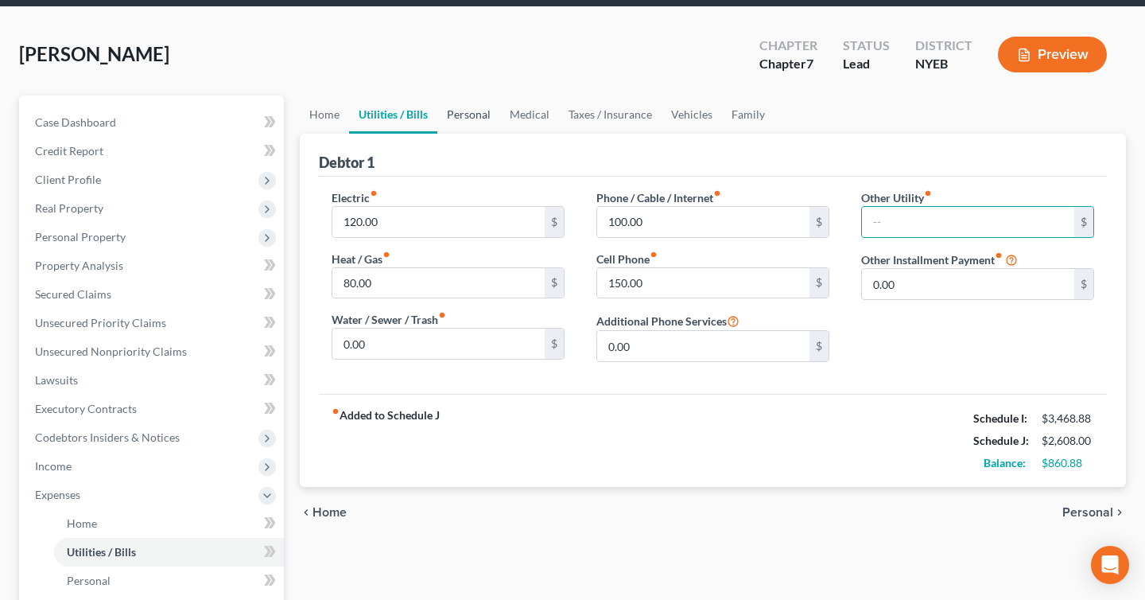
click at [476, 111] on link "Personal" at bounding box center [468, 114] width 63 height 38
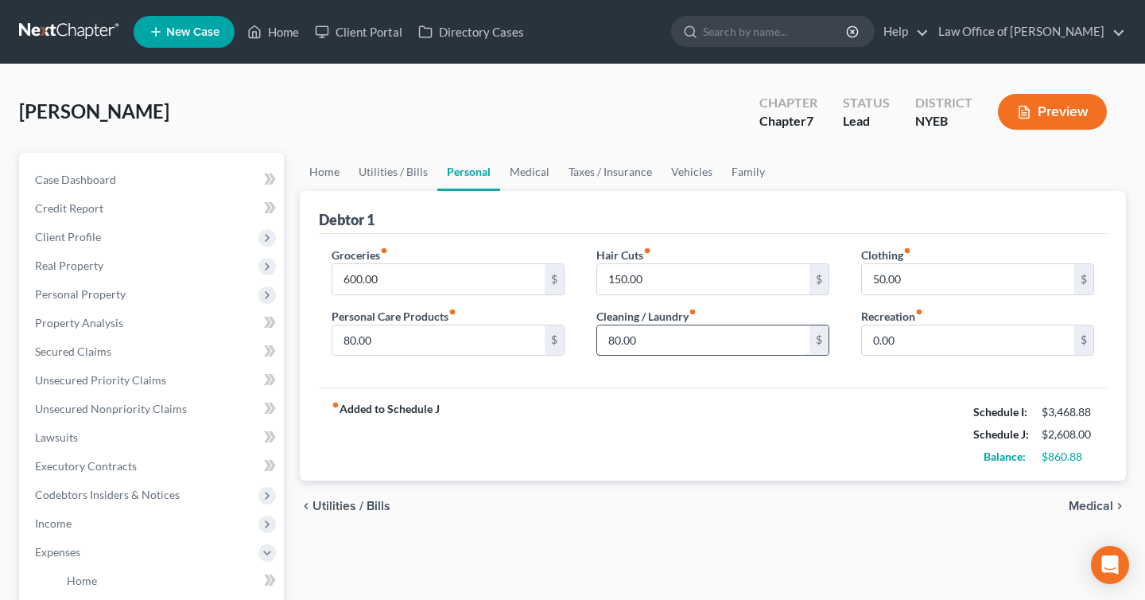
click at [690, 337] on input "80.00" at bounding box center [703, 340] width 212 height 30
click at [538, 179] on link "Medical" at bounding box center [529, 172] width 59 height 38
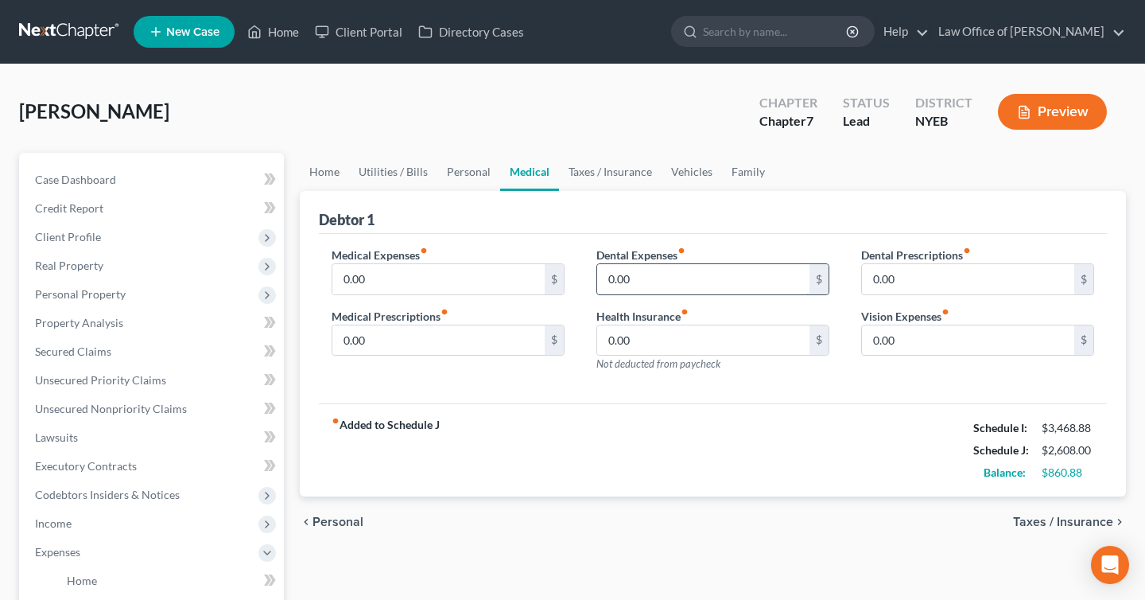
click at [597, 282] on input "0.00" at bounding box center [703, 279] width 212 height 30
click at [321, 172] on link "Home" at bounding box center [324, 172] width 49 height 38
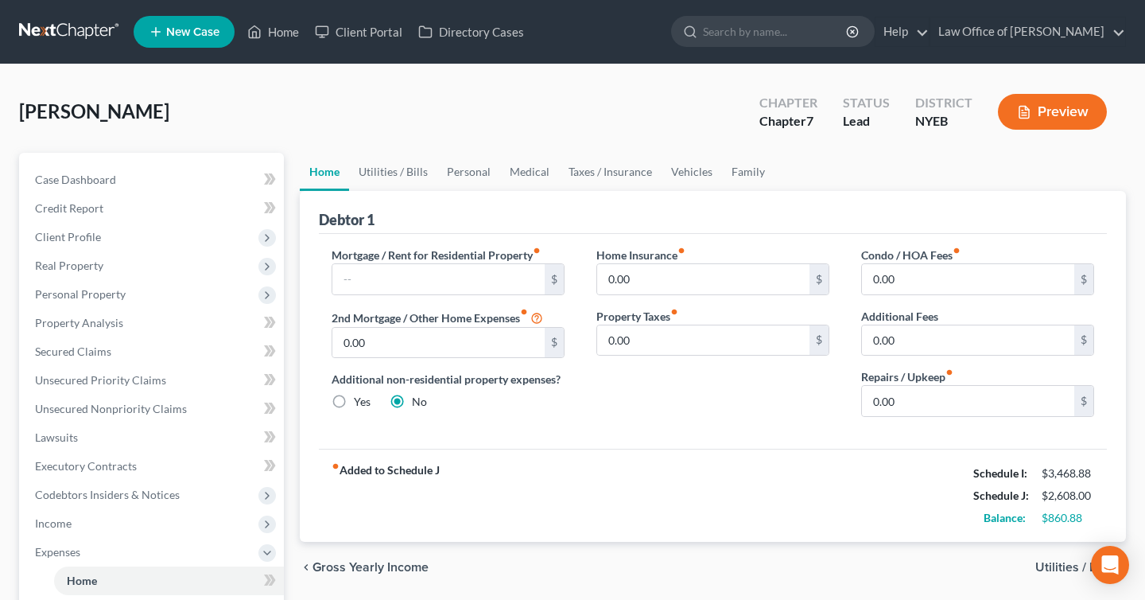
click at [354, 399] on label "Yes" at bounding box center [362, 402] width 17 height 16
click at [360, 399] on input "Yes" at bounding box center [365, 399] width 10 height 10
radio input "true"
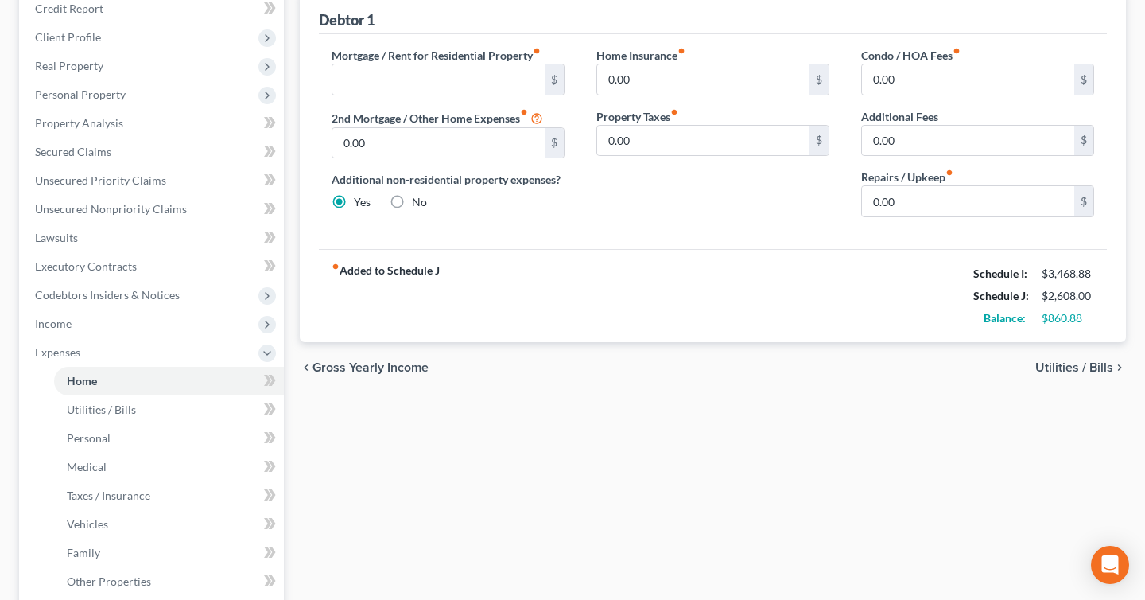
scroll to position [199, 0]
click at [412, 202] on label "No" at bounding box center [419, 203] width 15 height 16
click at [418, 202] on input "No" at bounding box center [423, 200] width 10 height 10
radio input "true"
radio input "false"
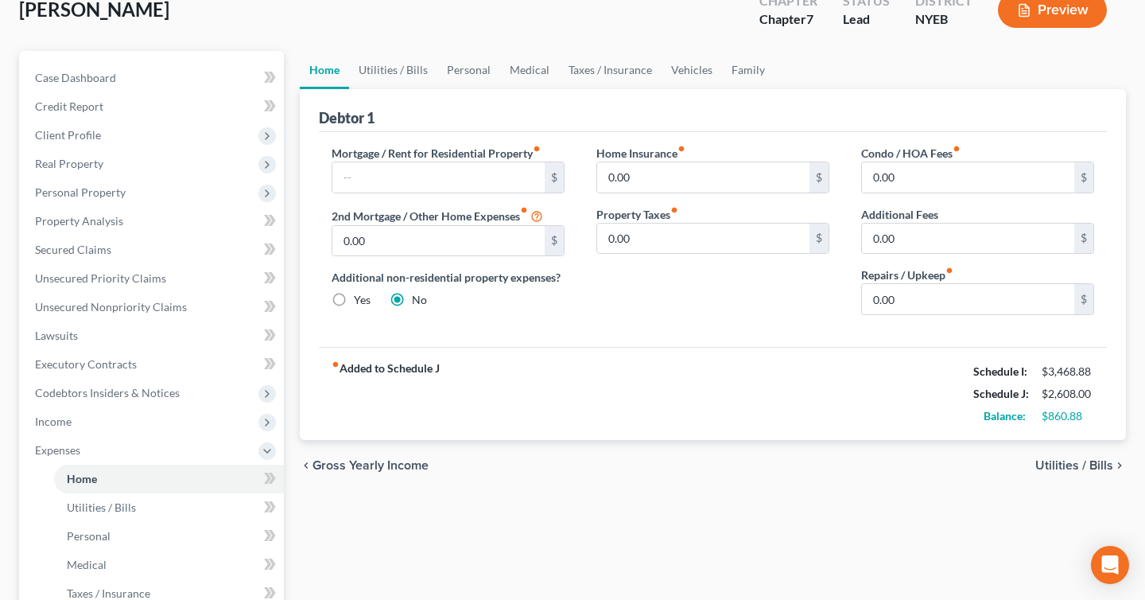
scroll to position [89, 0]
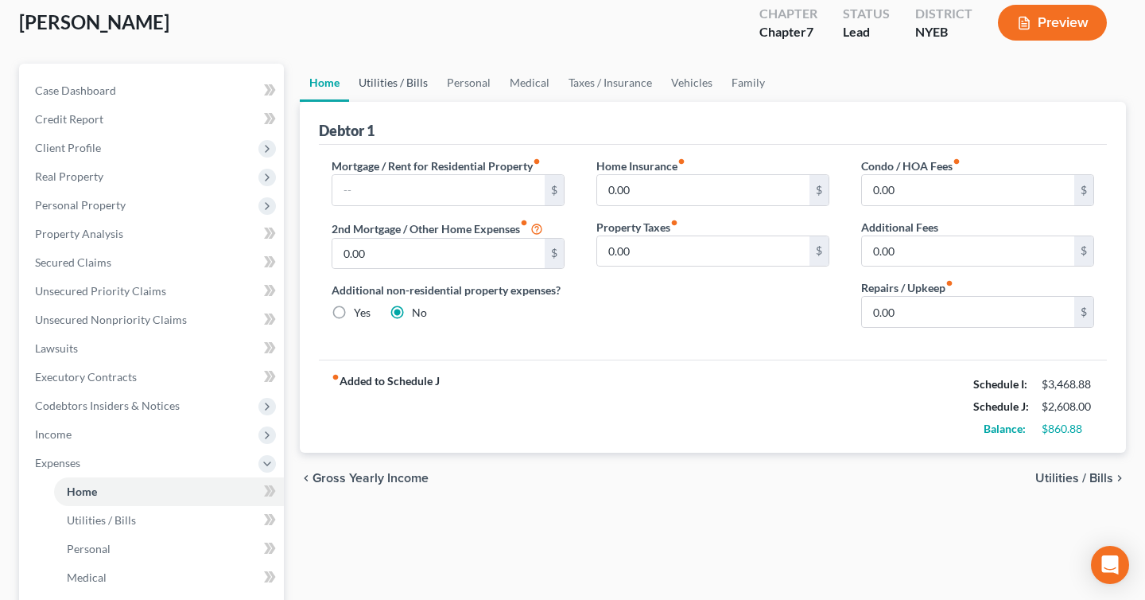
click at [402, 76] on link "Utilities / Bills" at bounding box center [393, 83] width 88 height 38
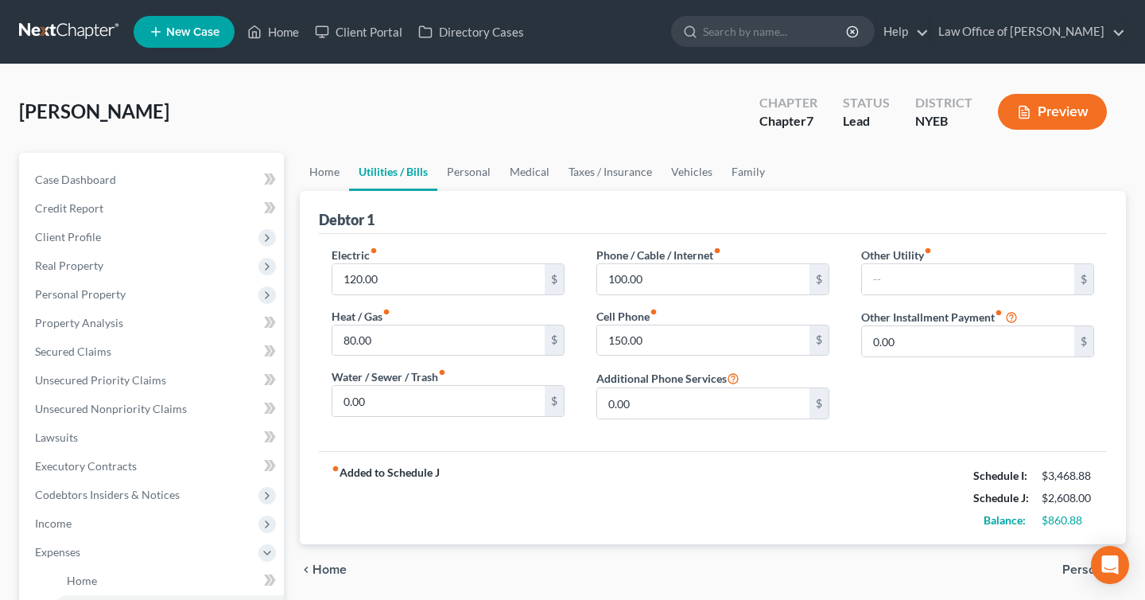
click at [1039, 111] on button "Preview" at bounding box center [1052, 112] width 109 height 36
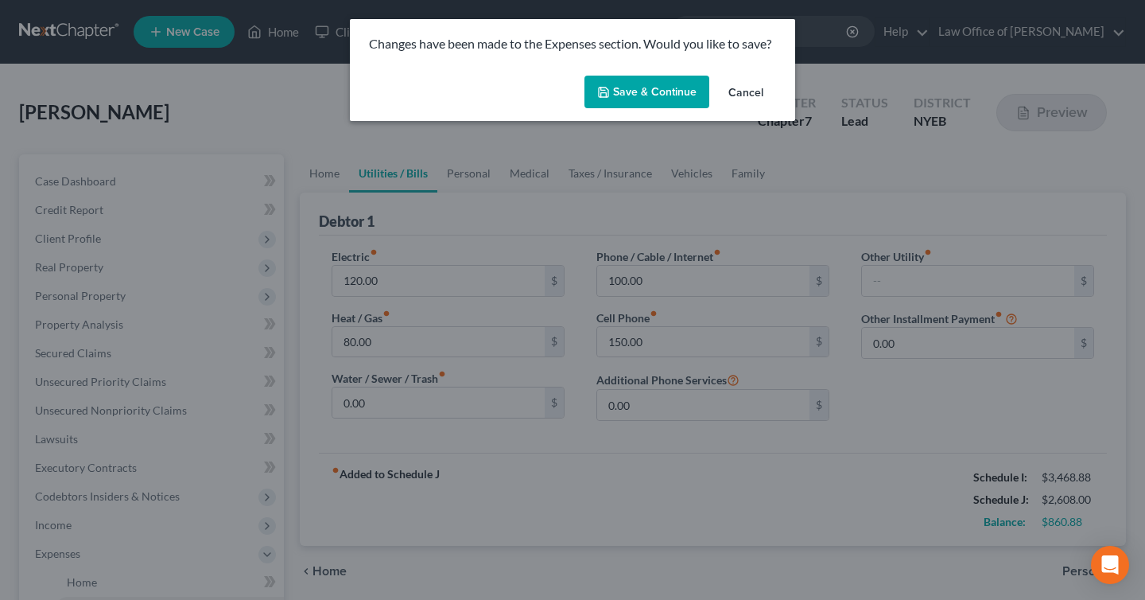
click at [762, 97] on button "Cancel" at bounding box center [746, 93] width 60 height 32
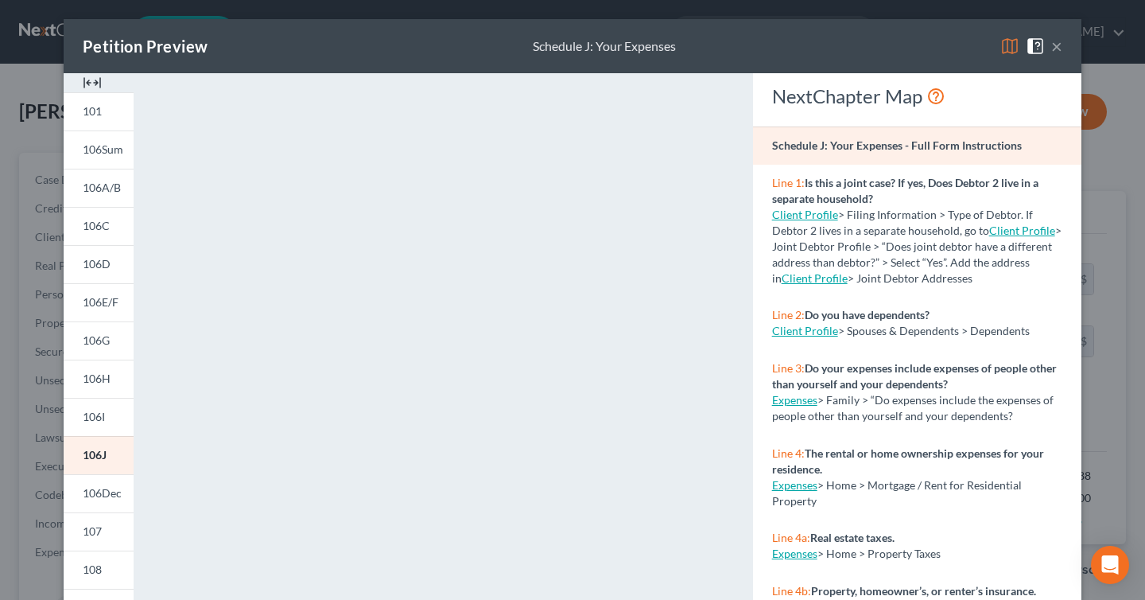
click at [1060, 48] on button "×" at bounding box center [1057, 46] width 11 height 19
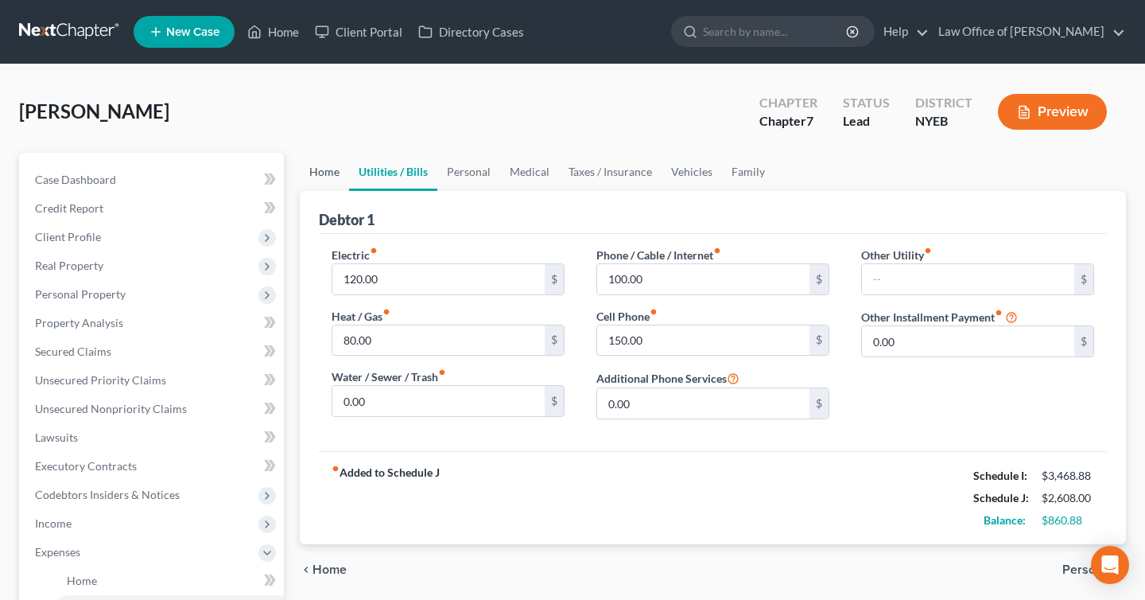
click at [325, 170] on link "Home" at bounding box center [324, 172] width 49 height 38
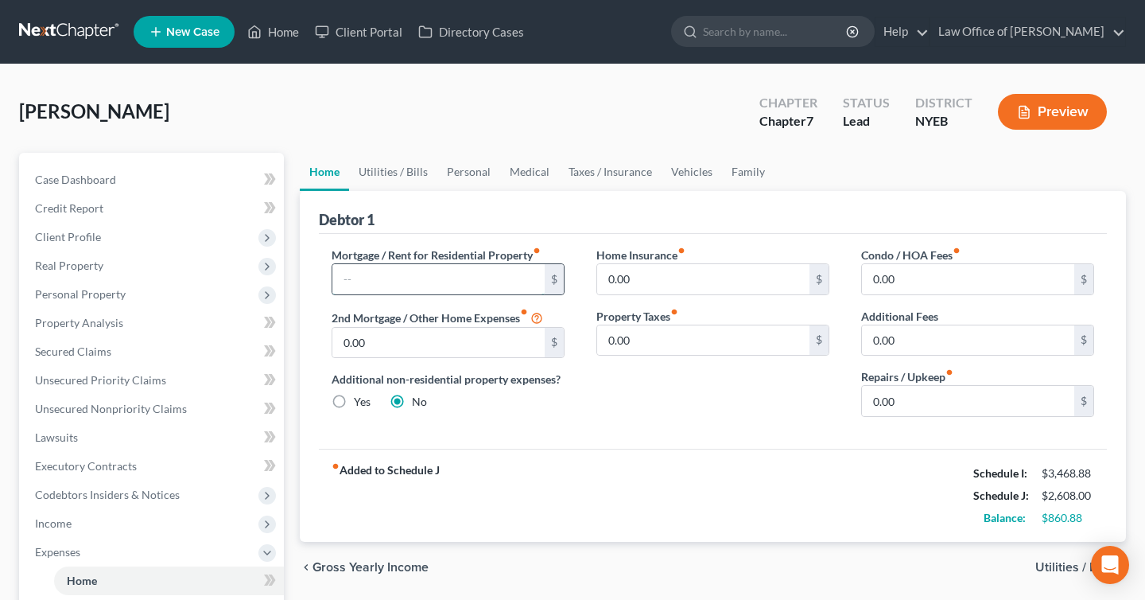
click at [467, 274] on input "text" at bounding box center [438, 279] width 212 height 30
type input "2100"
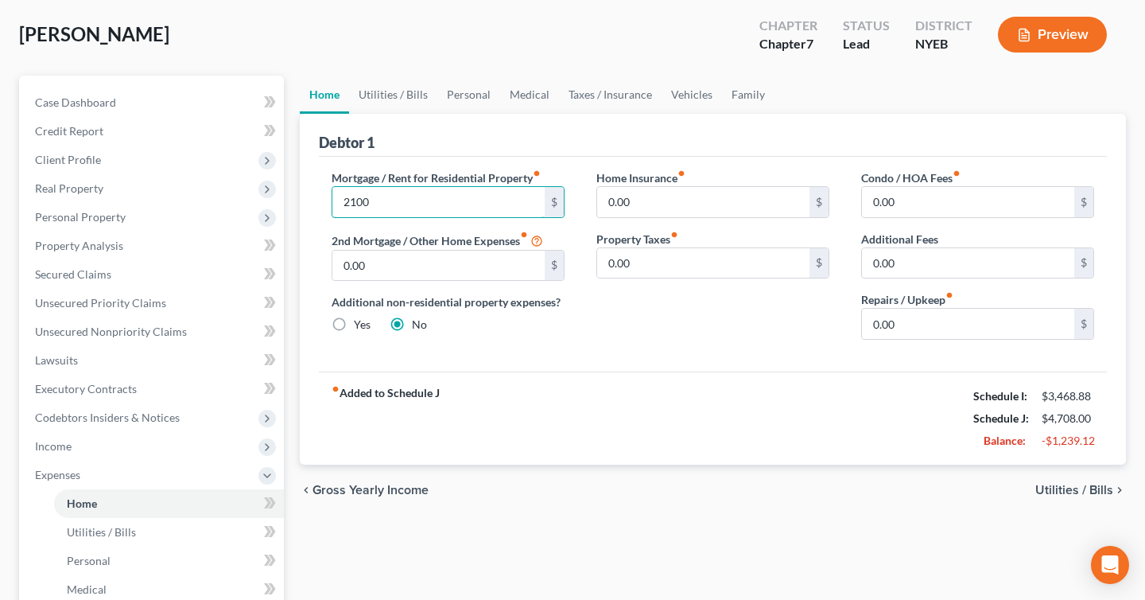
scroll to position [77, 0]
click at [799, 440] on div "fiber_manual_record Added to Schedule J Schedule I: $3,468.88 Schedule J: $4,70…" at bounding box center [713, 417] width 788 height 93
click at [382, 87] on link "Utilities / Bills" at bounding box center [393, 95] width 88 height 38
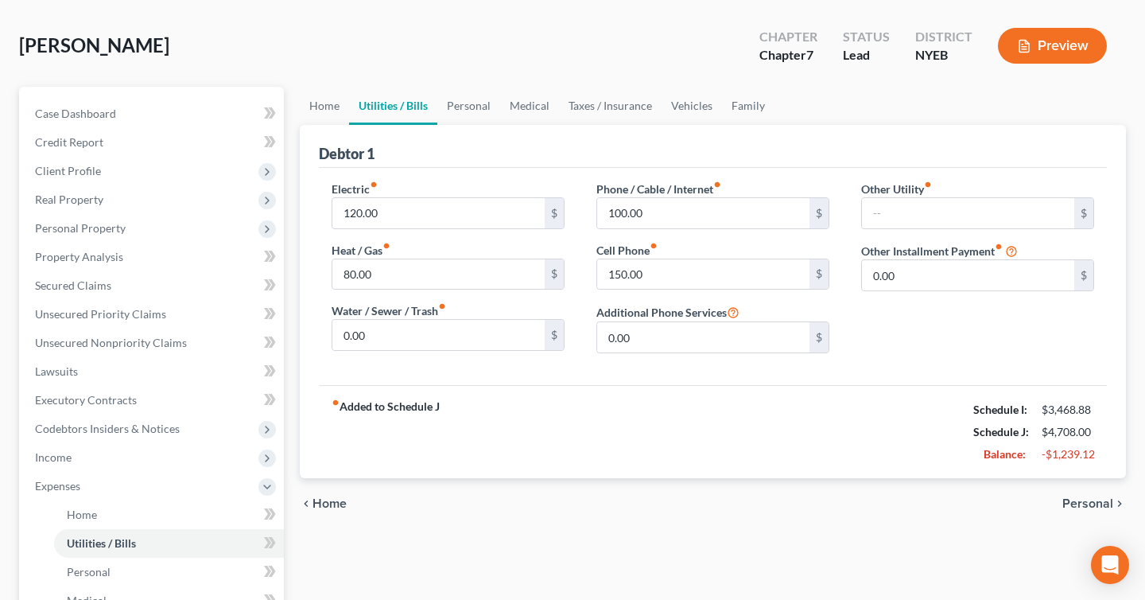
scroll to position [71, 0]
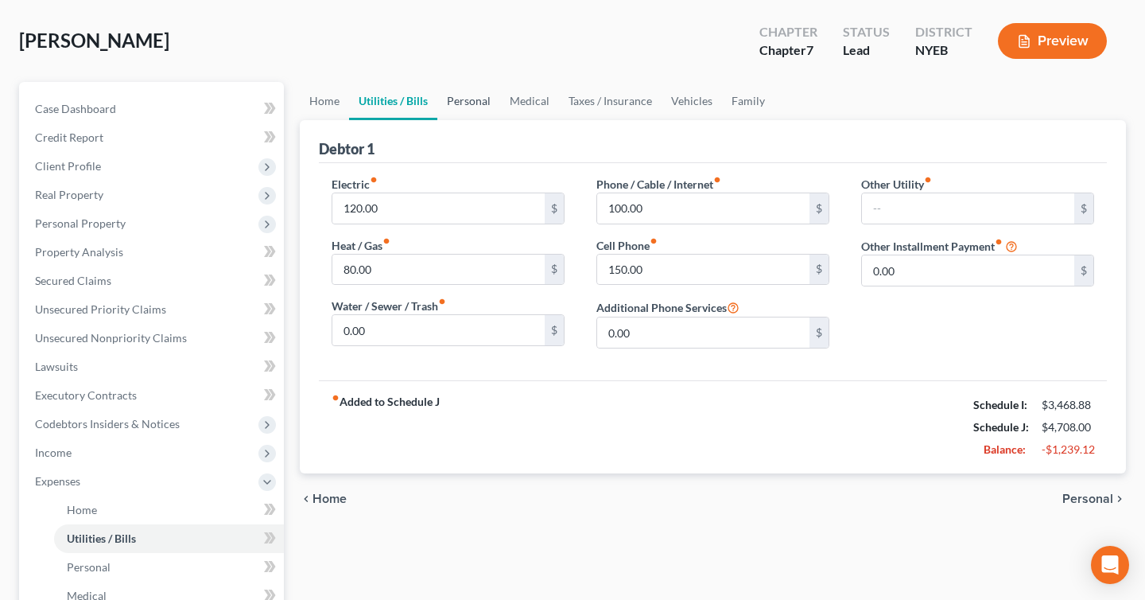
click at [473, 107] on link "Personal" at bounding box center [468, 101] width 63 height 38
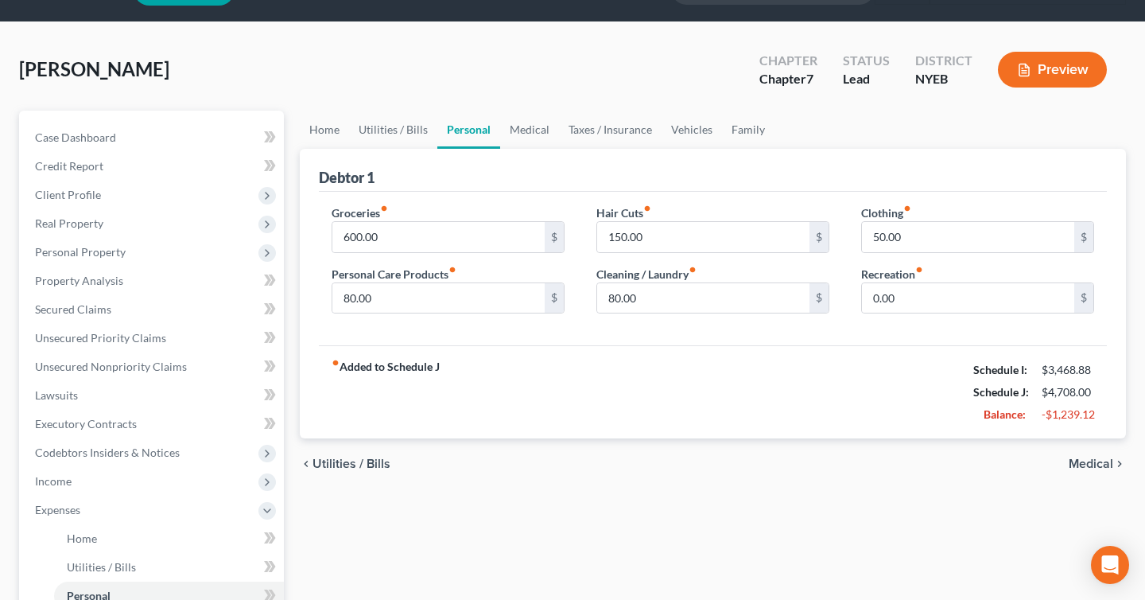
scroll to position [48, 0]
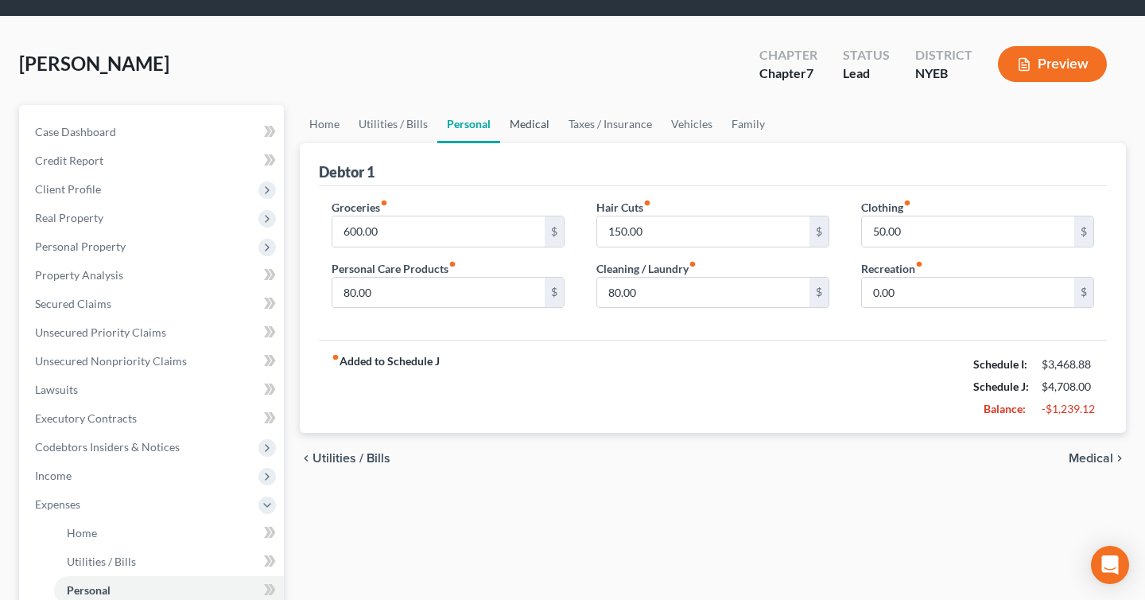
click at [528, 129] on link "Medical" at bounding box center [529, 124] width 59 height 38
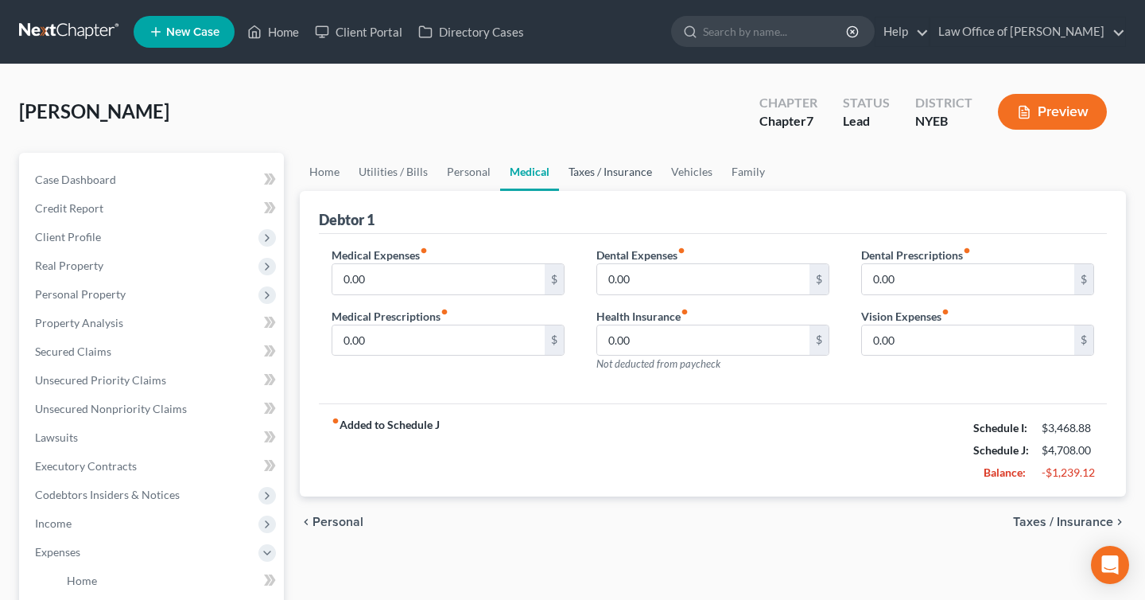
click at [599, 175] on link "Taxes / Insurance" at bounding box center [610, 172] width 103 height 38
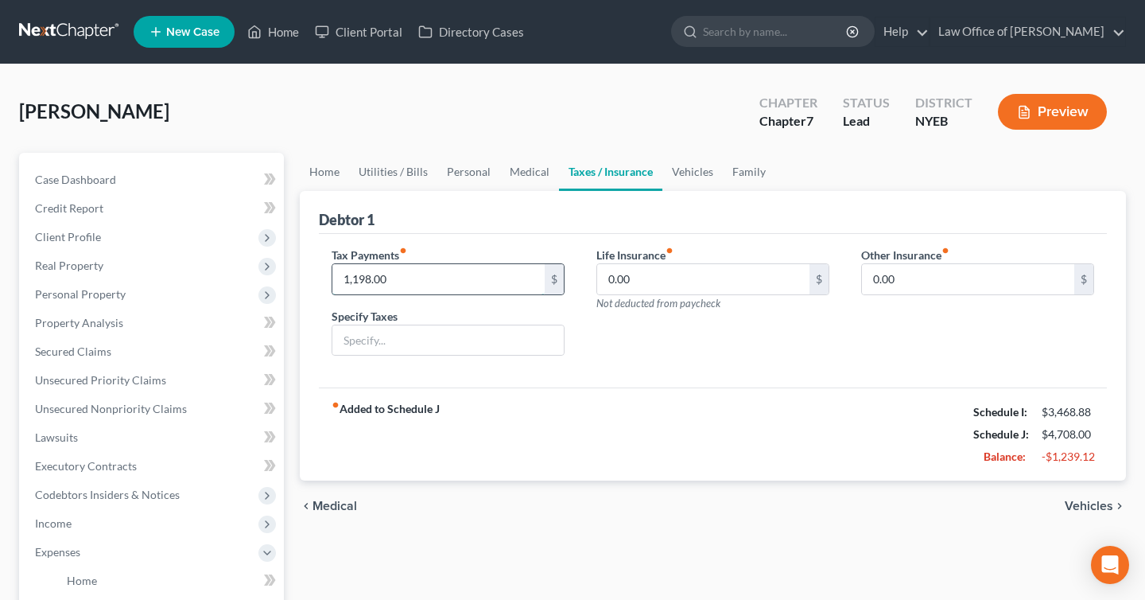
click at [391, 278] on input "1,198.00" at bounding box center [438, 279] width 212 height 30
click at [693, 181] on link "Vehicles" at bounding box center [693, 172] width 60 height 38
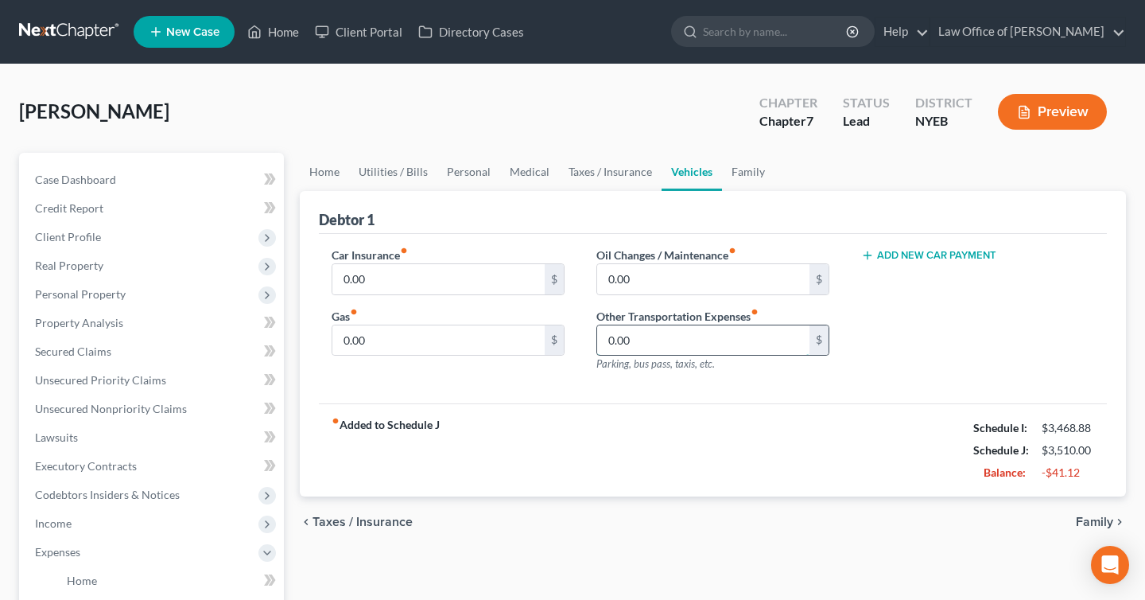
click at [624, 340] on input "0.00" at bounding box center [703, 340] width 212 height 30
type input "0"
type input "75.00"
click at [696, 406] on div "fiber_manual_record Added to Schedule J Schedule I: $3,468.88 Schedule J: $3,58…" at bounding box center [713, 449] width 788 height 93
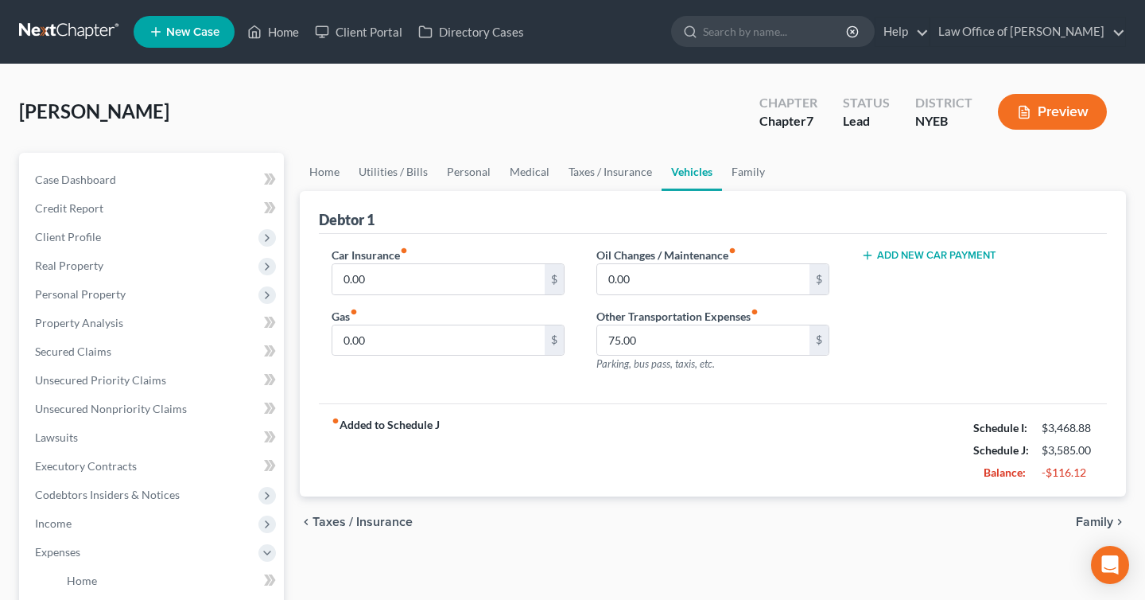
click at [717, 358] on div "Other Transportation Expenses fiber_manual_record 75.00 $ Parking, bus pass, ta…" at bounding box center [713, 340] width 233 height 64
click at [717, 336] on input "75.00" at bounding box center [703, 340] width 212 height 30
click at [795, 441] on div "fiber_manual_record Added to Schedule J Schedule I: $3,468.88 Schedule J: $3,58…" at bounding box center [713, 449] width 788 height 93
click at [745, 177] on link "Family" at bounding box center [748, 172] width 52 height 38
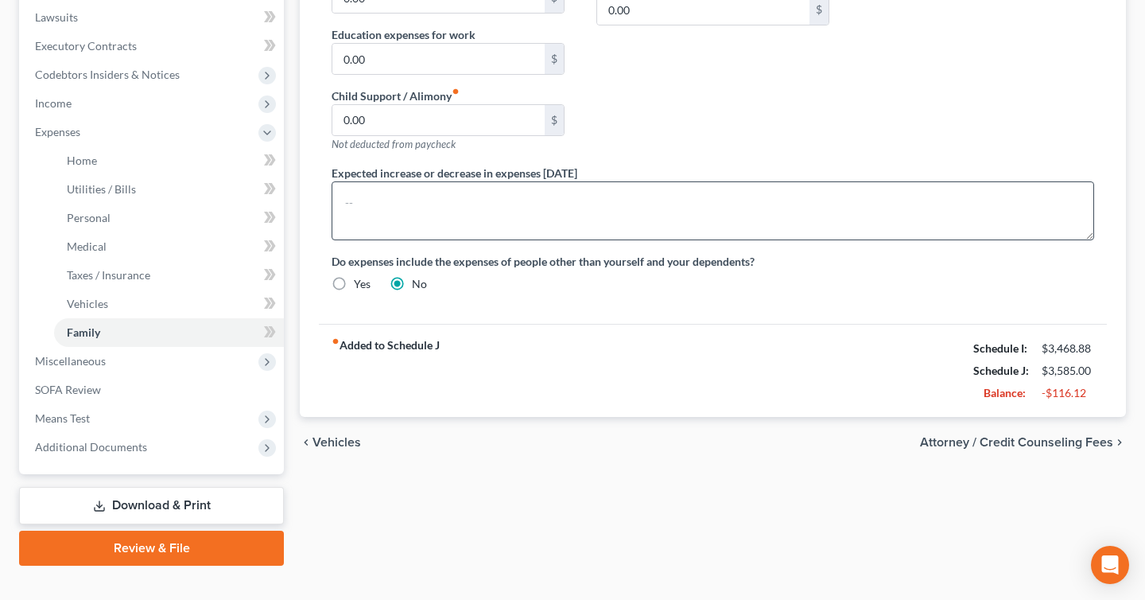
scroll to position [445, 0]
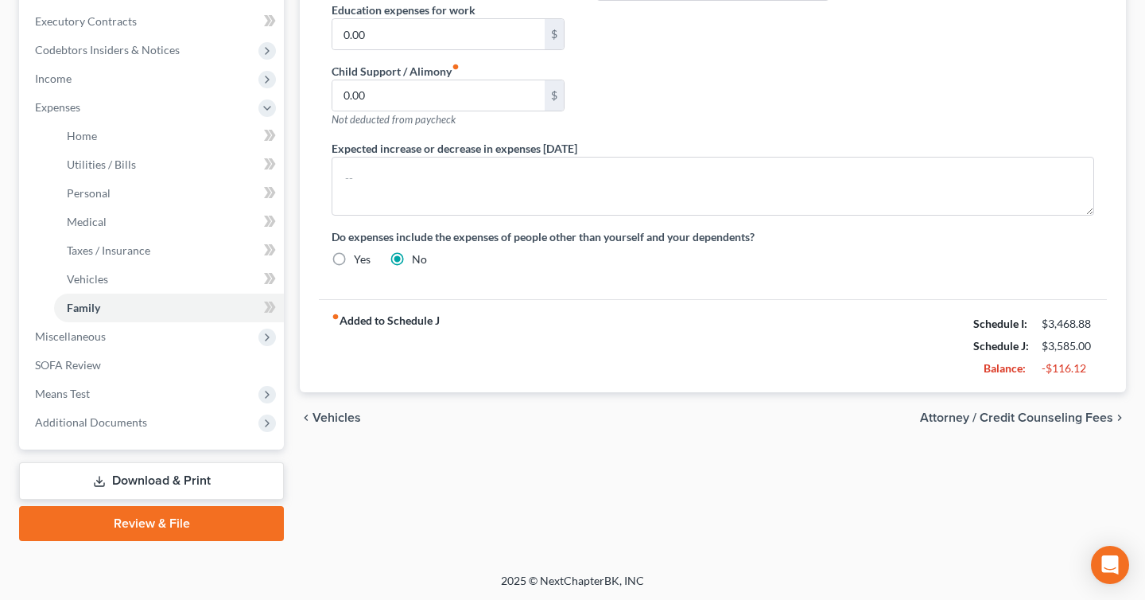
click at [1062, 417] on span "Attorney / Credit Counseling Fees" at bounding box center [1016, 417] width 193 height 13
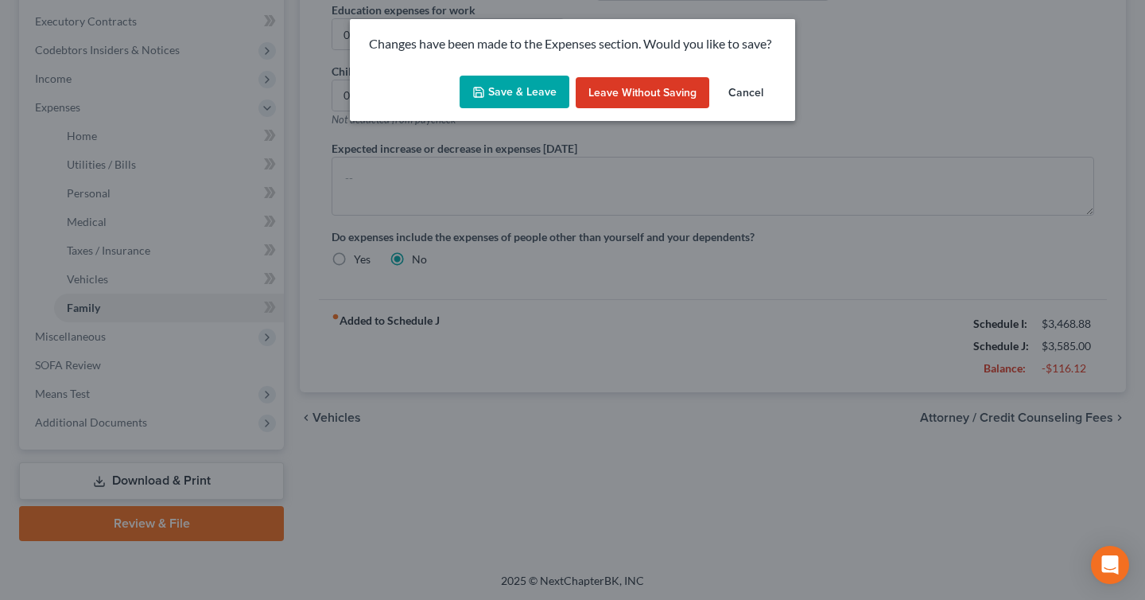
click at [507, 84] on button "Save & Leave" at bounding box center [515, 92] width 110 height 33
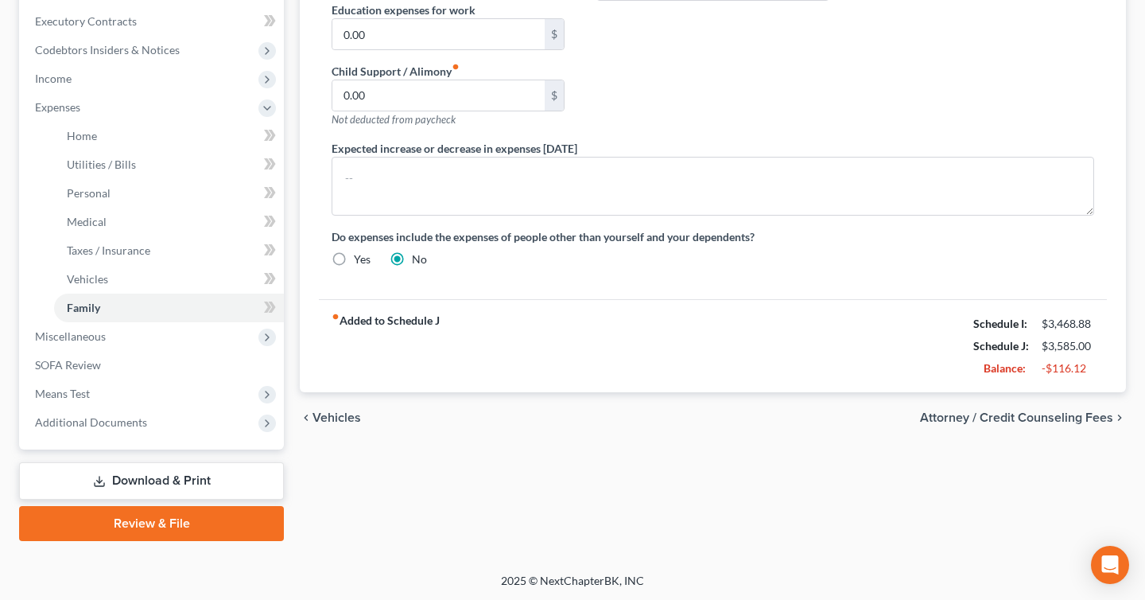
select select "0"
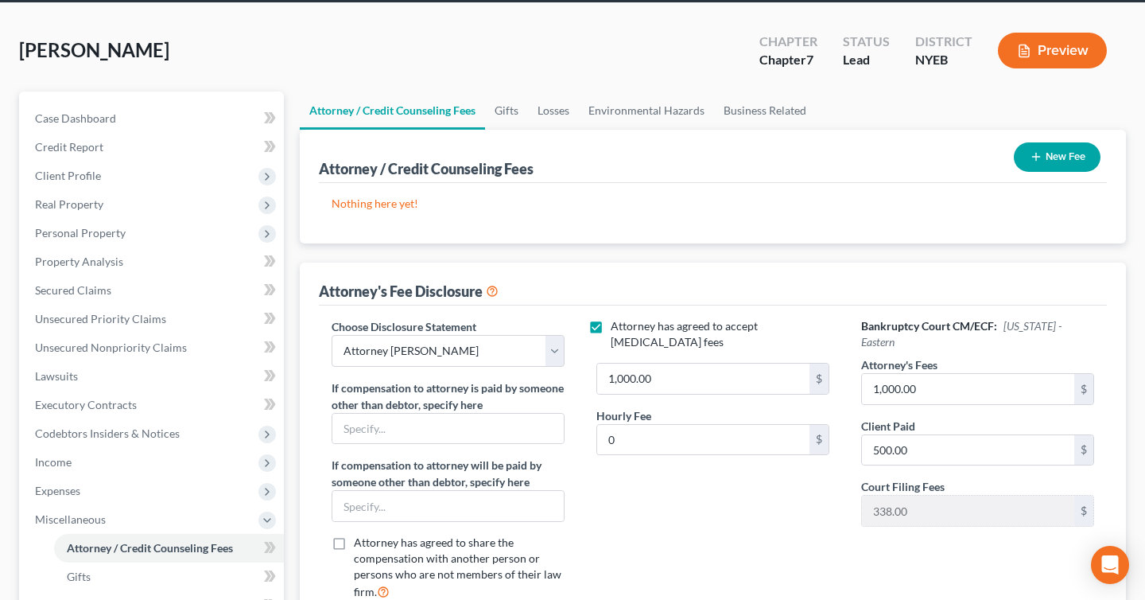
scroll to position [52, 0]
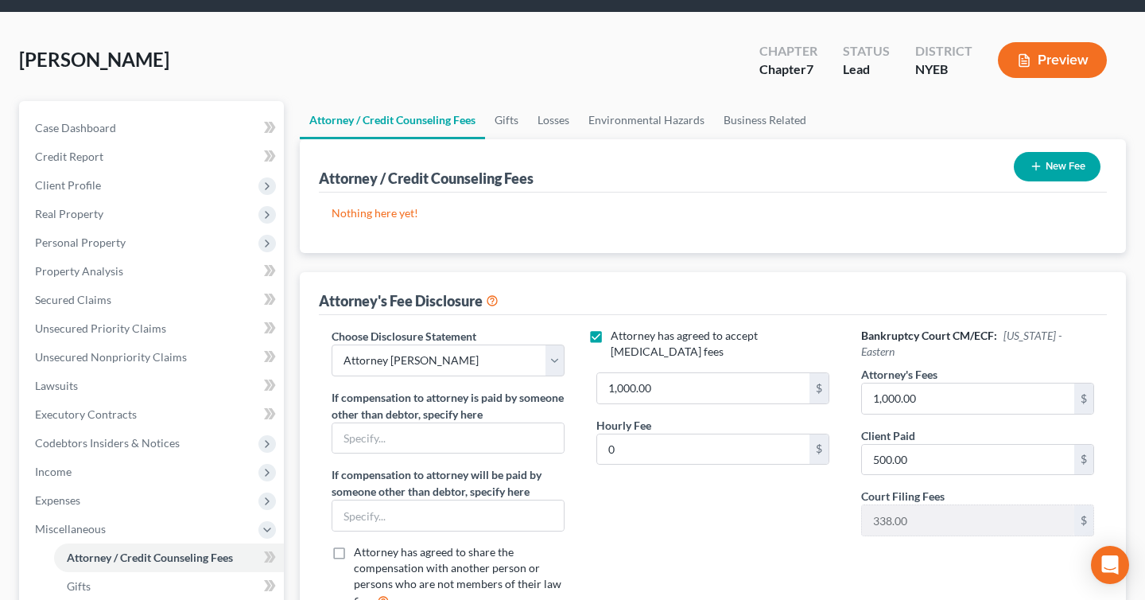
click at [1042, 64] on button "Preview" at bounding box center [1052, 60] width 109 height 36
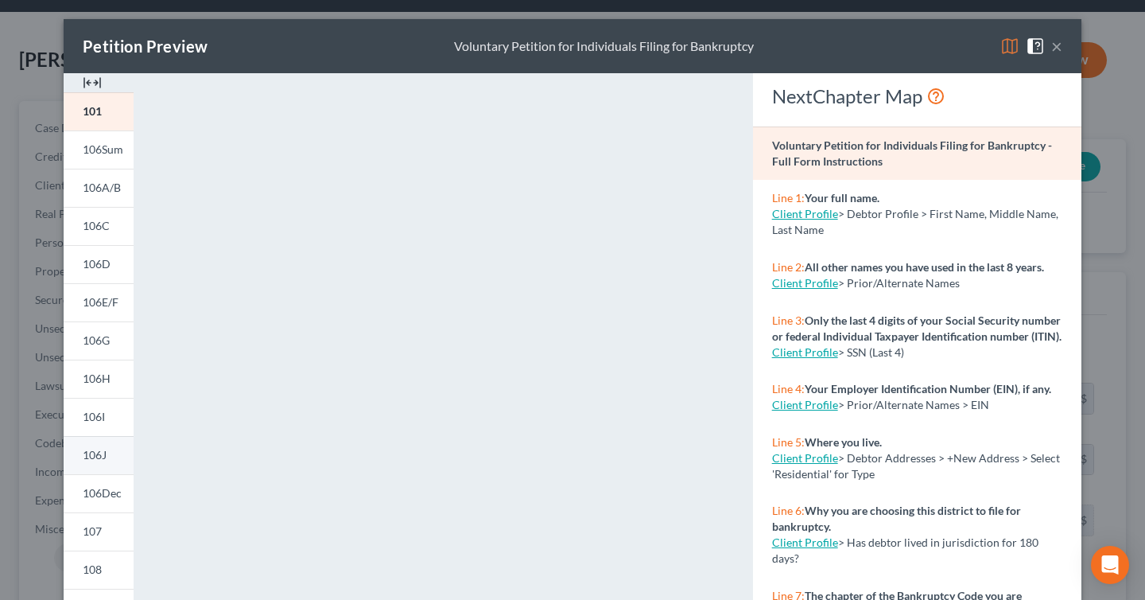
click at [97, 465] on link "106J" at bounding box center [99, 455] width 70 height 38
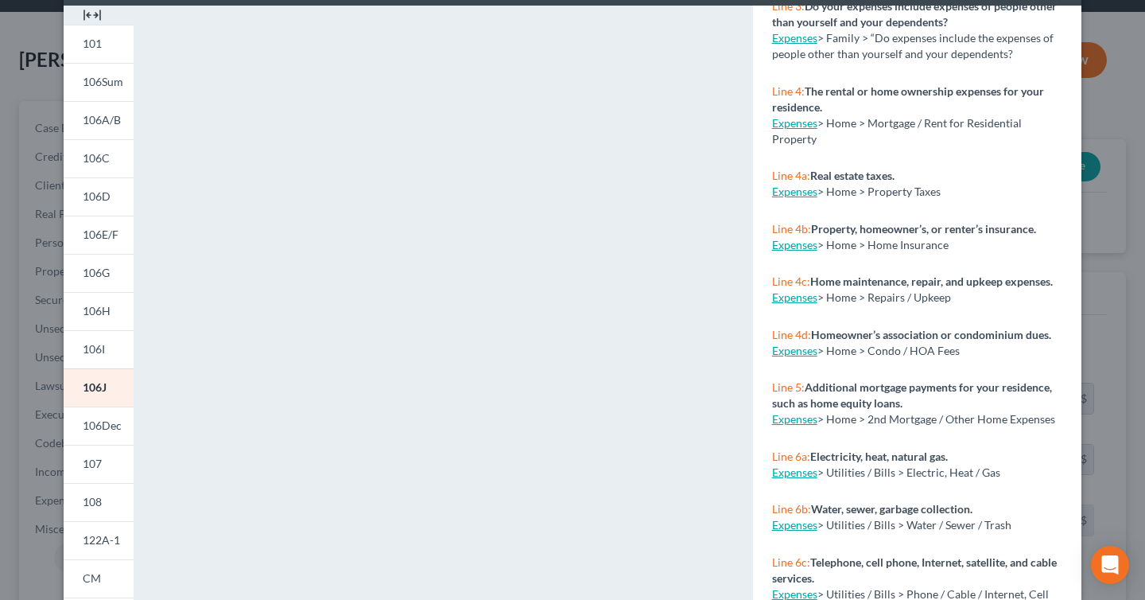
scroll to position [300, 0]
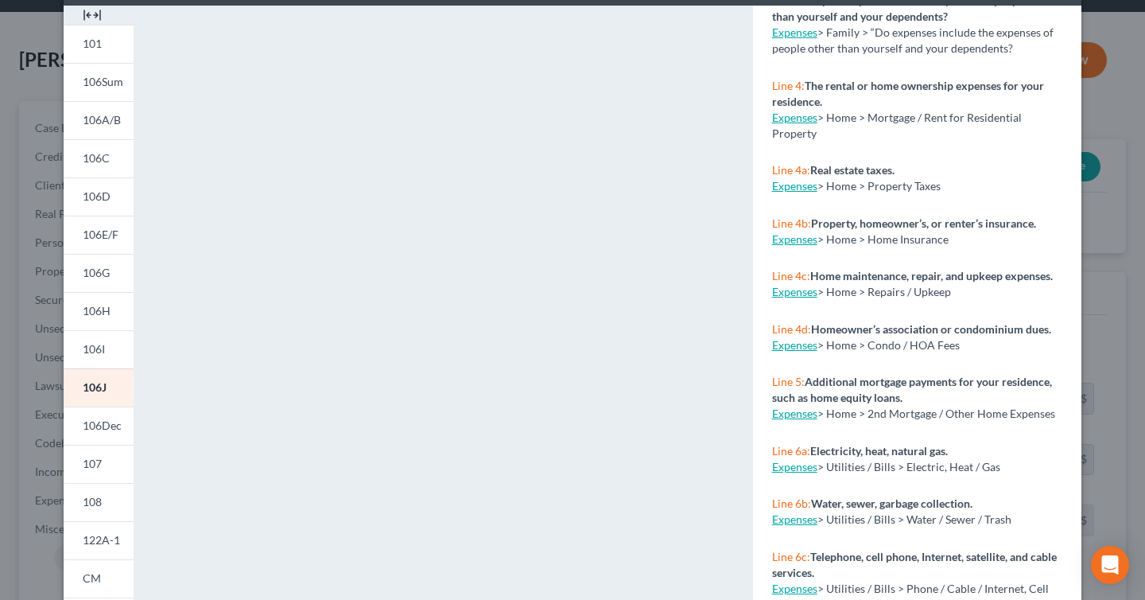
click at [787, 466] on link "Expenses" at bounding box center [794, 467] width 45 height 14
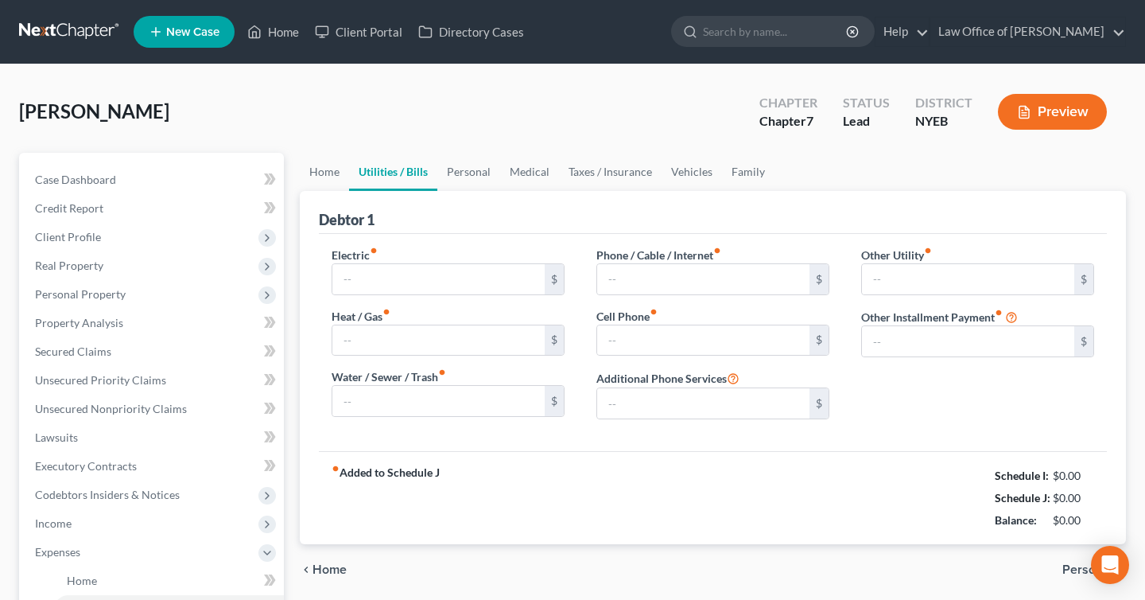
type input "120.00"
type input "80.00"
type input "0.00"
type input "100.00"
type input "150.00"
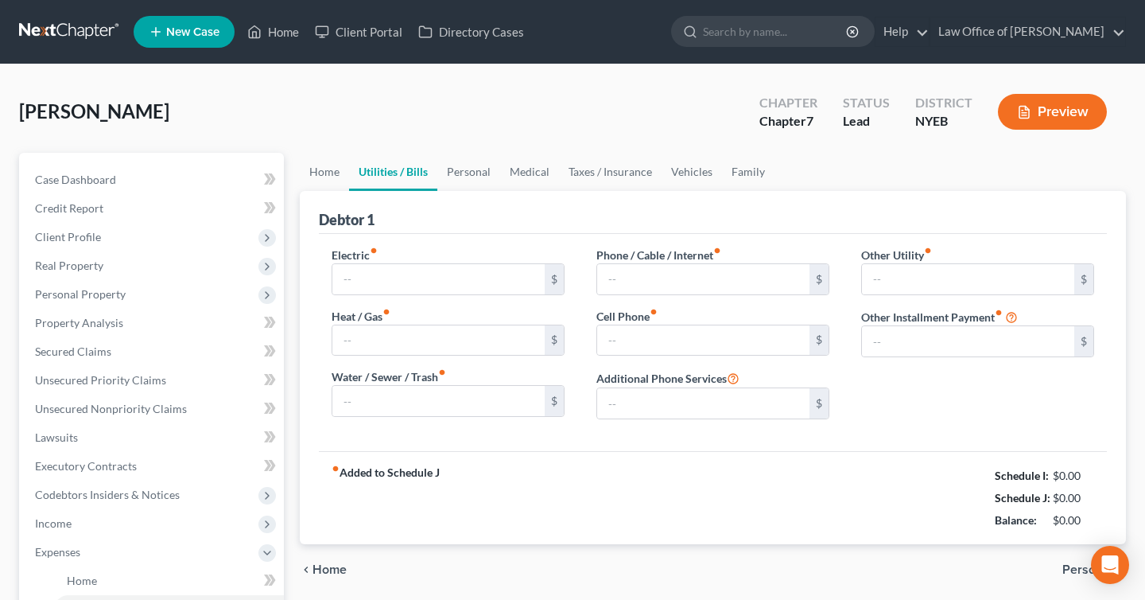
type input "0.00"
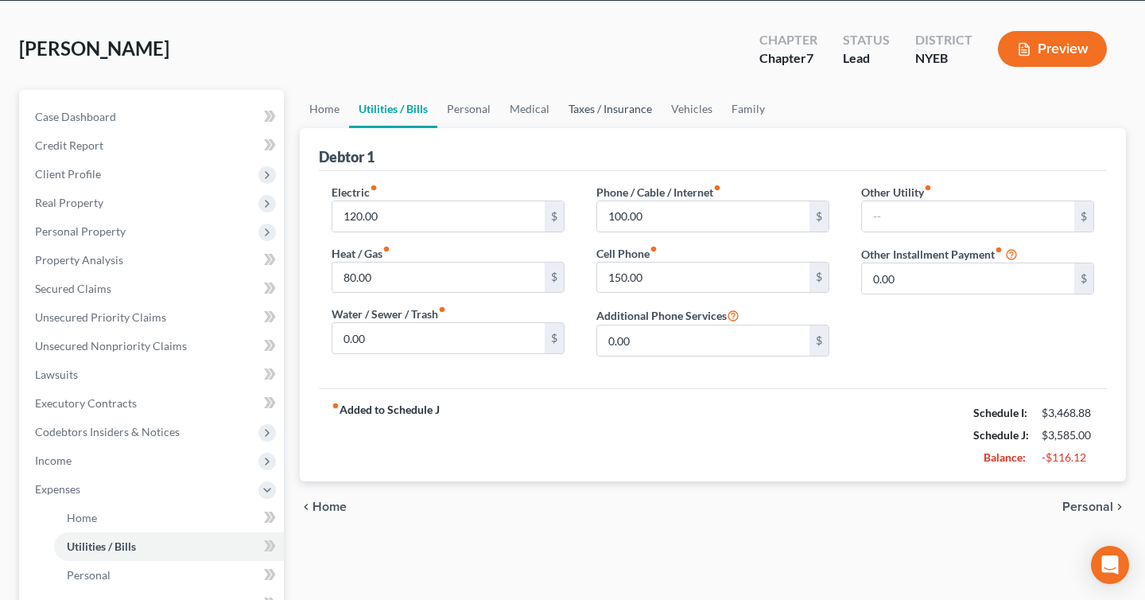
scroll to position [62, 0]
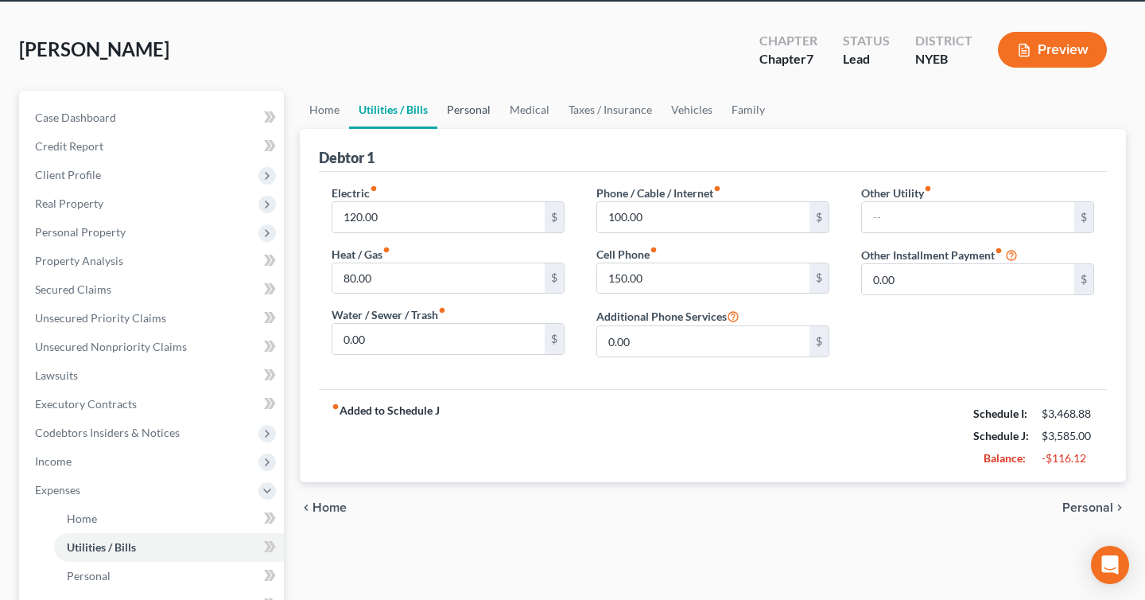
click at [480, 106] on link "Personal" at bounding box center [468, 110] width 63 height 38
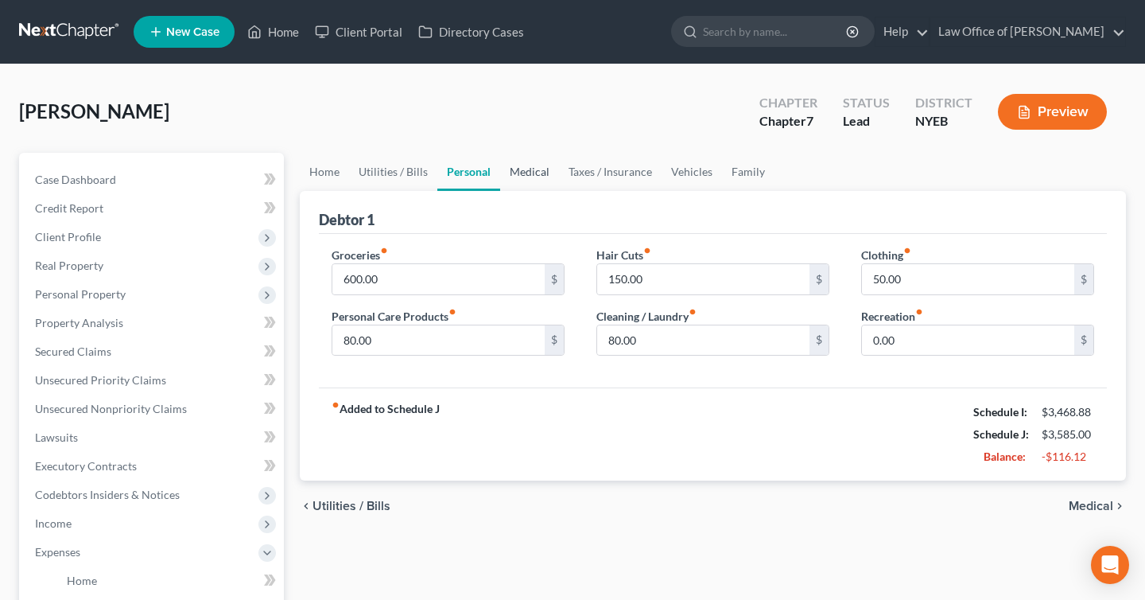
click at [508, 181] on link "Medical" at bounding box center [529, 172] width 59 height 38
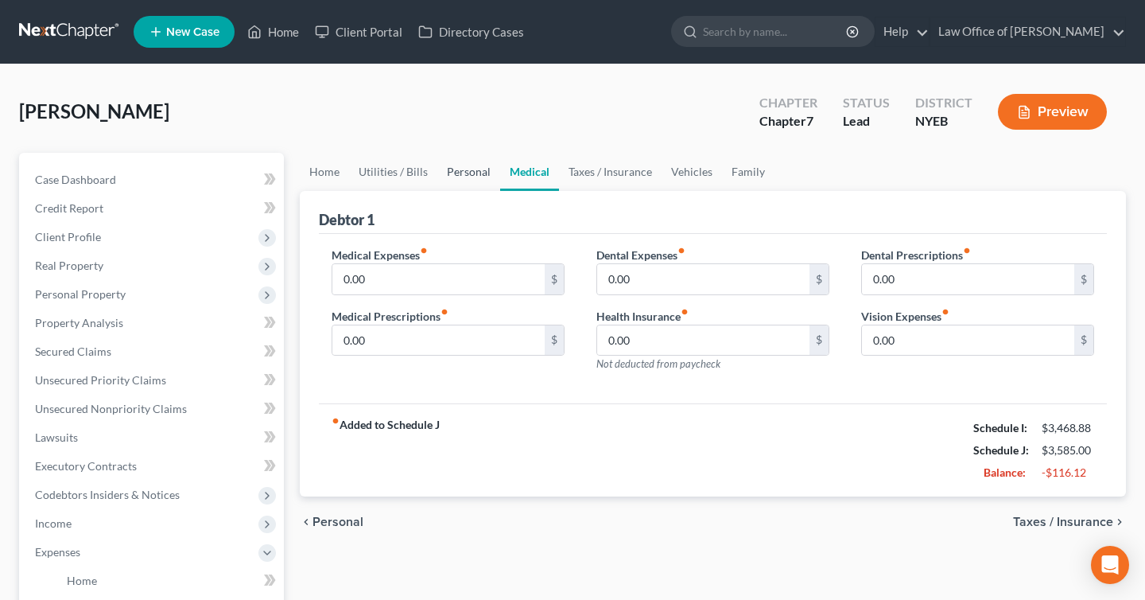
click at [465, 185] on link "Personal" at bounding box center [468, 172] width 63 height 38
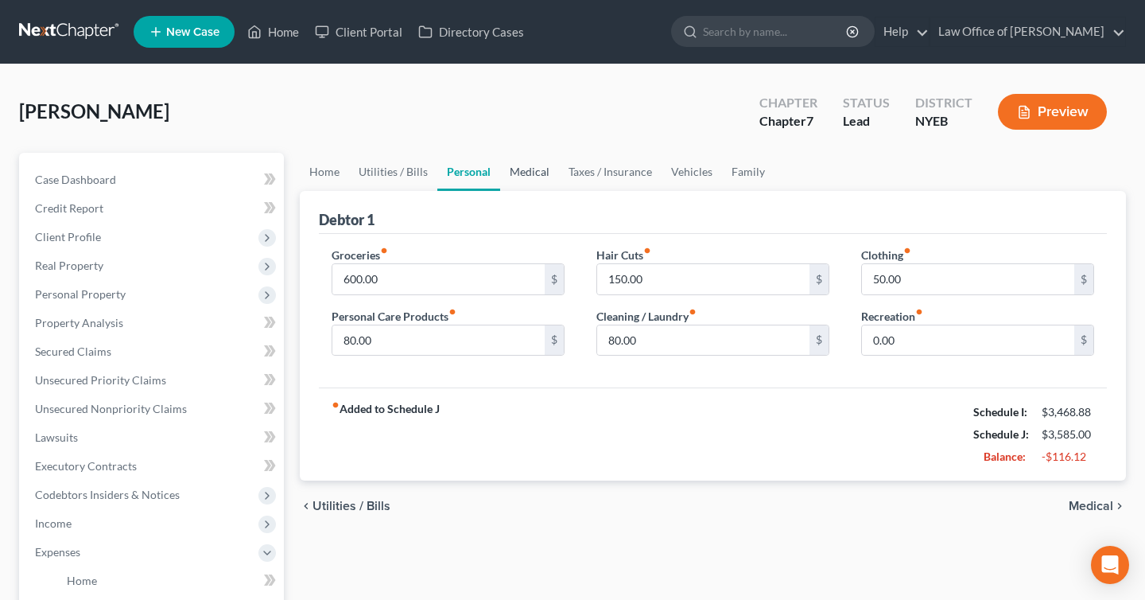
click at [519, 180] on link "Medical" at bounding box center [529, 172] width 59 height 38
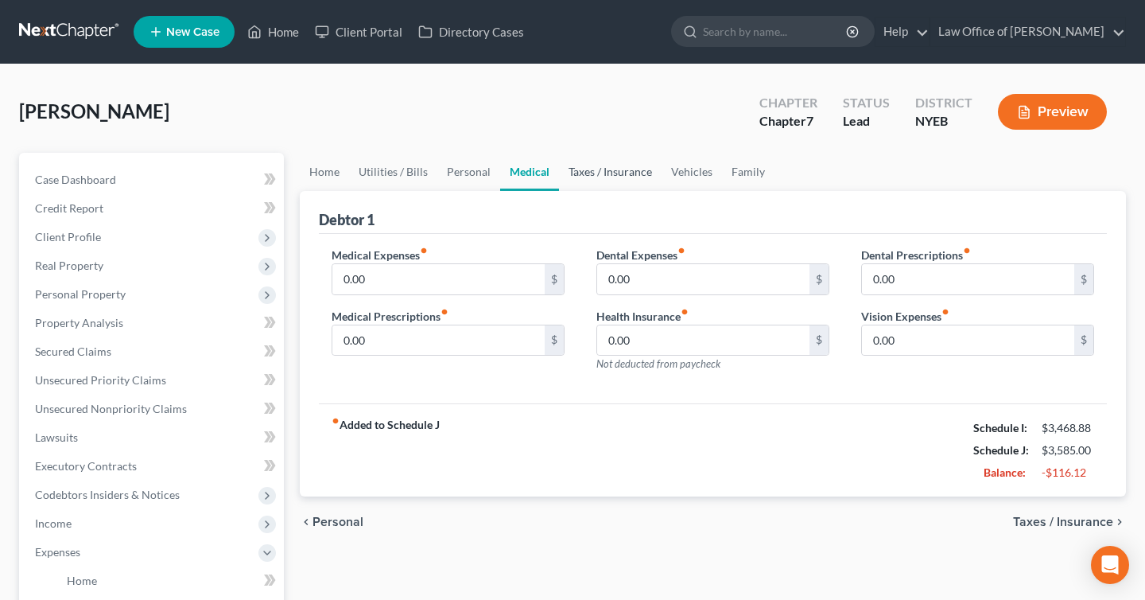
click at [607, 179] on link "Taxes / Insurance" at bounding box center [610, 172] width 103 height 38
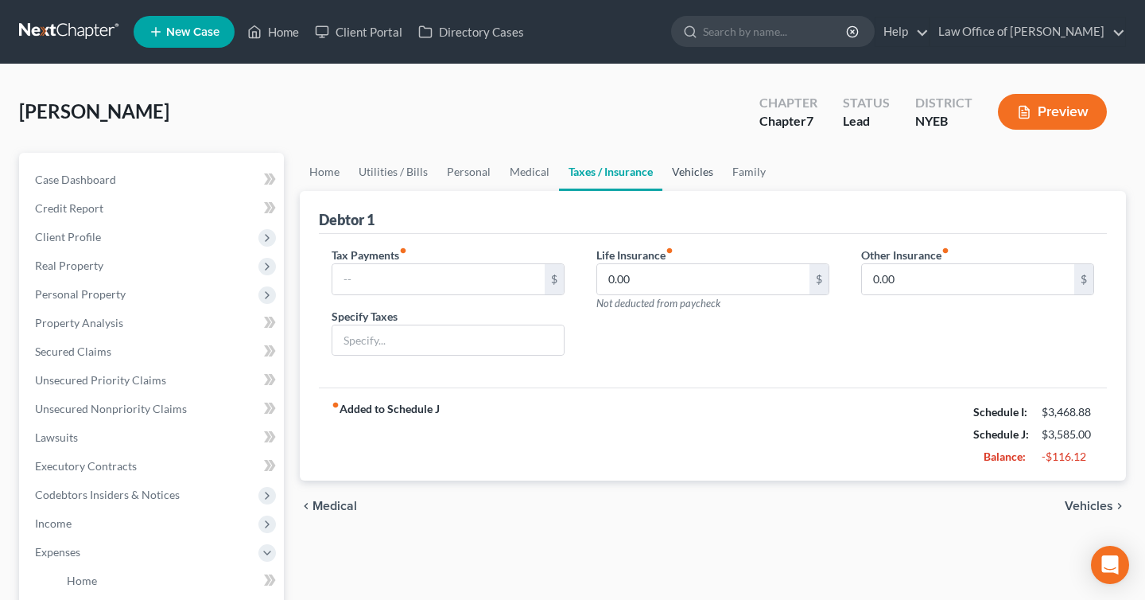
click at [691, 181] on link "Vehicles" at bounding box center [693, 172] width 60 height 38
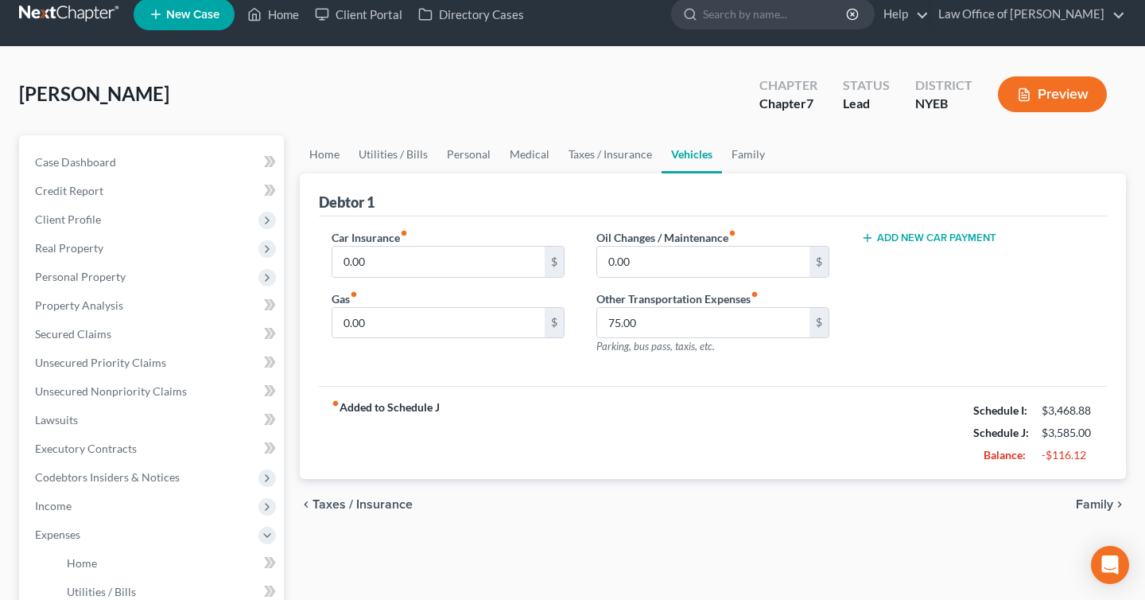
scroll to position [29, 0]
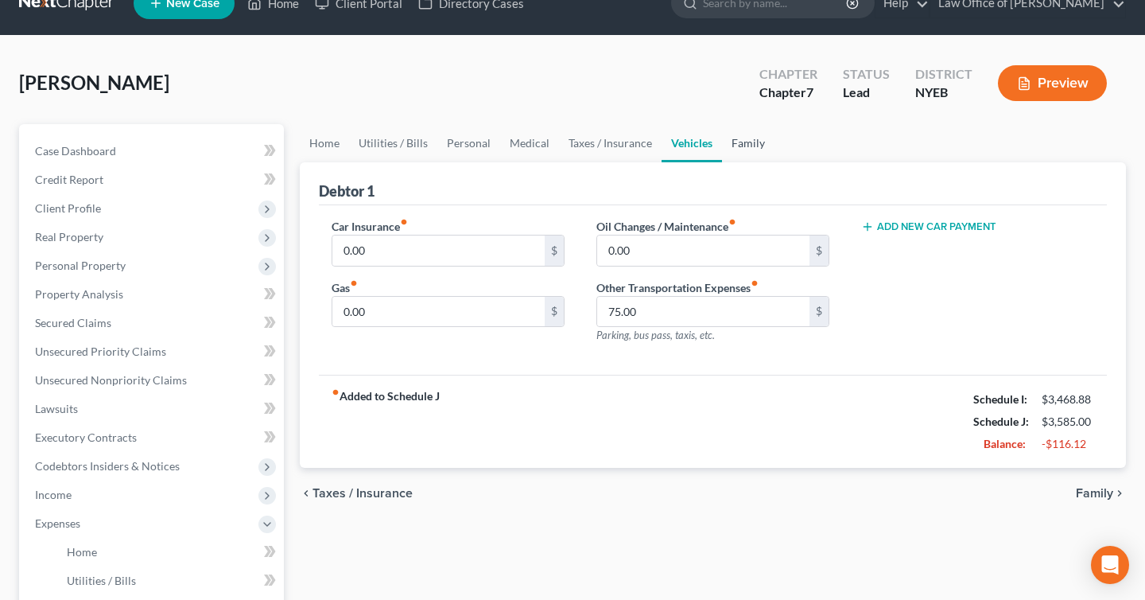
click at [744, 154] on link "Family" at bounding box center [748, 143] width 52 height 38
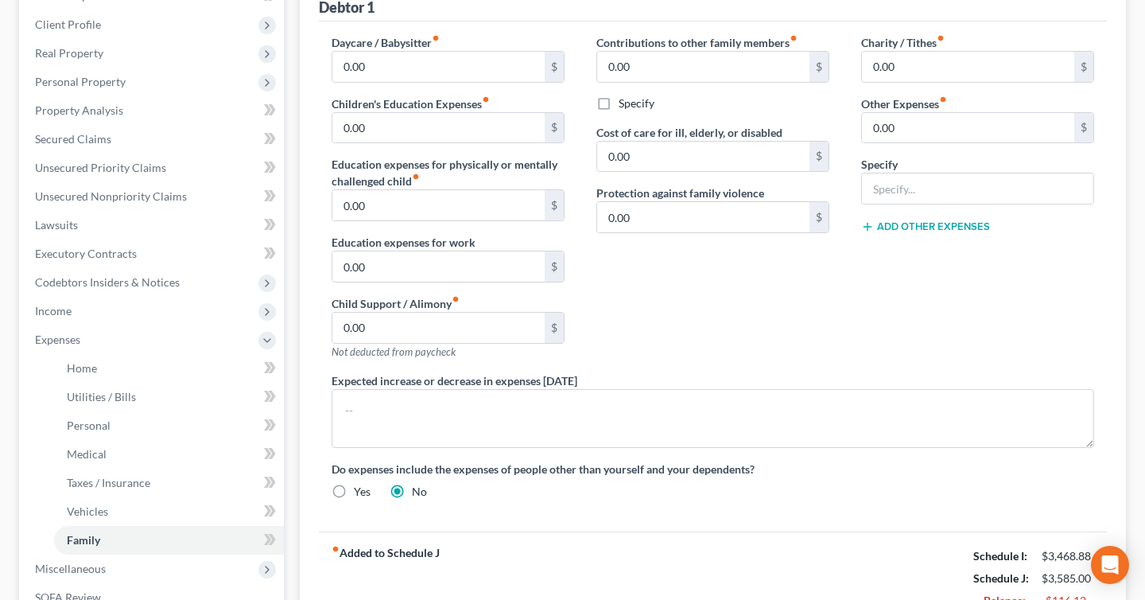
scroll to position [90, 0]
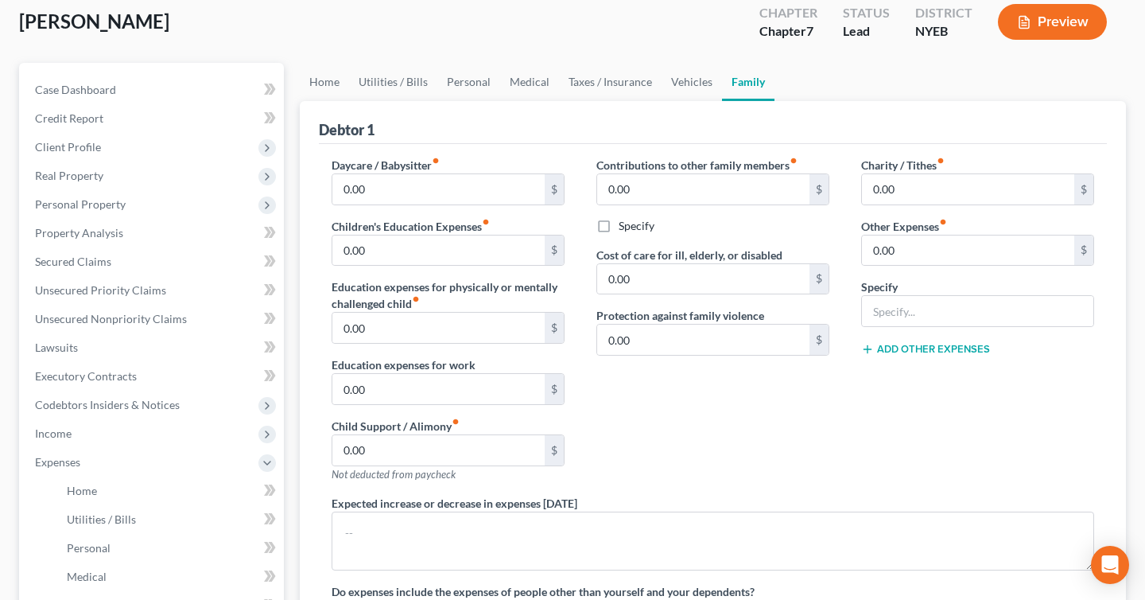
click at [1034, 38] on div "Preview" at bounding box center [1056, 23] width 141 height 47
click at [1033, 23] on button "Preview" at bounding box center [1052, 22] width 109 height 36
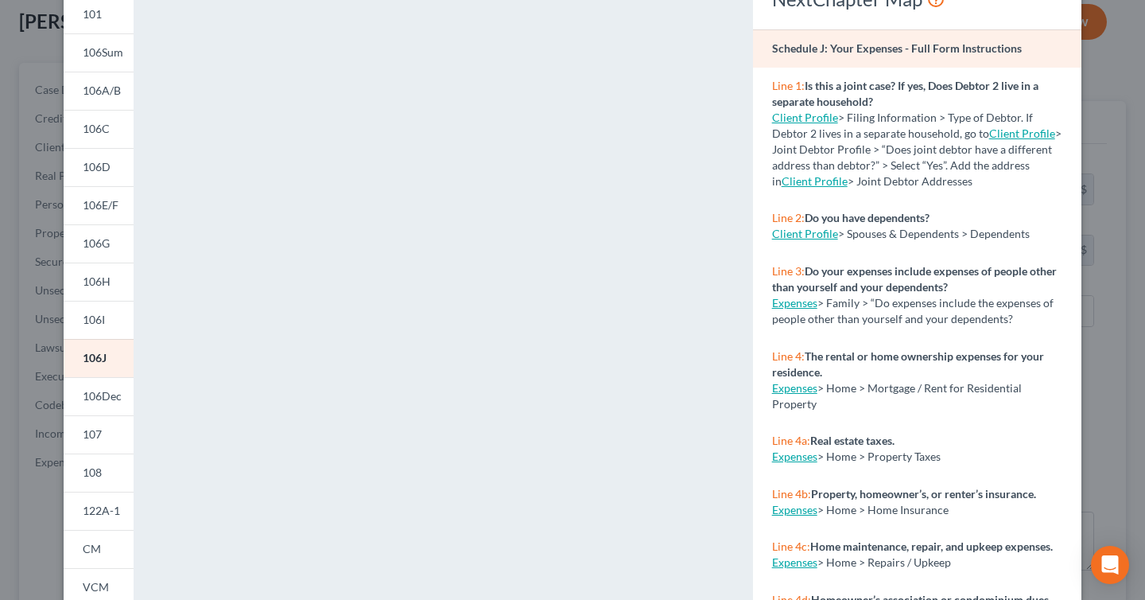
scroll to position [0, 0]
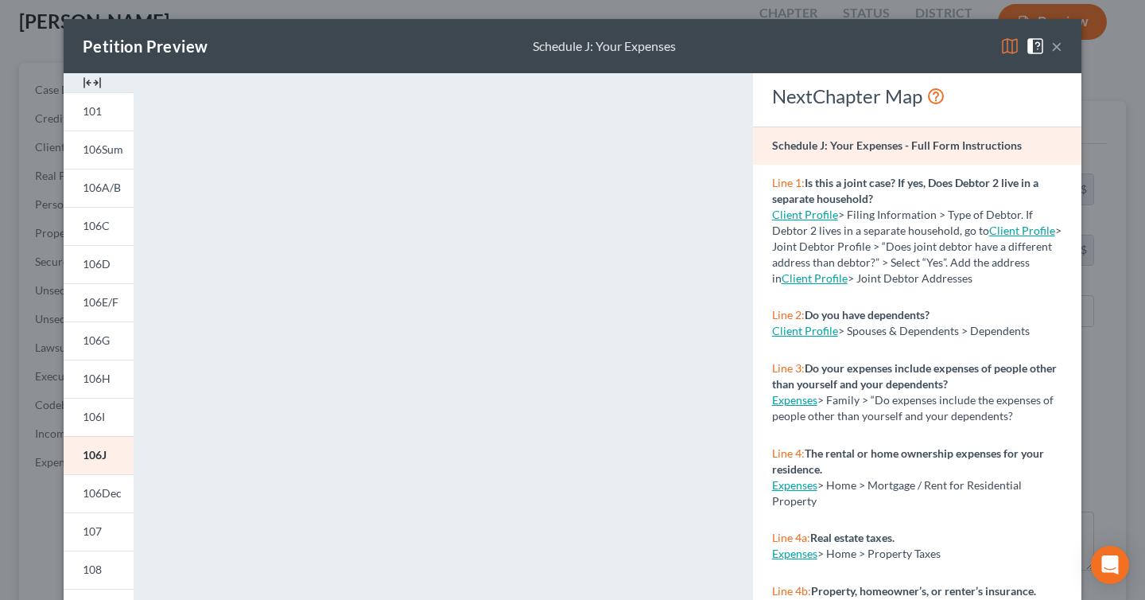
click at [1069, 51] on div "Petition Preview Schedule J: Your Expenses ×" at bounding box center [573, 46] width 1018 height 54
click at [1061, 51] on button "×" at bounding box center [1057, 46] width 11 height 19
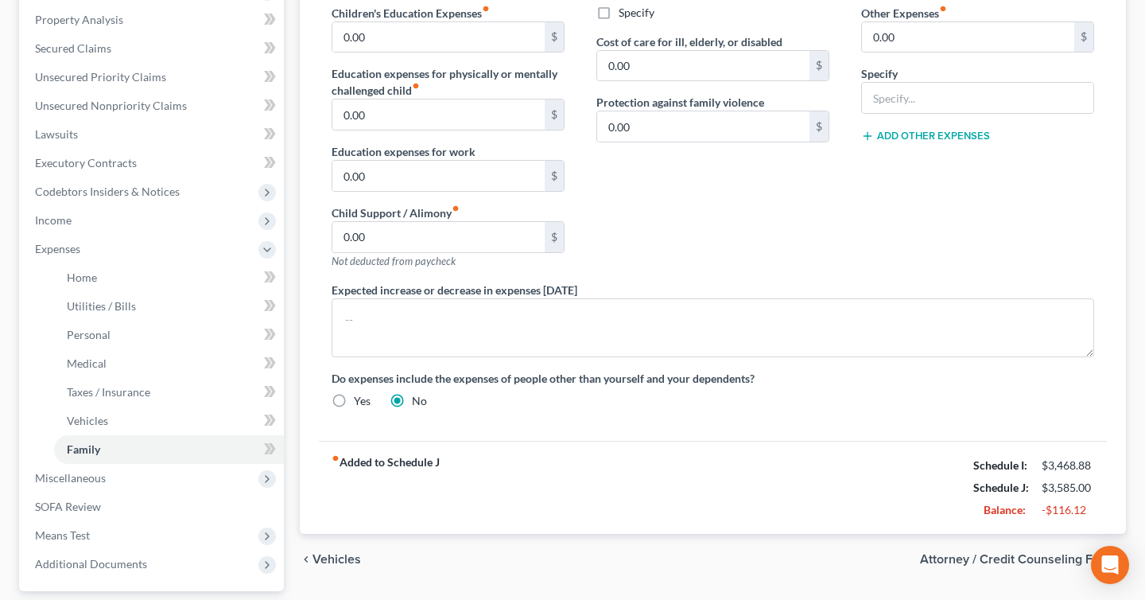
scroll to position [445, 0]
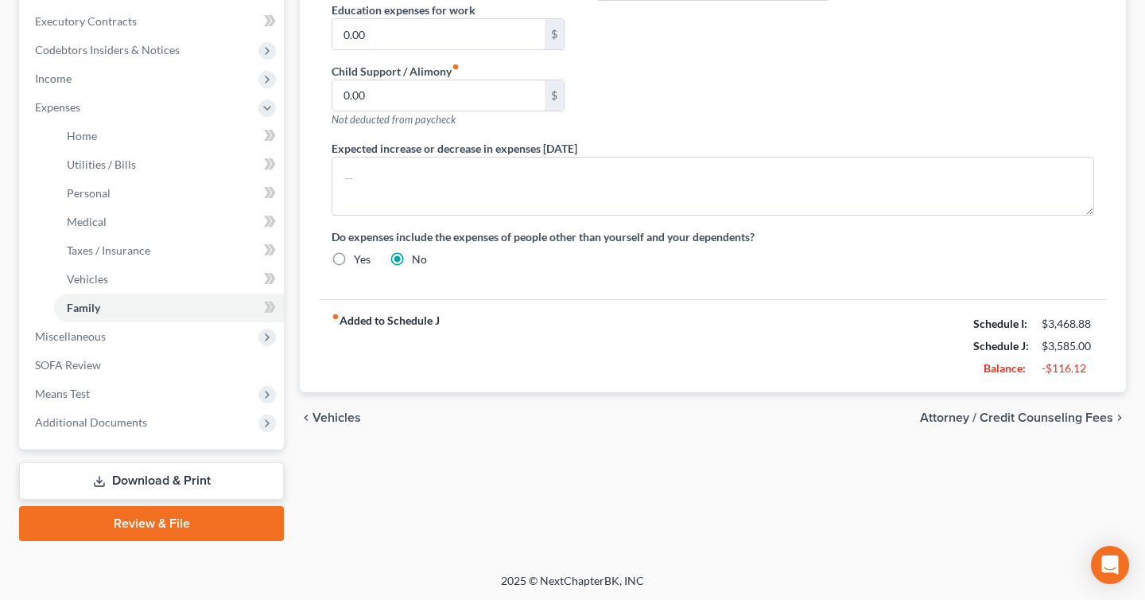
click at [205, 488] on link "Download & Print" at bounding box center [151, 480] width 265 height 37
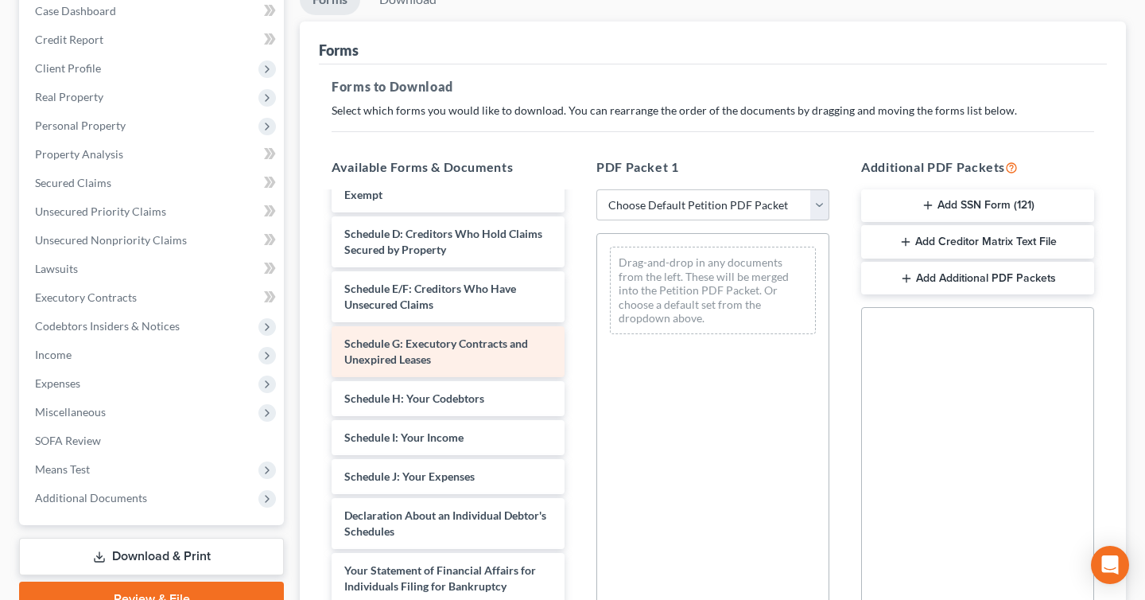
scroll to position [276, 0]
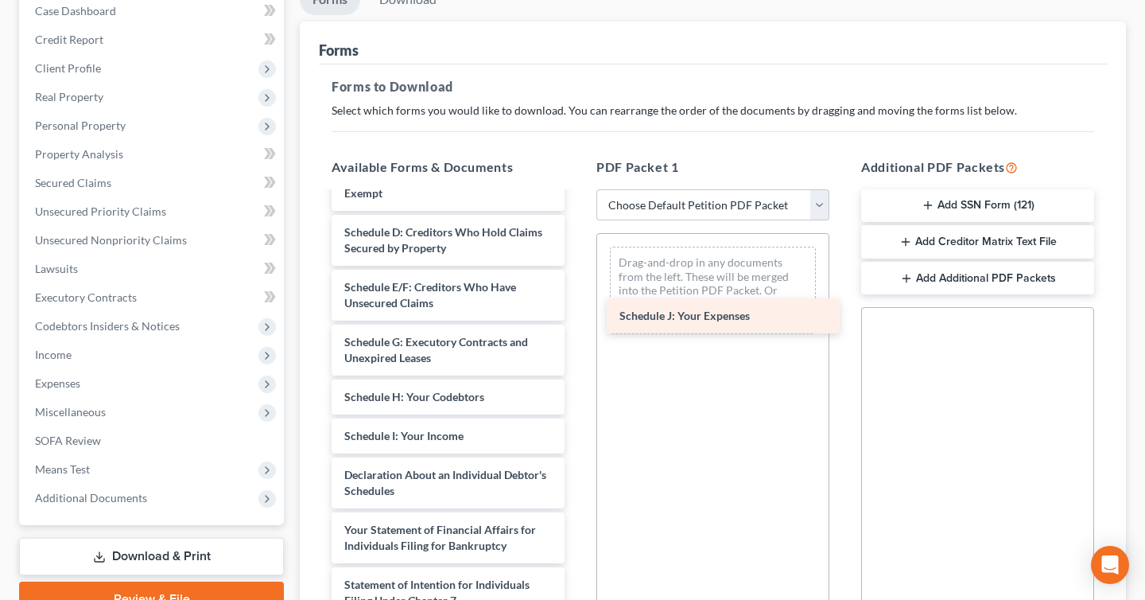
drag, startPoint x: 462, startPoint y: 473, endPoint x: 739, endPoint y: 300, distance: 326.6
click at [577, 300] on div "Schedule J: Your Expenses [PERSON_NAME] 1073-2(b) [PERSON_NAME]-pdf Certificate…" at bounding box center [448, 388] width 259 height 943
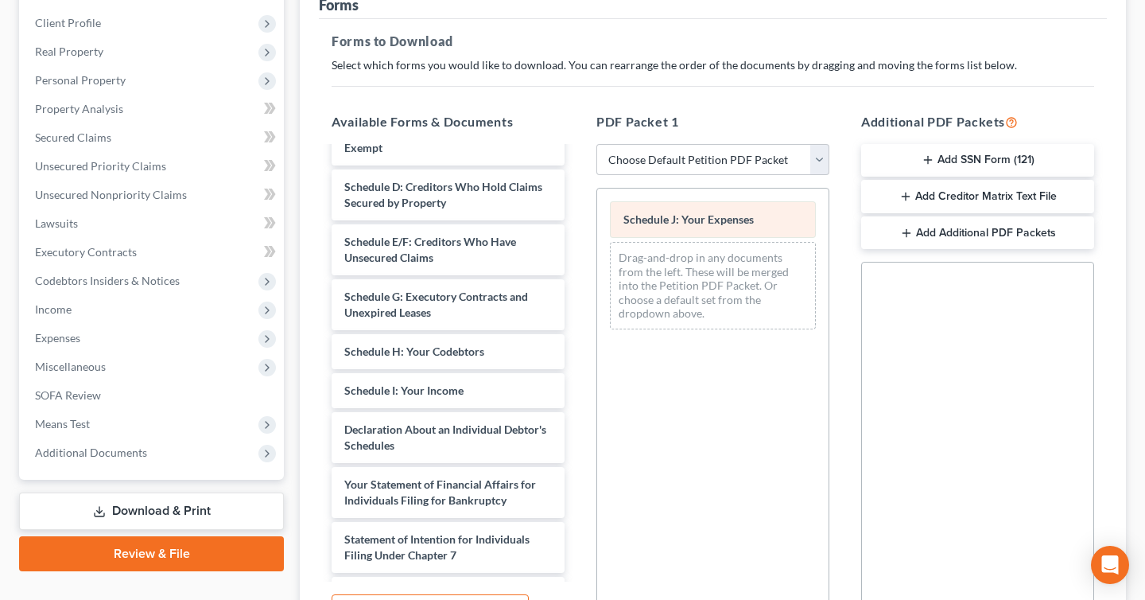
scroll to position [382, 0]
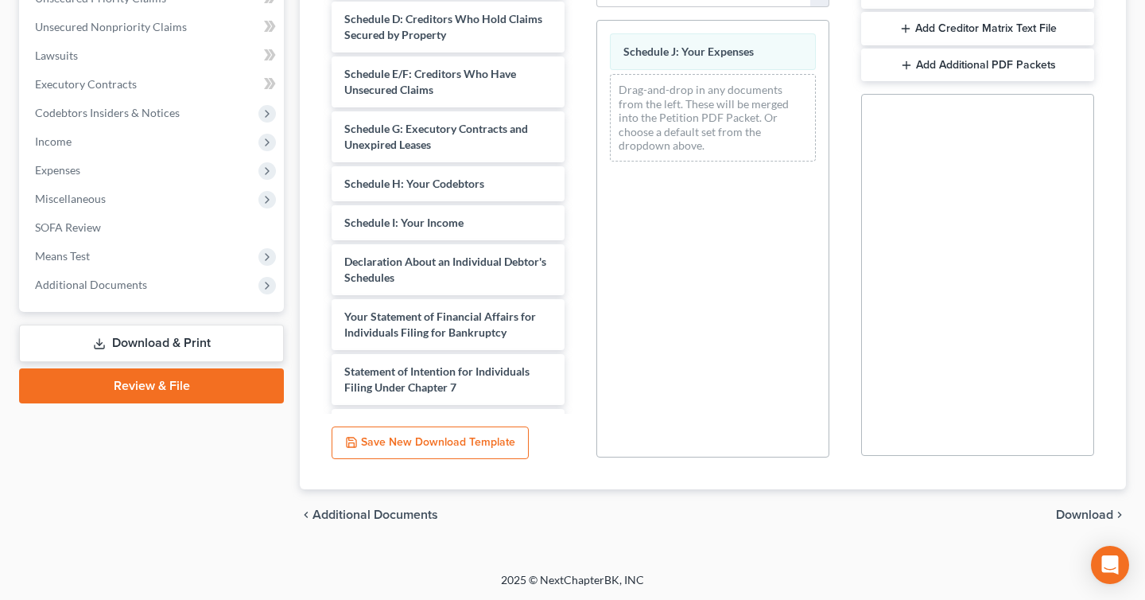
click at [1094, 519] on span "Download" at bounding box center [1084, 514] width 57 height 13
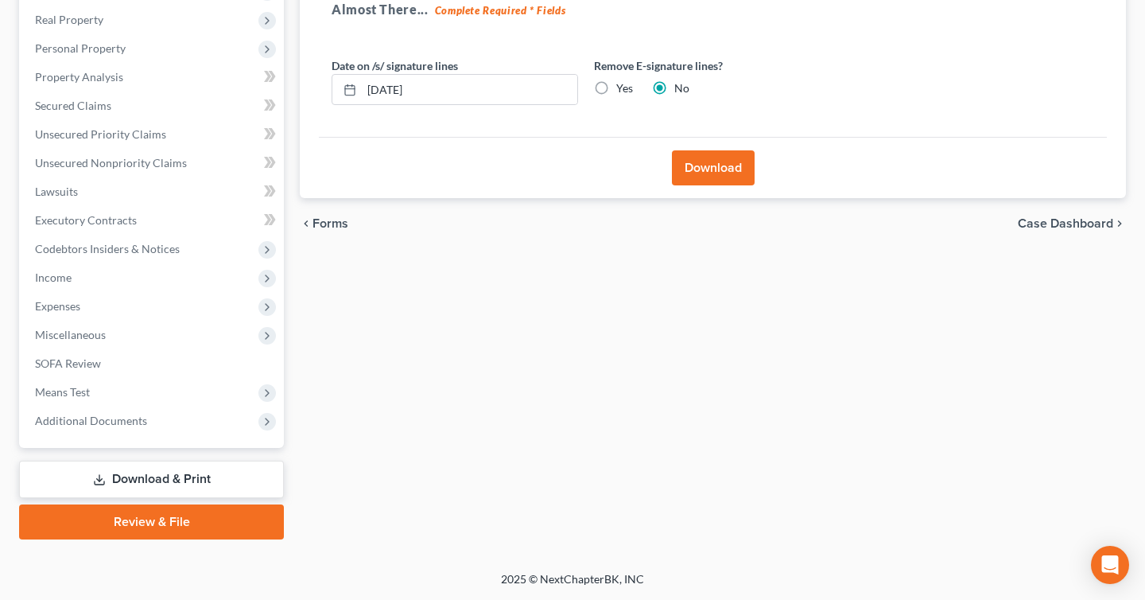
scroll to position [244, 0]
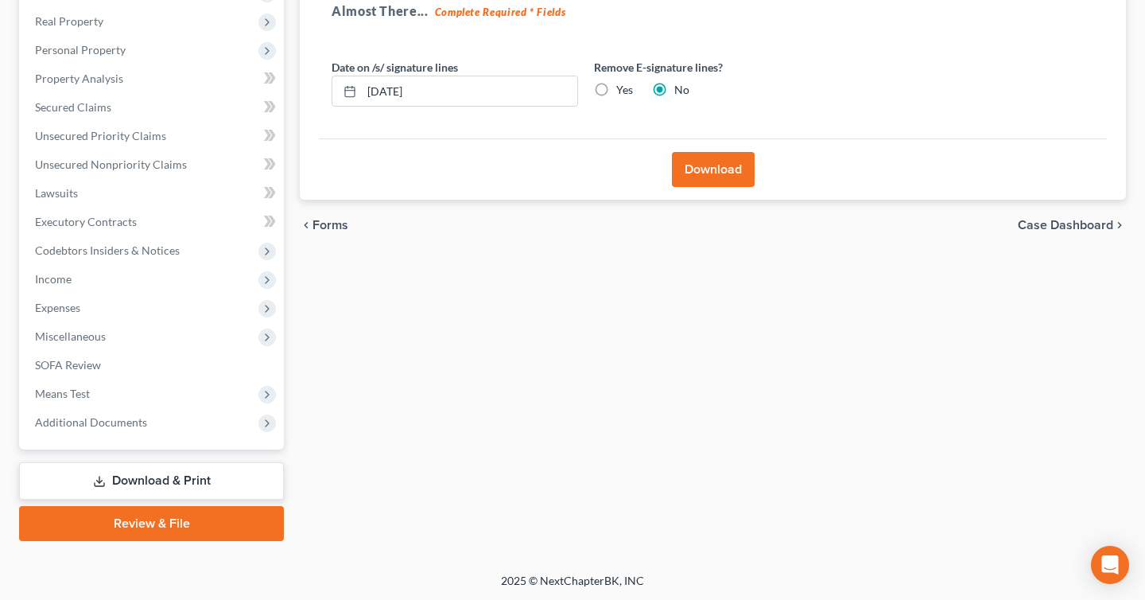
click at [729, 180] on button "Download" at bounding box center [713, 169] width 83 height 35
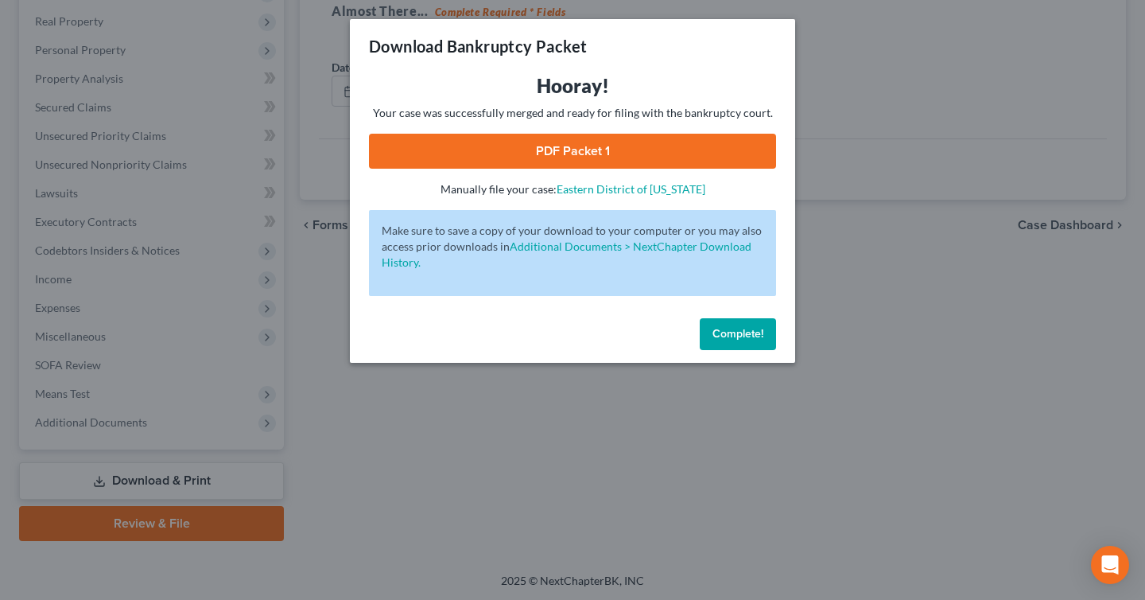
click at [682, 155] on link "PDF Packet 1" at bounding box center [572, 151] width 407 height 35
click at [745, 335] on span "Complete!" at bounding box center [738, 334] width 51 height 14
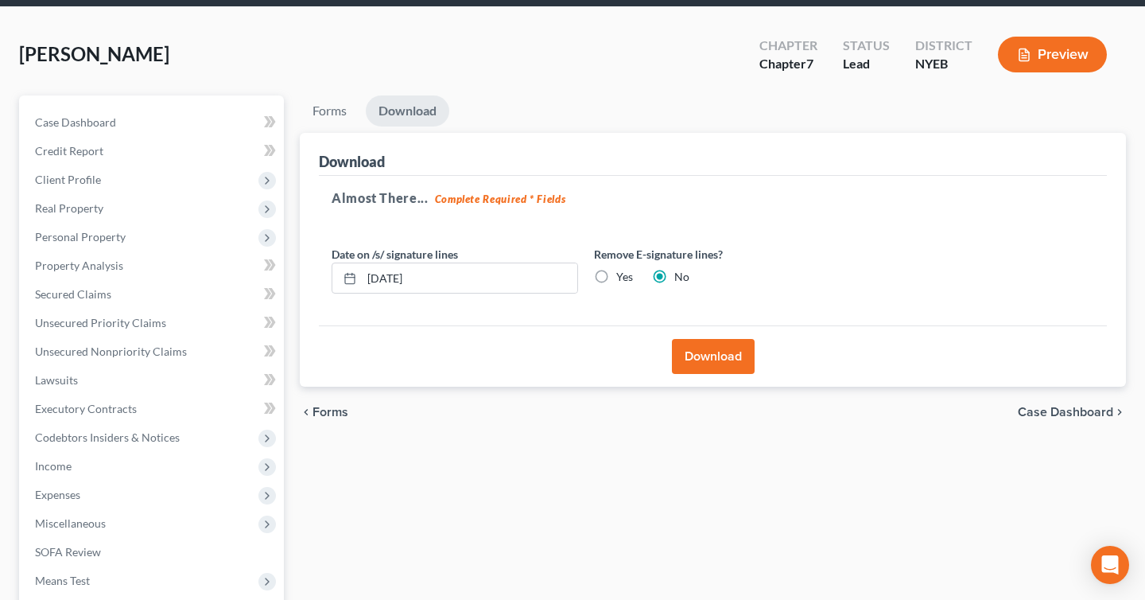
scroll to position [52, 0]
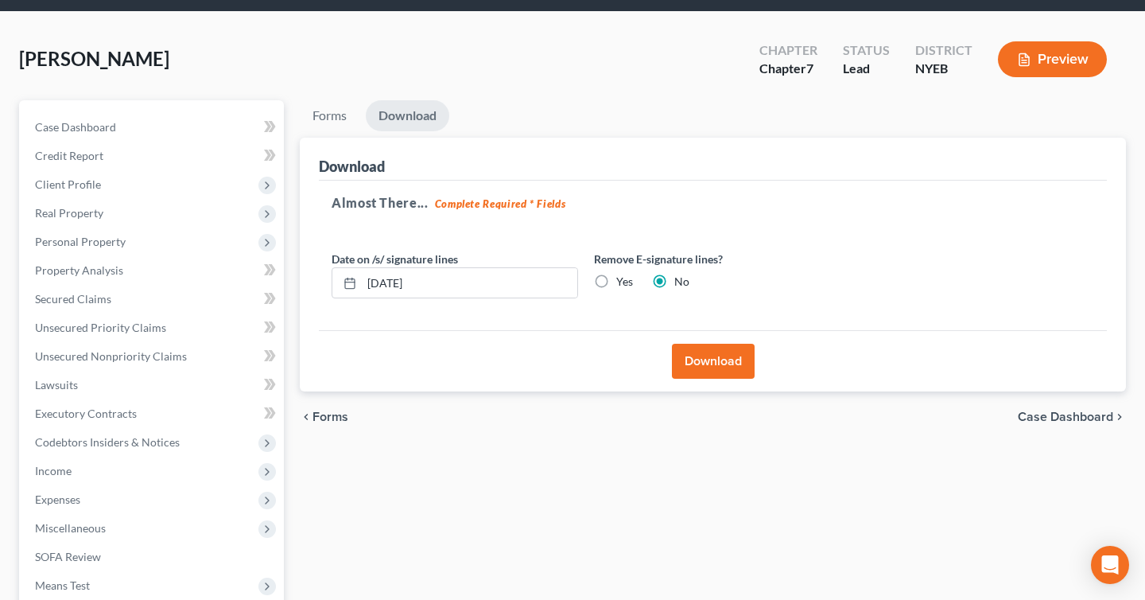
click at [1050, 68] on button "Preview" at bounding box center [1052, 59] width 109 height 36
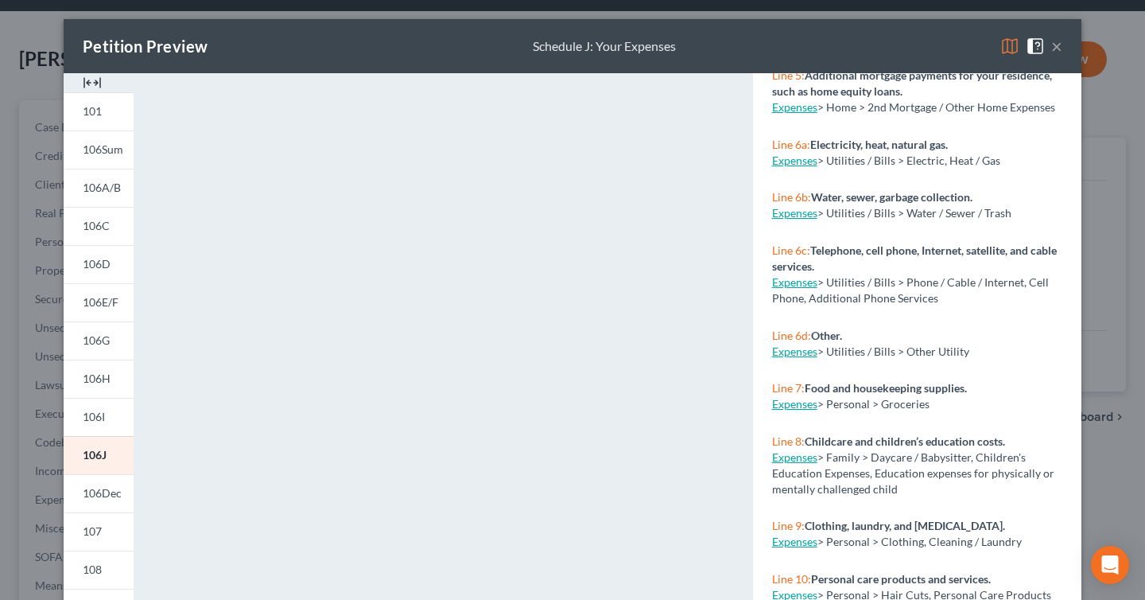
scroll to position [675, 0]
click at [795, 538] on link "Expenses" at bounding box center [794, 540] width 45 height 14
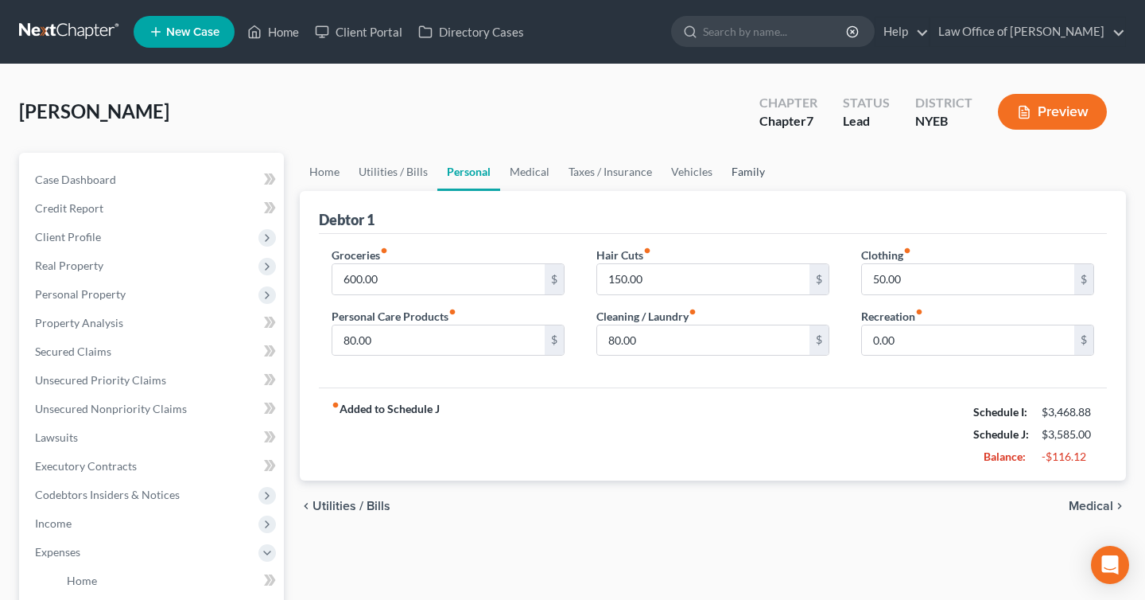
click at [749, 176] on link "Family" at bounding box center [748, 172] width 52 height 38
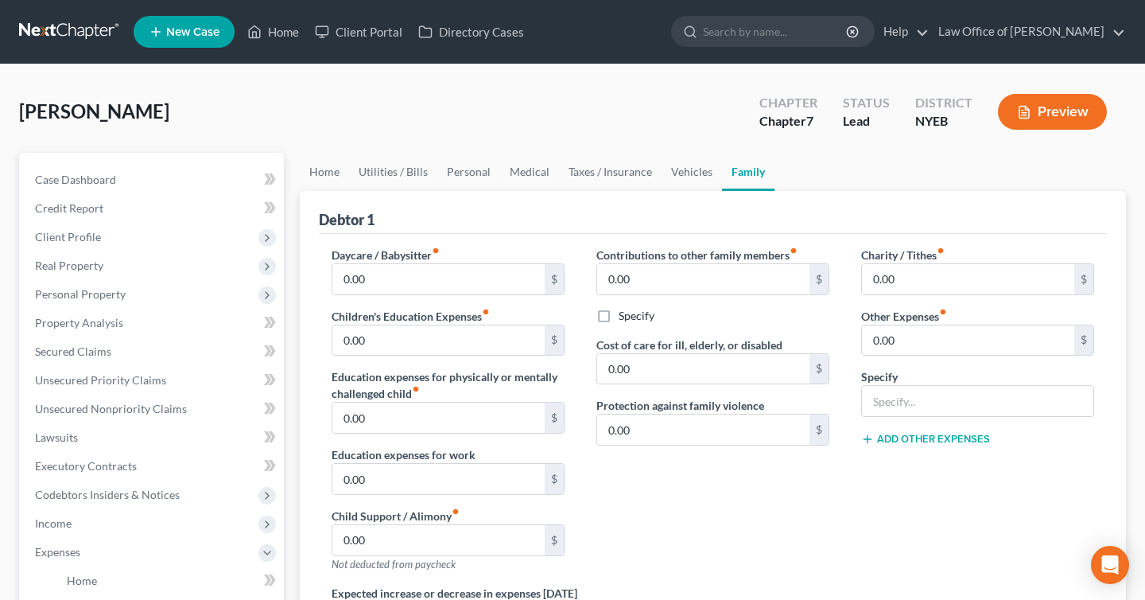
click at [1058, 113] on button "Preview" at bounding box center [1052, 112] width 109 height 36
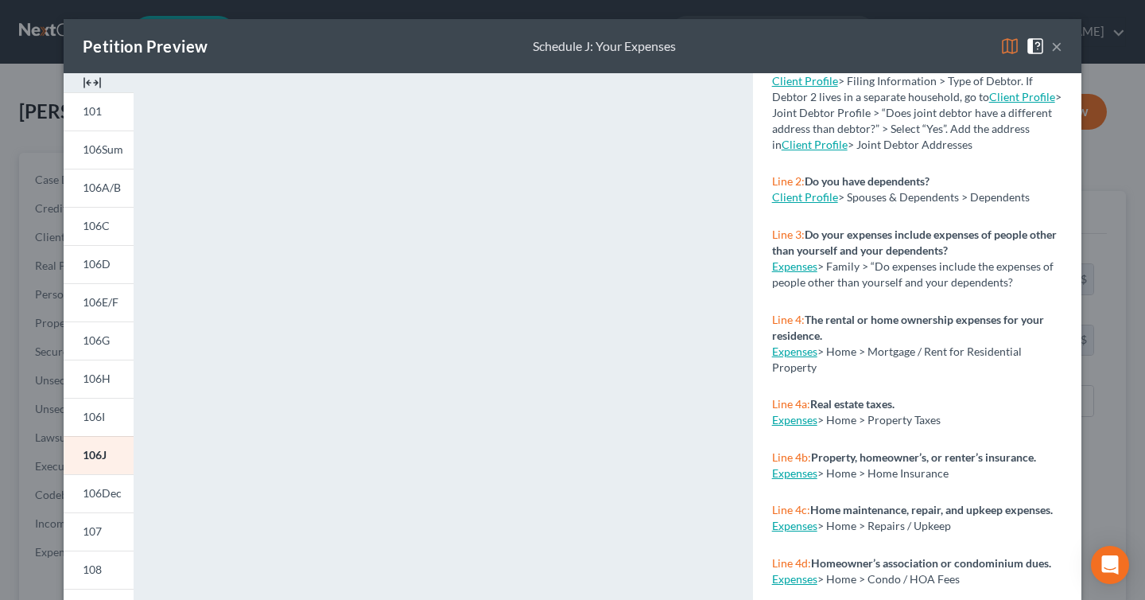
scroll to position [119, 0]
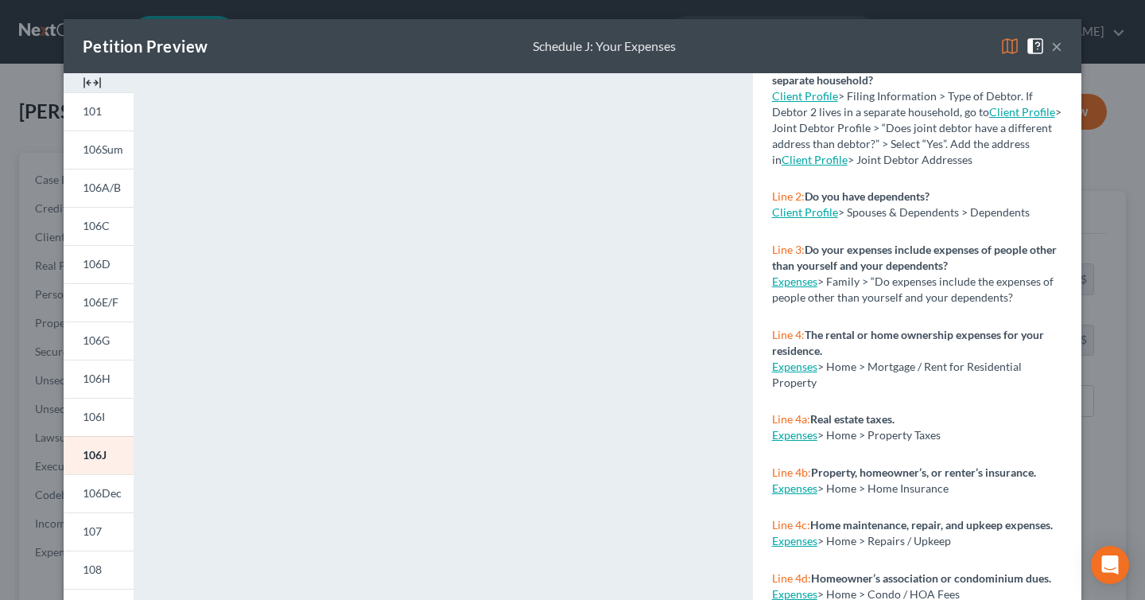
click at [799, 218] on link "Client Profile" at bounding box center [805, 212] width 66 height 14
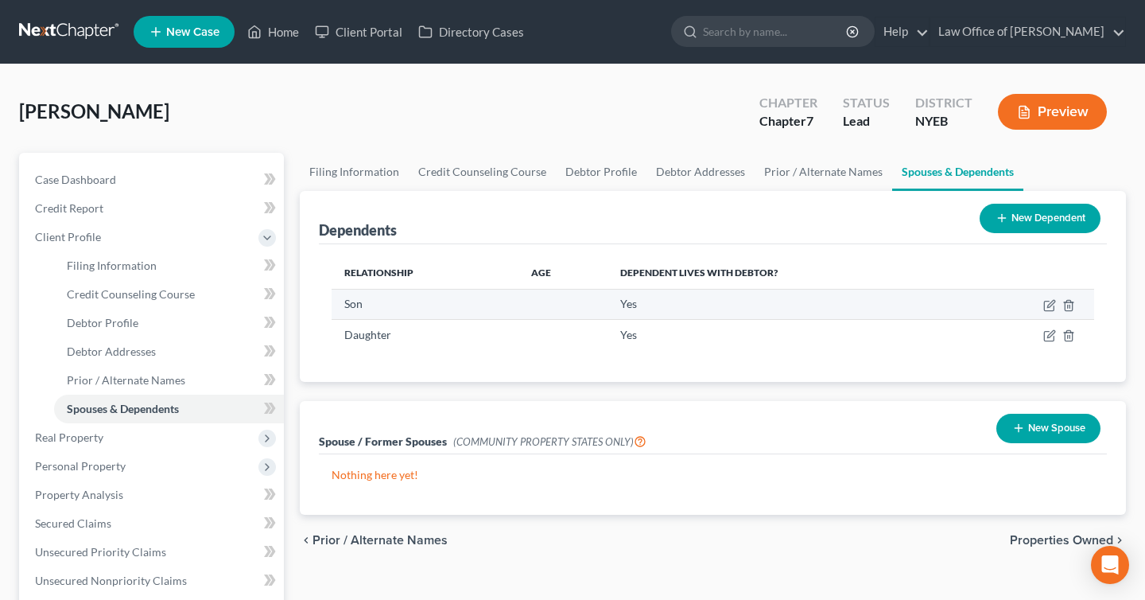
click at [614, 302] on td "Yes" at bounding box center [788, 304] width 361 height 30
click at [1053, 300] on icon "button" at bounding box center [1051, 303] width 7 height 7
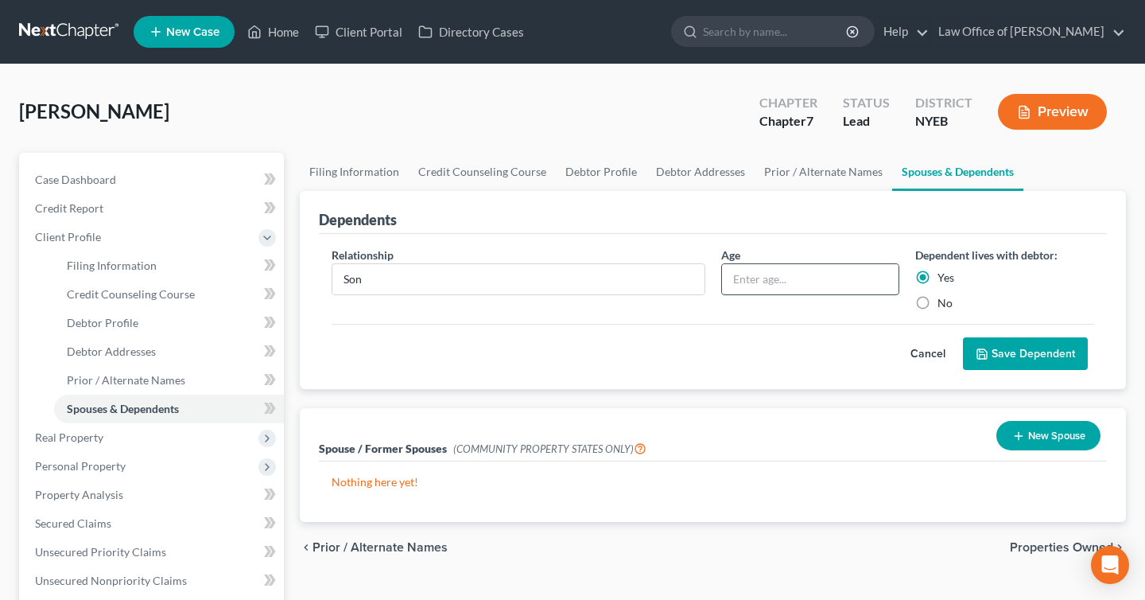
click at [741, 281] on input "text" at bounding box center [810, 279] width 177 height 30
type input "13"
click at [1052, 344] on button "Save Dependent" at bounding box center [1025, 353] width 125 height 33
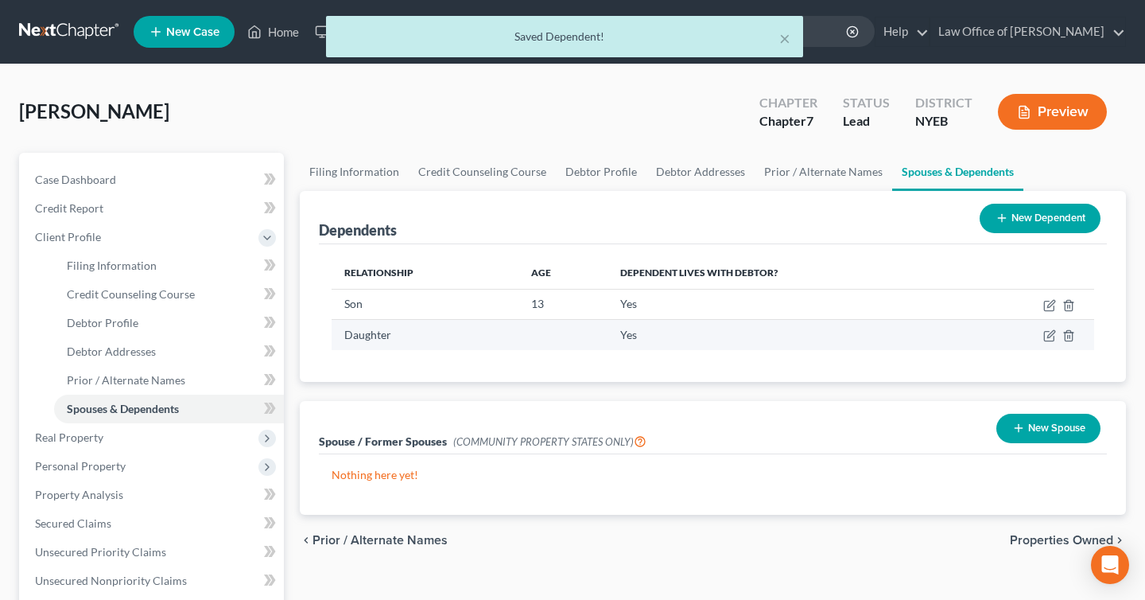
click at [642, 340] on td "Yes" at bounding box center [788, 335] width 361 height 30
click at [1044, 341] on icon "button" at bounding box center [1050, 335] width 13 height 13
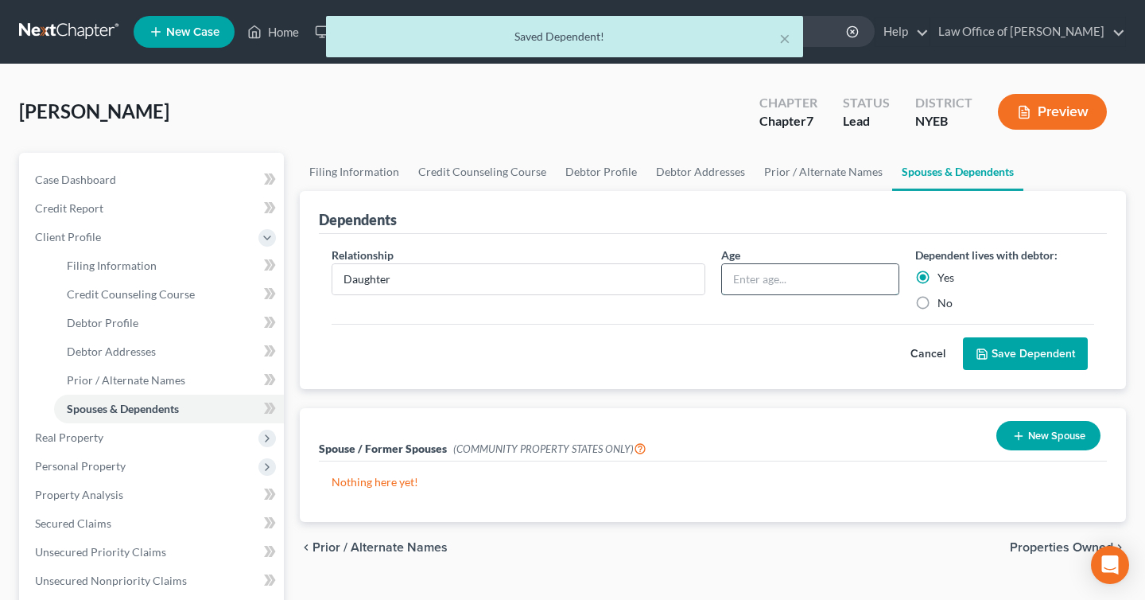
click at [750, 283] on input "text" at bounding box center [810, 279] width 177 height 30
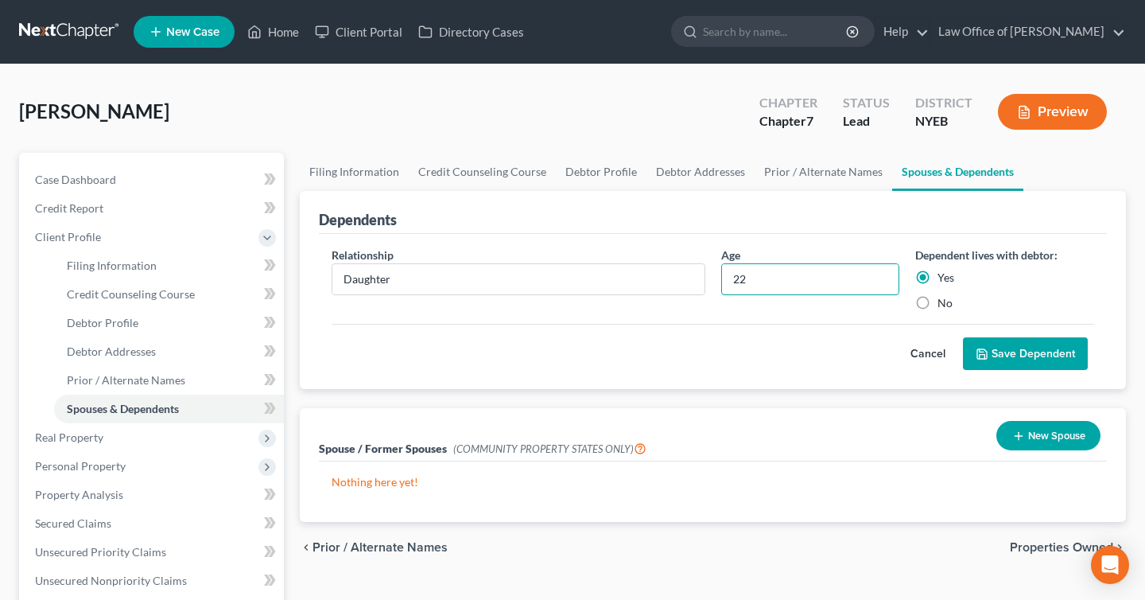
type input "22"
drag, startPoint x: 896, startPoint y: 399, endPoint x: 1012, endPoint y: 357, distance: 123.5
click at [1012, 357] on div "Dependents Relationship * Daughter Age [DEMOGRAPHIC_DATA] Dependent lives with …" at bounding box center [713, 357] width 842 height 332
click at [1021, 368] on button "Save Dependent" at bounding box center [1025, 353] width 125 height 33
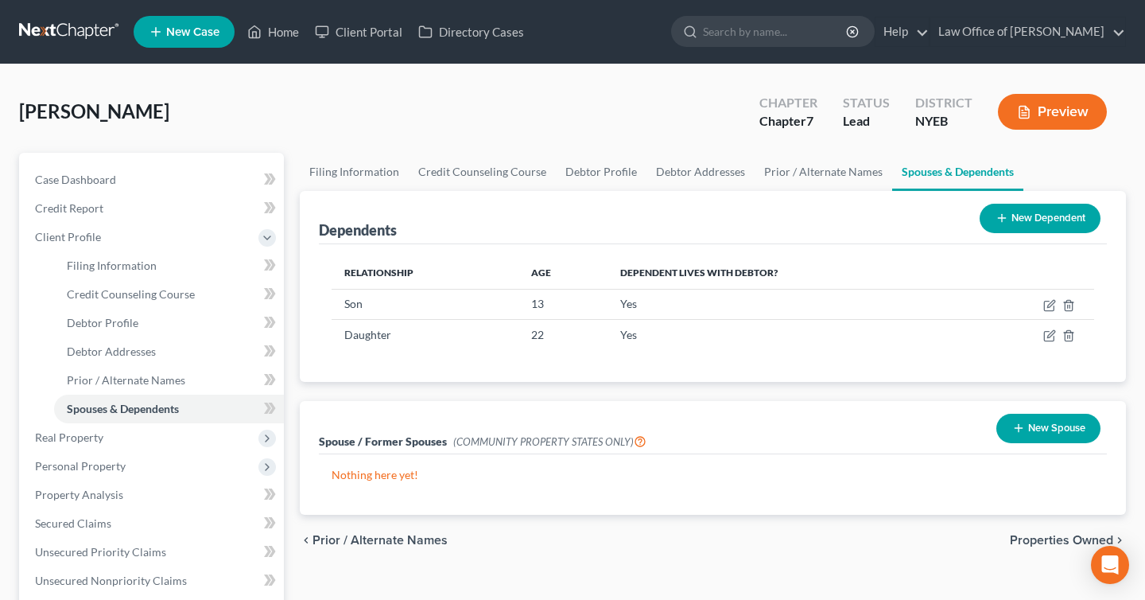
click at [1044, 107] on button "Preview" at bounding box center [1052, 112] width 109 height 36
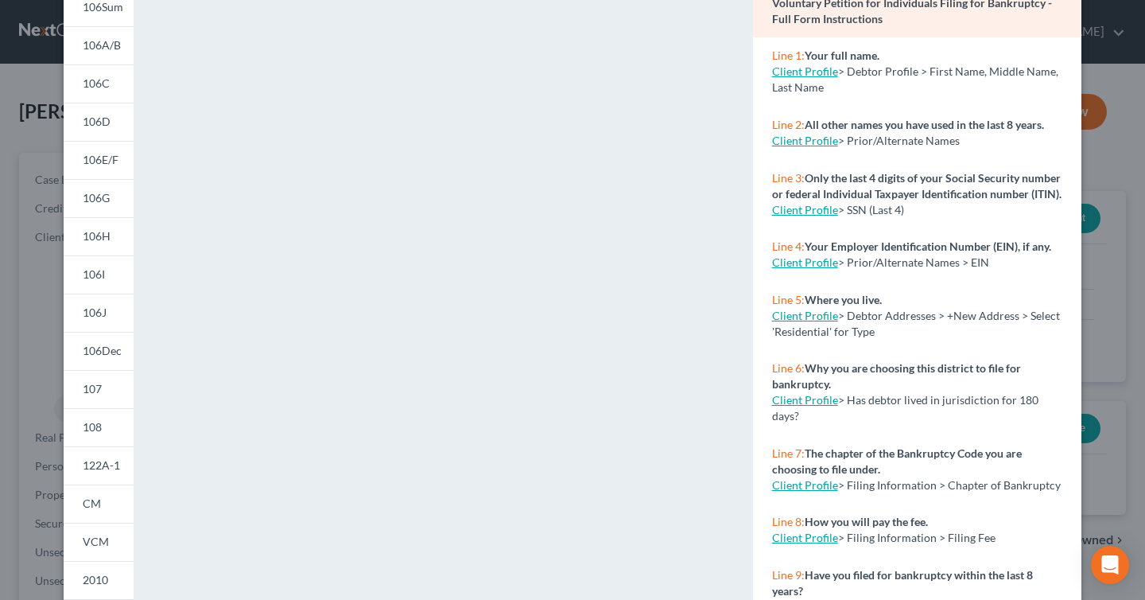
scroll to position [143, 0]
click at [110, 317] on link "106J" at bounding box center [99, 312] width 70 height 38
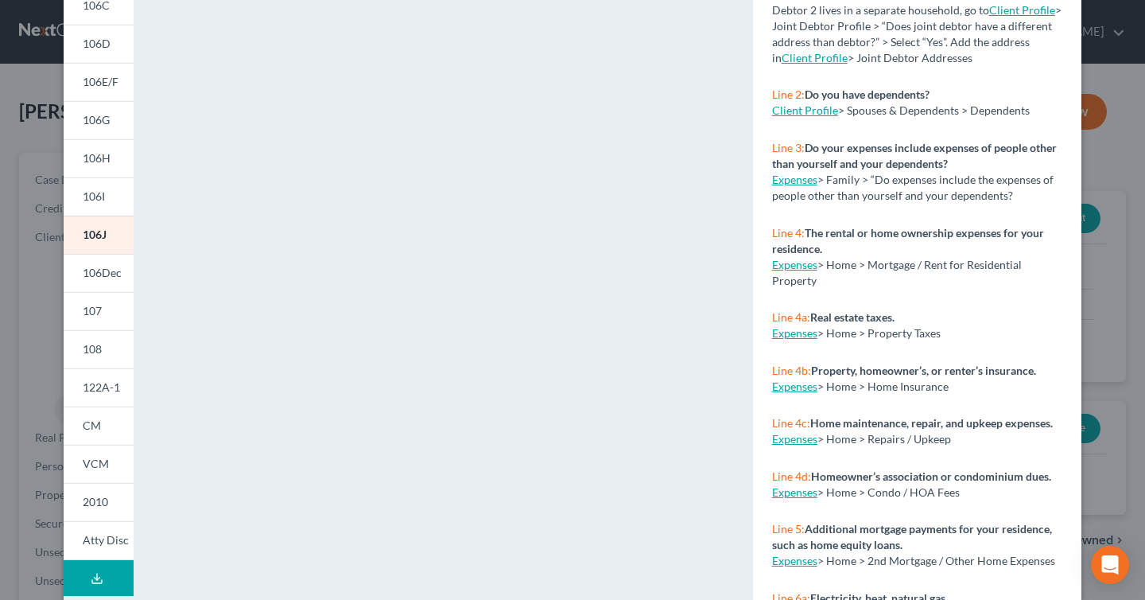
scroll to position [297, 0]
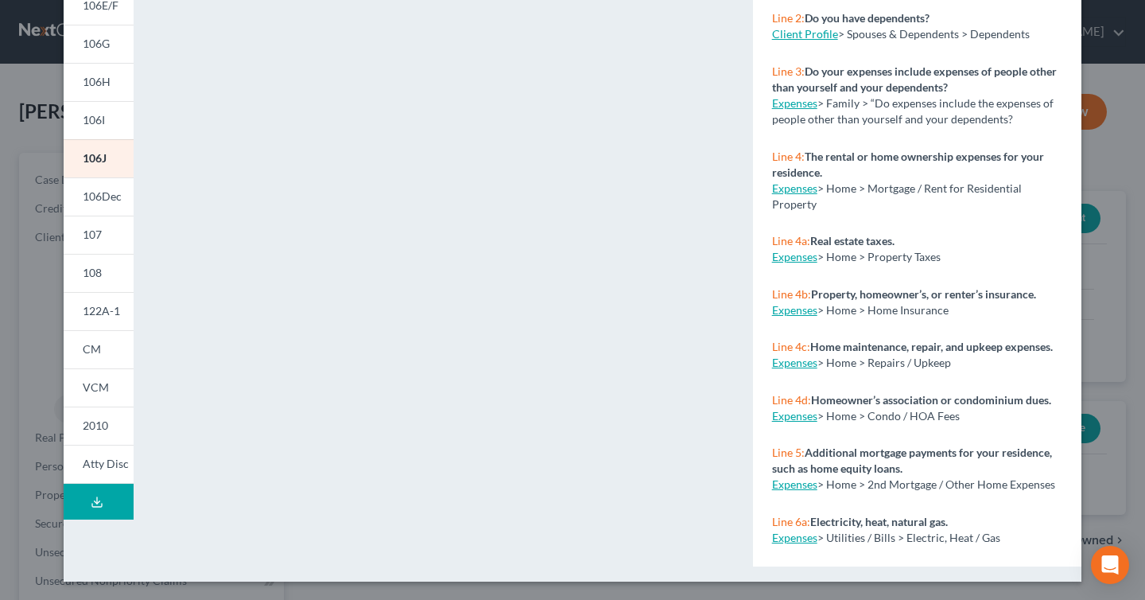
click at [1114, 332] on div "Petition Preview Schedule J: Your Expenses × 101 106Sum 106A/B 106C 106D 106E/F…" at bounding box center [572, 300] width 1145 height 600
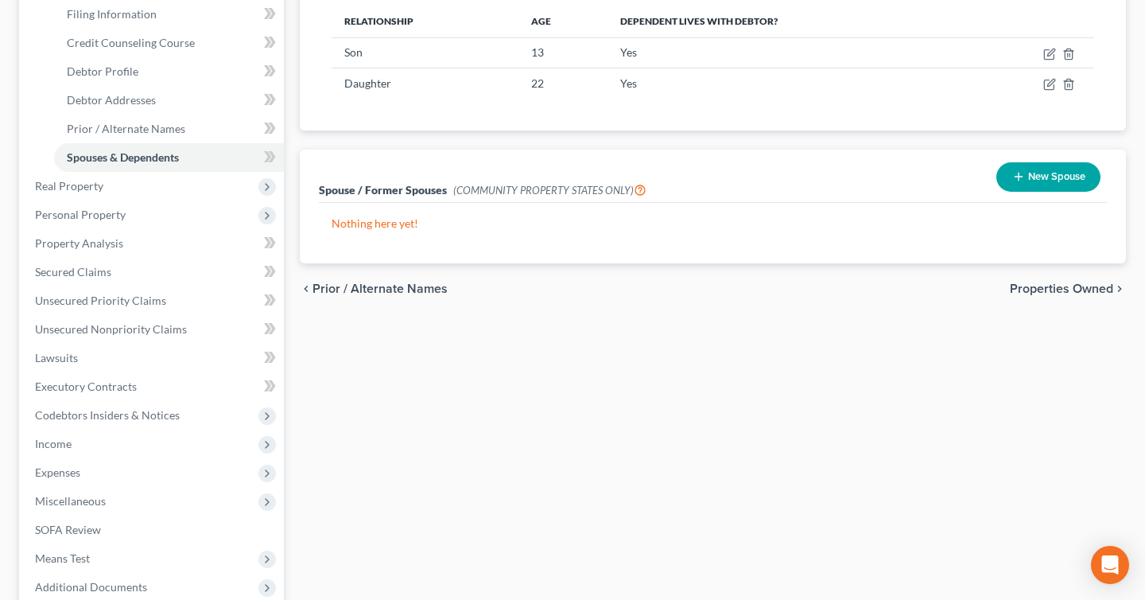
scroll to position [416, 0]
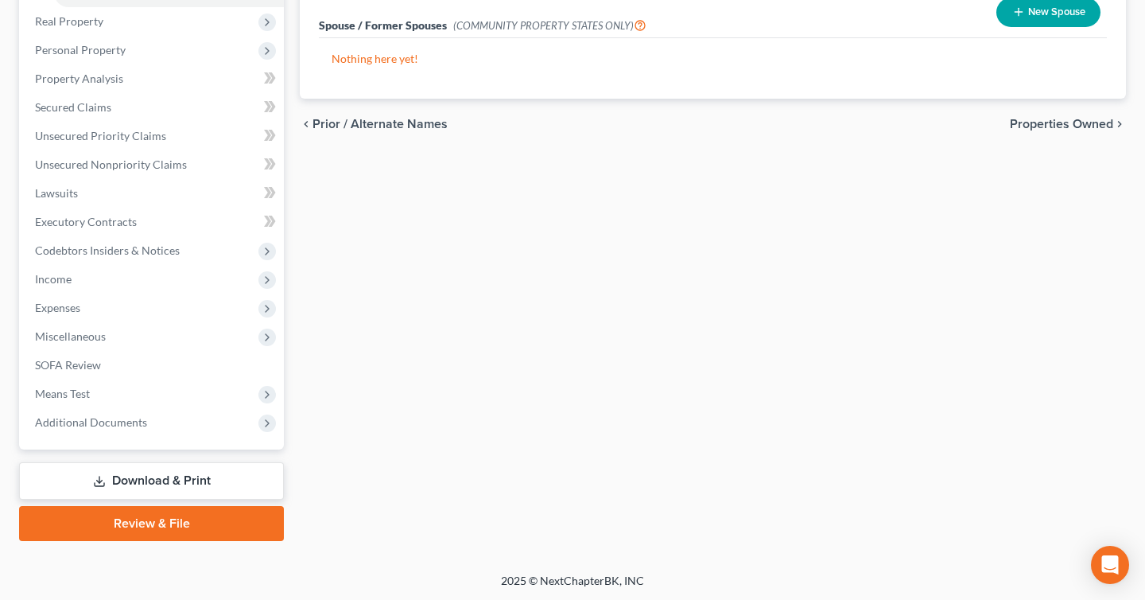
click at [178, 491] on link "Download & Print" at bounding box center [151, 480] width 265 height 37
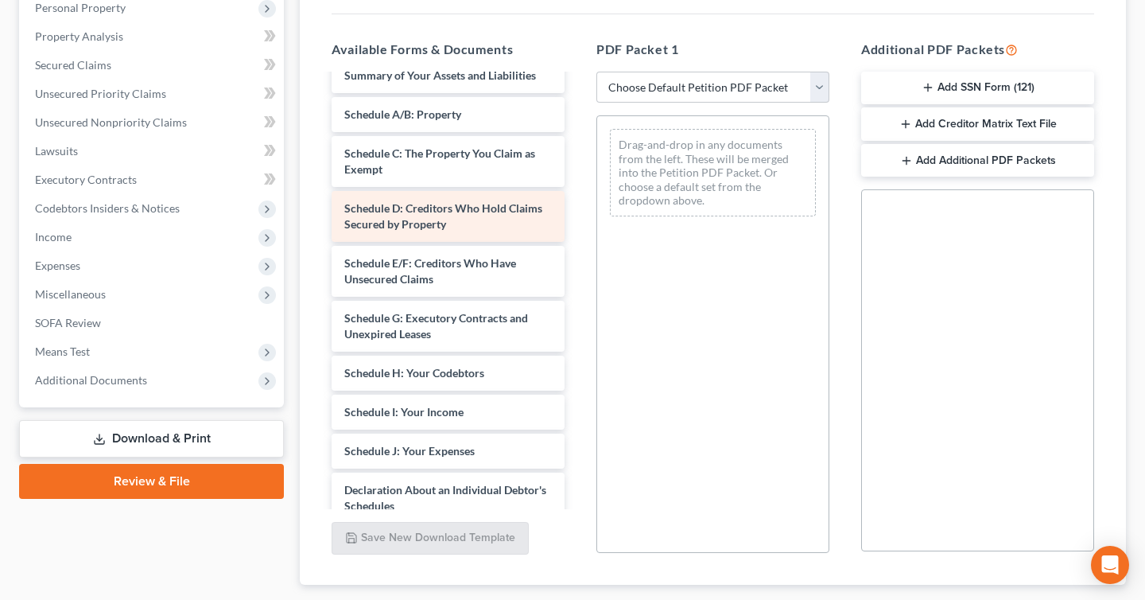
scroll to position [188, 0]
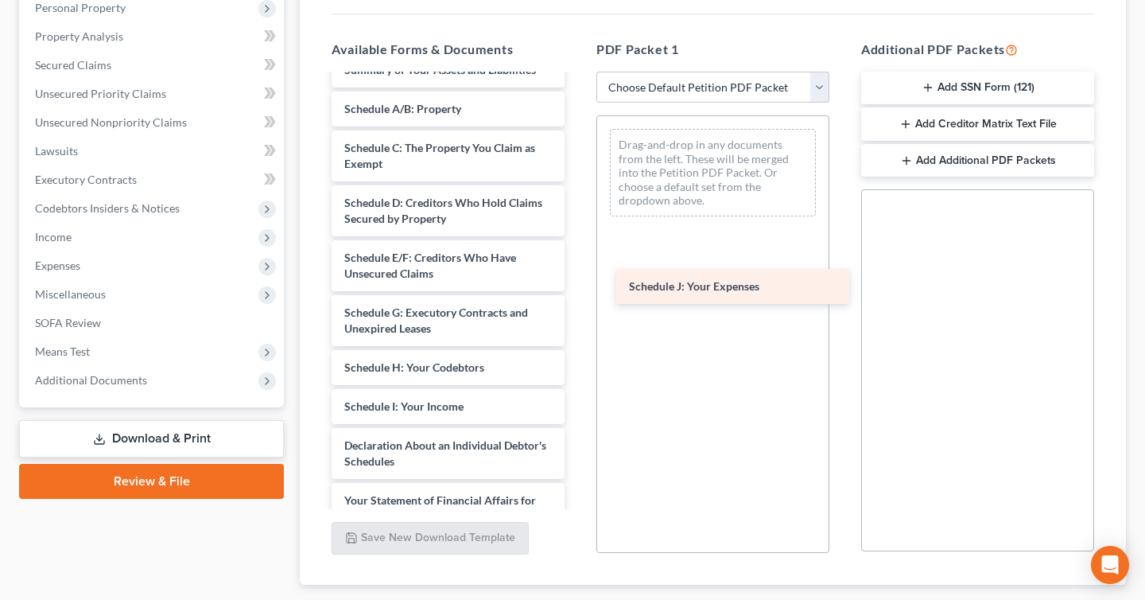
drag, startPoint x: 435, startPoint y: 461, endPoint x: 727, endPoint y: 293, distance: 336.7
click at [577, 293] on div "Schedule J: Your Expenses [PERSON_NAME] 1073-2(b) [PERSON_NAME]-pdf Certificate…" at bounding box center [448, 359] width 259 height 943
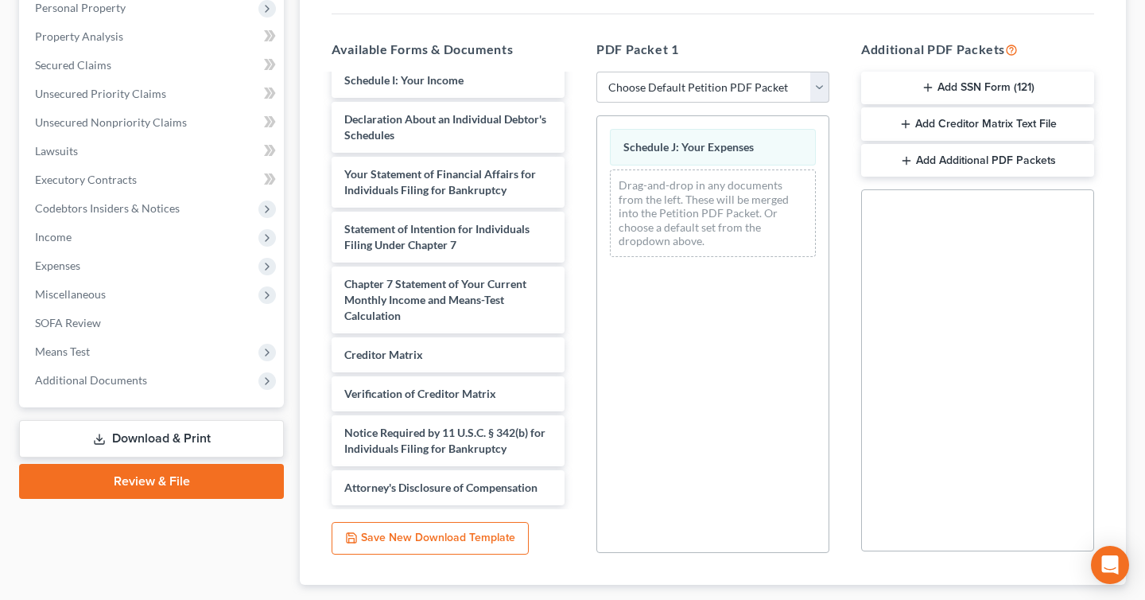
scroll to position [382, 0]
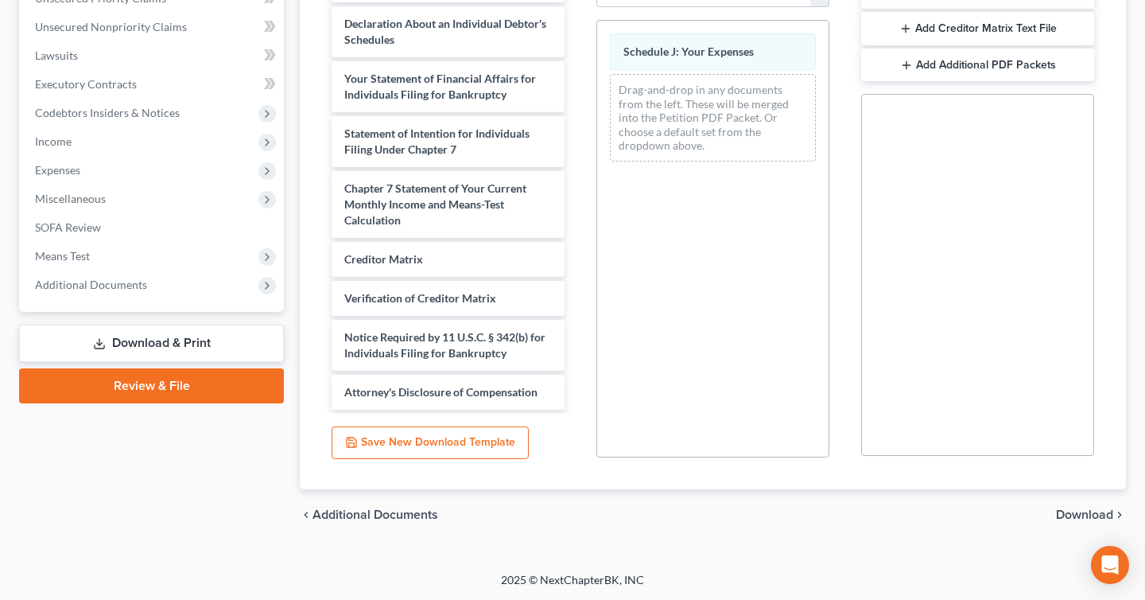
click at [1088, 511] on span "Download" at bounding box center [1084, 514] width 57 height 13
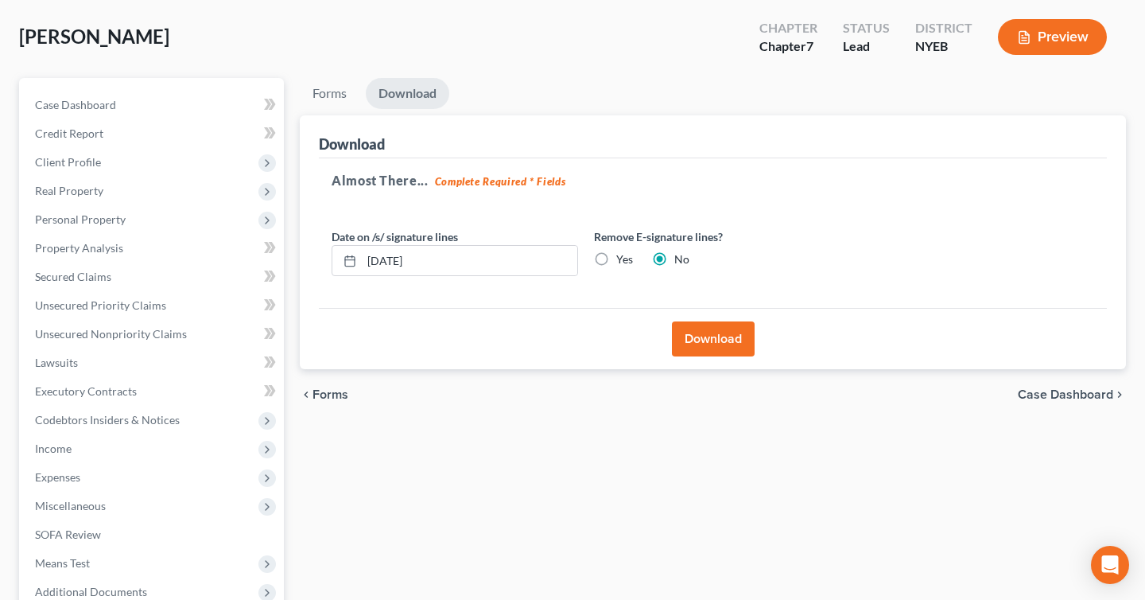
scroll to position [56, 0]
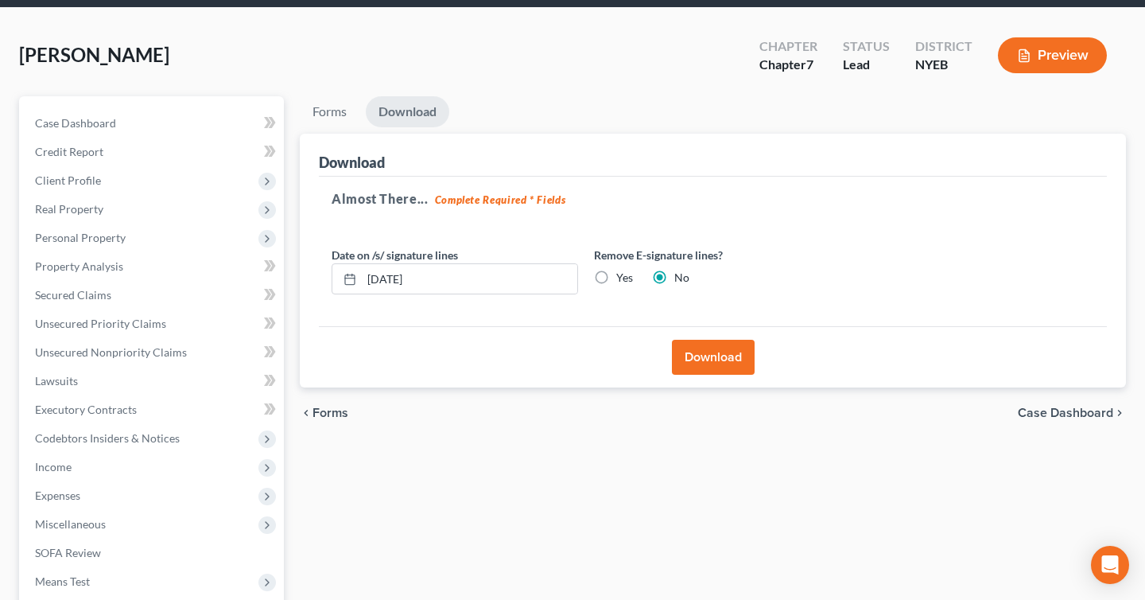
click at [709, 357] on button "Download" at bounding box center [713, 357] width 83 height 35
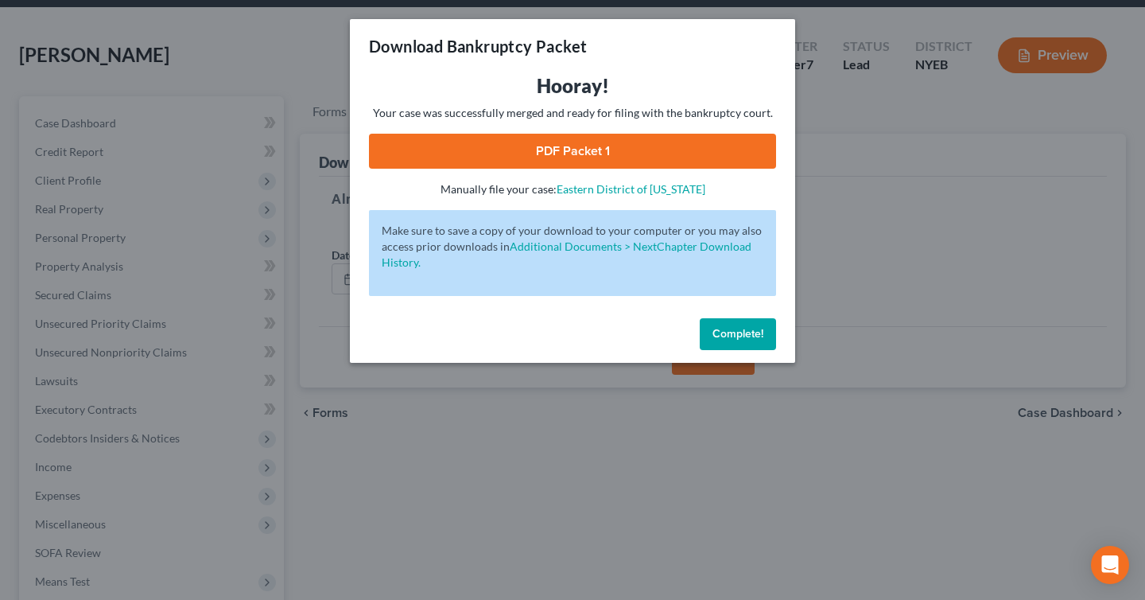
click at [589, 134] on link "PDF Packet 1" at bounding box center [572, 151] width 407 height 35
click at [733, 332] on span "Complete!" at bounding box center [738, 334] width 51 height 14
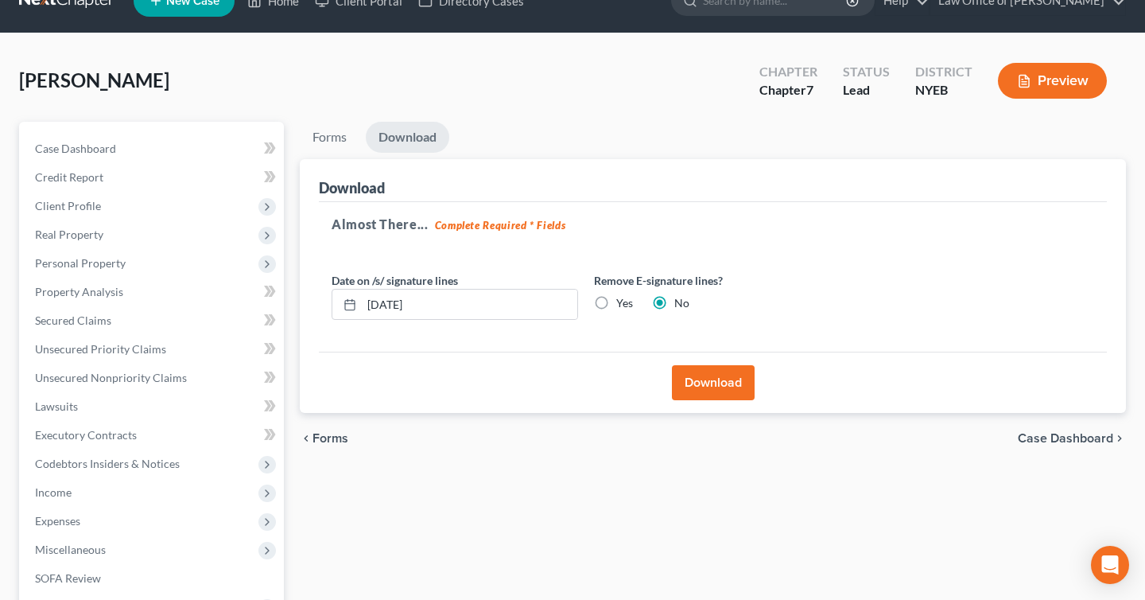
scroll to position [0, 0]
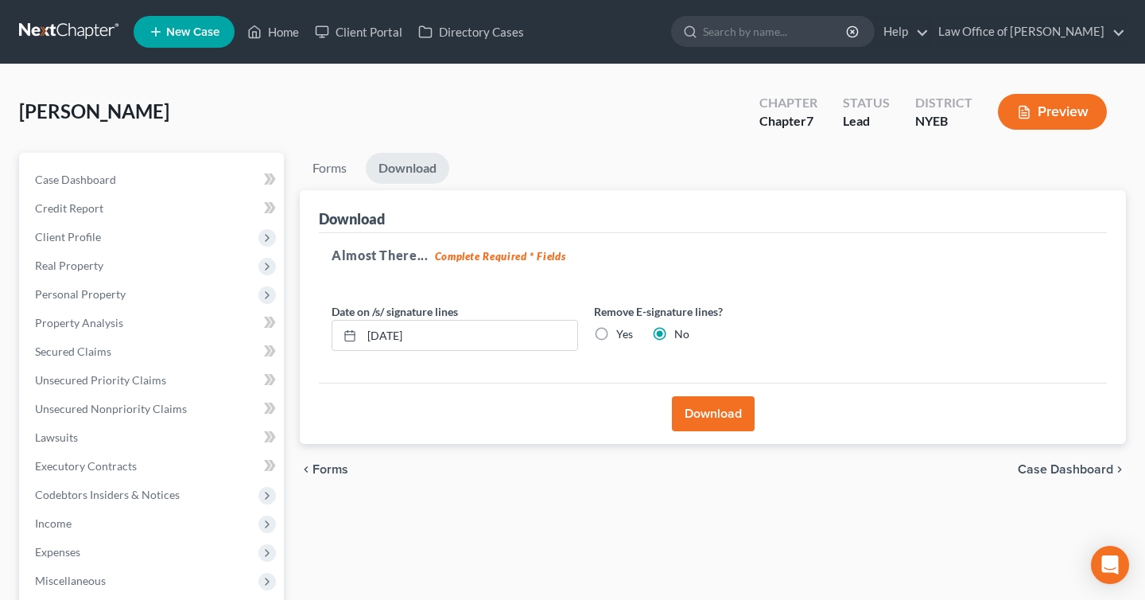
click at [1053, 118] on button "Preview" at bounding box center [1052, 112] width 109 height 36
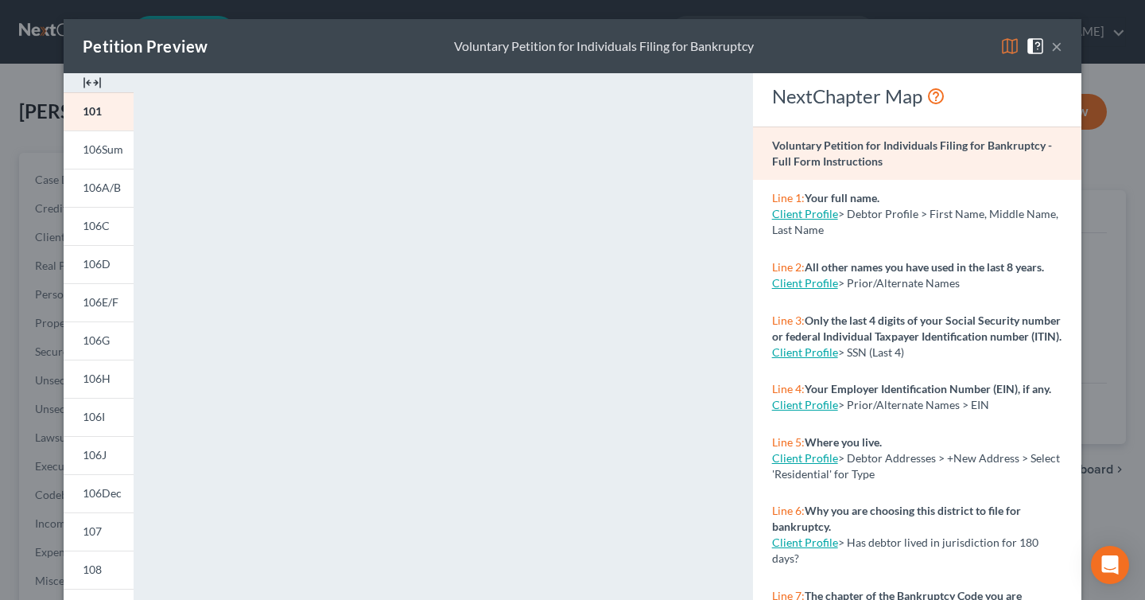
click at [1054, 49] on button "×" at bounding box center [1057, 46] width 11 height 19
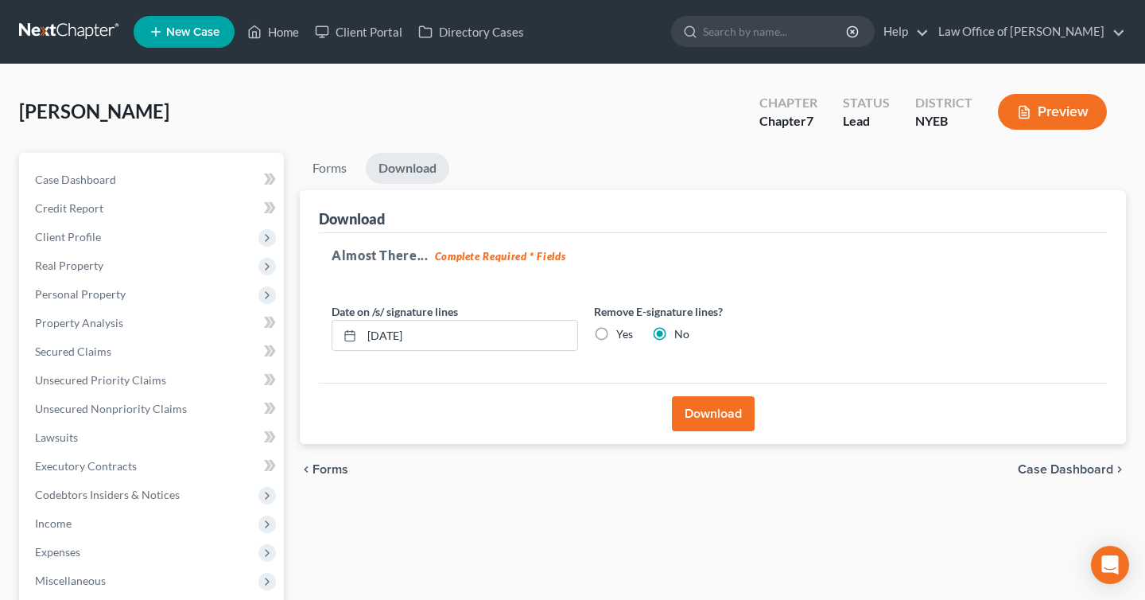
click at [1092, 116] on button "Preview" at bounding box center [1052, 112] width 109 height 36
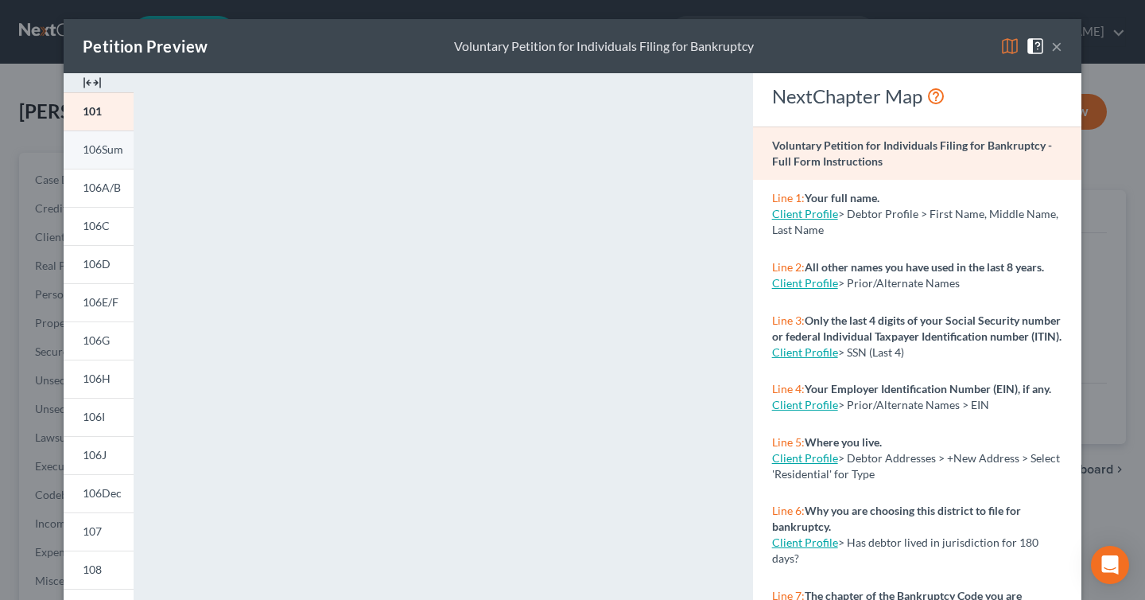
click at [107, 147] on span "106Sum" at bounding box center [103, 149] width 41 height 14
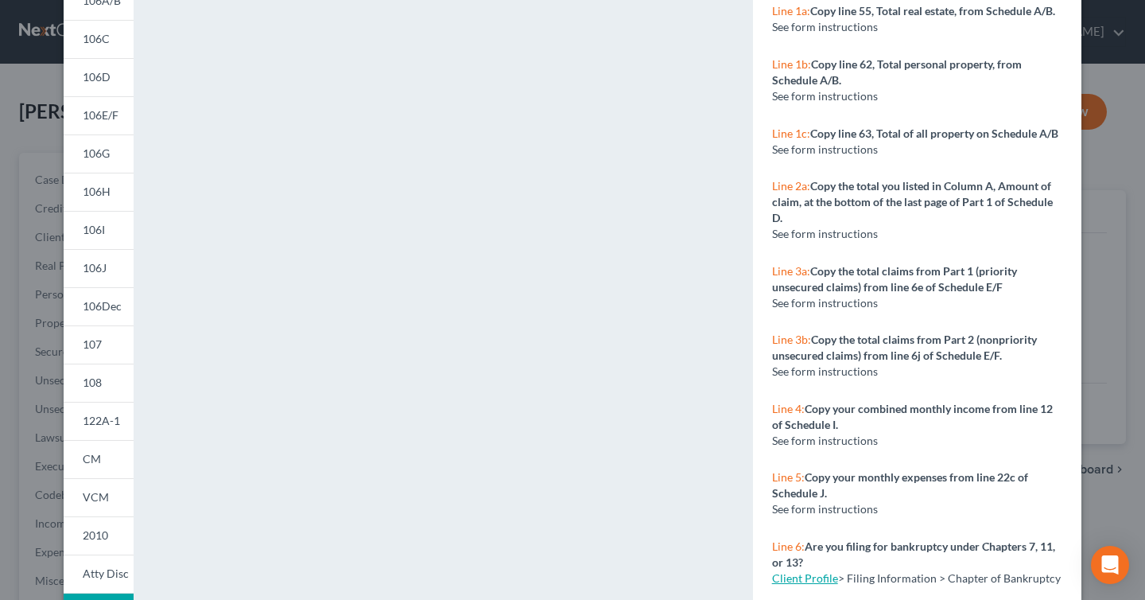
scroll to position [219, 0]
